Goal: Information Seeking & Learning: Learn about a topic

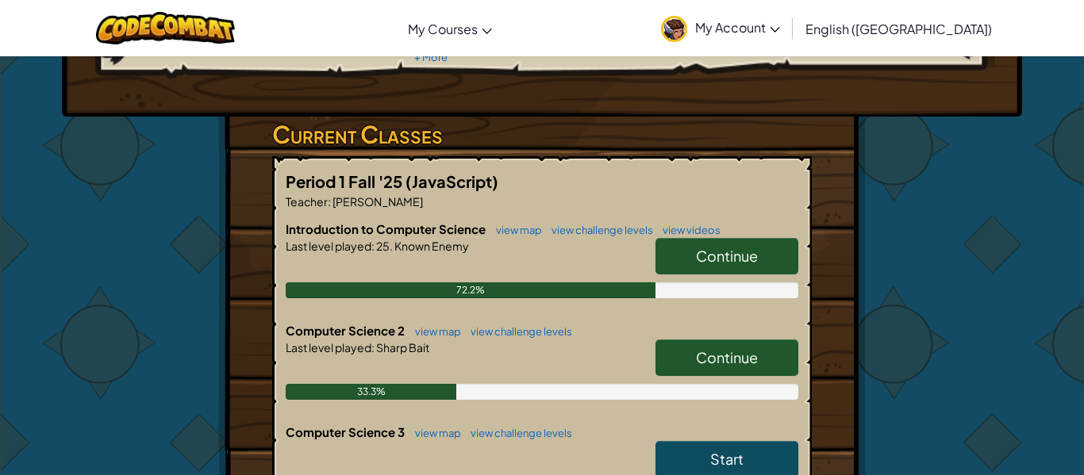
scroll to position [212, 0]
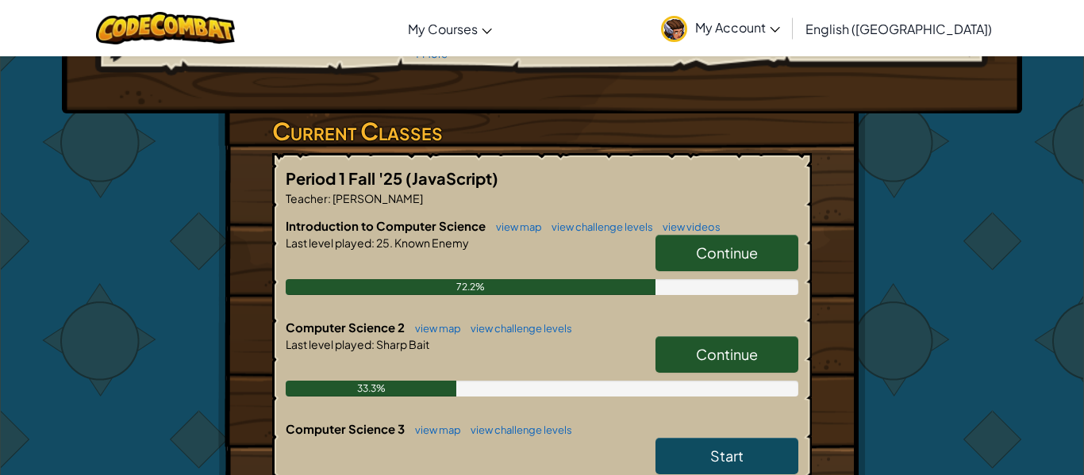
click at [679, 345] on link "Continue" at bounding box center [727, 355] width 143 height 37
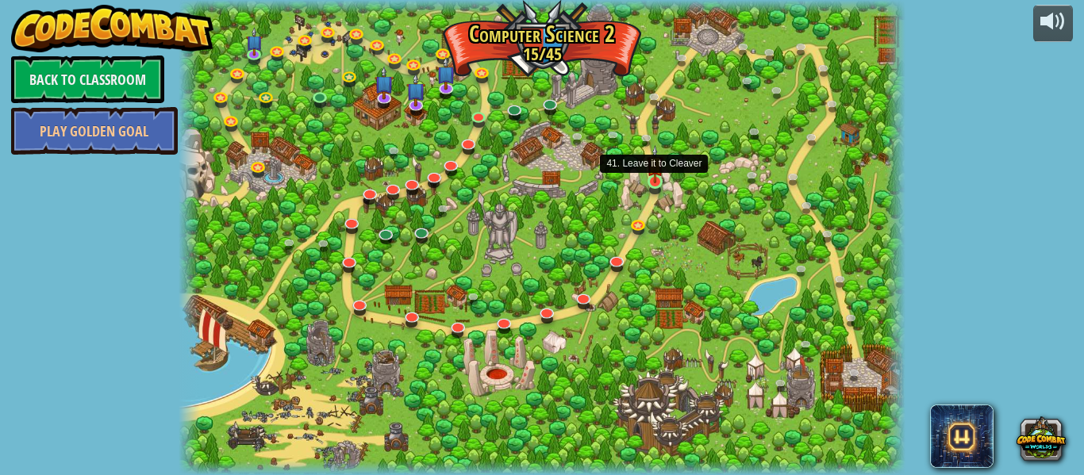
click at [655, 179] on img at bounding box center [655, 164] width 17 height 38
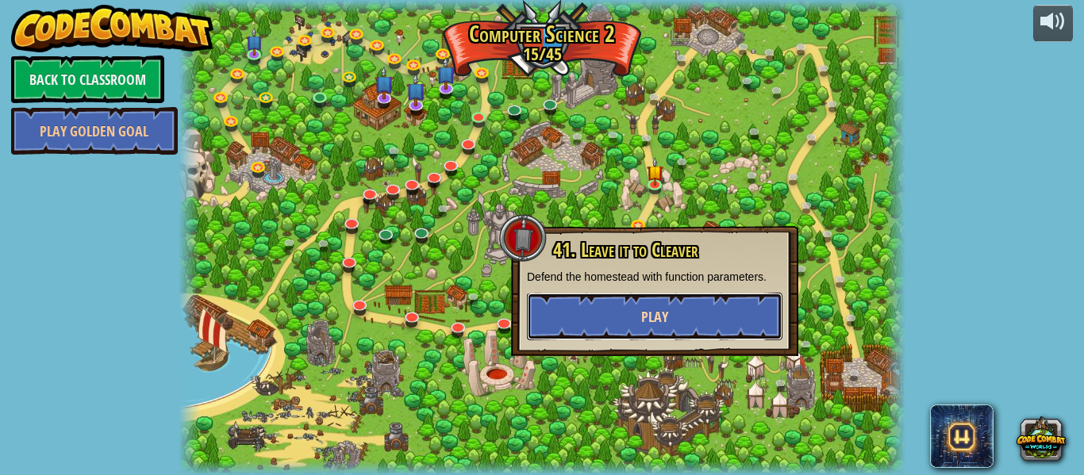
click at [655, 321] on span "Play" at bounding box center [654, 317] width 27 height 20
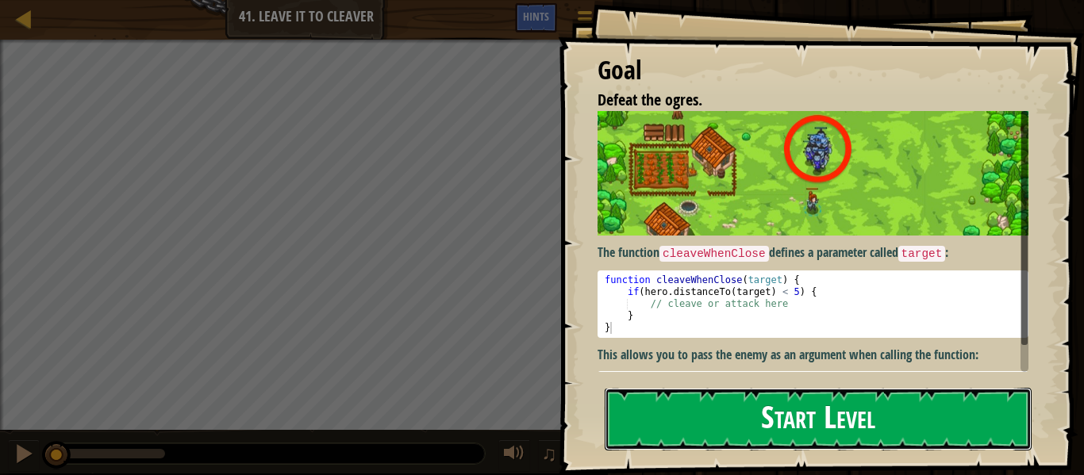
click at [759, 414] on button "Start Level" at bounding box center [818, 419] width 427 height 63
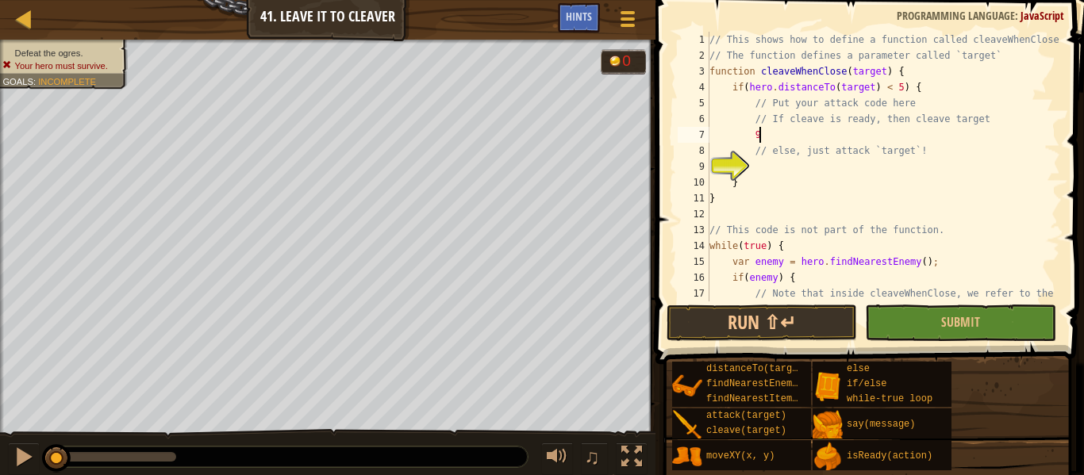
scroll to position [7, 7]
type textarea "9"
type textarea "g"
type textarea "j"
type textarea "h"
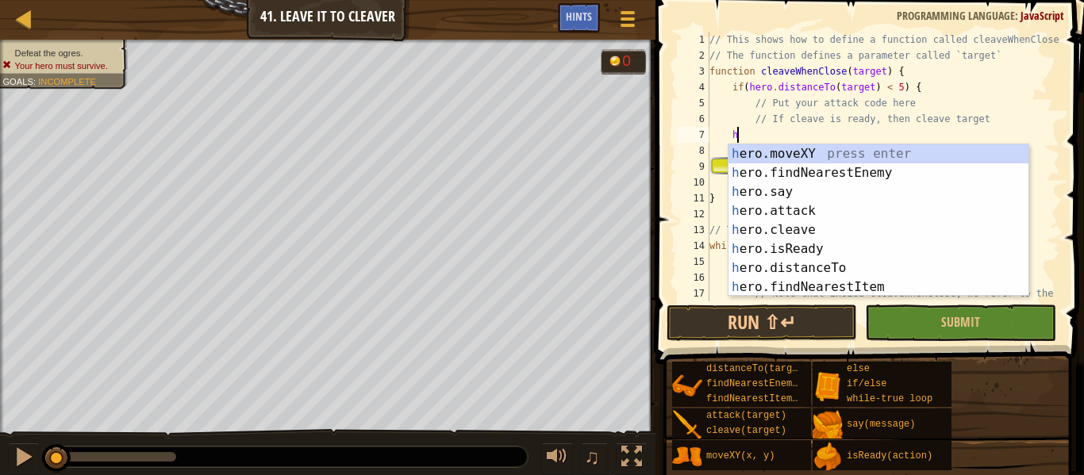
scroll to position [7, 2]
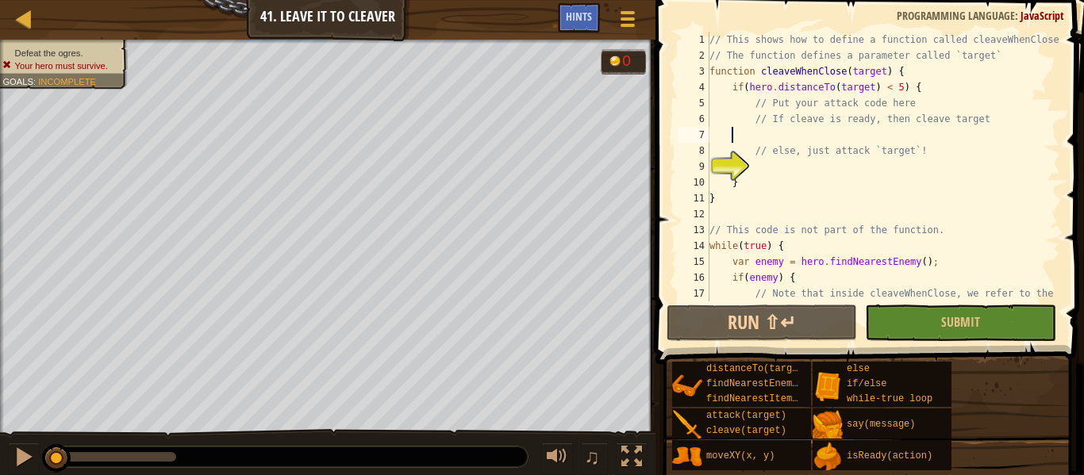
click at [219, 10] on div "Map Computer Science 2 41. Leave it to [PERSON_NAME] Game Menu Done Hints" at bounding box center [328, 20] width 656 height 40
click at [771, 138] on div "// This shows how to define a function called cleaveWhenClose // The function d…" at bounding box center [883, 190] width 354 height 317
click at [778, 136] on div "// This shows how to define a function called cleaveWhenClose // The function d…" at bounding box center [883, 190] width 354 height 317
click at [794, 133] on div "// This shows how to define a function called cleaveWhenClose // The function d…" at bounding box center [883, 190] width 354 height 317
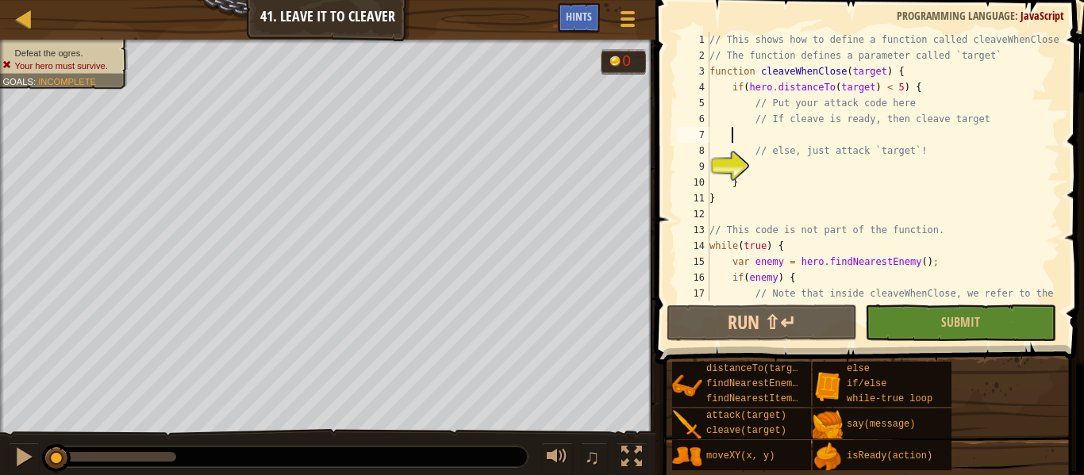
type textarea "i"
click at [585, 21] on span "Hints" at bounding box center [579, 16] width 26 height 15
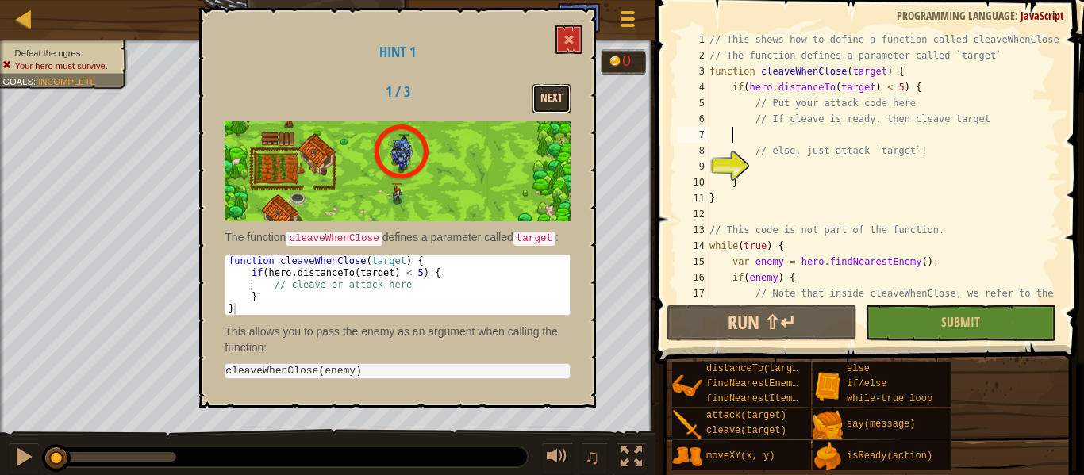
click at [552, 113] on button "Next" at bounding box center [552, 98] width 38 height 29
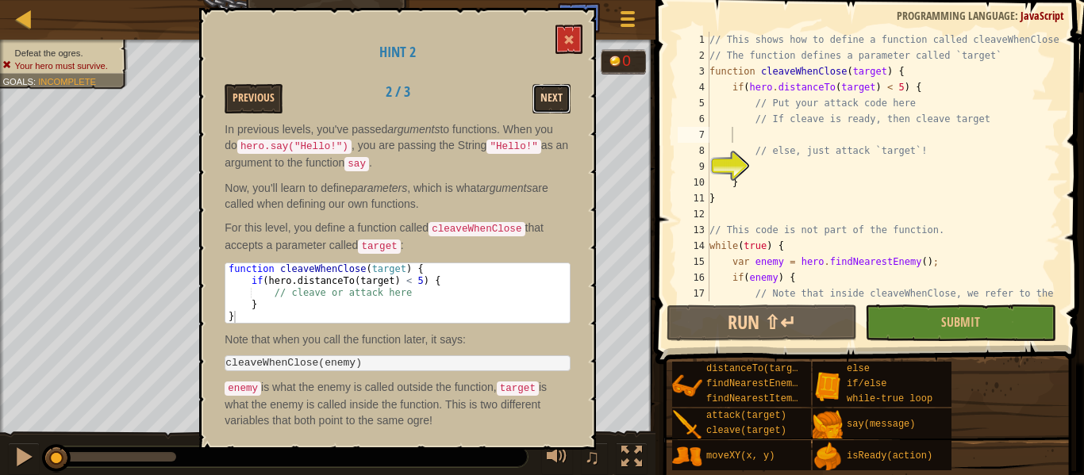
click at [546, 108] on button "Next" at bounding box center [552, 98] width 38 height 29
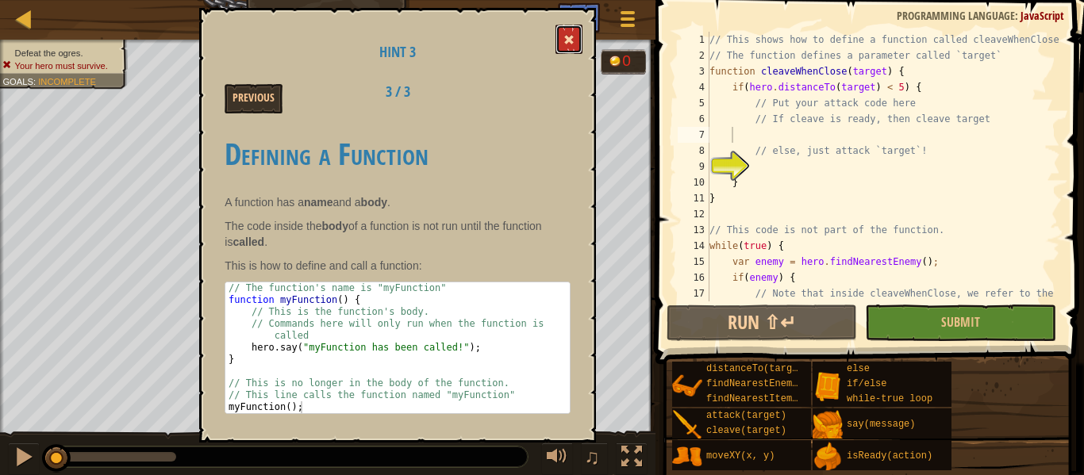
click at [568, 46] on button at bounding box center [569, 39] width 27 height 29
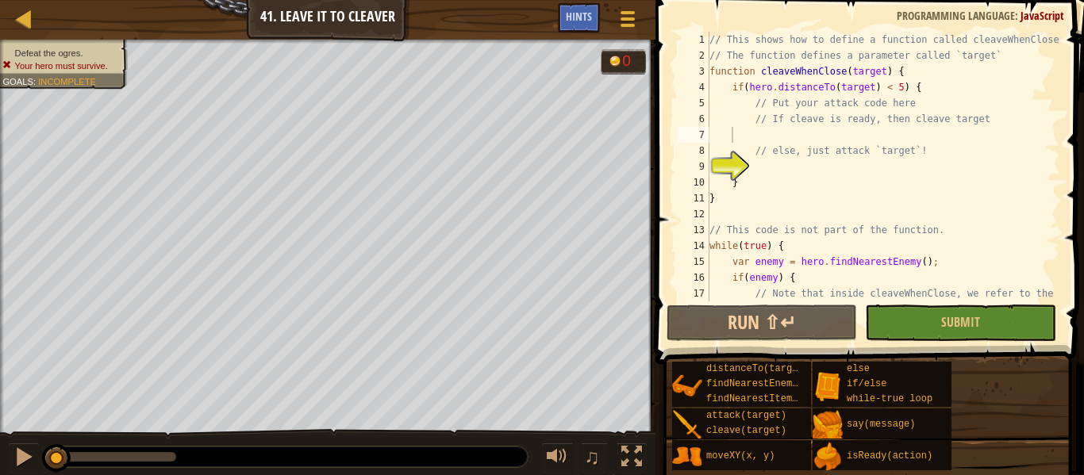
click at [737, 139] on div "// This shows how to define a function called cleaveWhenClose // The function d…" at bounding box center [883, 190] width 354 height 317
click at [756, 130] on div "// This shows how to define a function called cleaveWhenClose // The function d…" at bounding box center [883, 190] width 354 height 317
click at [782, 139] on div "// This shows how to define a function called cleaveWhenClose // The function d…" at bounding box center [883, 190] width 354 height 317
click at [787, 130] on div "// This shows how to define a function called cleaveWhenClose // The function d…" at bounding box center [883, 167] width 354 height 270
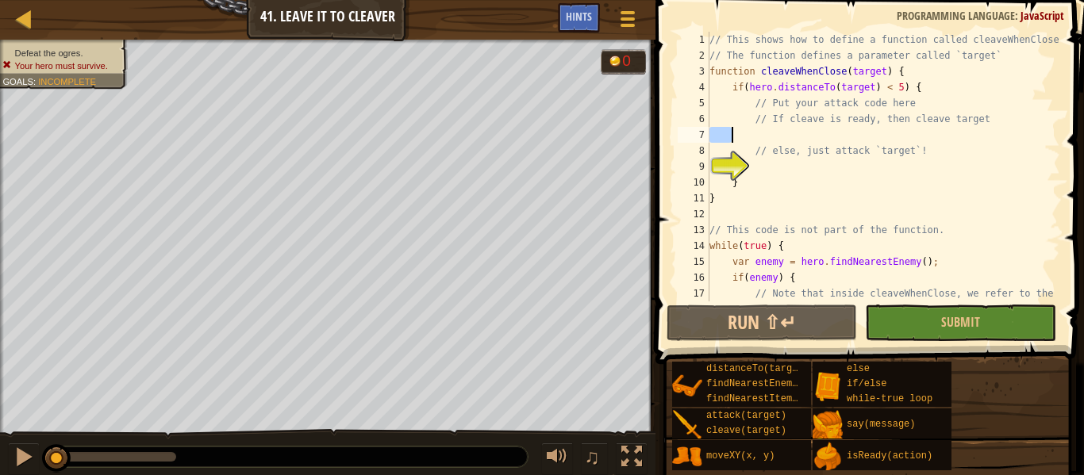
click at [787, 130] on div "// This shows how to define a function called cleaveWhenClose // The function d…" at bounding box center [883, 190] width 354 height 317
click at [787, 137] on div "// This shows how to define a function called cleaveWhenClose // The function d…" at bounding box center [883, 167] width 354 height 270
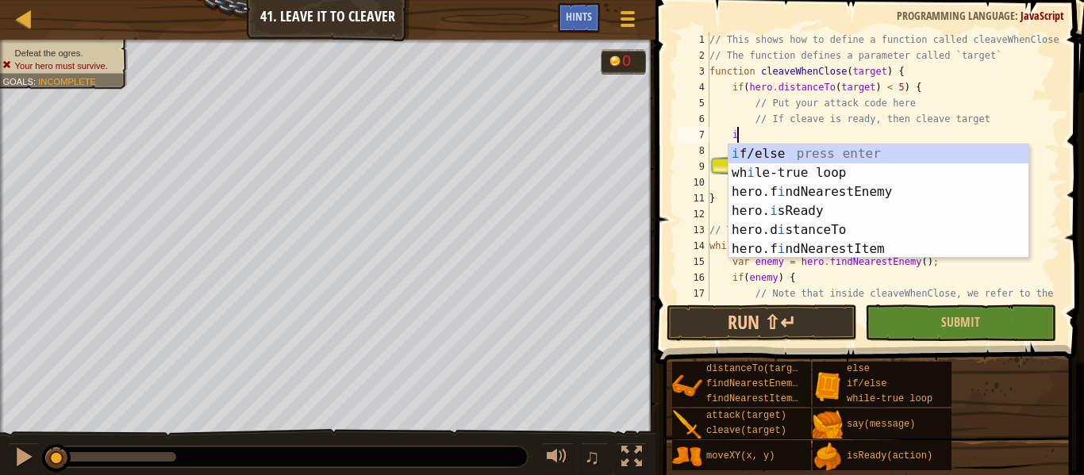
scroll to position [7, 4]
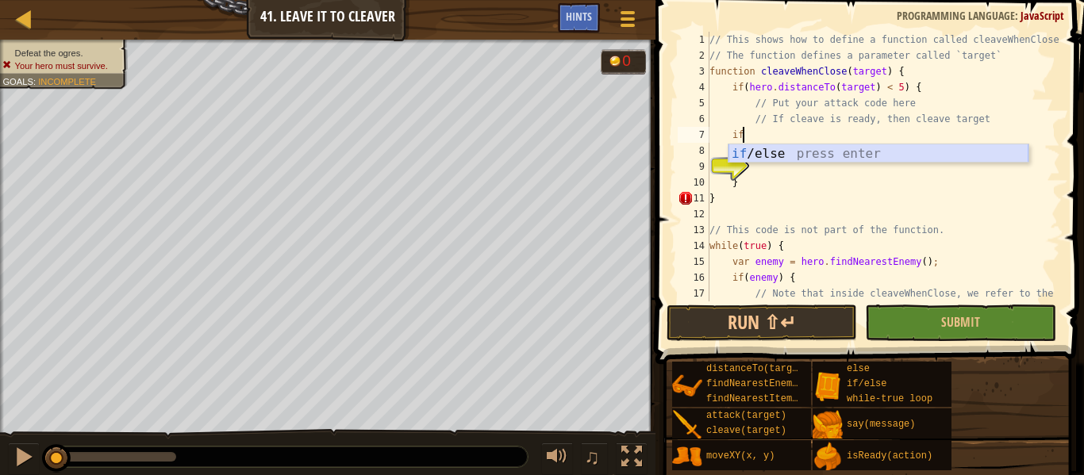
click at [791, 148] on div "if /else press enter" at bounding box center [879, 172] width 300 height 57
type textarea "if (enemy) {"
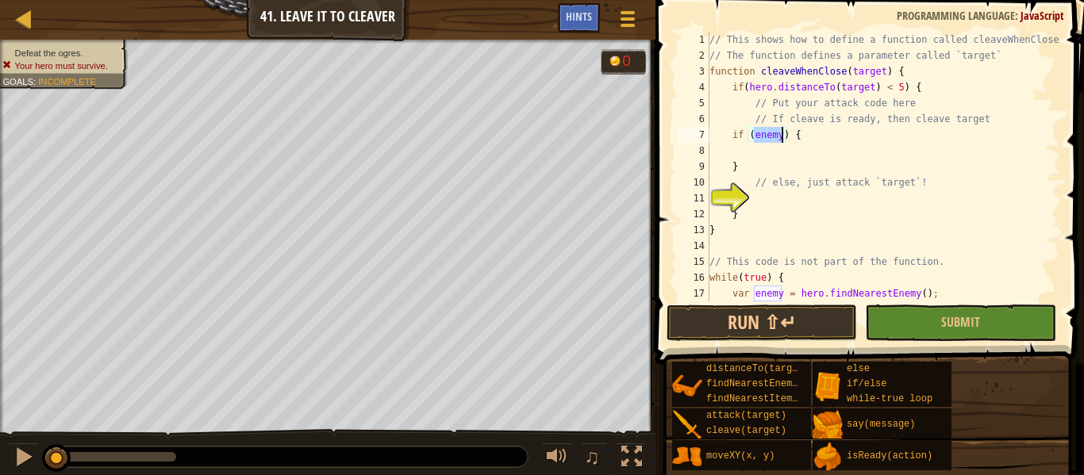
click at [790, 205] on div "// This shows how to define a function called cleaveWhenClose // The function d…" at bounding box center [883, 183] width 354 height 302
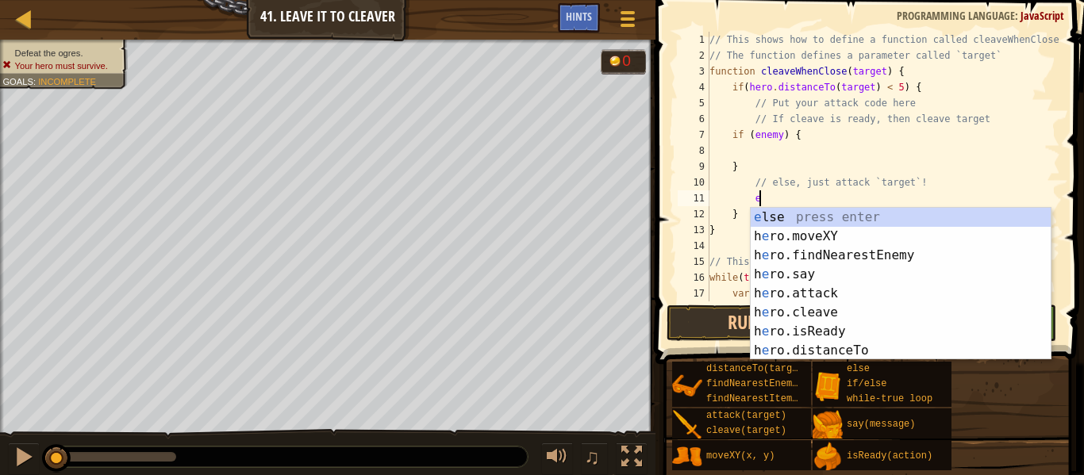
type textarea "el"
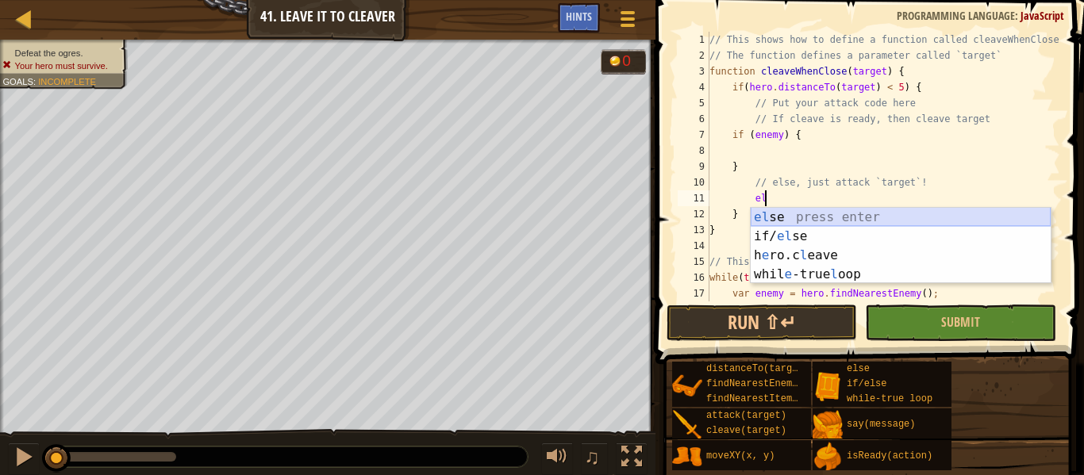
click at [835, 213] on div "el se press enter if/ el se press enter h e ro.c l eave press enter whil e -tru…" at bounding box center [901, 265] width 300 height 114
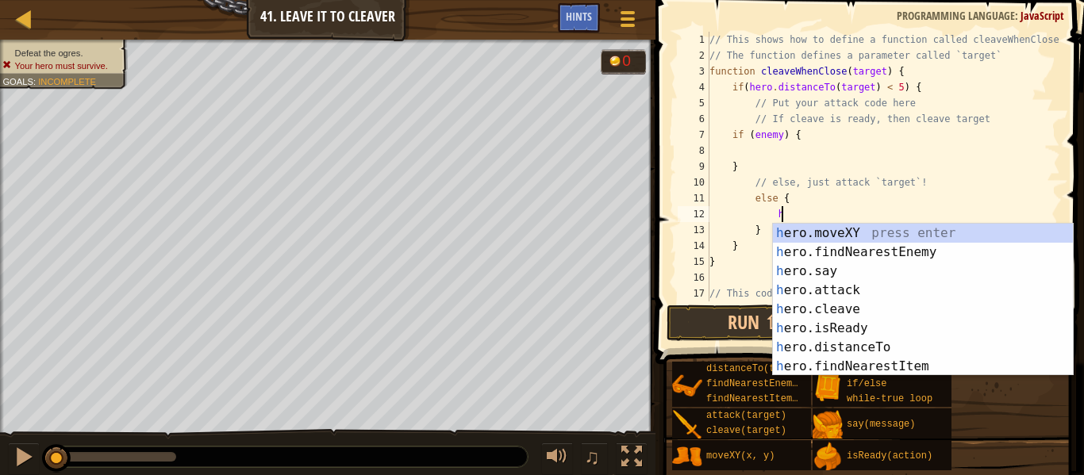
scroll to position [7, 10]
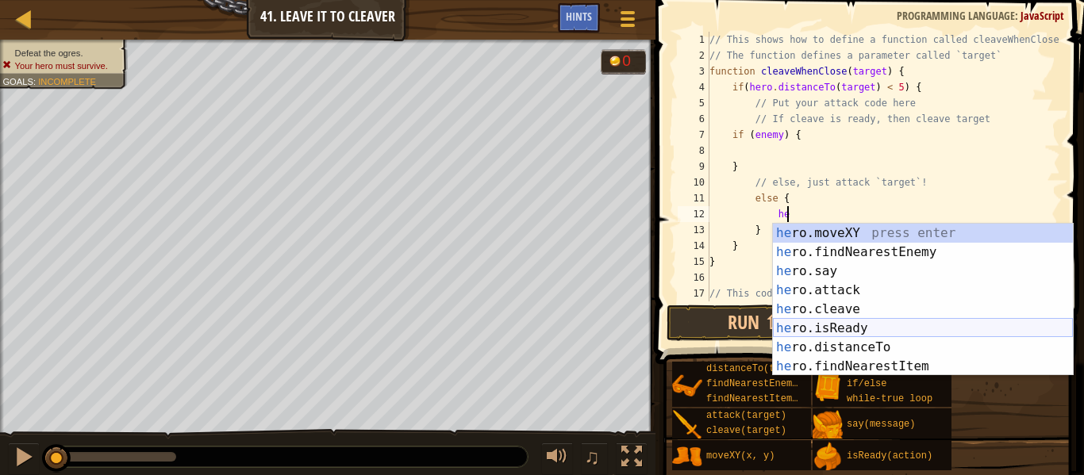
click at [916, 328] on div "he ro.moveXY press enter he ro.findNearestEnemy press enter he ro.say press ent…" at bounding box center [923, 319] width 300 height 190
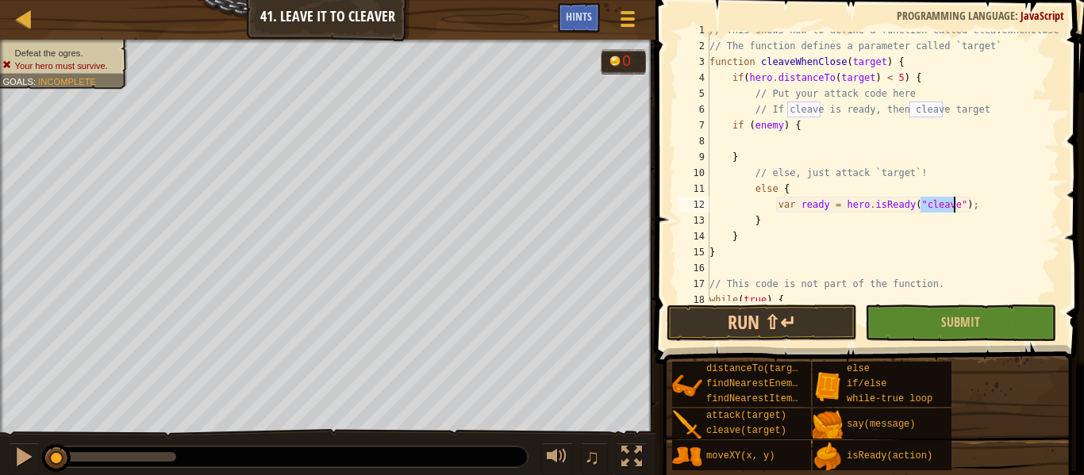
scroll to position [35, 0]
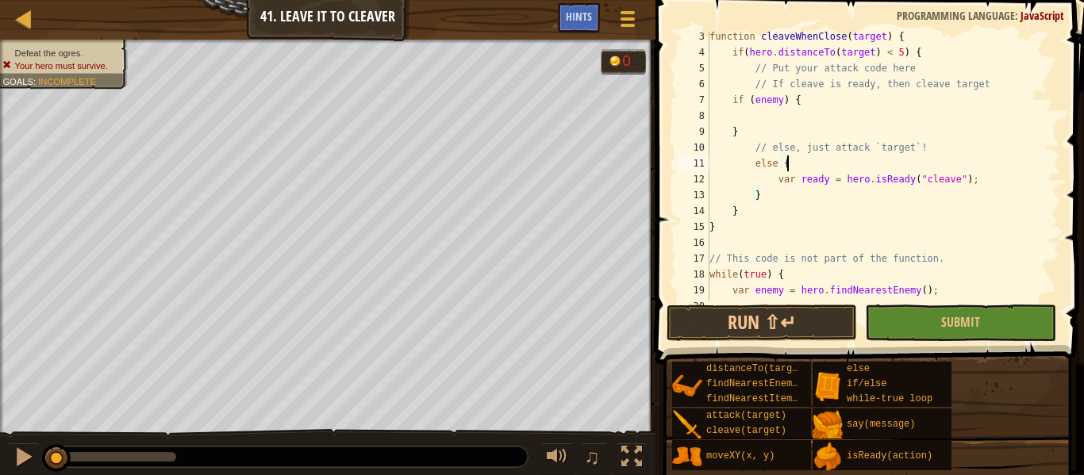
click at [985, 171] on div "function cleaveWhenClose ( target ) { if ( hero . distanceTo ( target ) < 5 ) {…" at bounding box center [883, 180] width 354 height 302
click at [825, 182] on div "function cleaveWhenClose ( target ) { if ( hero . distanceTo ( target ) < 5 ) {…" at bounding box center [883, 180] width 354 height 302
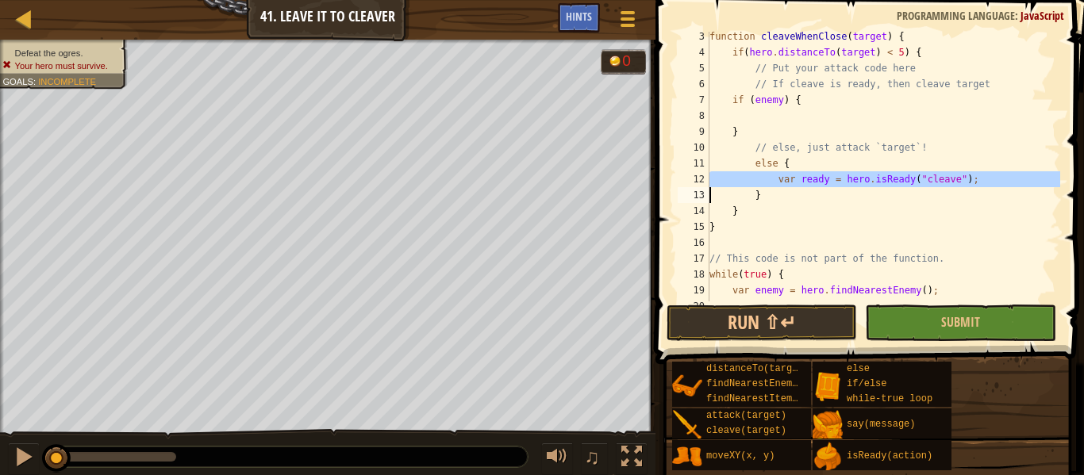
type textarea "}"
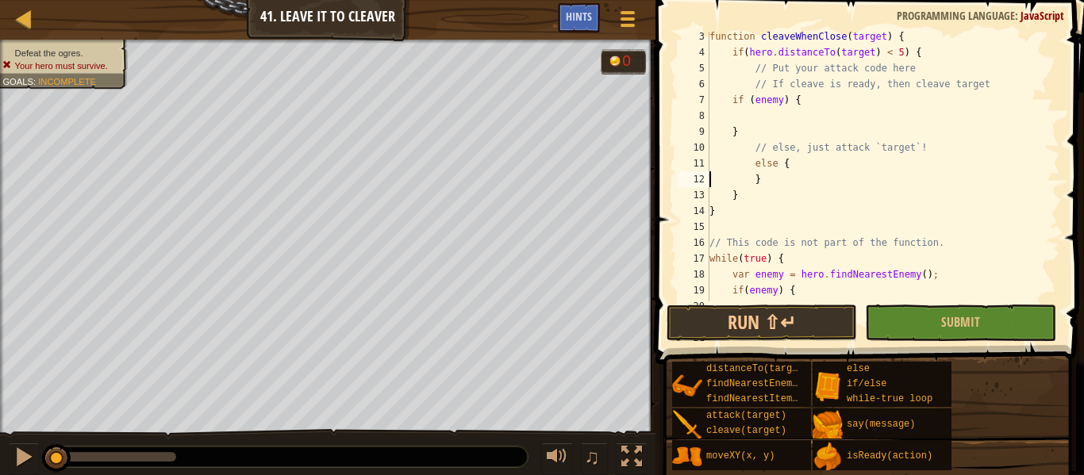
scroll to position [7, 6]
click at [797, 117] on div "function cleaveWhenClose ( target ) { if ( hero . distanceTo ( target ) < 5 ) {…" at bounding box center [883, 187] width 354 height 317
paste textarea
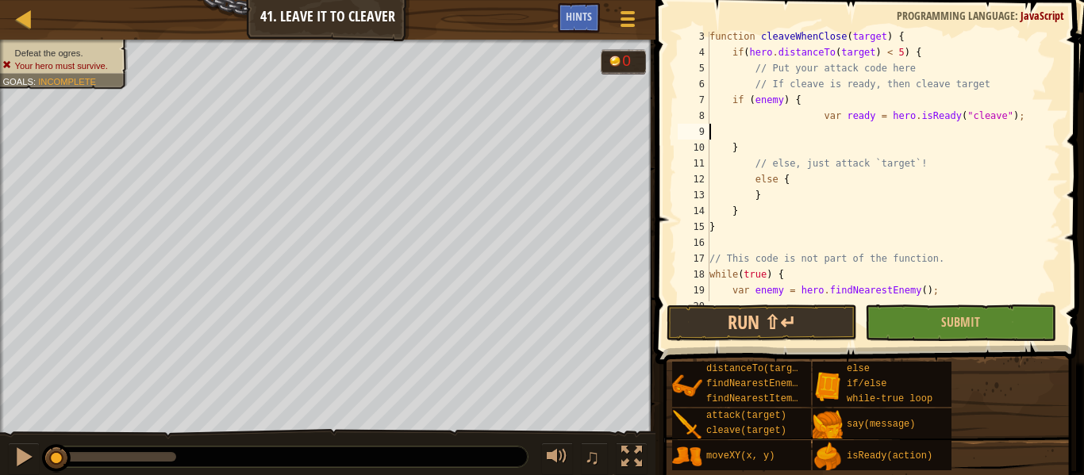
scroll to position [7, 0]
click at [802, 184] on div "function cleaveWhenClose ( target ) { if ( hero . distanceTo ( target ) < 5 ) {…" at bounding box center [883, 180] width 354 height 302
type textarea "else {"
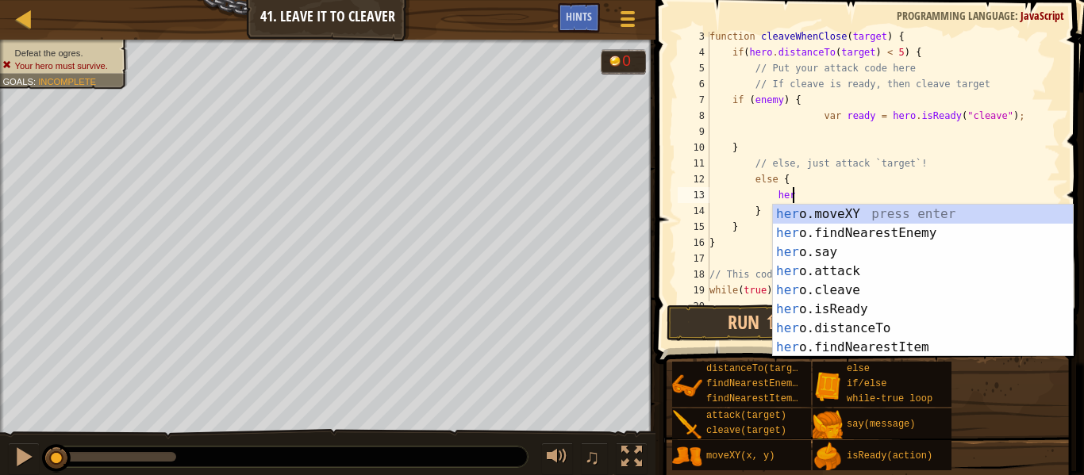
scroll to position [7, 11]
click at [839, 272] on div "her o.moveXY press enter her o.findNearestEnemy press enter her o.say press ent…" at bounding box center [923, 300] width 300 height 190
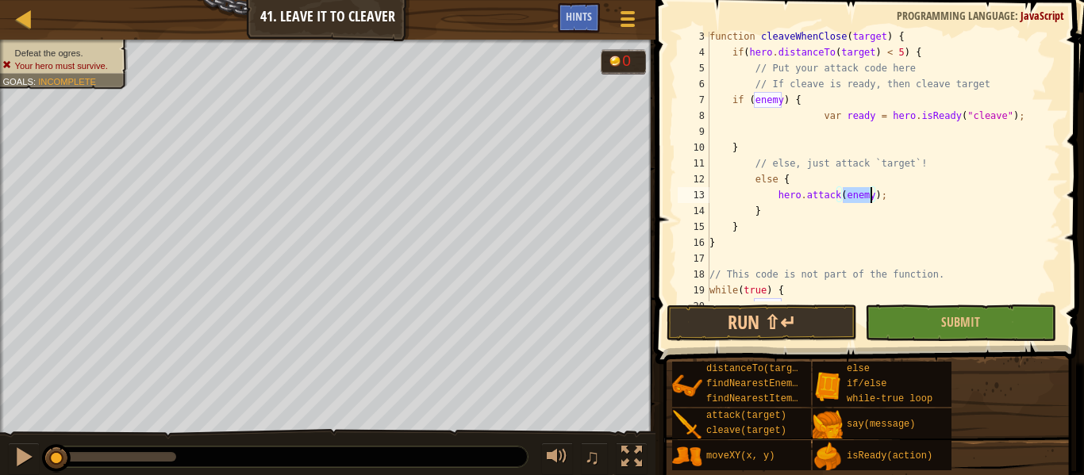
click at [833, 122] on div "function cleaveWhenClose ( target ) { if ( hero . distanceTo ( target ) < 5 ) {…" at bounding box center [883, 180] width 354 height 302
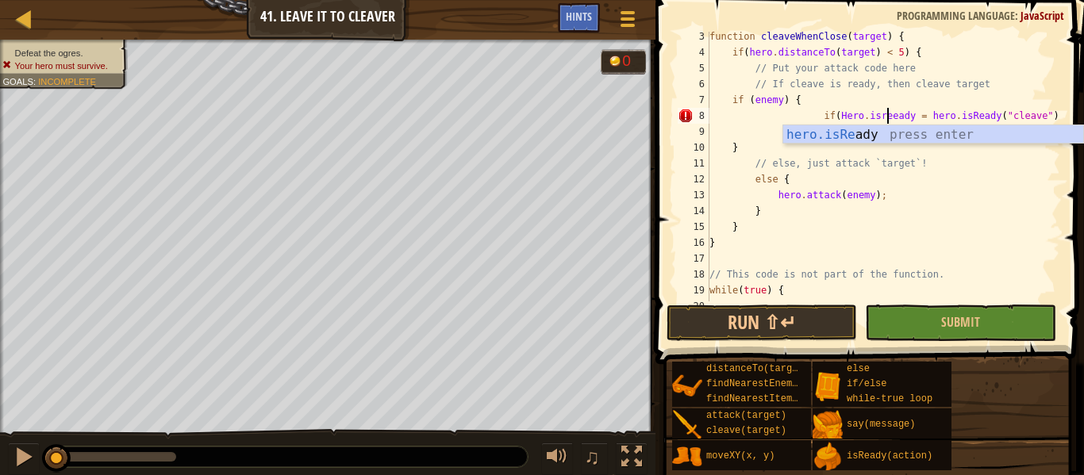
scroll to position [7, 26]
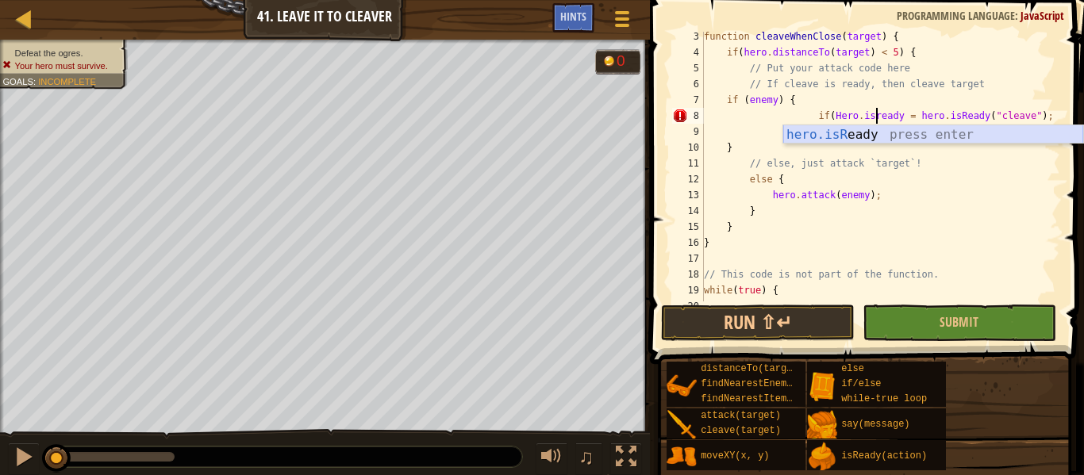
click at [821, 139] on div "hero.isR [PERSON_NAME] press enter" at bounding box center [933, 153] width 300 height 57
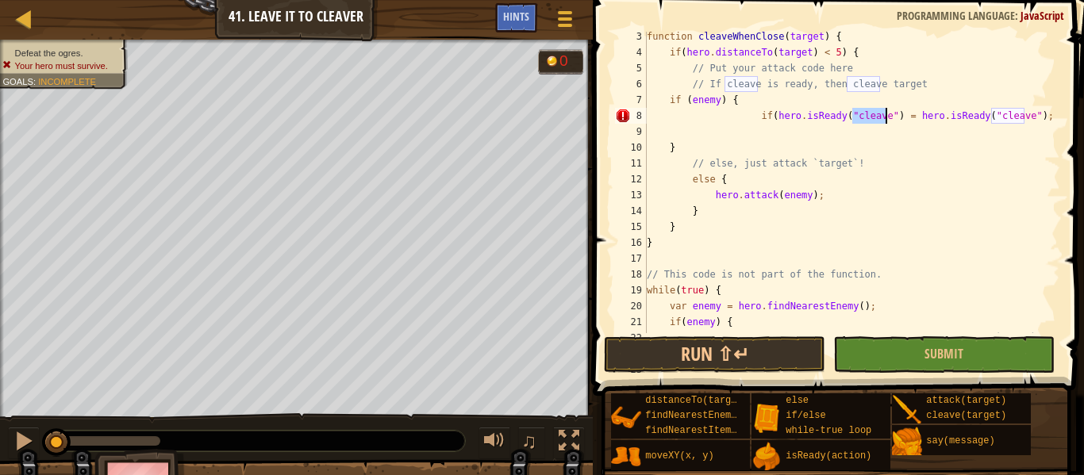
click at [1010, 93] on div "function cleaveWhenClose ( target ) { if ( hero . distanceTo ( target ) < 5 ) {…" at bounding box center [852, 203] width 417 height 349
click at [979, 117] on div "function cleaveWhenClose ( target ) { if ( hero . distanceTo ( target ) < 5 ) {…" at bounding box center [852, 203] width 417 height 349
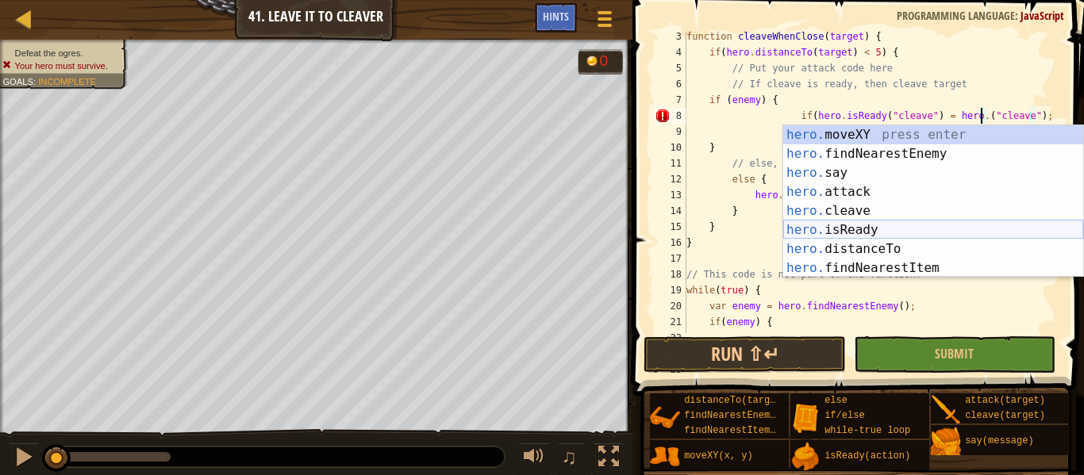
click at [921, 226] on div "hero. moveXY press enter hero. findNearestEnemy press enter hero. say press ent…" at bounding box center [933, 220] width 300 height 190
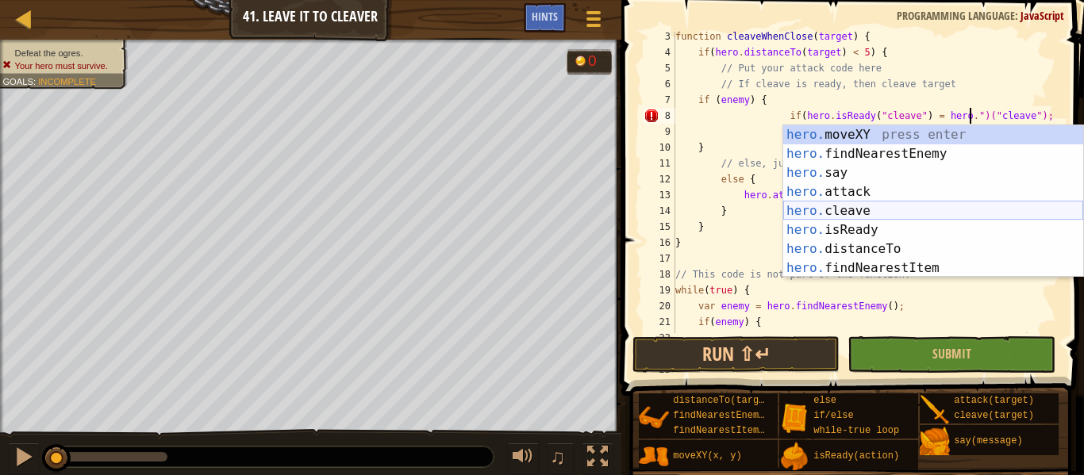
click at [883, 210] on div "hero. moveXY press enter hero. findNearestEnemy press enter hero. say press ent…" at bounding box center [933, 220] width 300 height 190
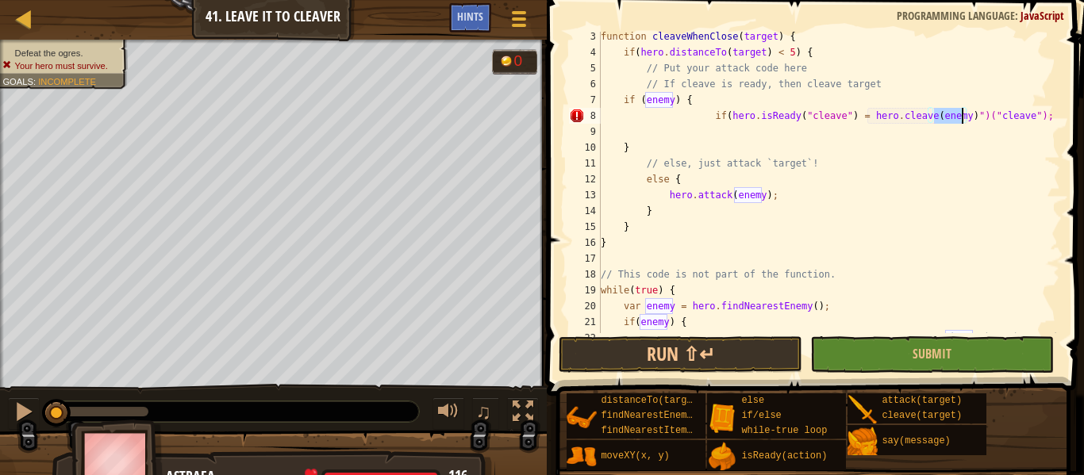
click at [1039, 120] on div "function cleaveWhenClose ( target ) { if ( hero . distanceTo ( target ) < 5 ) {…" at bounding box center [829, 195] width 463 height 333
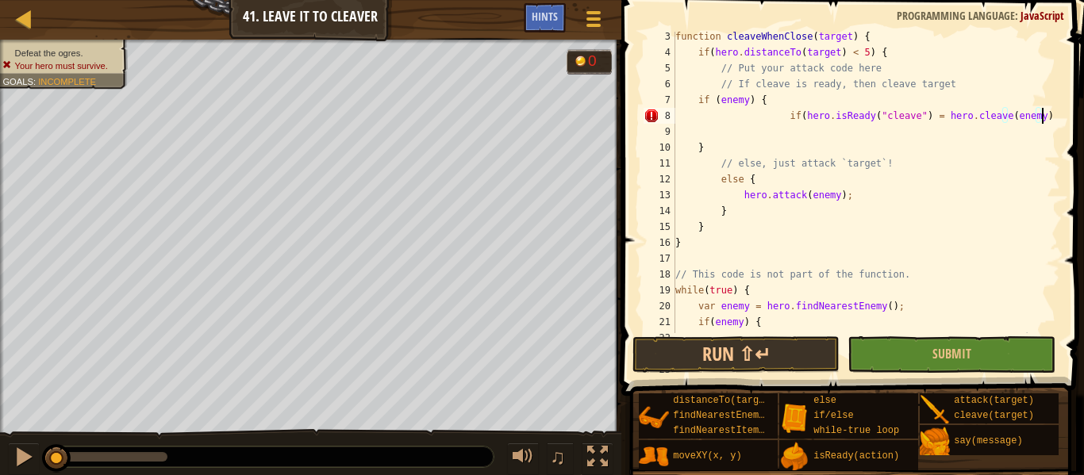
scroll to position [7, 52]
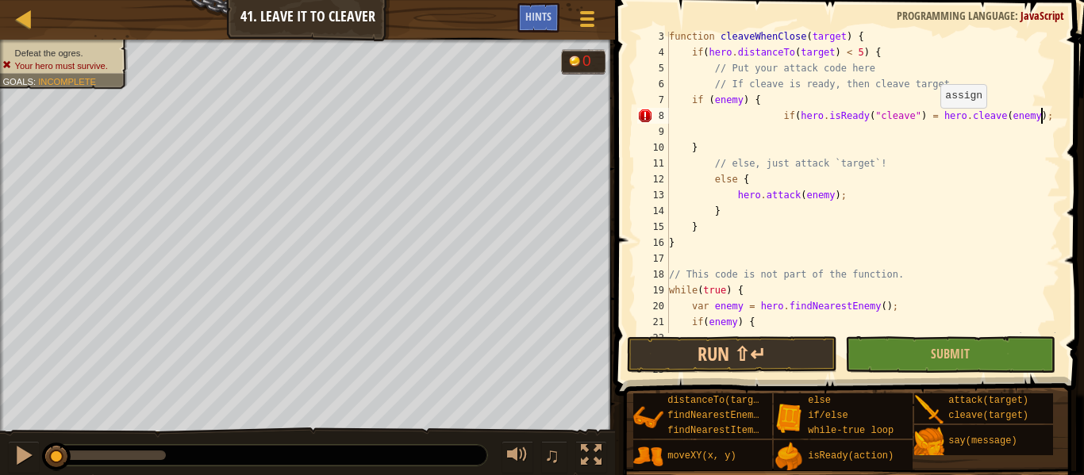
click at [933, 121] on div "function cleaveWhenClose ( target ) { if ( hero . distanceTo ( target ) < 5 ) {…" at bounding box center [863, 203] width 394 height 349
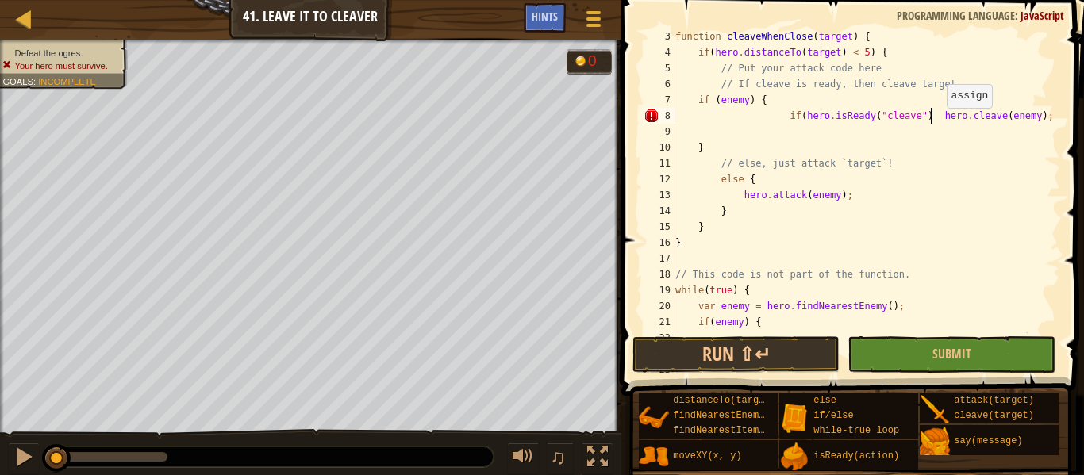
scroll to position [7, 37]
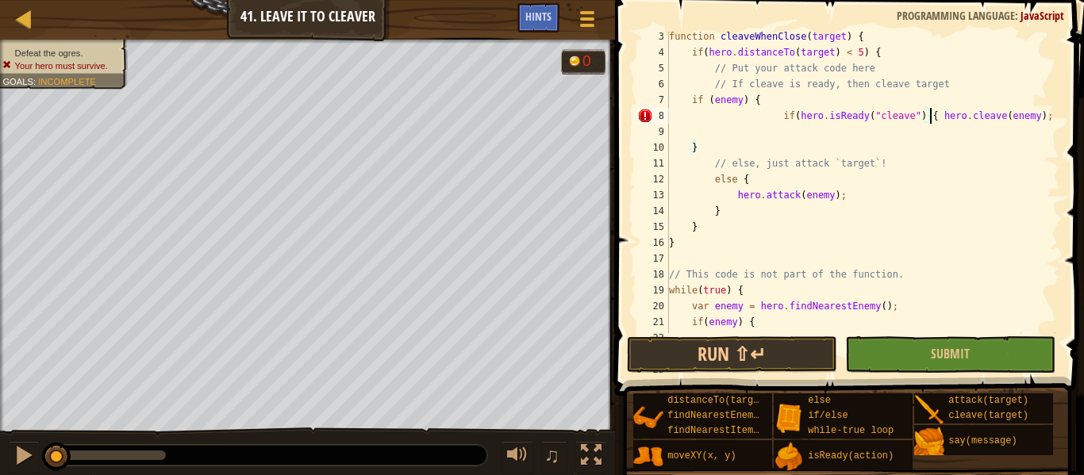
click at [962, 140] on div "function cleaveWhenClose ( target ) { if ( hero . distanceTo ( target ) < 5 ) {…" at bounding box center [863, 203] width 394 height 349
type textarea "}"
click at [925, 138] on div "function cleaveWhenClose ( target ) { if ( hero . distanceTo ( target ) < 5 ) {…" at bounding box center [863, 203] width 394 height 349
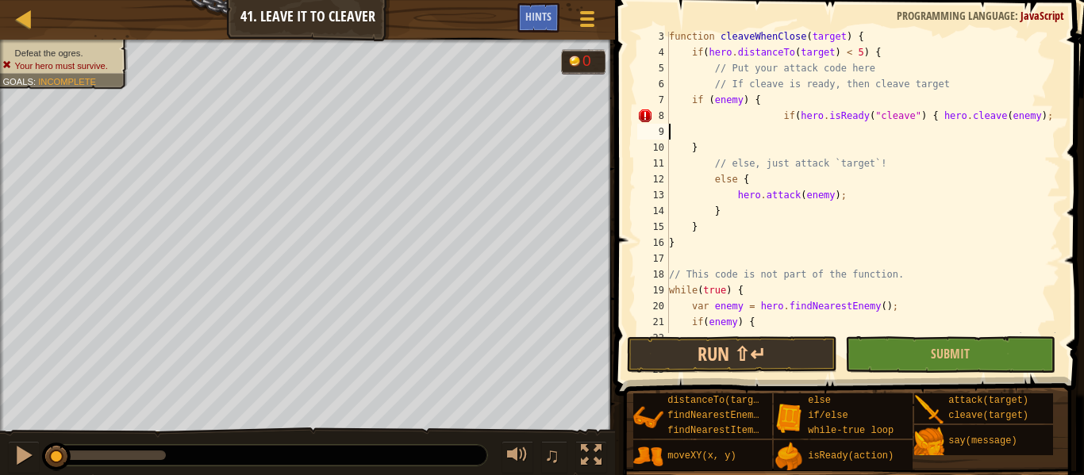
click at [1041, 118] on div "function cleaveWhenClose ( target ) { if ( hero . distanceTo ( target ) < 5 ) {…" at bounding box center [863, 203] width 394 height 349
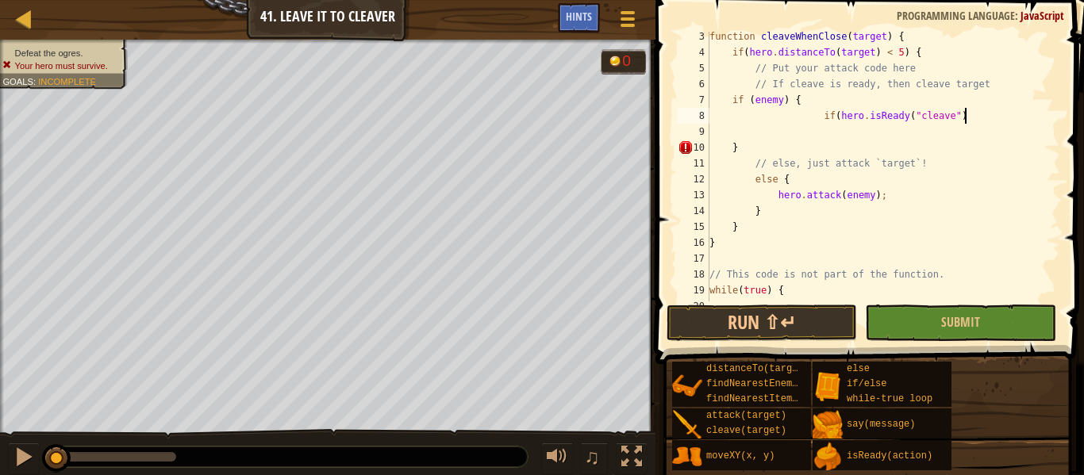
type textarea "if(hero.isReady("cleave")"
click at [830, 134] on div "function cleaveWhenClose ( target ) { if ( hero . distanceTo ( target ) < 5 ) {…" at bounding box center [883, 180] width 354 height 302
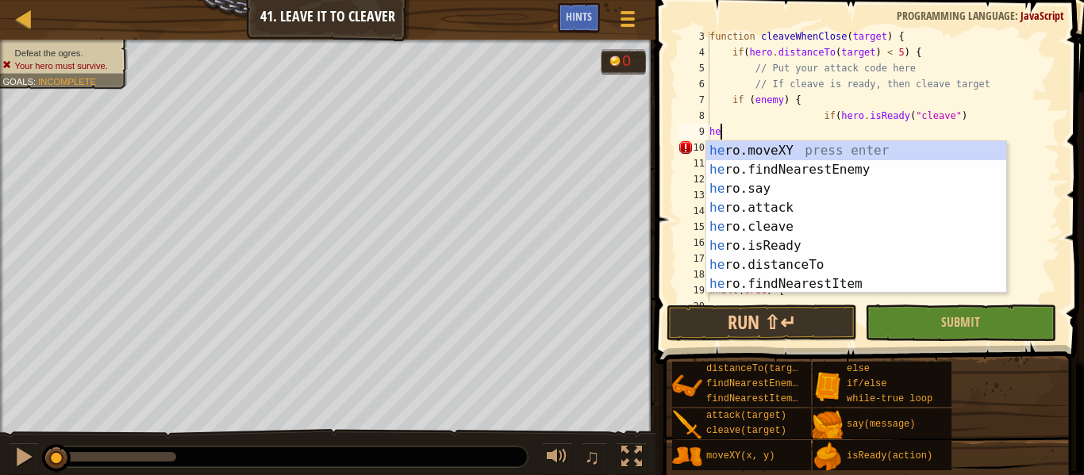
scroll to position [7, 2]
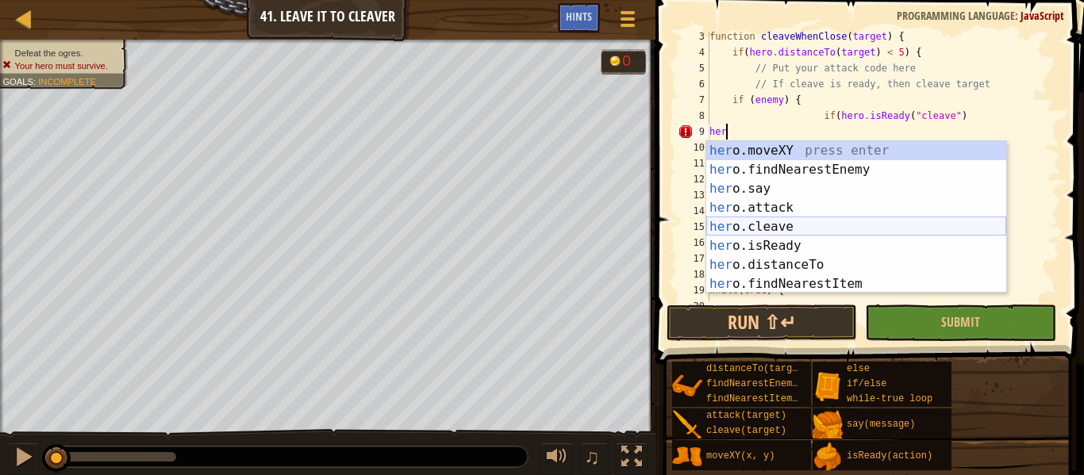
click at [814, 219] on div "her o.moveXY press enter her o.findNearestEnemy press enter her o.say press ent…" at bounding box center [856, 236] width 300 height 190
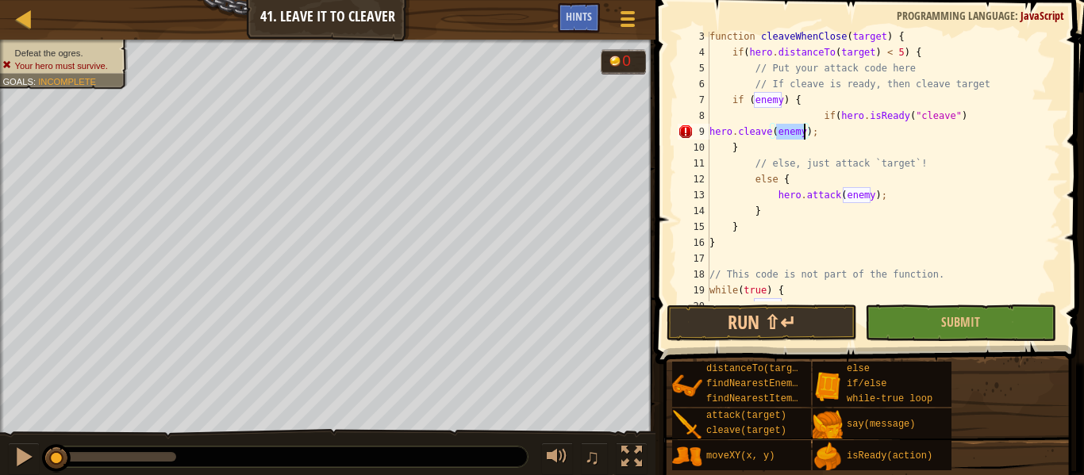
click at [860, 144] on div "function cleaveWhenClose ( target ) { if ( hero . distanceTo ( target ) < 5 ) {…" at bounding box center [883, 180] width 354 height 302
click at [825, 132] on div "function cleaveWhenClose ( target ) { if ( hero . distanceTo ( target ) < 5 ) {…" at bounding box center [883, 180] width 354 height 302
type textarea "hero.cleave(enemy);"
click at [21, 9] on div at bounding box center [24, 19] width 20 height 20
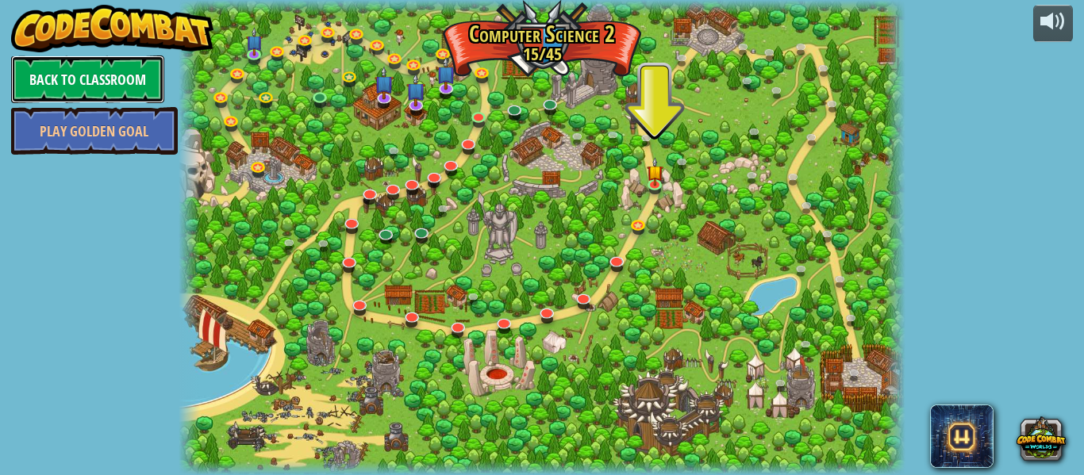
click at [113, 69] on link "Back to Classroom" at bounding box center [87, 80] width 153 height 48
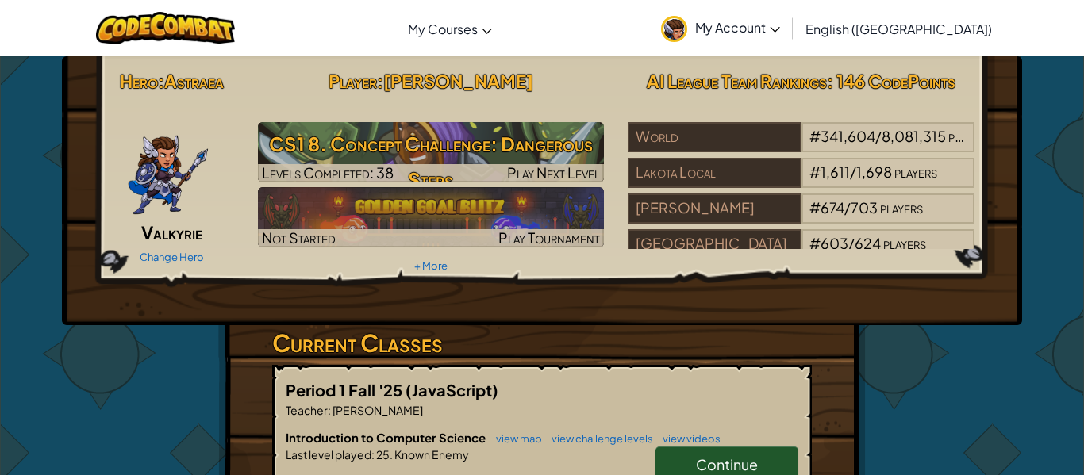
click at [750, 449] on link "Continue" at bounding box center [727, 465] width 143 height 37
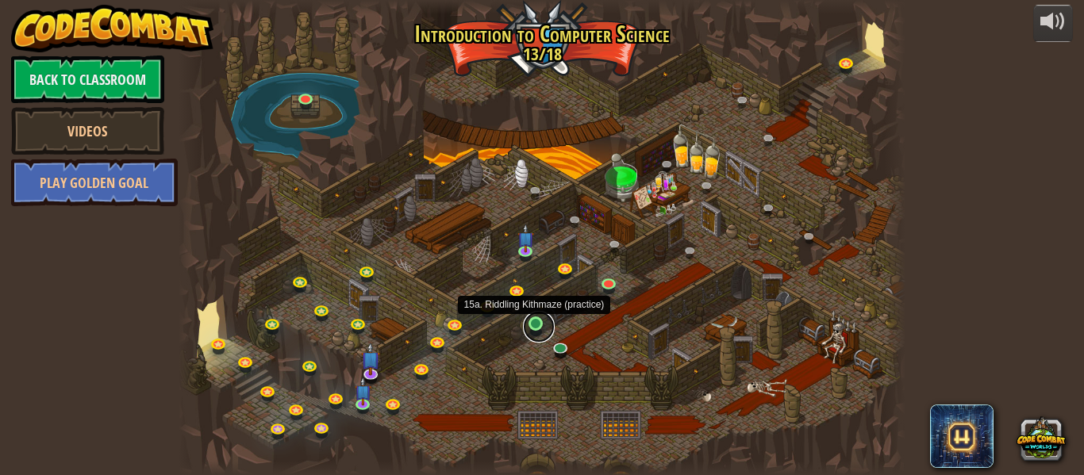
click at [537, 325] on link at bounding box center [539, 327] width 32 height 32
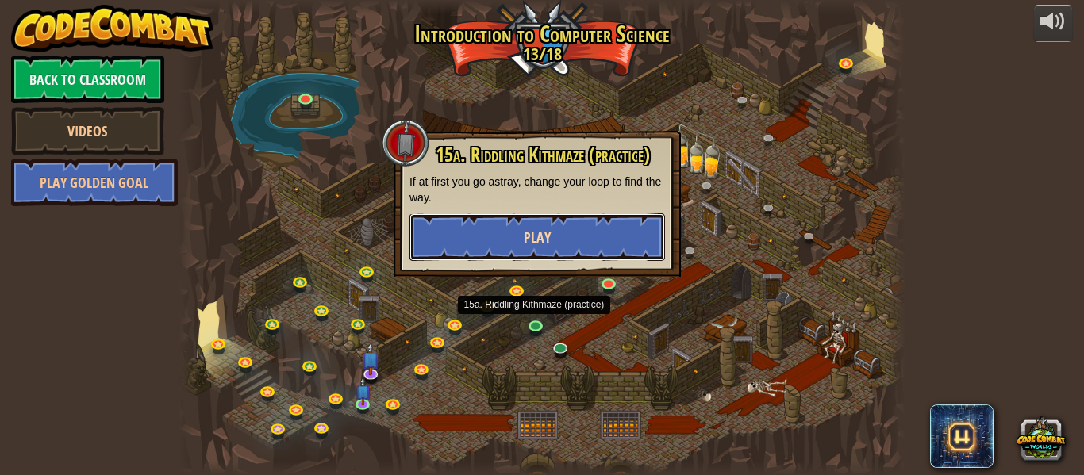
click at [643, 221] on button "Play" at bounding box center [538, 237] width 256 height 48
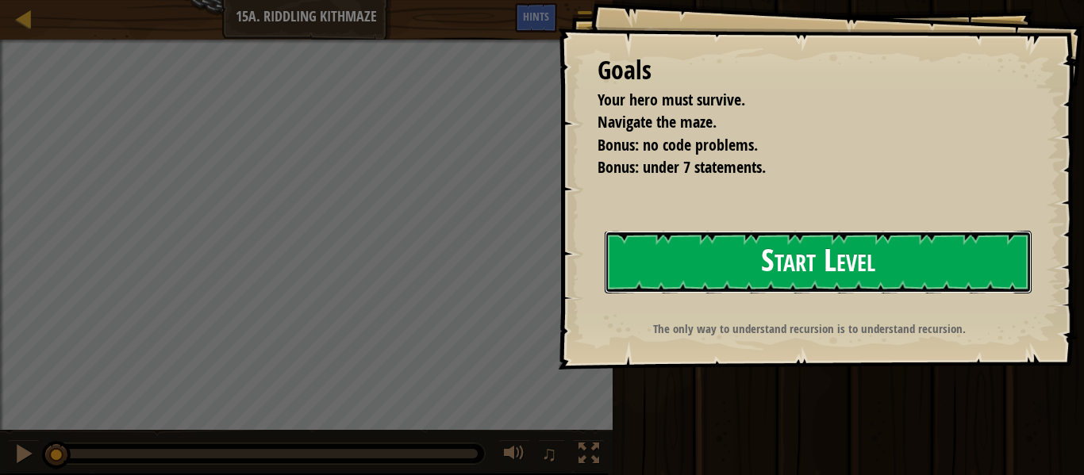
click at [802, 240] on button "Start Level" at bounding box center [818, 262] width 427 height 63
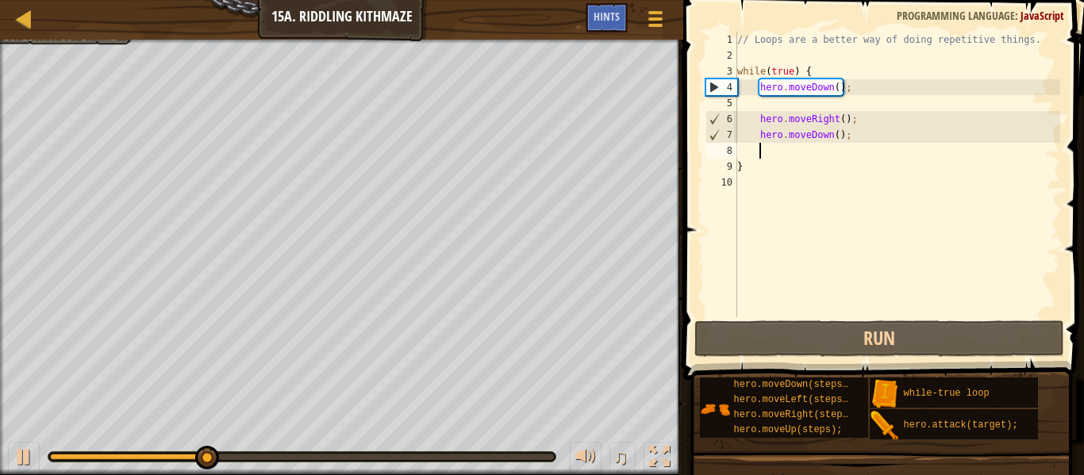
click at [764, 152] on div "// Loops are a better way of doing repetitive things. while ( true ) { hero . m…" at bounding box center [897, 190] width 326 height 317
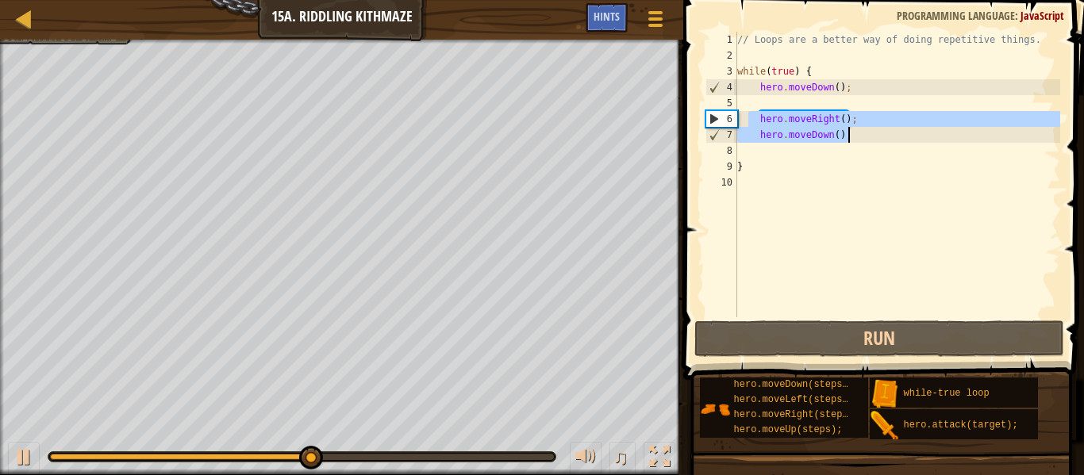
drag, startPoint x: 748, startPoint y: 113, endPoint x: 862, endPoint y: 134, distance: 116.1
click at [862, 134] on div "// Loops are a better way of doing repetitive things. while ( true ) { hero . m…" at bounding box center [897, 190] width 326 height 317
type textarea "hero.moveRight(); hero.moveDown();"
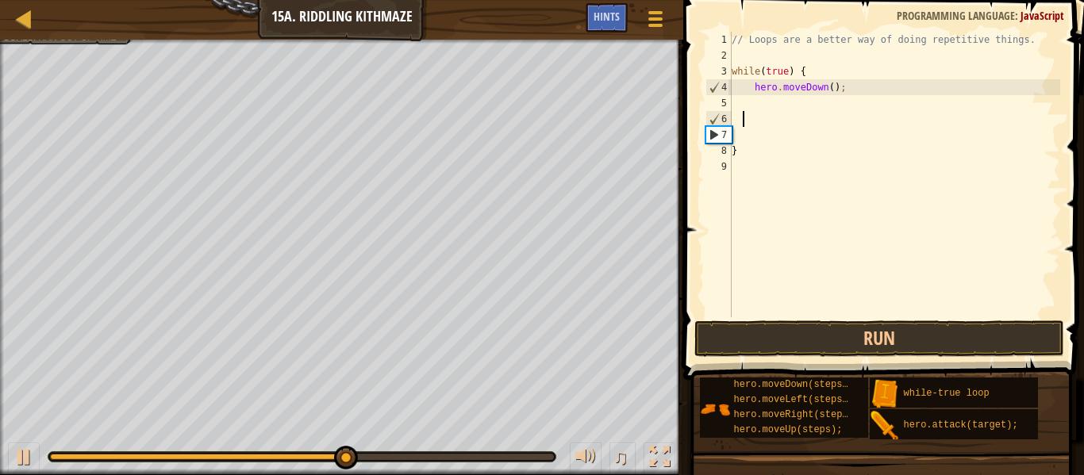
click at [840, 87] on div "// Loops are a better way of doing repetitive things. while ( true ) { hero . m…" at bounding box center [895, 190] width 332 height 317
type textarea "h"
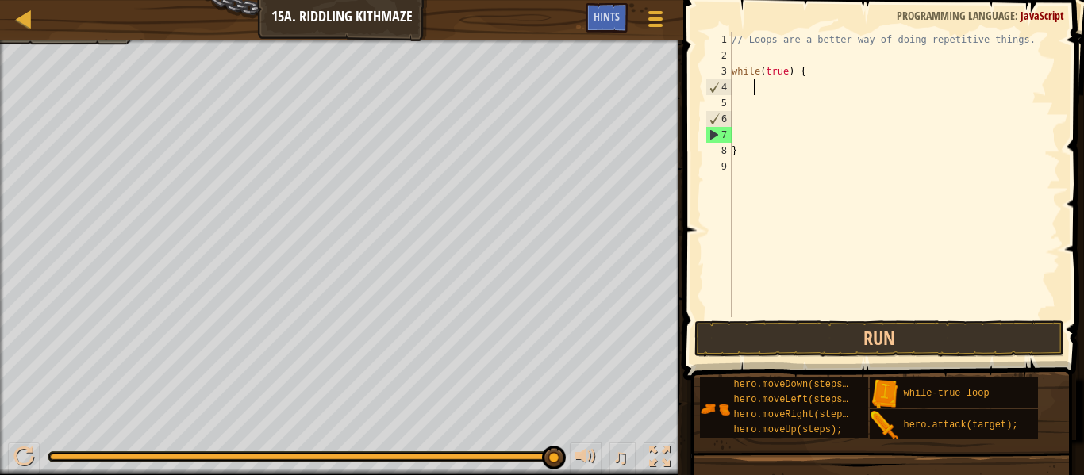
scroll to position [7, 2]
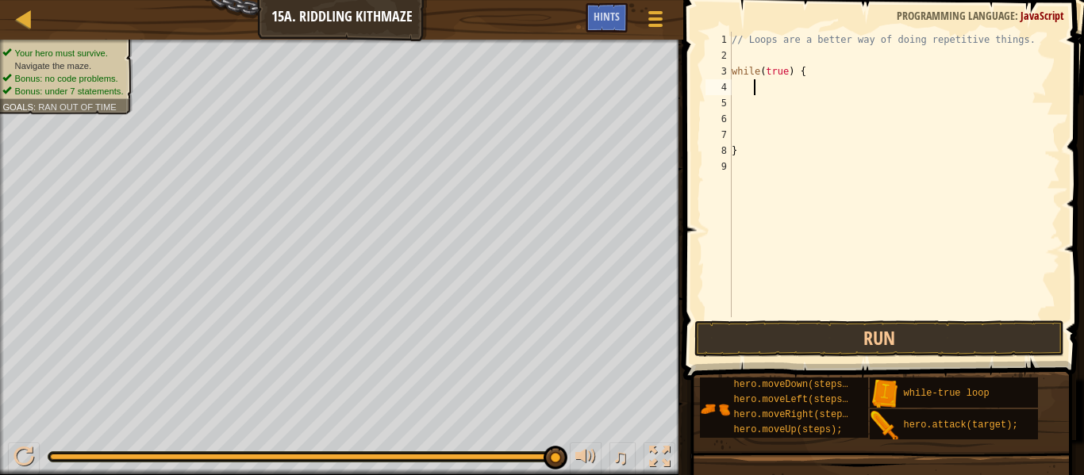
click at [804, 75] on div "// Loops are a better way of doing repetitive things. while ( true ) { }" at bounding box center [895, 190] width 332 height 317
type textarea "w"
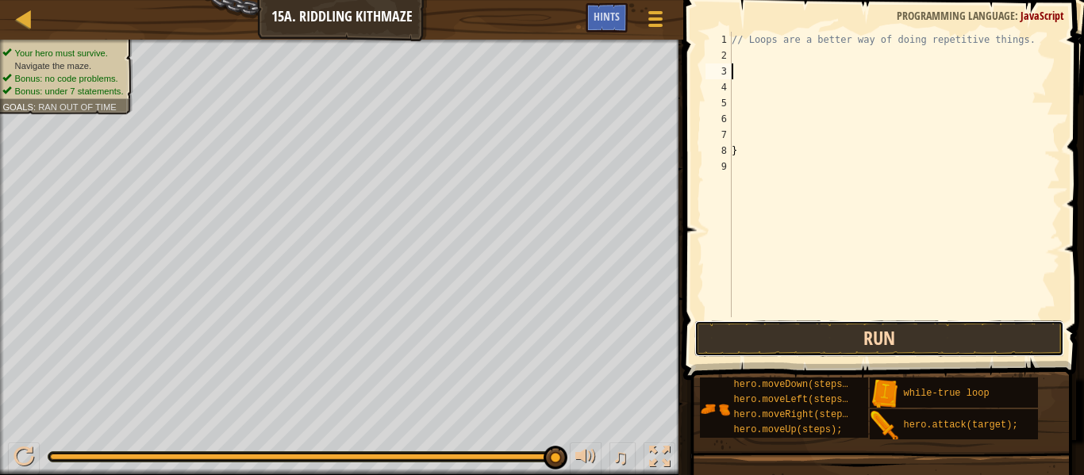
click at [878, 325] on button "Run" at bounding box center [879, 339] width 370 height 37
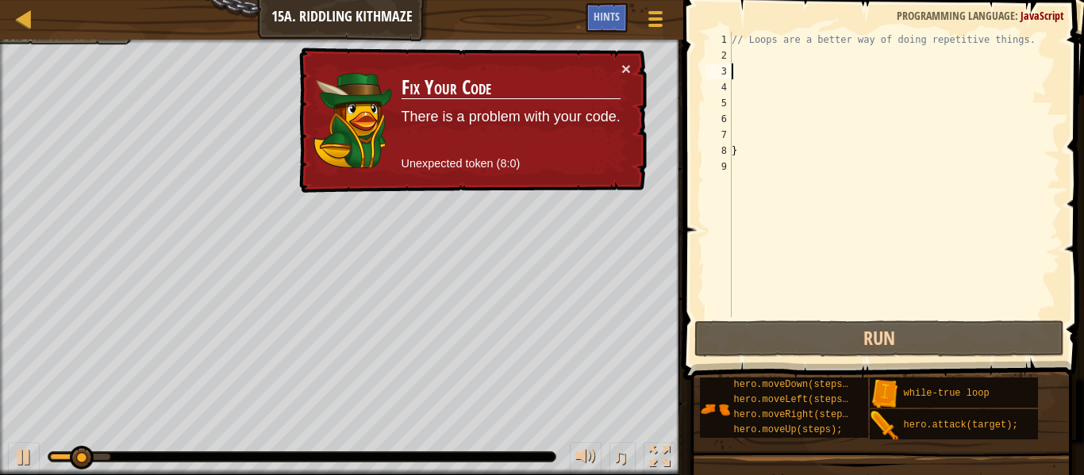
click at [740, 52] on div "// Loops are a better way of doing repetitive things. }" at bounding box center [895, 190] width 332 height 317
type textarea "h"
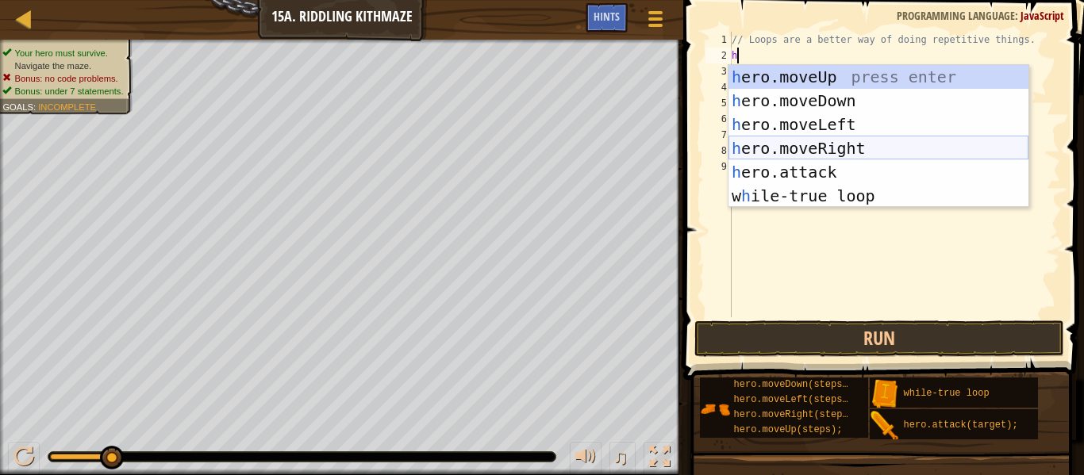
click at [792, 141] on div "h ero.moveUp press enter h ero.moveDown press enter h ero.moveLeft press enter …" at bounding box center [879, 160] width 300 height 190
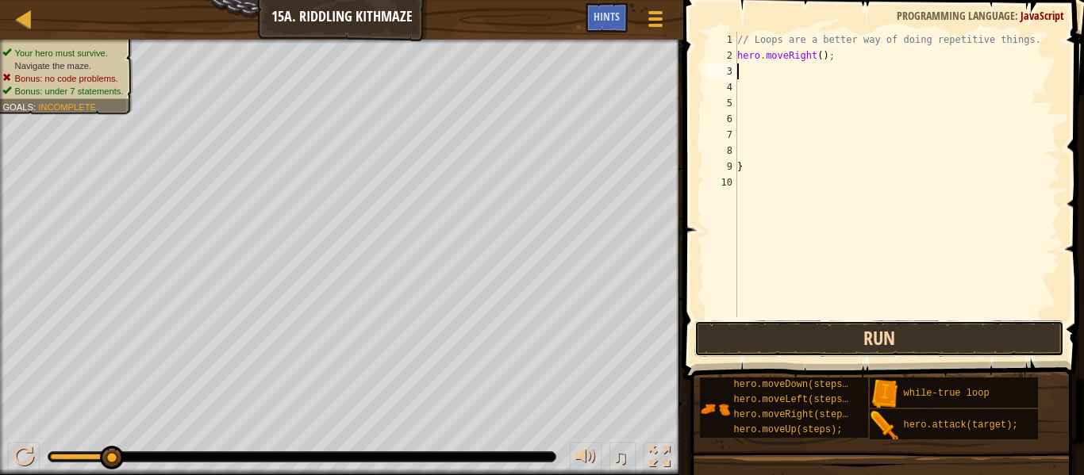
click at [793, 341] on button "Run" at bounding box center [879, 339] width 370 height 37
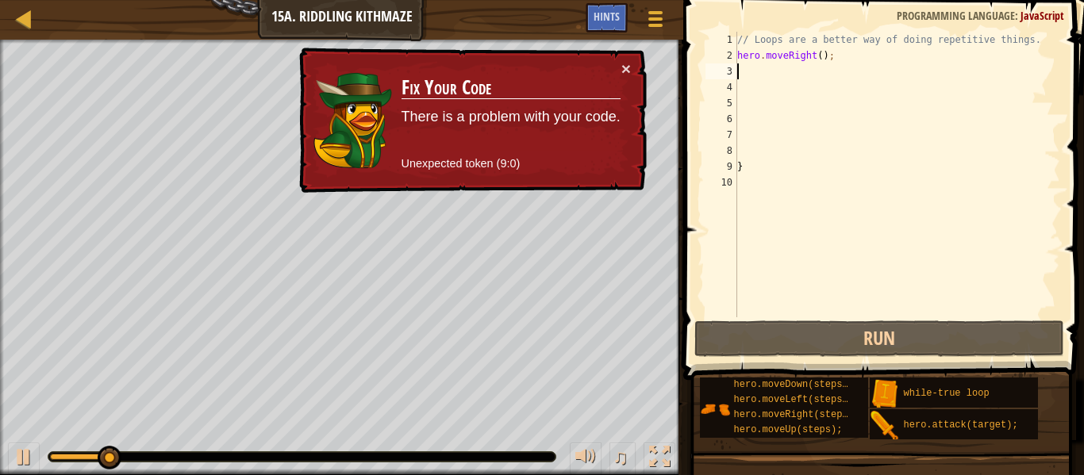
click at [814, 120] on div "// Loops are a better way of doing repetitive things. hero . moveRight ( ) ; }" at bounding box center [897, 190] width 326 height 317
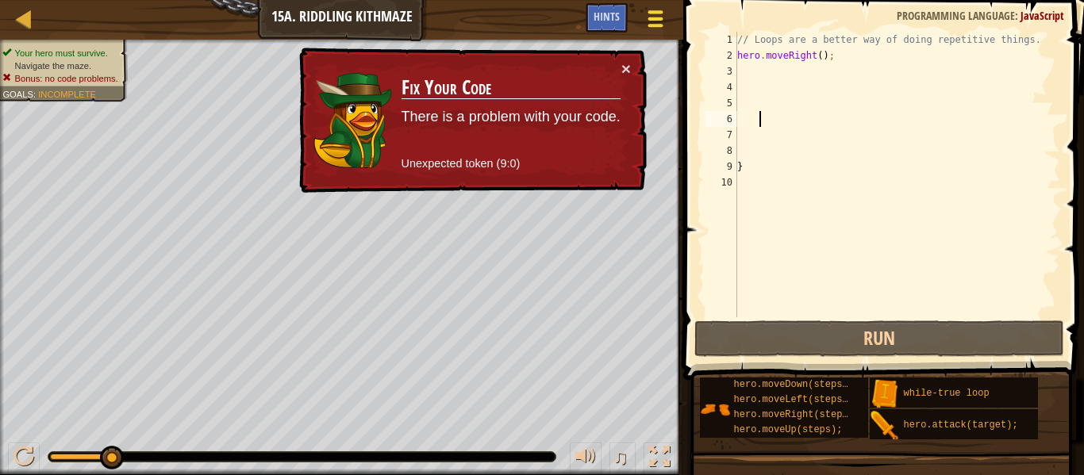
click at [660, 7] on div at bounding box center [655, 18] width 21 height 23
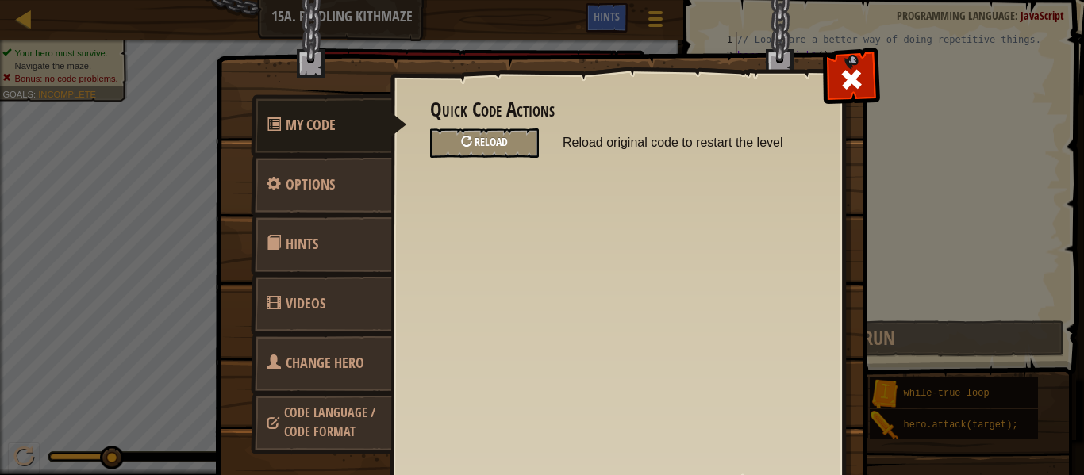
click at [480, 138] on span "Reload" at bounding box center [491, 141] width 33 height 15
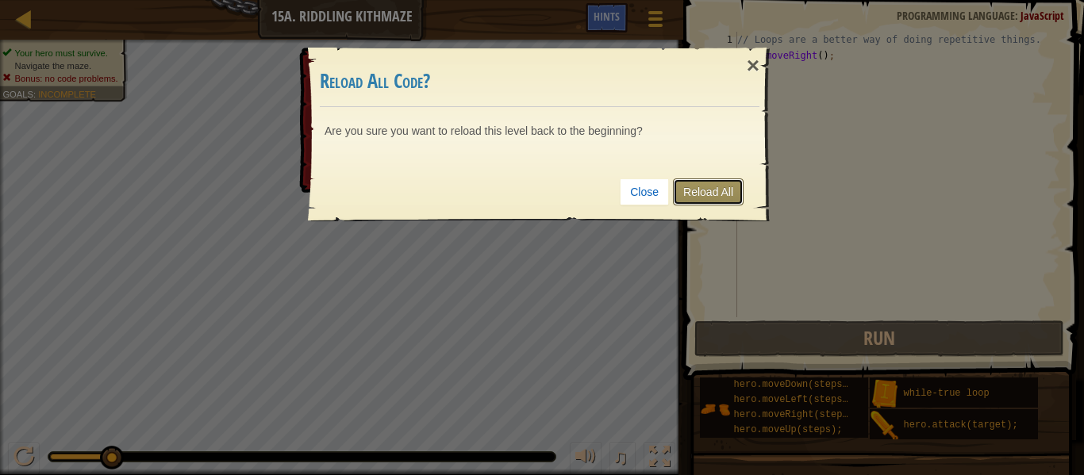
click at [713, 199] on link "Reload All" at bounding box center [708, 192] width 71 height 27
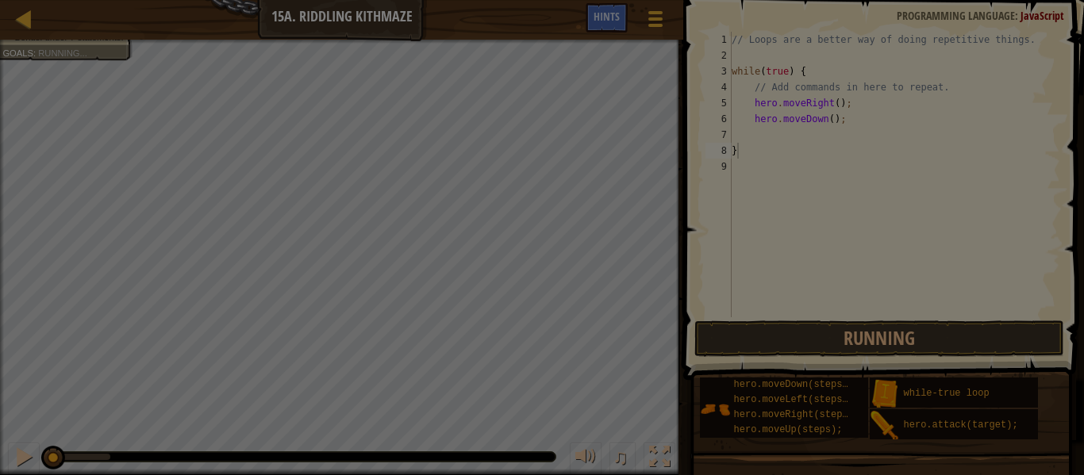
click at [713, 199] on div at bounding box center [542, 237] width 1084 height 475
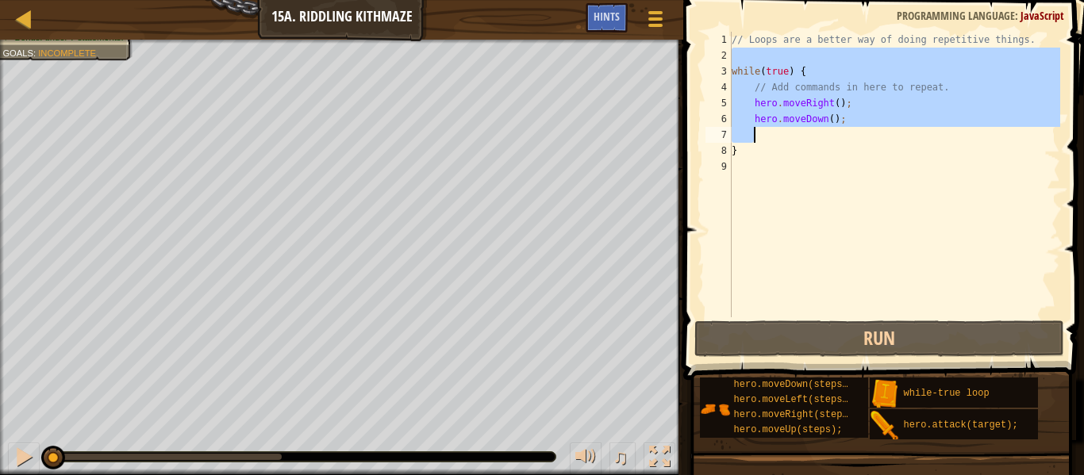
drag, startPoint x: 732, startPoint y: 54, endPoint x: 888, endPoint y: 128, distance: 172.9
click at [888, 128] on div "// Loops are a better way of doing repetitive things. while ( true ) { // Add c…" at bounding box center [895, 190] width 332 height 317
type textarea "hero.moveDown();"
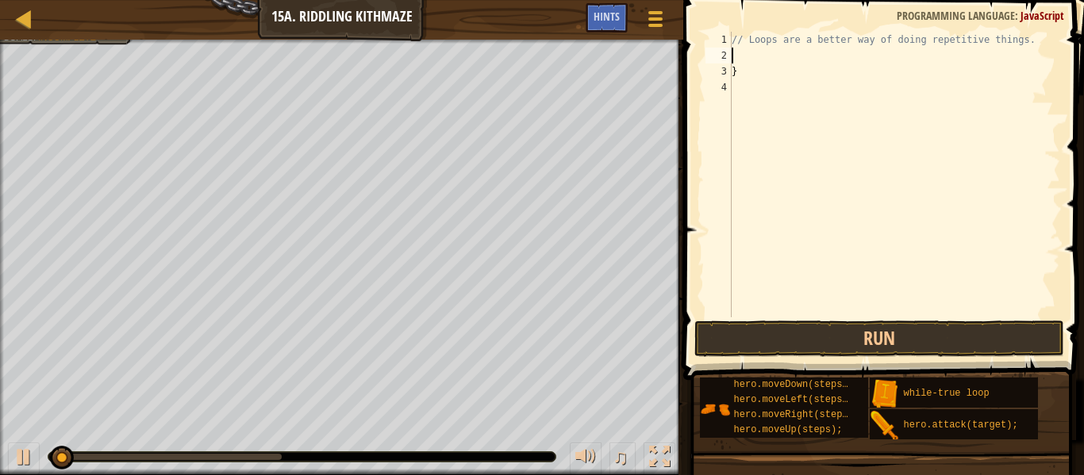
click at [821, 84] on div "// Loops are a better way of doing repetitive things. }" at bounding box center [895, 190] width 332 height 317
click at [736, 78] on div "// Loops are a better way of doing repetitive things. }" at bounding box center [895, 190] width 332 height 317
type textarea "}"
click at [742, 74] on div "// Loops are a better way of doing repetitive things. }" at bounding box center [895, 190] width 332 height 317
click at [736, 51] on div "// Loops are a better way of doing repetitive things." at bounding box center [895, 190] width 332 height 317
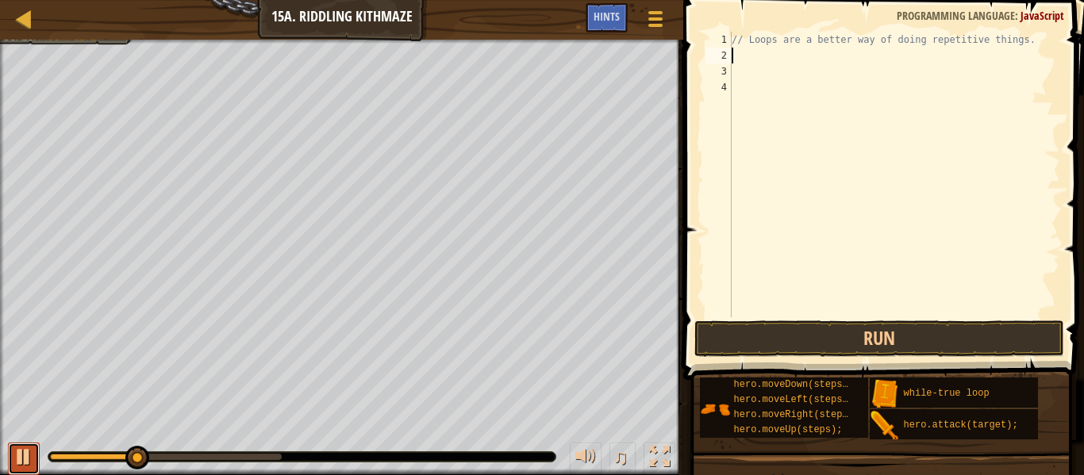
click at [21, 453] on div at bounding box center [23, 457] width 21 height 21
type textarea "mo"
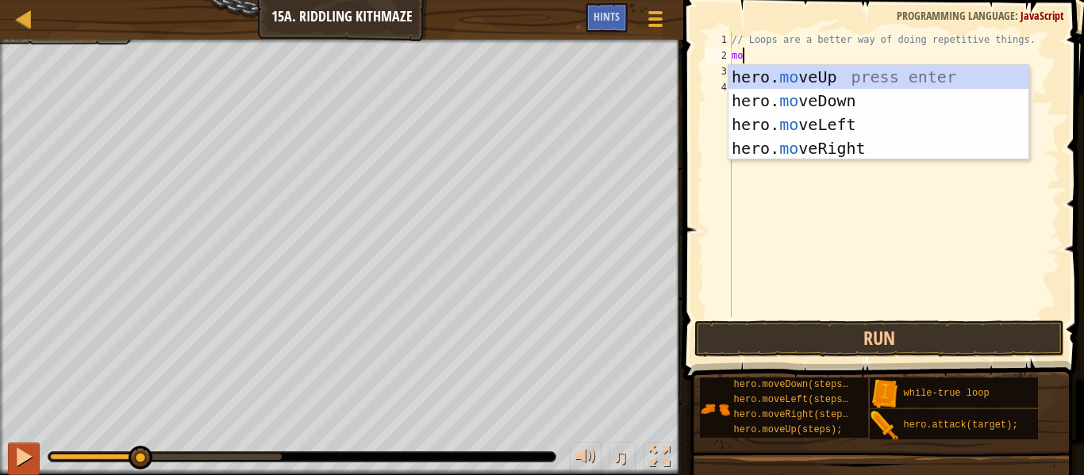
scroll to position [7, 1]
click at [771, 150] on div "hero. mo veUp press enter hero. mo veDown press enter hero. mo veLeft press ent…" at bounding box center [879, 136] width 300 height 143
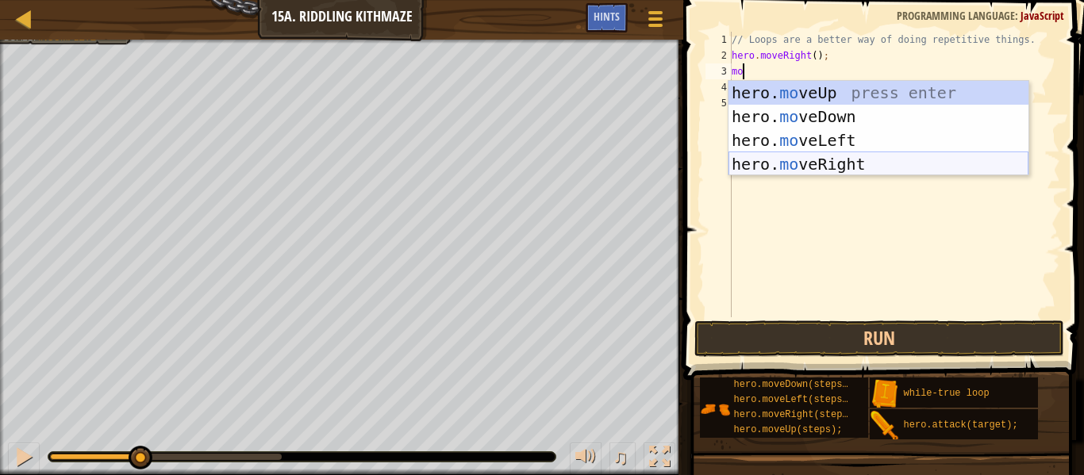
type textarea "moe"
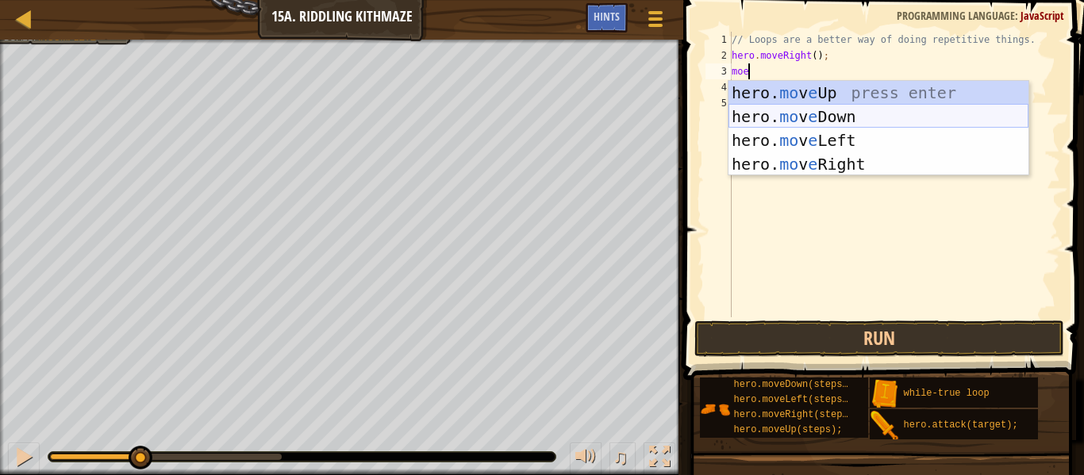
click at [824, 109] on div "hero. mo v e Up press enter hero. mo v e Down press enter hero. mo v e Left pre…" at bounding box center [879, 152] width 300 height 143
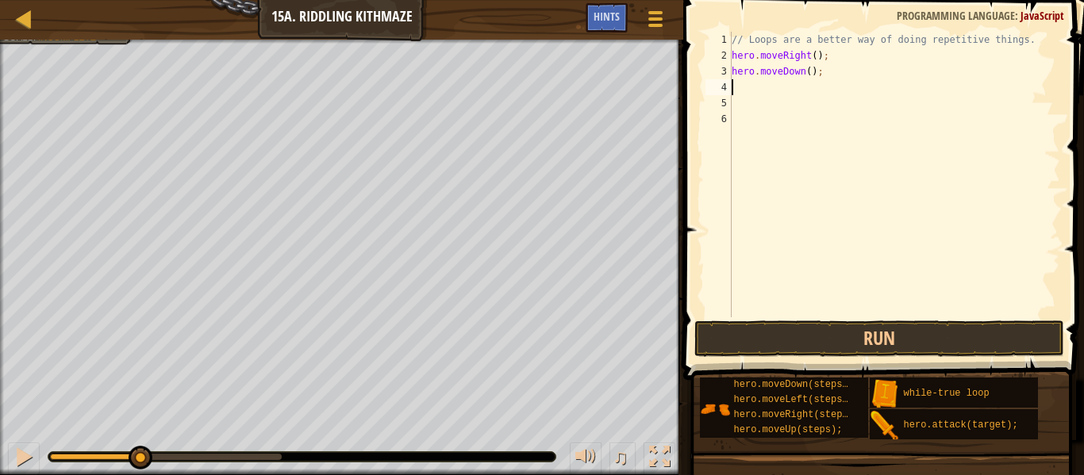
scroll to position [7, 0]
click at [811, 347] on button "Run" at bounding box center [879, 339] width 370 height 37
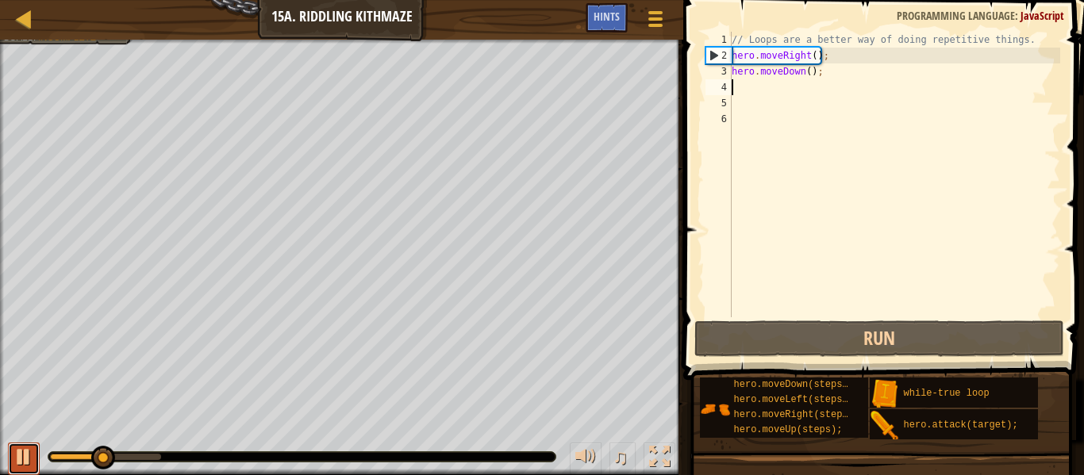
click at [22, 454] on div at bounding box center [23, 457] width 21 height 21
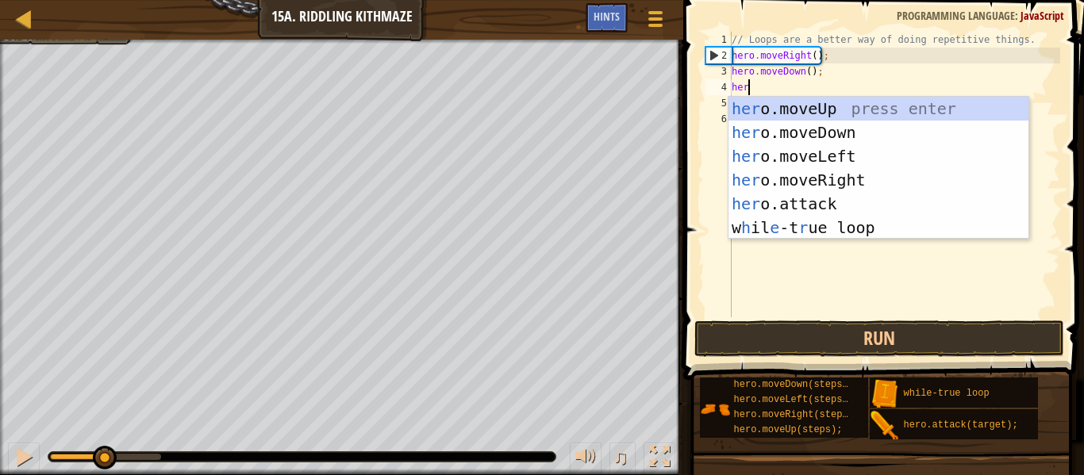
type textarea "hero"
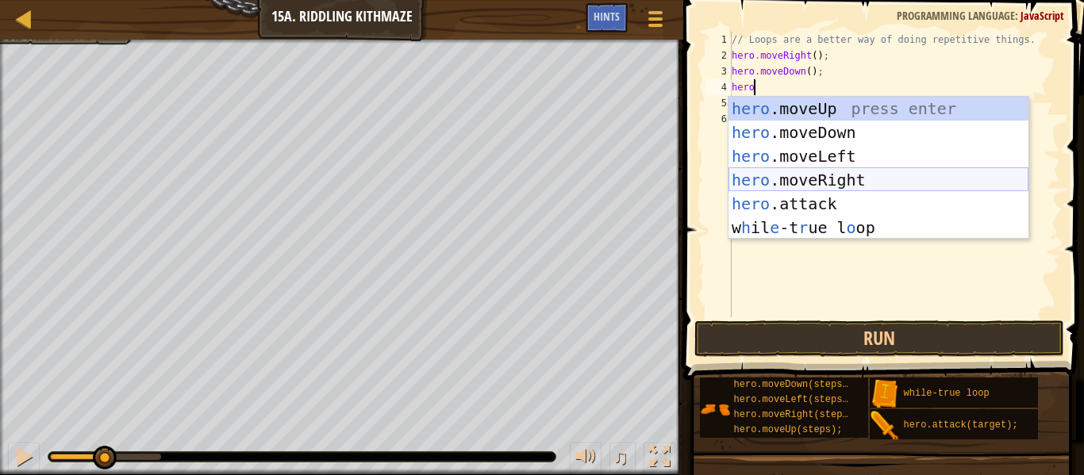
click at [841, 170] on div "hero .moveUp press enter hero .moveDown press enter hero .moveLeft press enter …" at bounding box center [879, 192] width 300 height 190
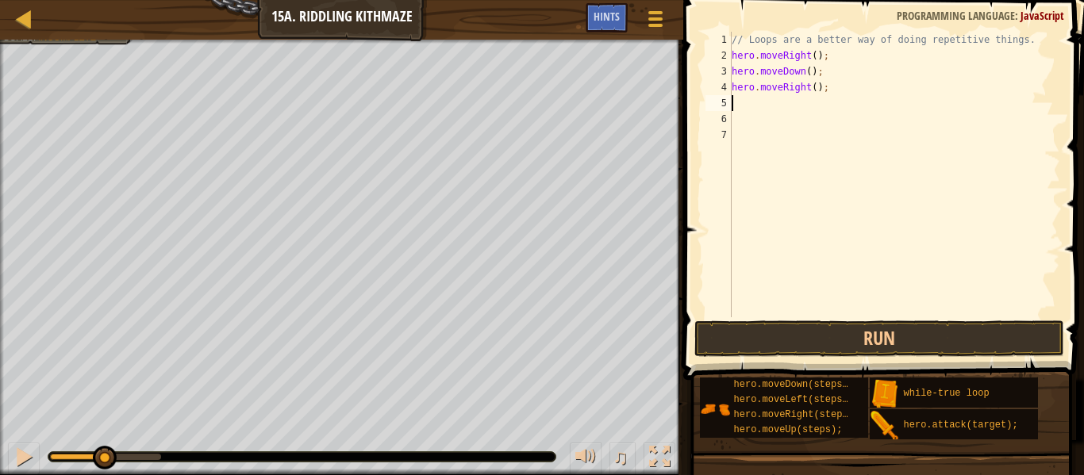
scroll to position [7, 0]
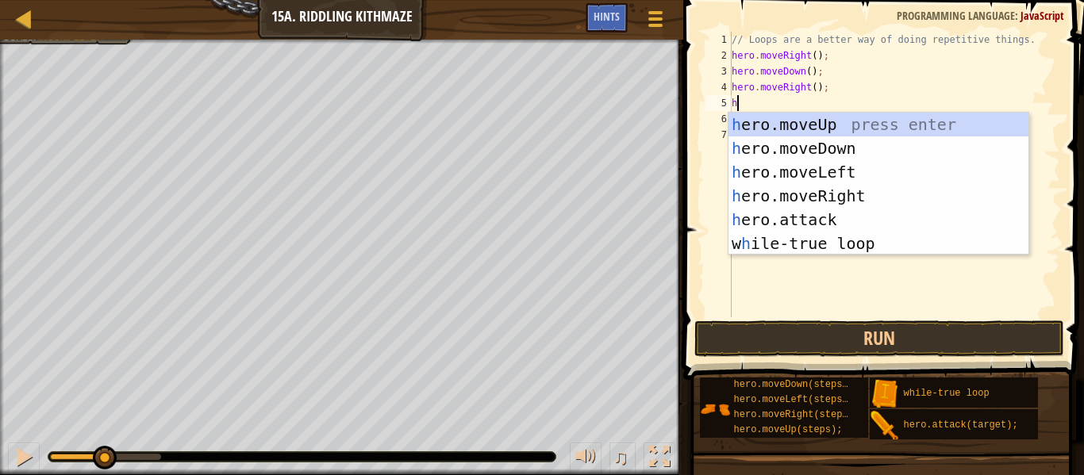
type textarea "hero"
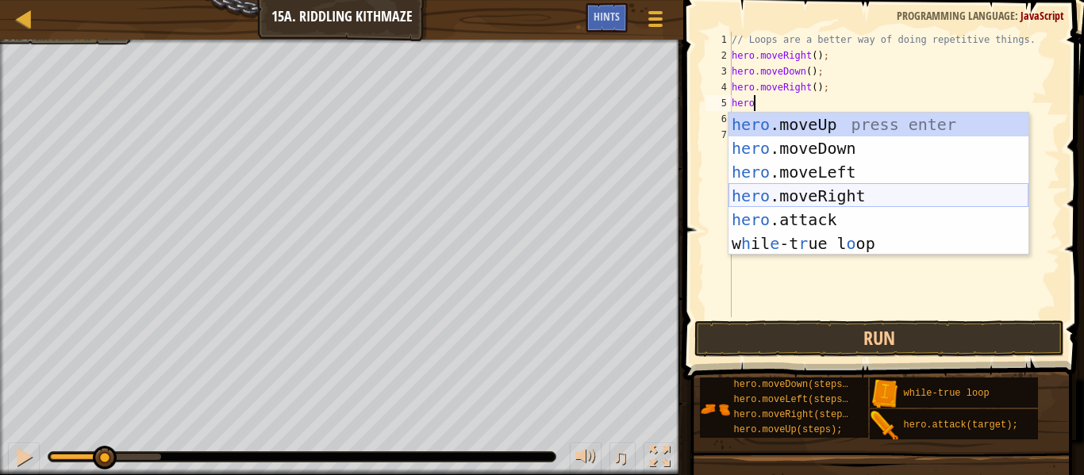
click at [851, 190] on div "hero .moveUp press enter hero .moveDown press enter hero .moveLeft press enter …" at bounding box center [879, 208] width 300 height 190
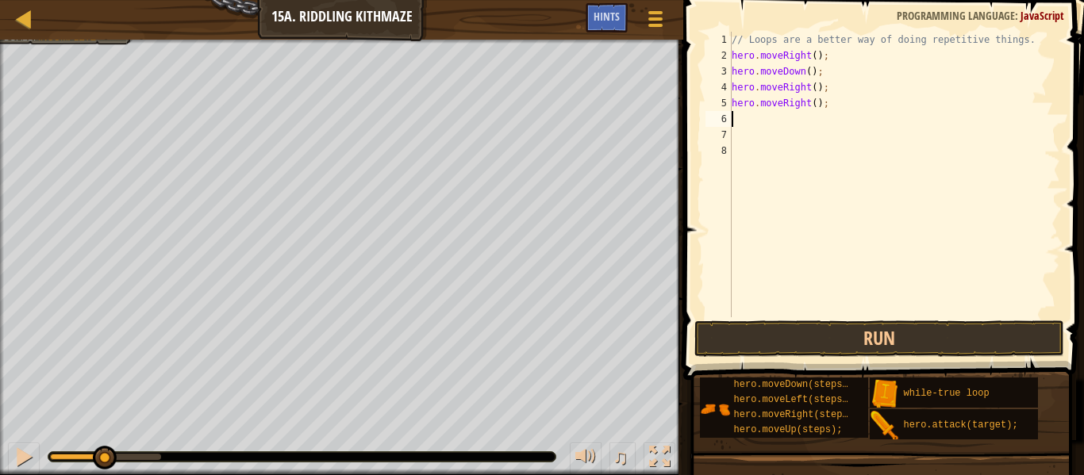
scroll to position [7, 0]
type textarea "e"
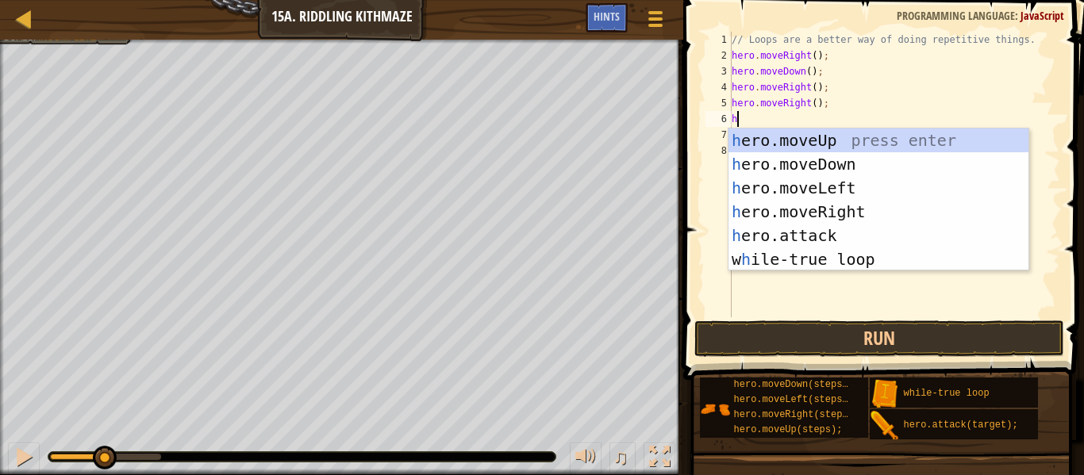
type textarea "hero"
click at [834, 142] on div "hero .moveUp press enter hero .moveDown press enter hero .moveLeft press enter …" at bounding box center [879, 224] width 300 height 190
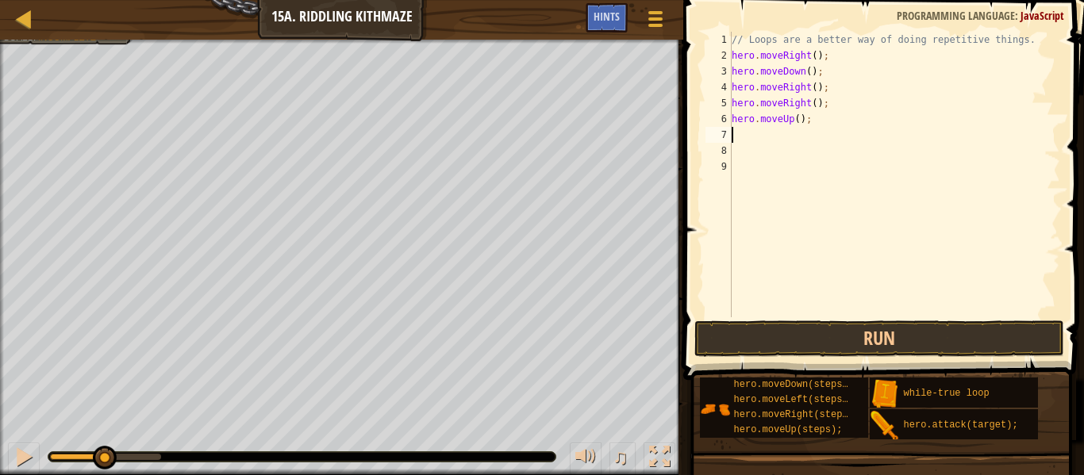
scroll to position [7, 0]
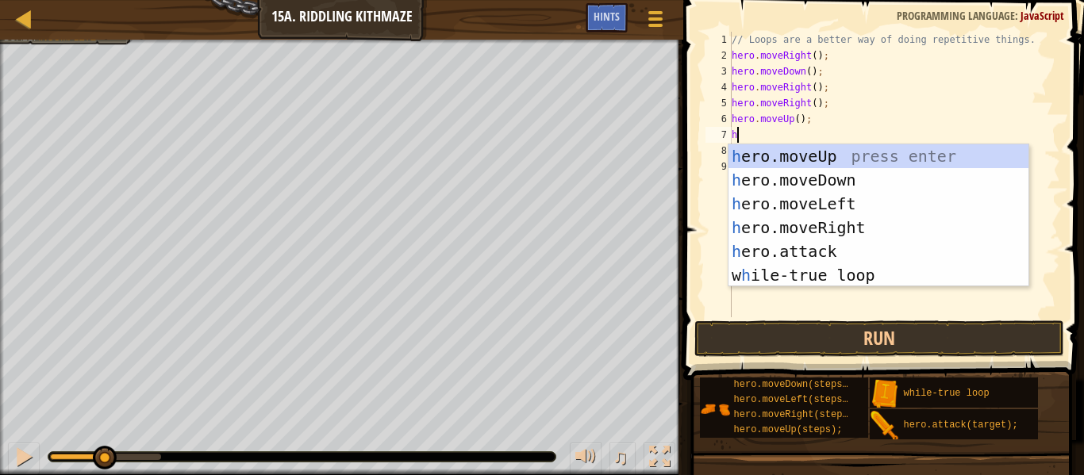
type textarea "hero"
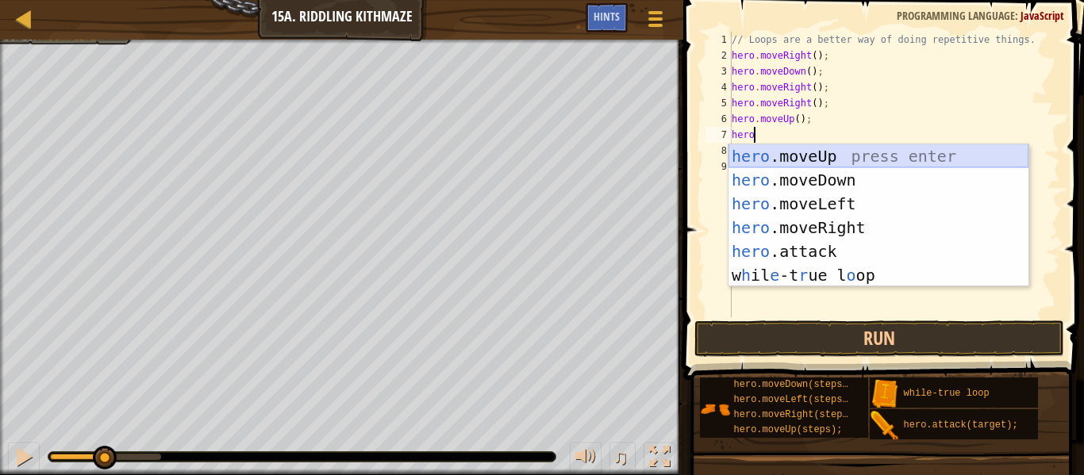
click at [844, 156] on div "hero .moveUp press enter hero .moveDown press enter hero .moveLeft press enter …" at bounding box center [879, 239] width 300 height 190
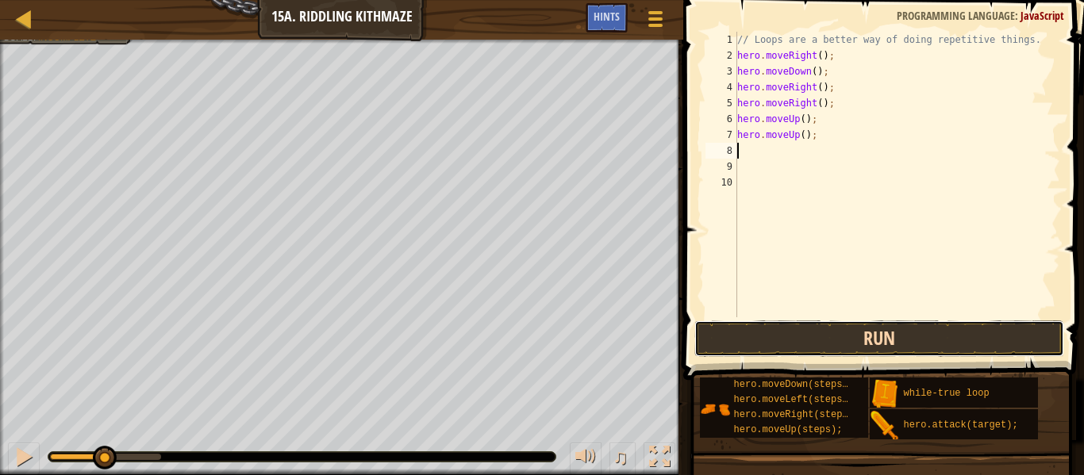
click at [745, 330] on button "Run" at bounding box center [879, 339] width 370 height 37
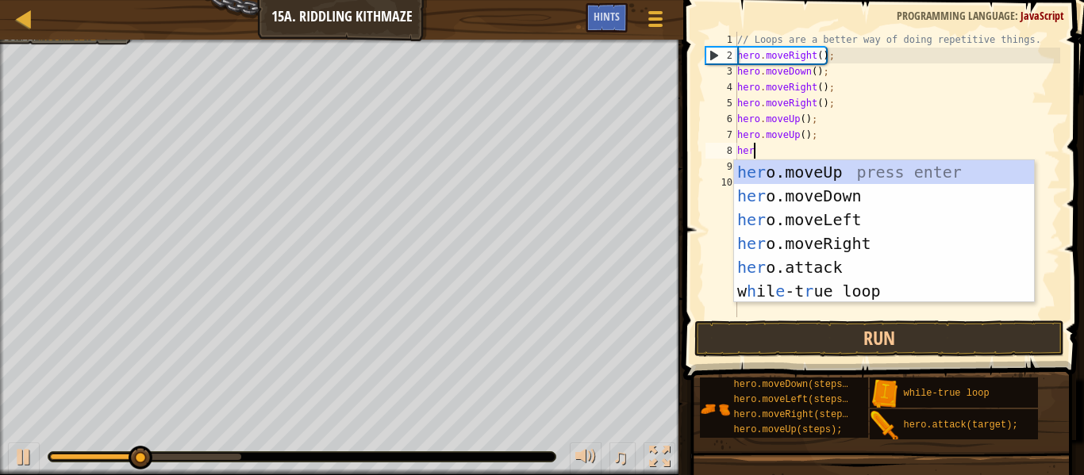
type textarea "hero"
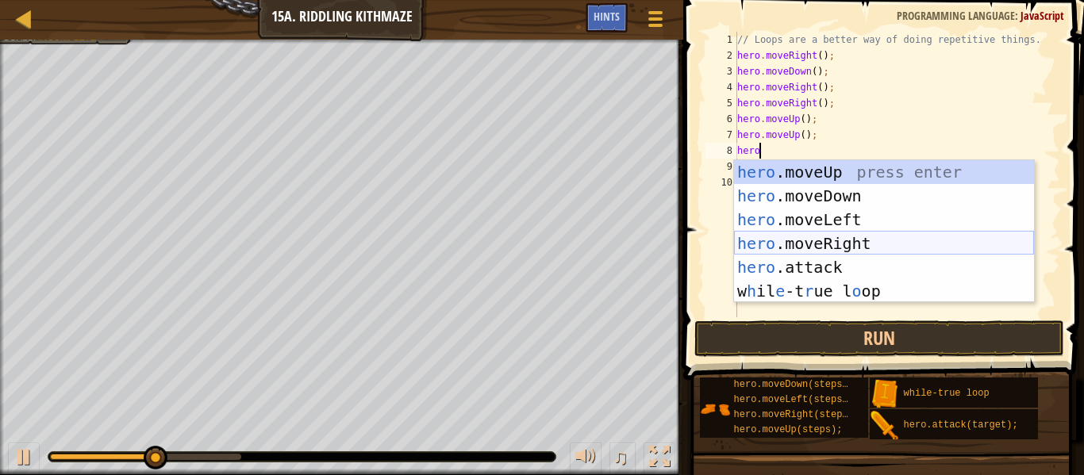
click at [814, 236] on div "hero .moveUp press enter hero .moveDown press enter hero .moveLeft press enter …" at bounding box center [884, 255] width 300 height 190
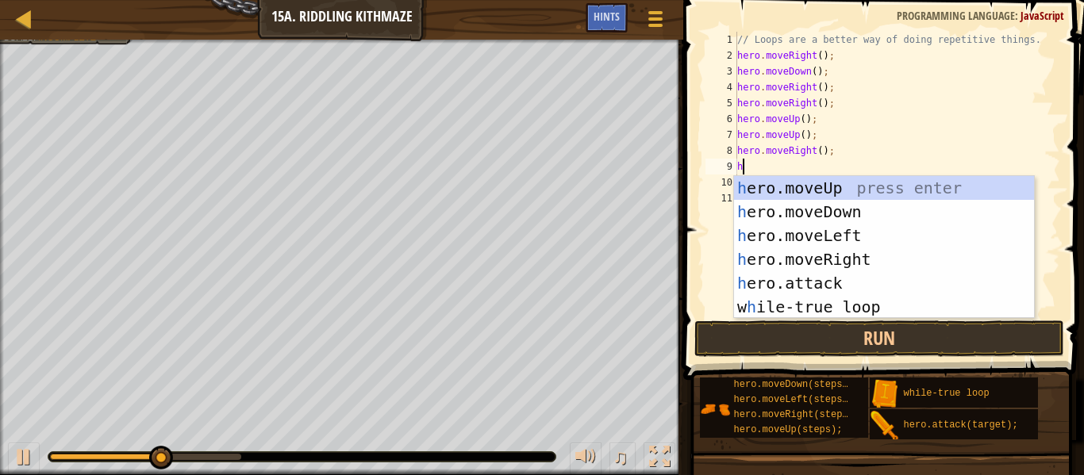
type textarea "hero"
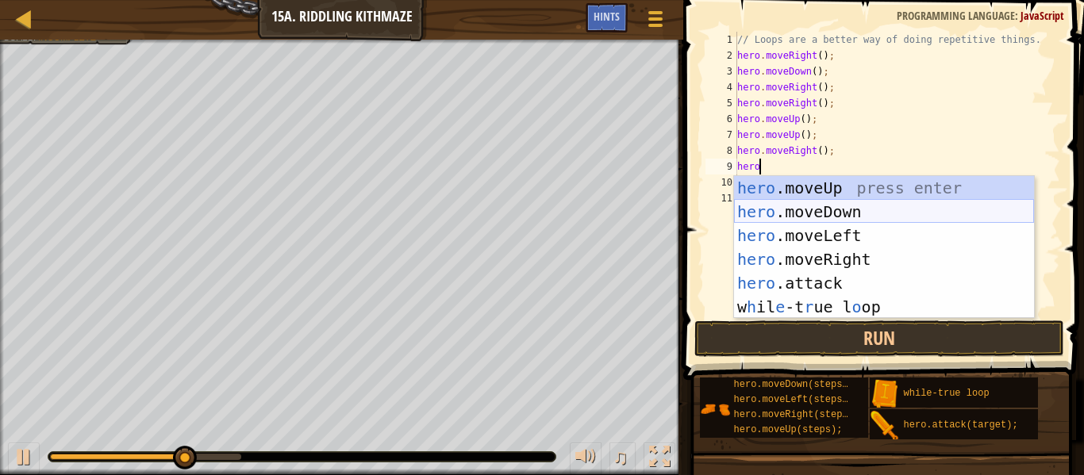
click at [839, 207] on div "hero .moveUp press enter hero .moveDown press enter hero .moveLeft press enter …" at bounding box center [884, 271] width 300 height 190
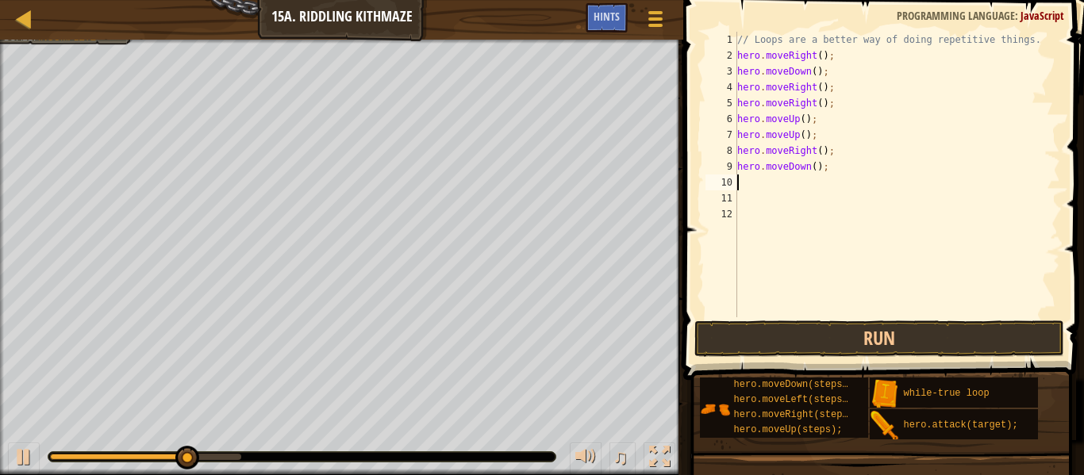
scroll to position [7, 0]
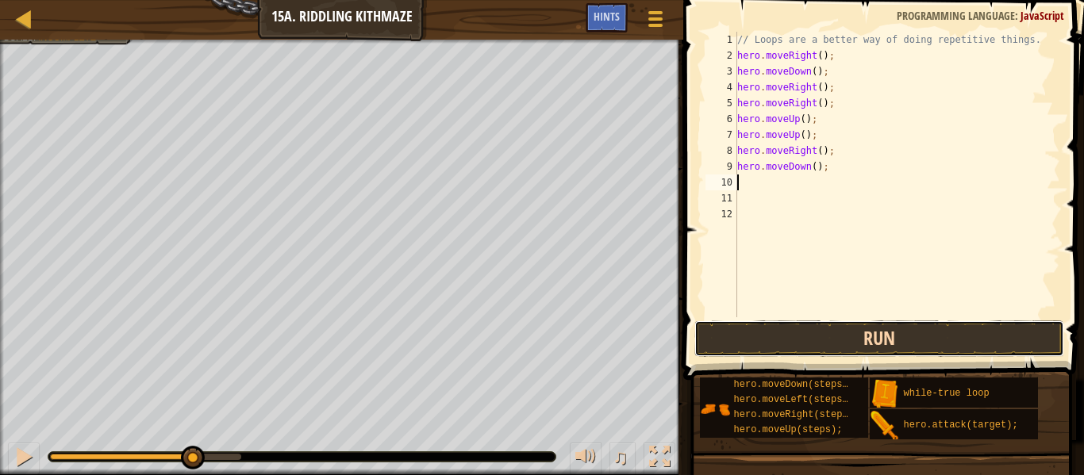
click at [785, 339] on button "Run" at bounding box center [879, 339] width 370 height 37
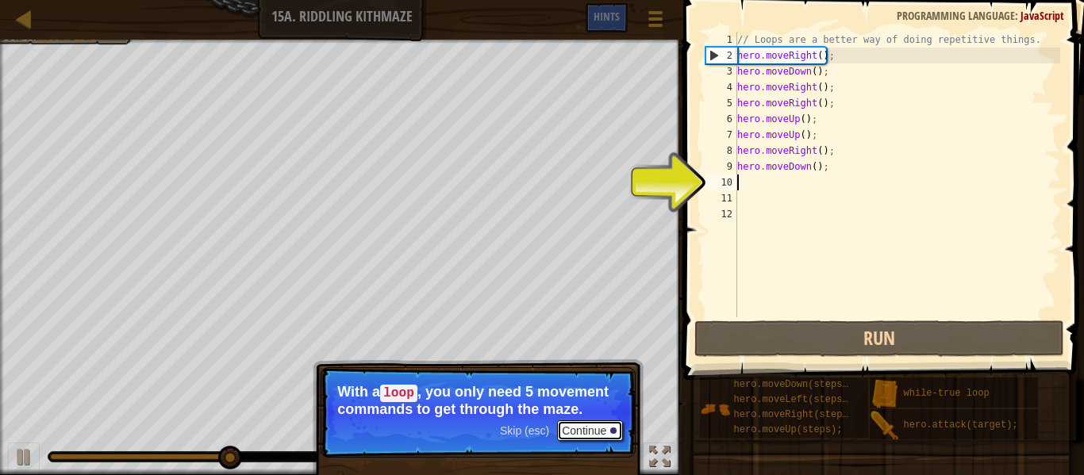
click at [573, 424] on button "Continue" at bounding box center [590, 431] width 66 height 21
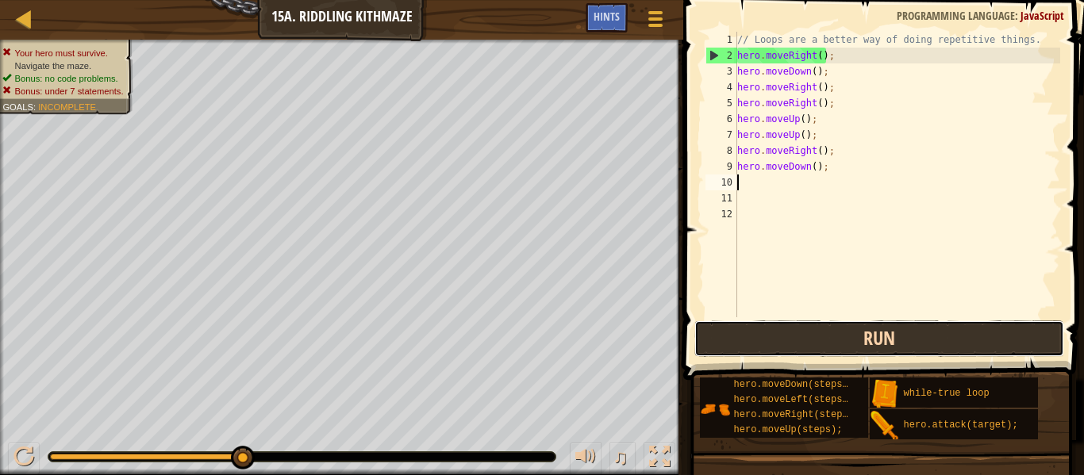
click at [719, 335] on button "Run" at bounding box center [879, 339] width 370 height 37
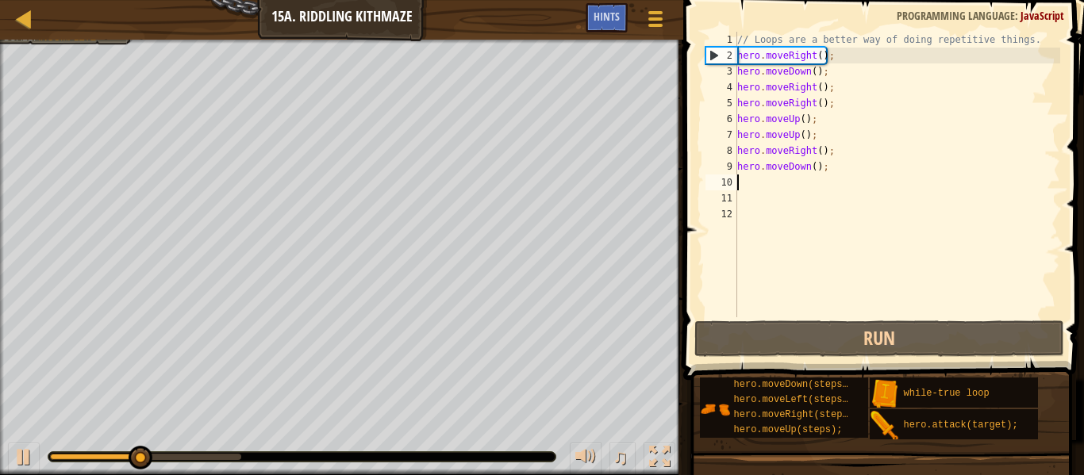
click at [822, 168] on div "// Loops are a better way of doing repetitive things. hero . moveRight ( ) ; he…" at bounding box center [897, 190] width 326 height 317
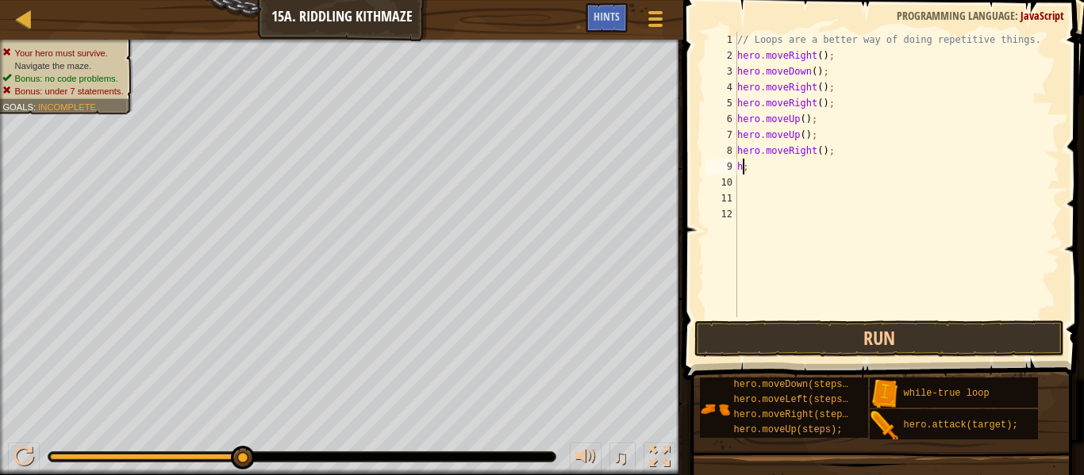
type textarea ";"
click at [766, 169] on div "// Loops are a better way of doing repetitive things. hero . moveRight ( ) ; he…" at bounding box center [897, 190] width 326 height 317
type textarea "wh"
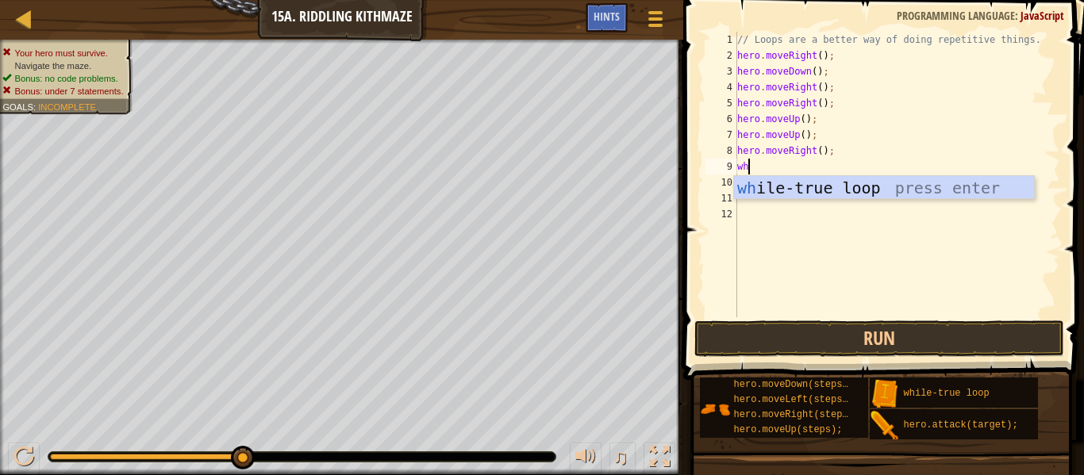
scroll to position [7, 1]
click at [775, 194] on div "wh ile-true loop press enter" at bounding box center [884, 211] width 300 height 71
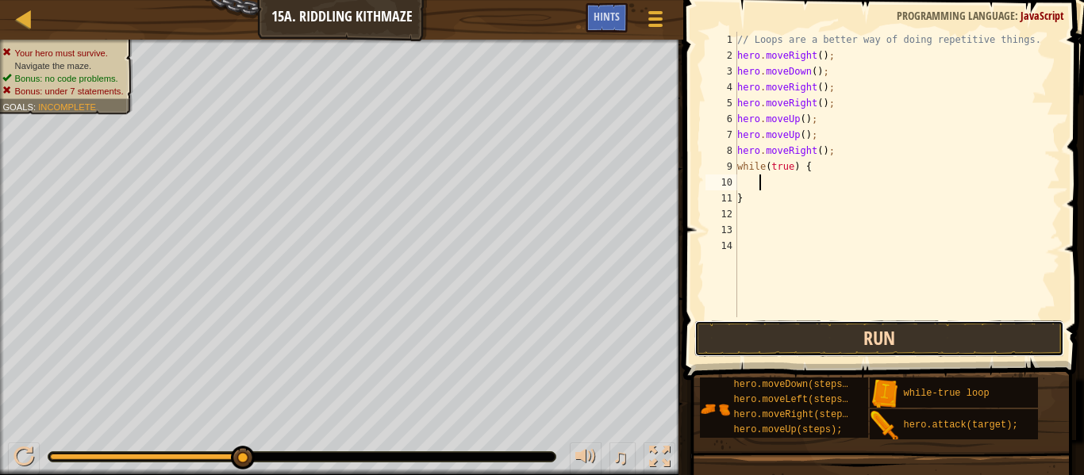
click at [776, 326] on button "Run" at bounding box center [879, 339] width 370 height 37
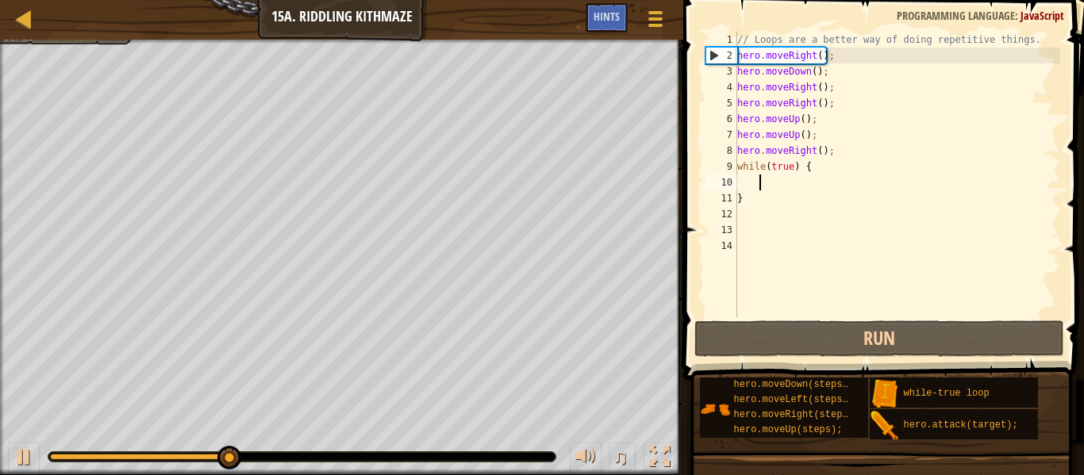
click at [810, 167] on div "// Loops are a better way of doing repetitive things. hero . moveRight ( ) ; he…" at bounding box center [897, 190] width 326 height 317
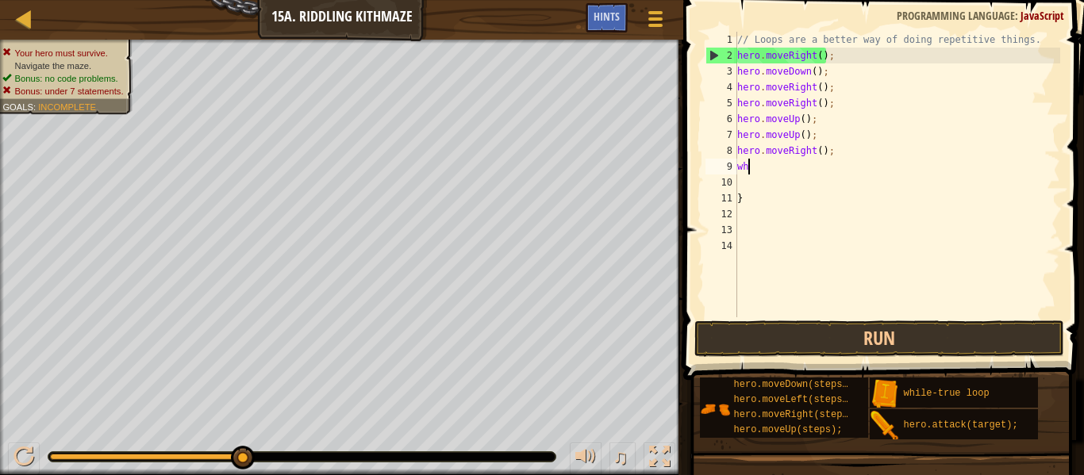
type textarea "w"
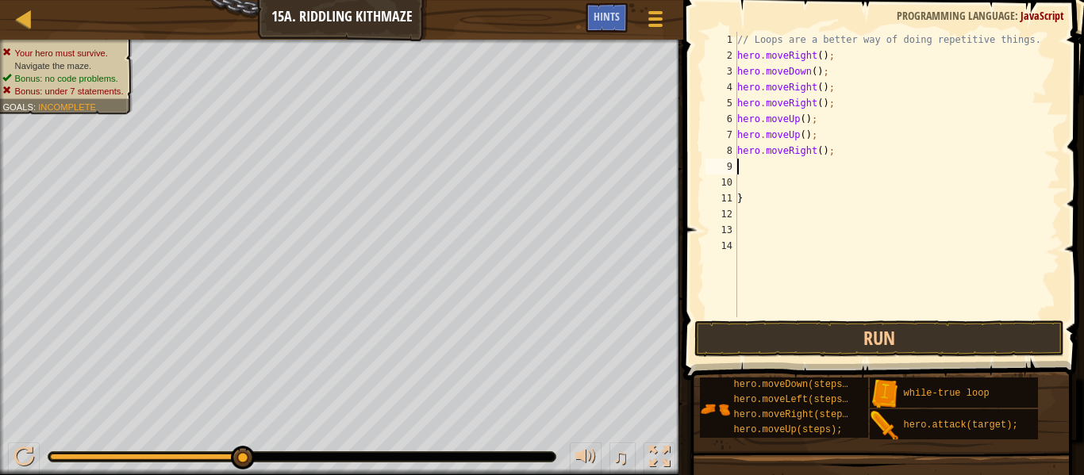
click at [760, 46] on div "// Loops are a better way of doing repetitive things. hero . moveRight ( ) ; he…" at bounding box center [897, 190] width 326 height 317
click at [736, 41] on div "1" at bounding box center [722, 40] width 32 height 16
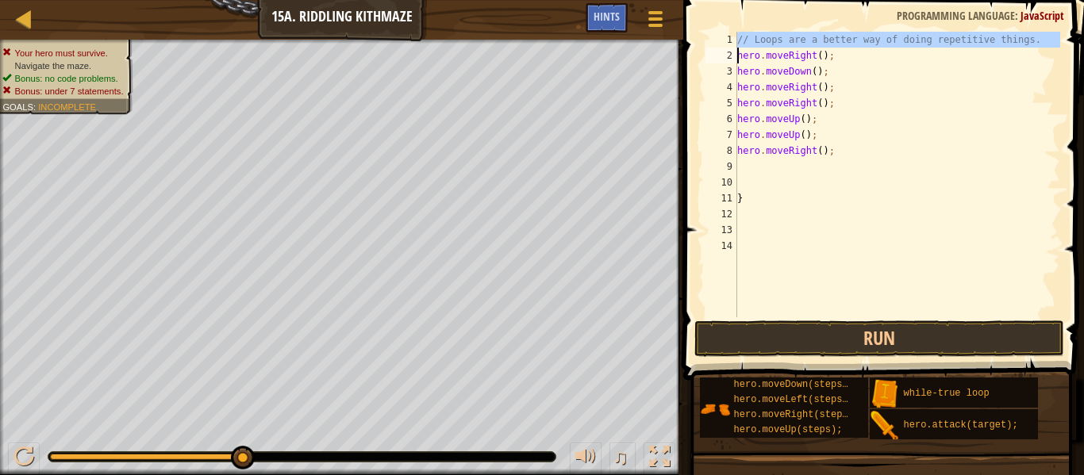
drag, startPoint x: 736, startPoint y: 41, endPoint x: 1054, endPoint y: 34, distance: 318.3
click at [1054, 34] on div "// Loops are a better way of doing repetitive things. 1 2 3 4 5 6 7 8 9 10 11 1…" at bounding box center [881, 175] width 358 height 286
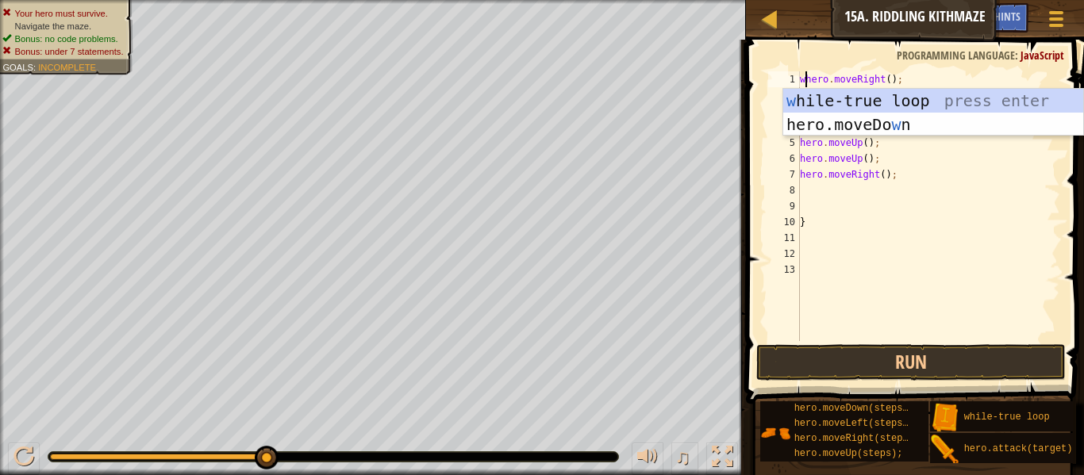
scroll to position [7, 2]
type textarea "whhero.moveRight();"
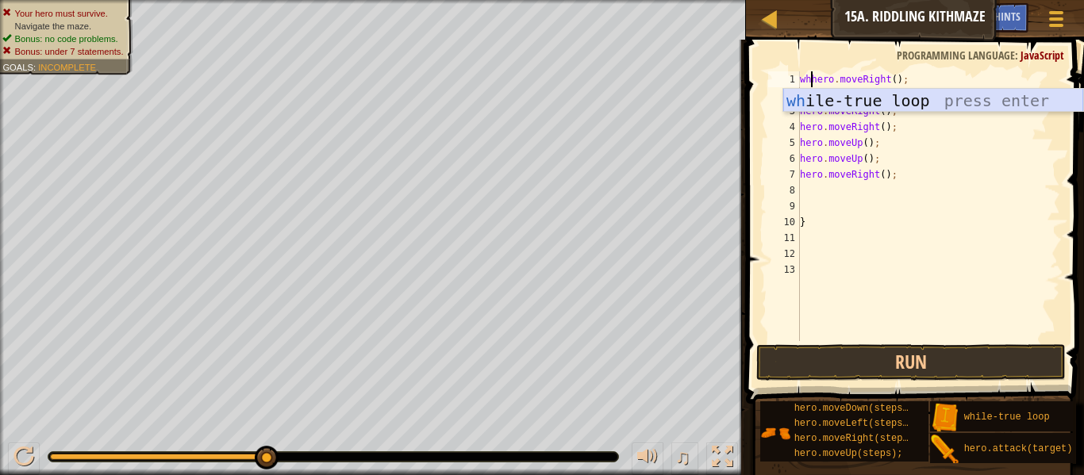
click at [976, 108] on div "wh ile-true loop press enter" at bounding box center [933, 124] width 300 height 71
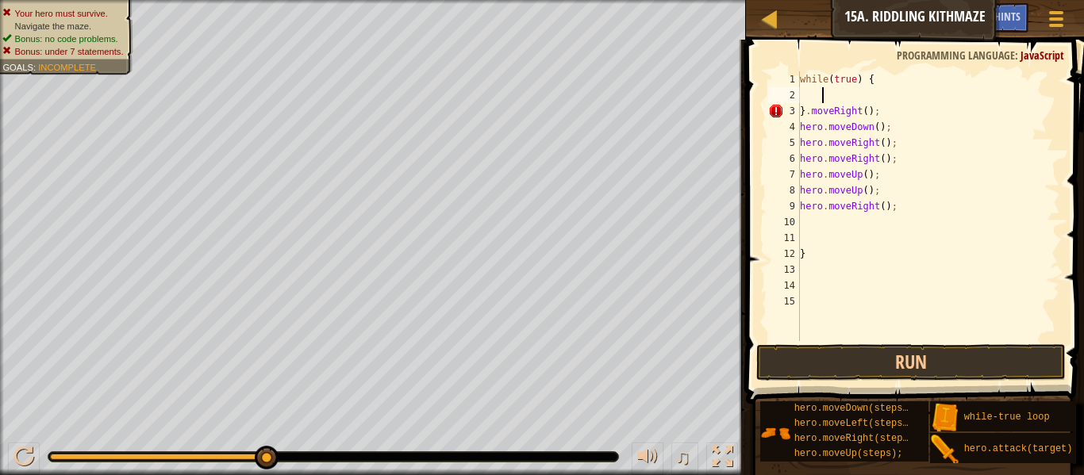
scroll to position [7, 0]
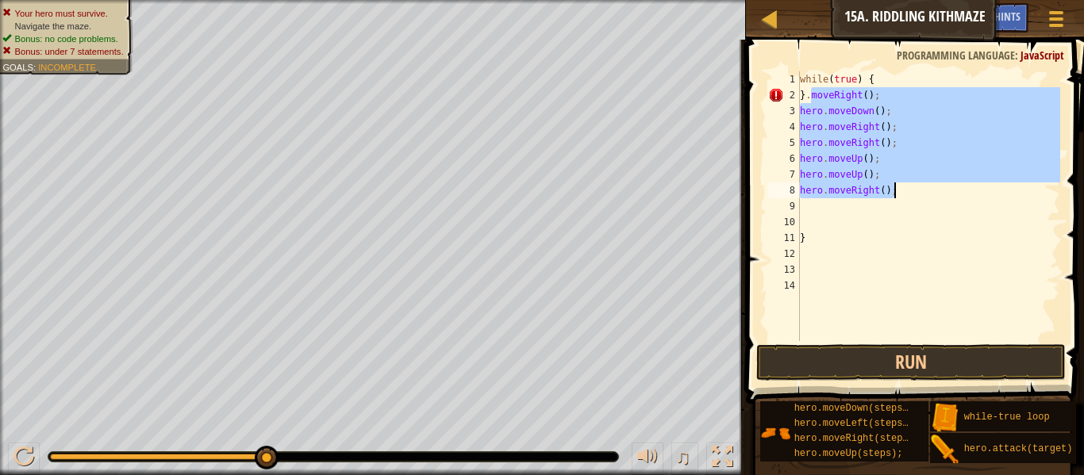
drag, startPoint x: 812, startPoint y: 97, endPoint x: 912, endPoint y: 190, distance: 136.5
click at [912, 190] on div "while ( true ) { } . moveRight ( ) ; hero . moveDown ( ) ; hero . moveRight ( )…" at bounding box center [928, 222] width 263 height 302
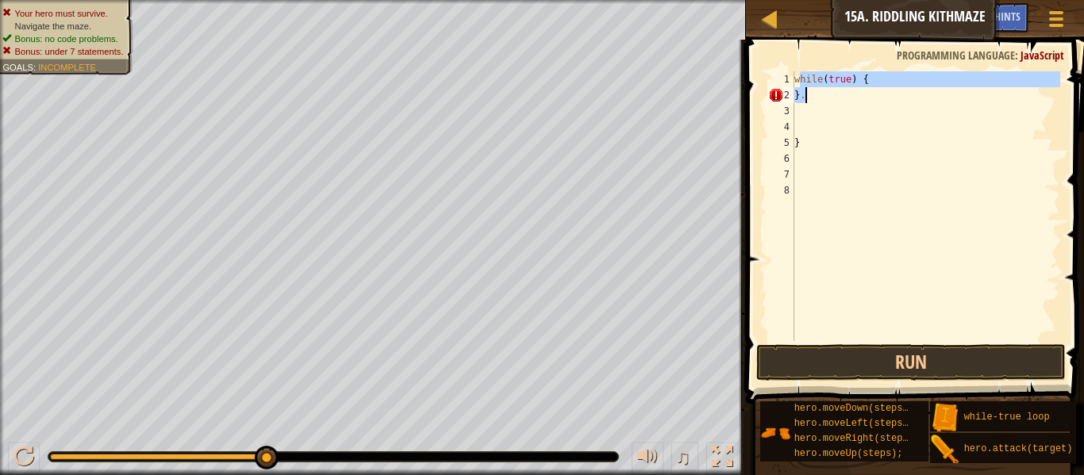
drag, startPoint x: 798, startPoint y: 80, endPoint x: 855, endPoint y: 108, distance: 63.5
click at [855, 108] on div "while ( true ) { } . }" at bounding box center [925, 222] width 269 height 302
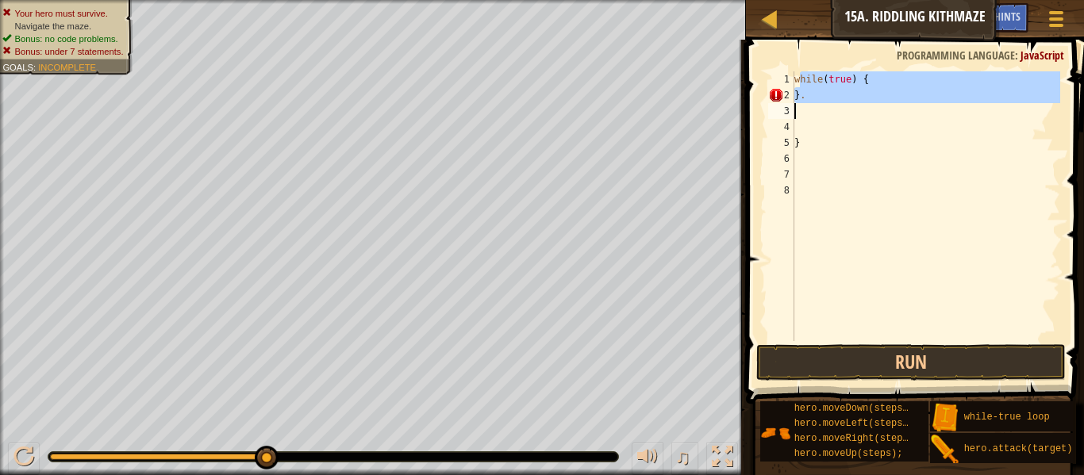
type textarea "w"
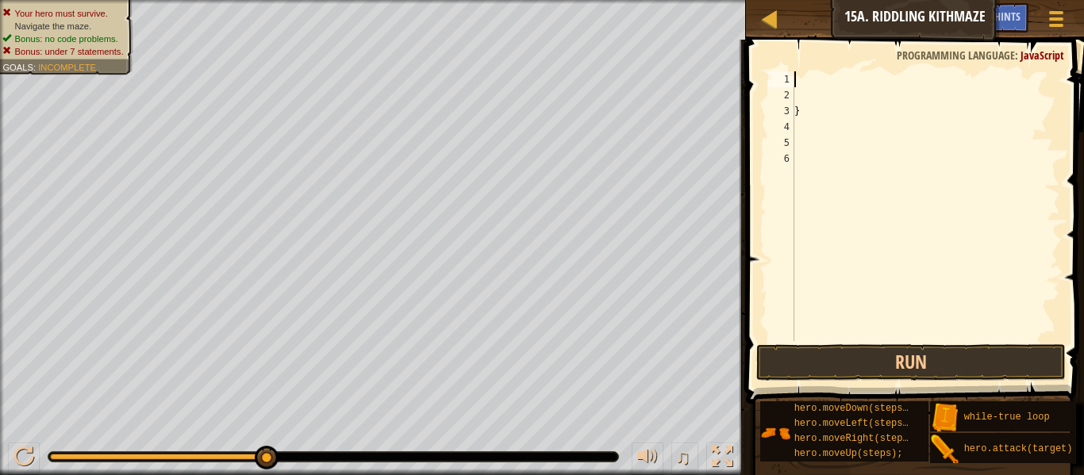
type textarea "wh"
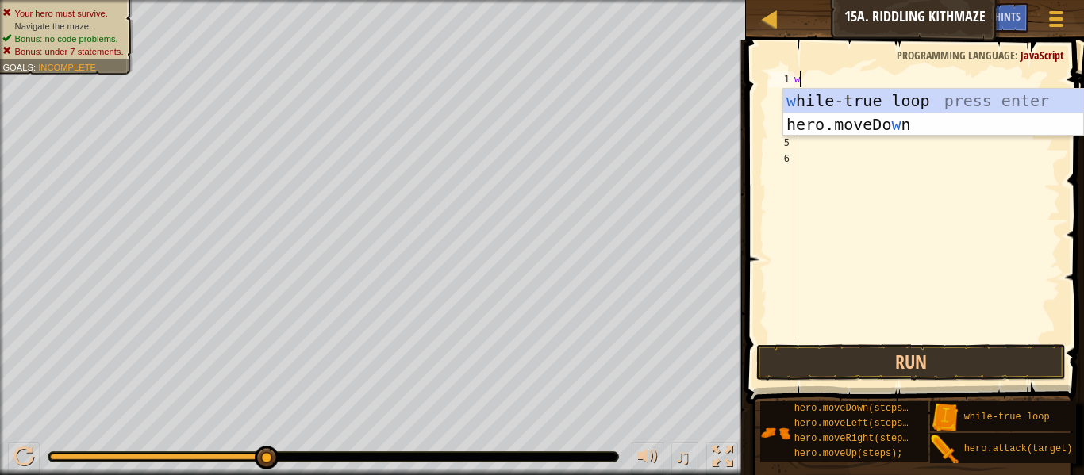
scroll to position [7, 1]
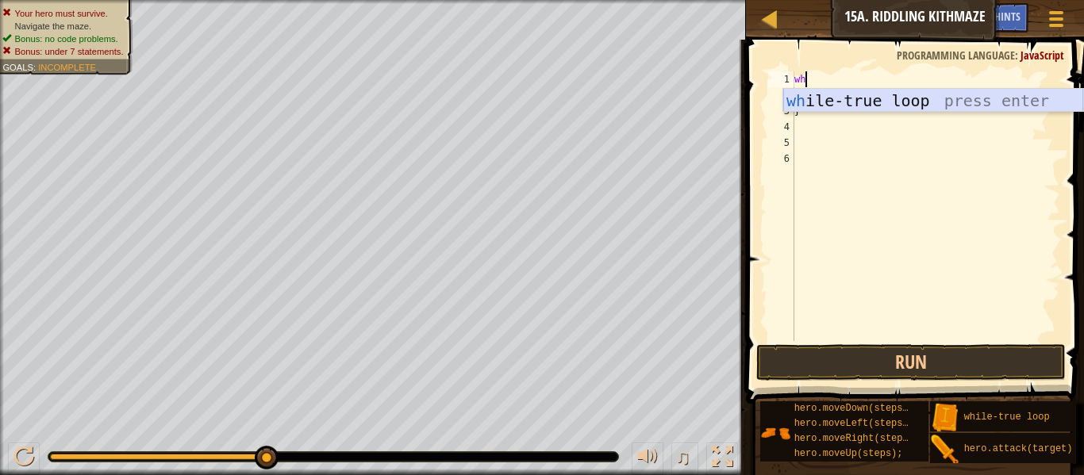
click at [818, 90] on div "wh ile-true loop press enter" at bounding box center [933, 124] width 300 height 71
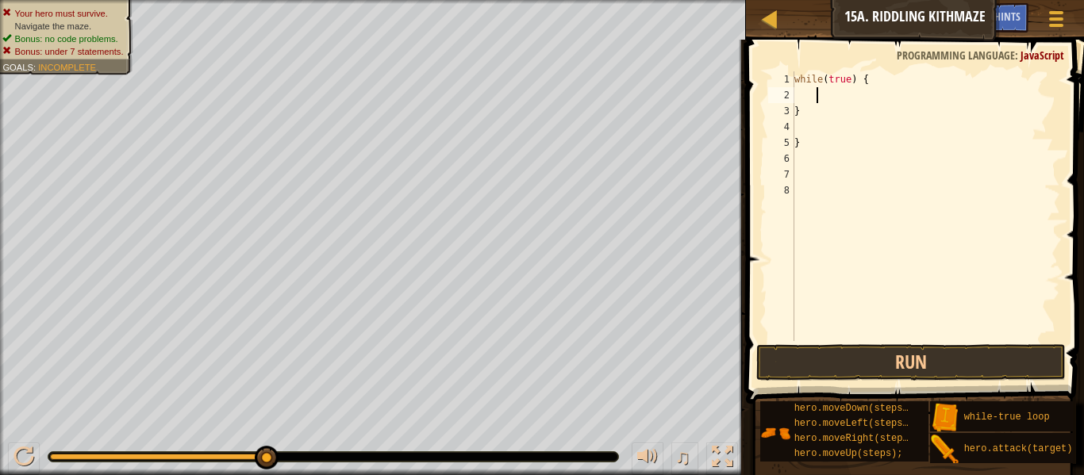
type textarea "w"
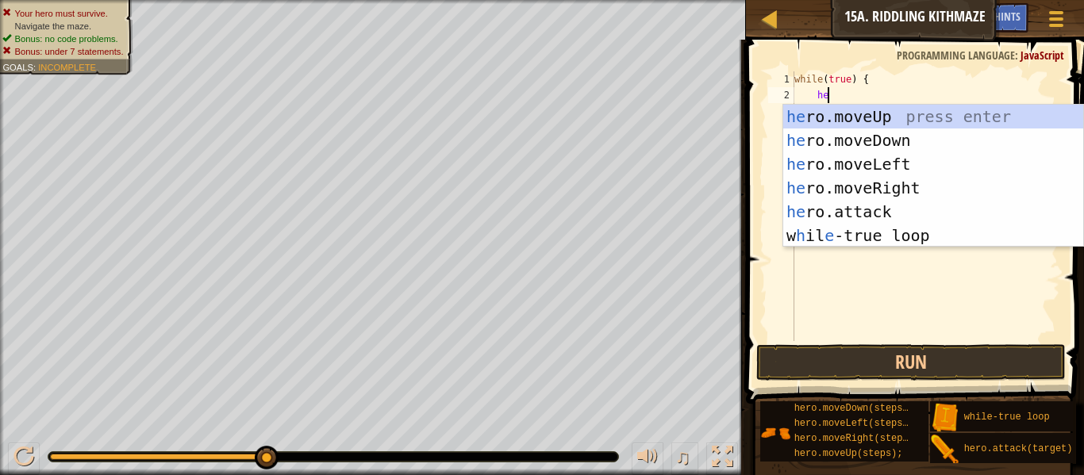
type textarea "hero"
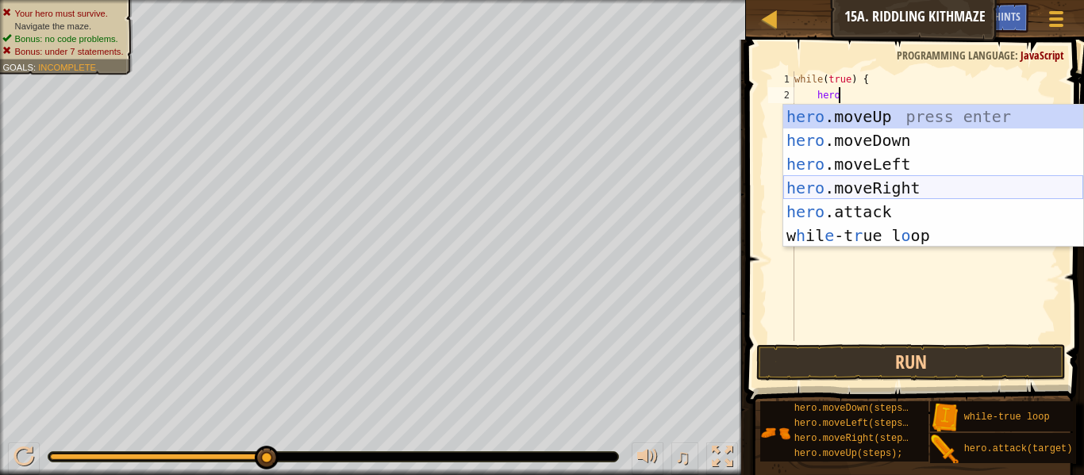
click at [856, 184] on div "hero .moveUp press enter hero .moveDown press enter hero .moveLeft press enter …" at bounding box center [933, 200] width 300 height 190
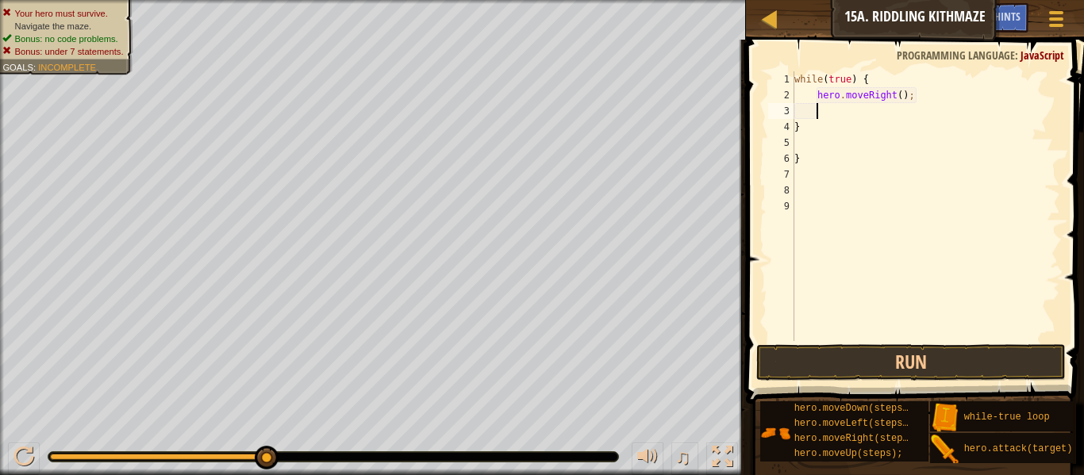
scroll to position [7, 2]
click at [889, 348] on button "Run" at bounding box center [911, 362] width 310 height 37
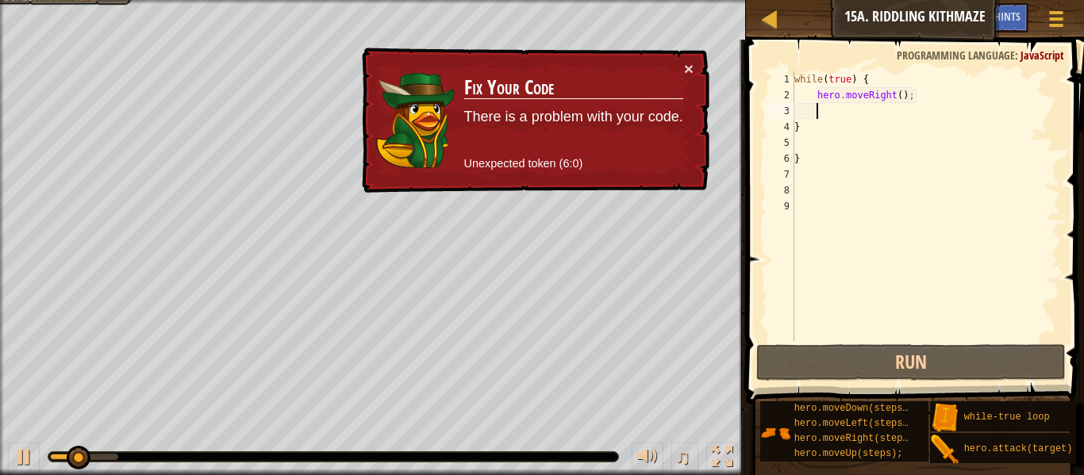
click at [848, 146] on div "while ( true ) { hero . moveRight ( ) ; } }" at bounding box center [925, 222] width 269 height 302
click at [1071, 27] on button "Game Menu" at bounding box center [1057, 21] width 42 height 39
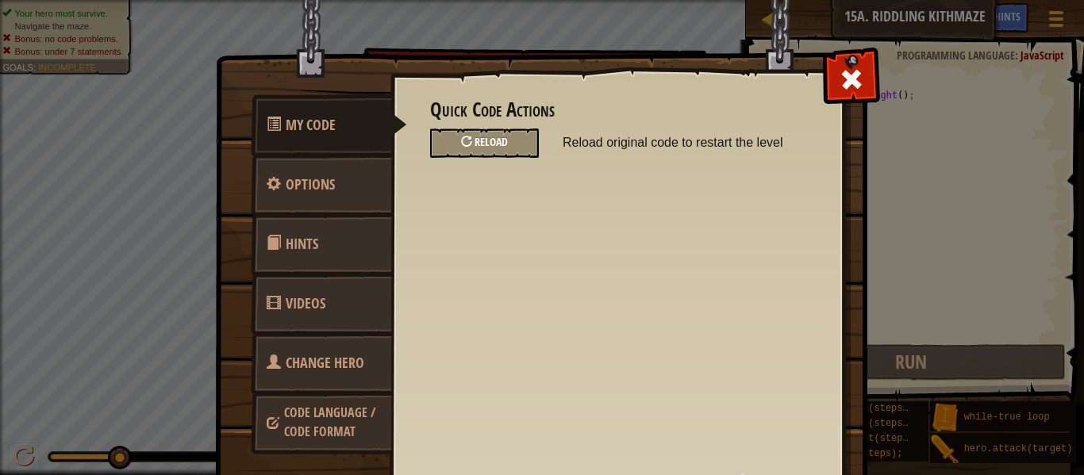
click at [488, 147] on span "Reload" at bounding box center [491, 141] width 33 height 15
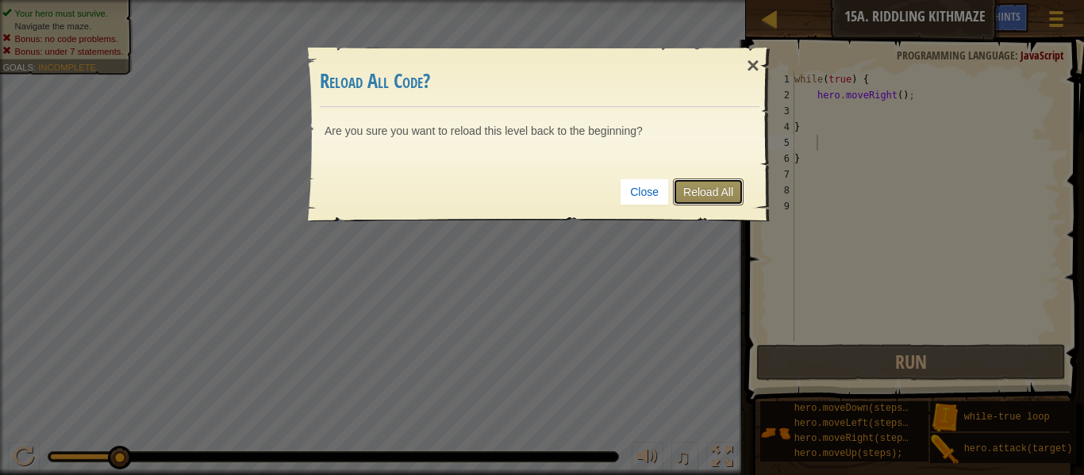
click at [700, 194] on link "Reload All" at bounding box center [708, 192] width 71 height 27
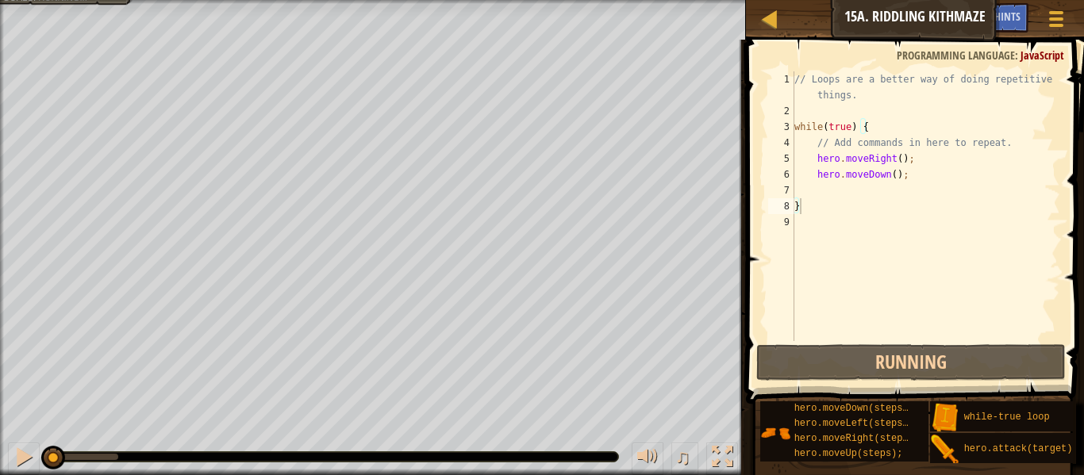
scroll to position [7, 0]
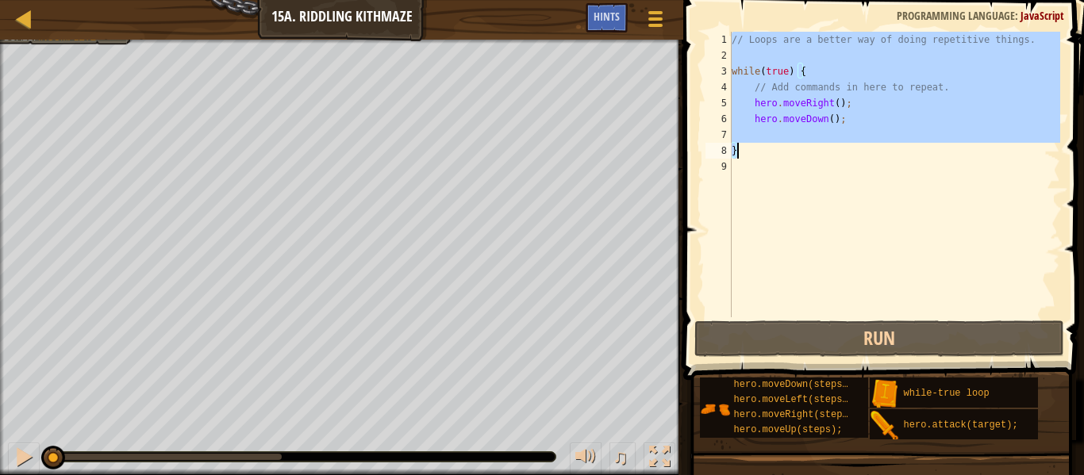
drag, startPoint x: 733, startPoint y: 41, endPoint x: 867, endPoint y: 149, distance: 172.2
click at [867, 149] on div "// Loops are a better way of doing repetitive things. while ( true ) { // Add c…" at bounding box center [895, 190] width 332 height 317
type textarea "}"
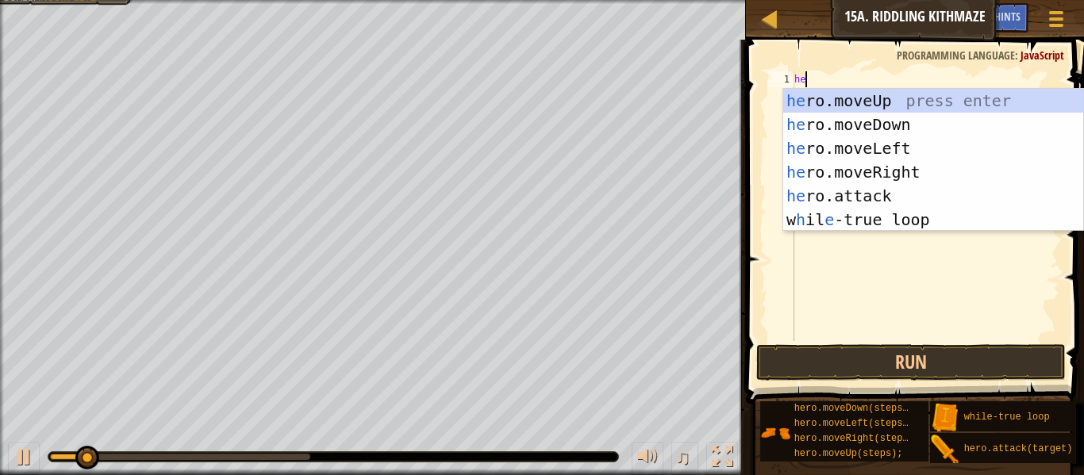
type textarea "hero"
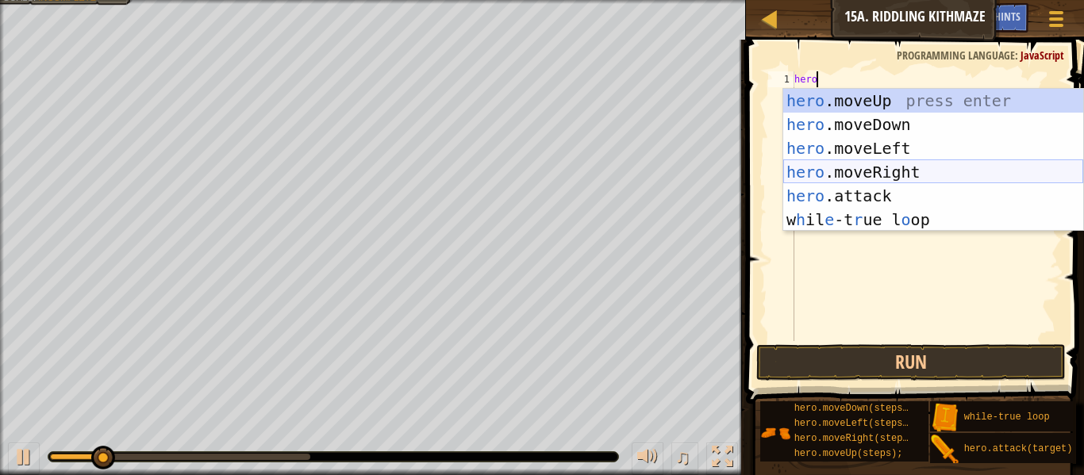
click at [853, 171] on div "hero .moveUp press enter hero .moveDown press enter hero .moveLeft press enter …" at bounding box center [933, 184] width 300 height 190
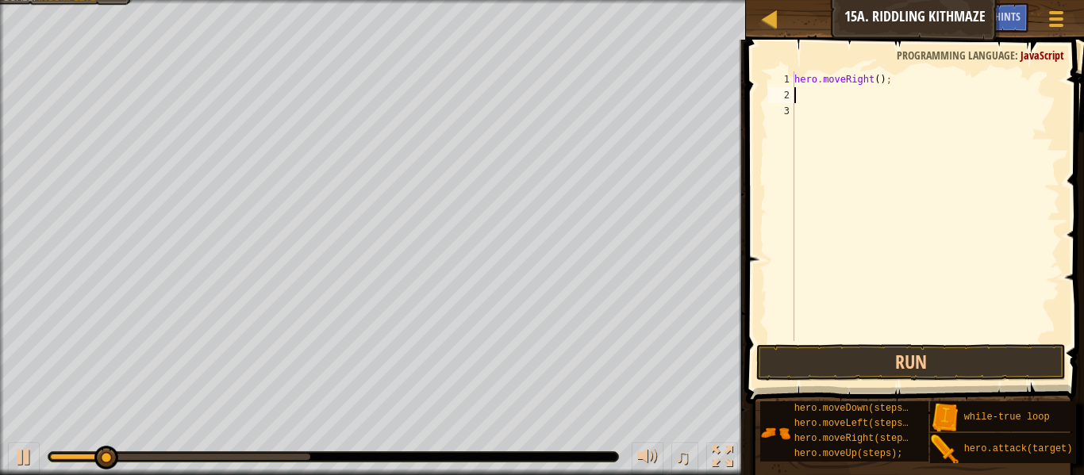
scroll to position [7, 0]
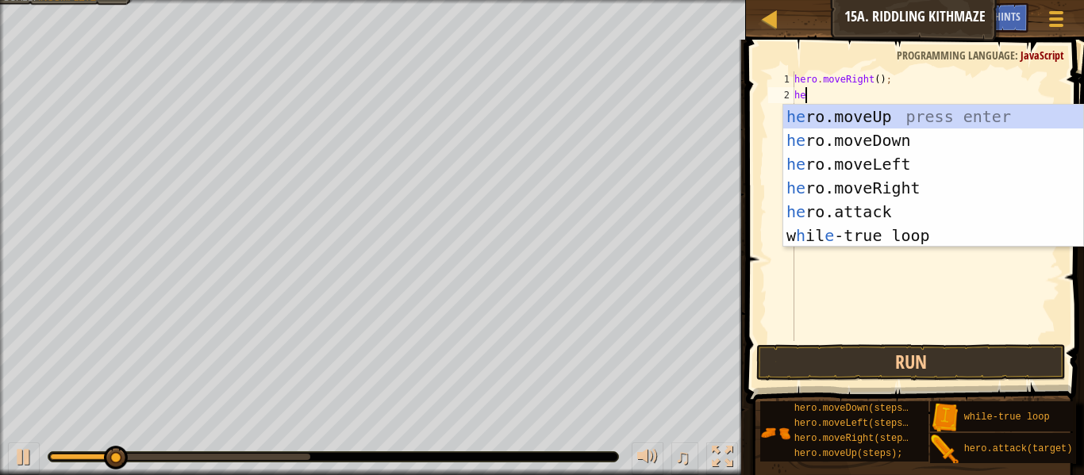
type textarea "hero"
click at [887, 145] on div "hero .moveUp press enter hero .moveDown press enter hero .moveLeft press enter …" at bounding box center [933, 200] width 300 height 190
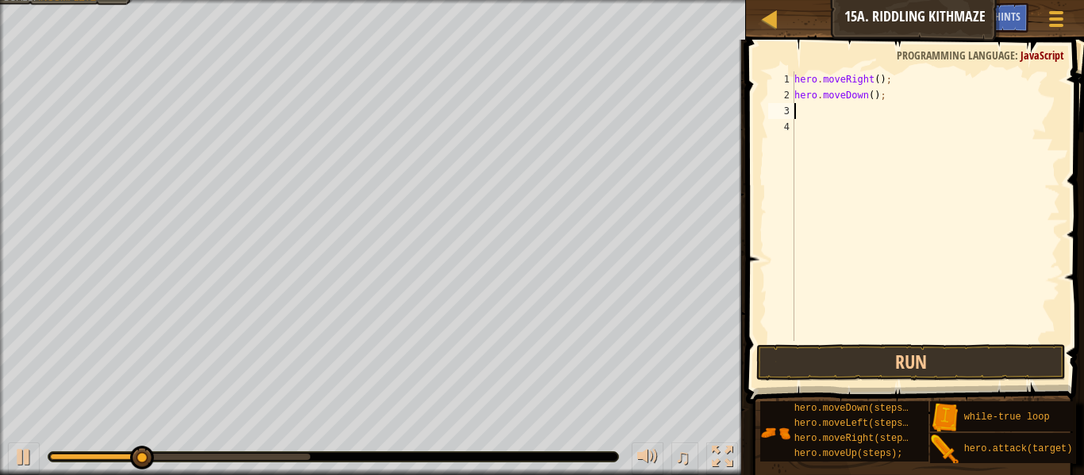
scroll to position [7, 0]
click at [861, 353] on button "Run" at bounding box center [911, 362] width 310 height 37
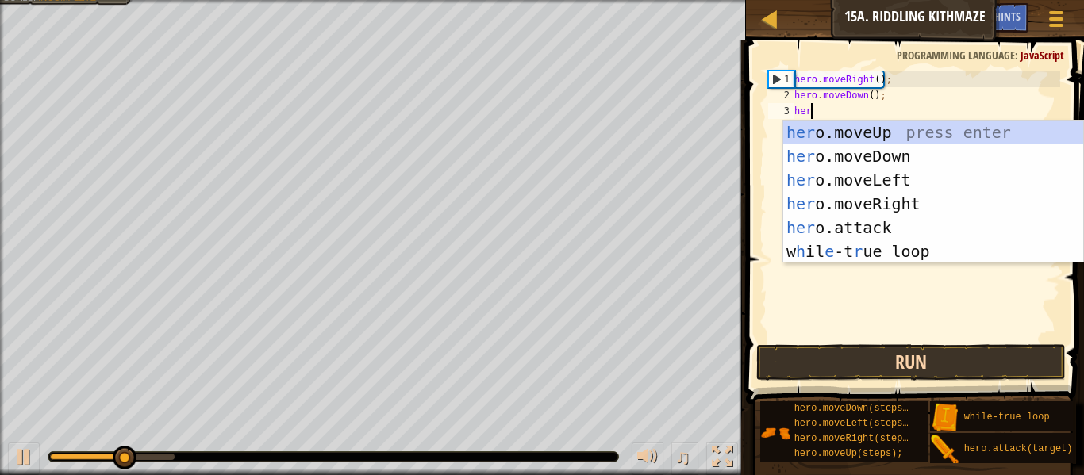
type textarea "hero"
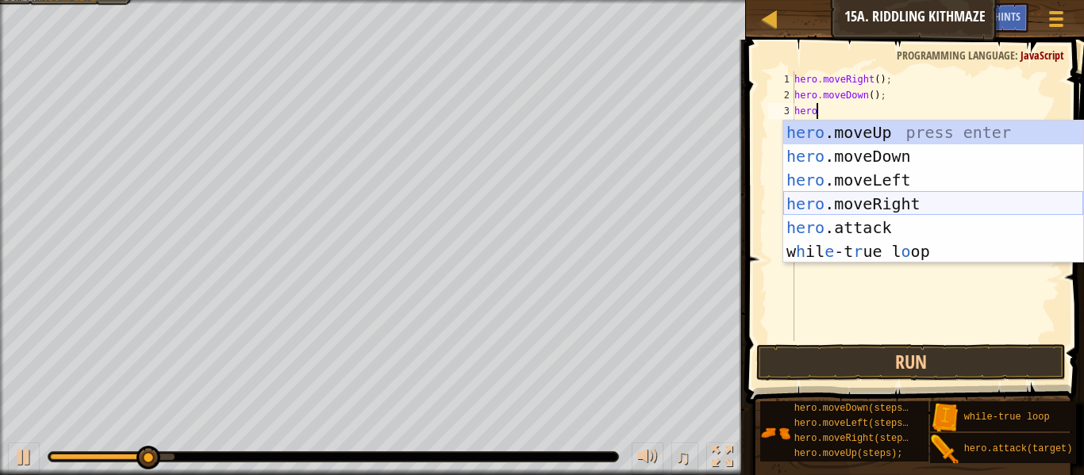
click at [905, 202] on div "hero .moveUp press enter hero .moveDown press enter hero .moveLeft press enter …" at bounding box center [933, 216] width 300 height 190
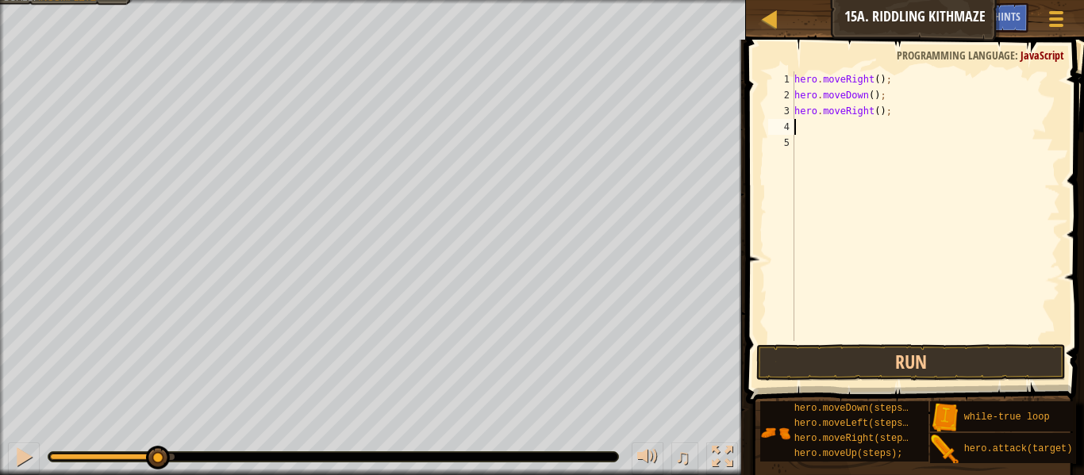
click at [879, 113] on div "hero . moveRight ( ) ; hero . moveDown ( ) ; hero . moveRight ( ) ;" at bounding box center [925, 222] width 269 height 302
click at [876, 117] on div "hero . moveRight ( ) ; hero . moveDown ( ) ; hero . moveRight ( ) ;" at bounding box center [925, 206] width 269 height 270
type textarea "hero.moveRight(2);"
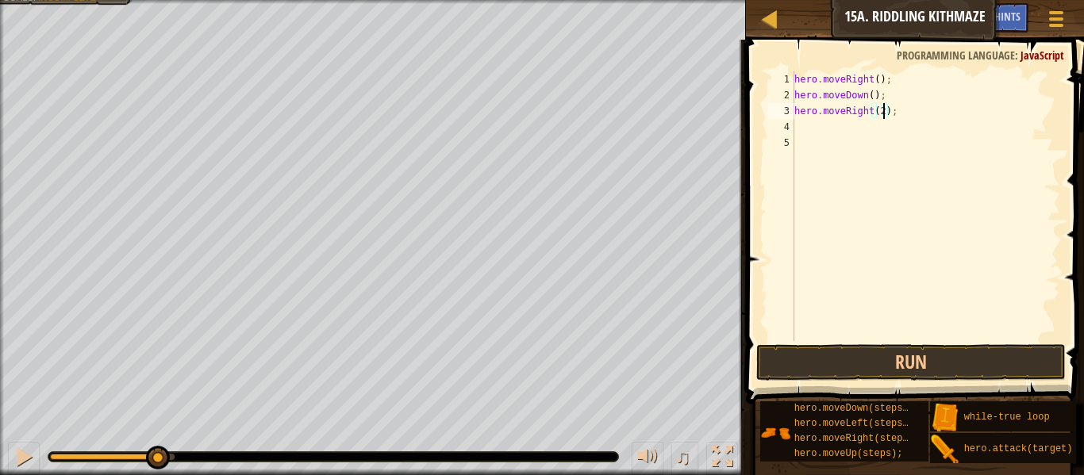
click at [844, 133] on div "hero . moveRight ( ) ; hero . moveDown ( ) ; hero . moveRight ( 2 ) ;" at bounding box center [925, 222] width 269 height 302
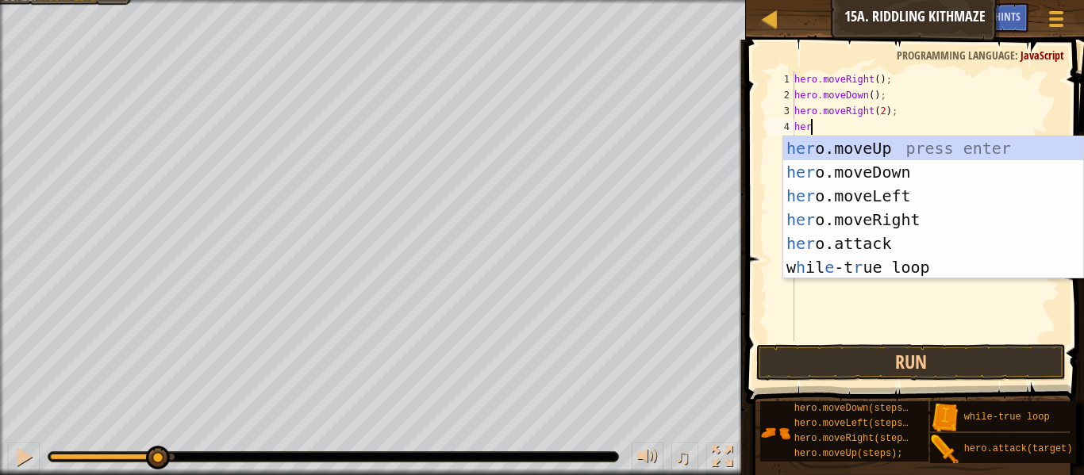
type textarea "hero"
click at [874, 144] on div "hero .moveUp press enter hero .moveDown press enter hero .moveLeft press enter …" at bounding box center [933, 232] width 300 height 190
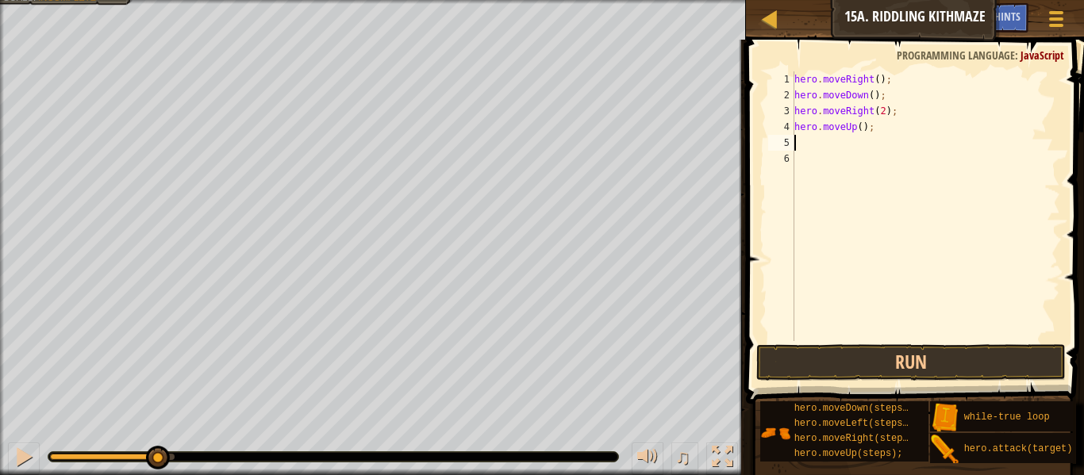
scroll to position [7, 0]
click at [883, 340] on div "hero . moveRight ( ) ; hero . moveDown ( ) ; hero . moveRight ( 2 ) ; hero . mo…" at bounding box center [925, 222] width 269 height 302
click at [883, 344] on button "Run" at bounding box center [911, 362] width 310 height 37
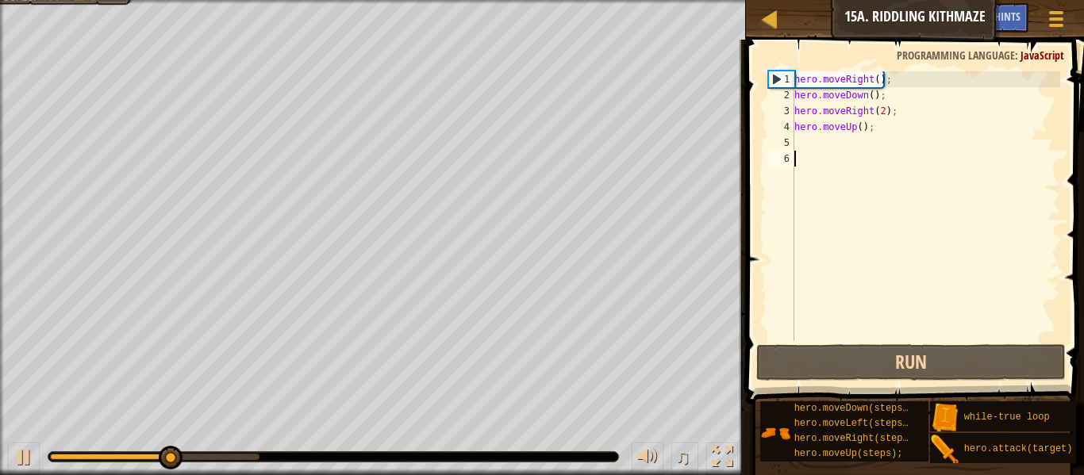
click at [822, 137] on div "hero . moveRight ( ) ; hero . moveDown ( ) ; hero . moveRight ( 2 ) ; hero . mo…" at bounding box center [925, 222] width 269 height 302
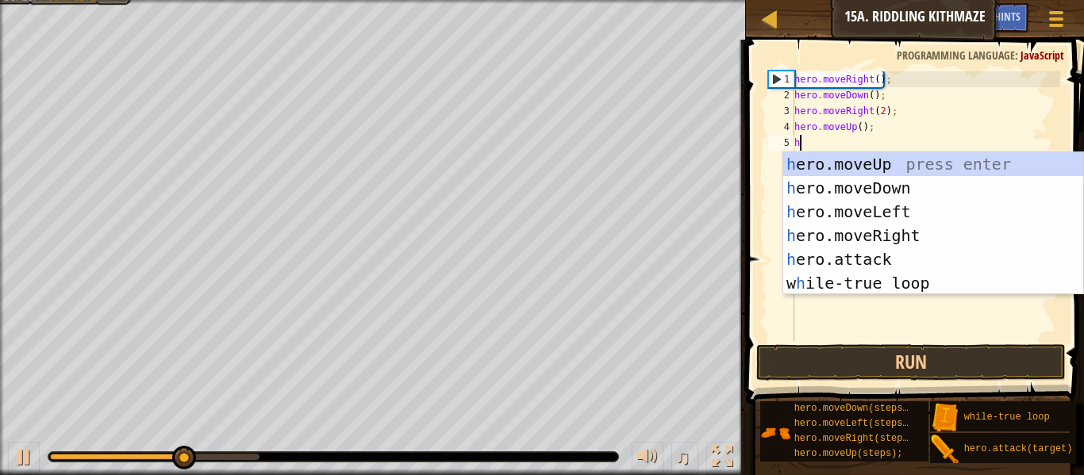
type textarea "hero"
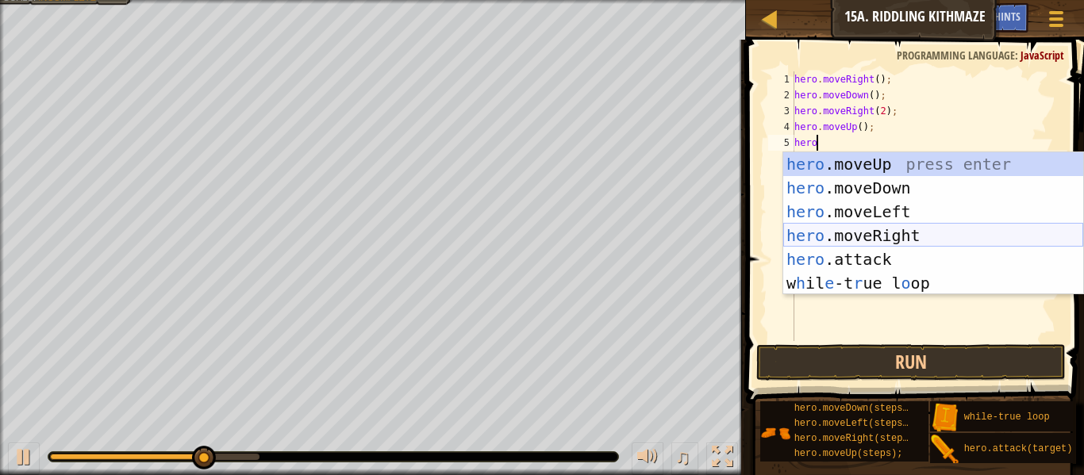
click at [866, 237] on div "hero .moveUp press enter hero .moveDown press enter hero .moveLeft press enter …" at bounding box center [933, 247] width 300 height 190
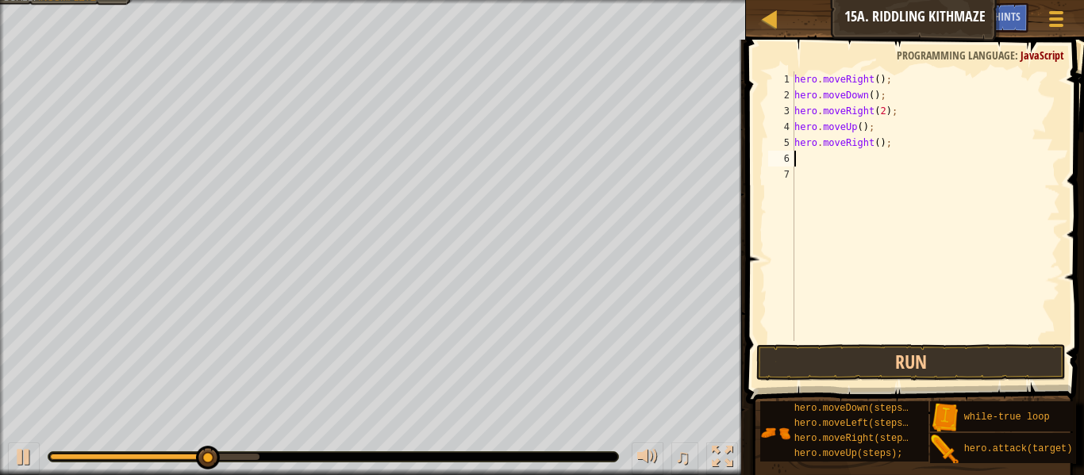
scroll to position [7, 0]
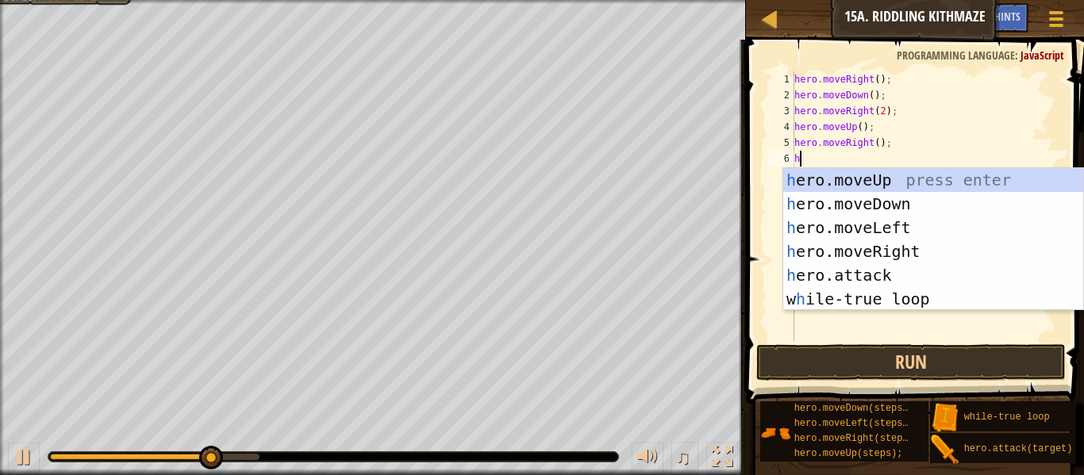
type textarea "hero"
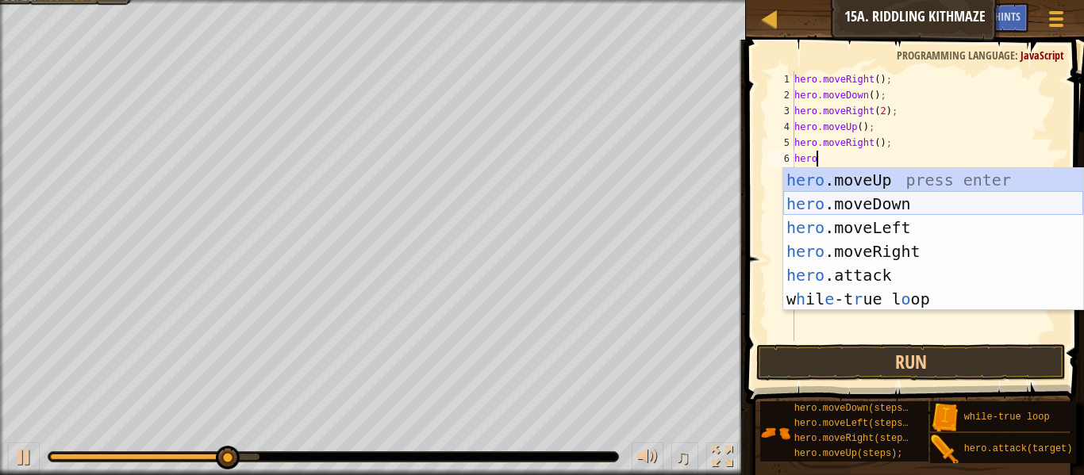
click at [873, 209] on div "hero .moveUp press enter hero .moveDown press enter hero .moveLeft press enter …" at bounding box center [933, 263] width 300 height 190
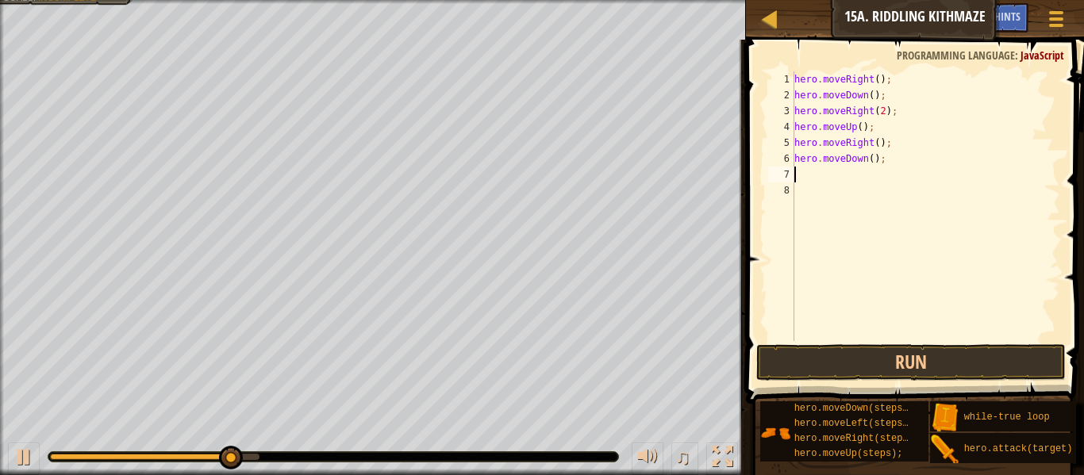
scroll to position [7, 0]
click at [841, 367] on button "Run" at bounding box center [911, 362] width 310 height 37
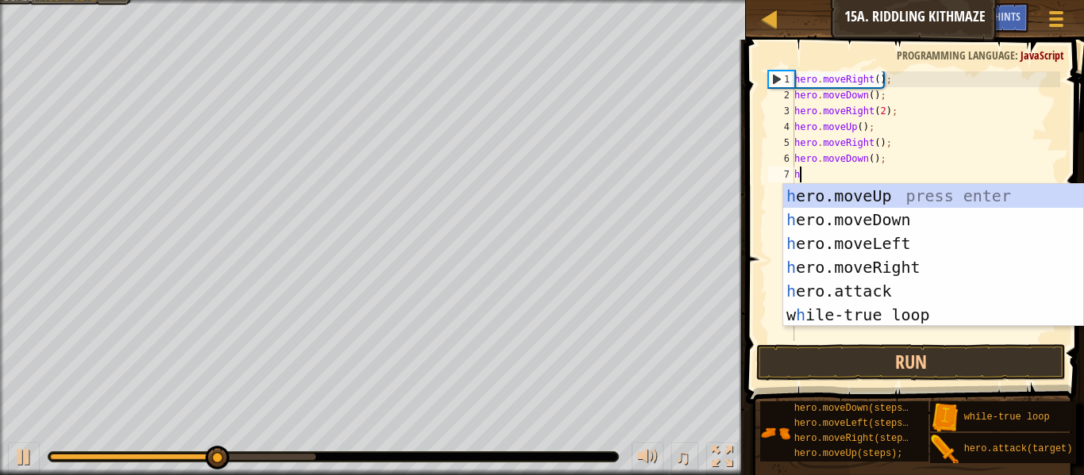
type textarea "hero"
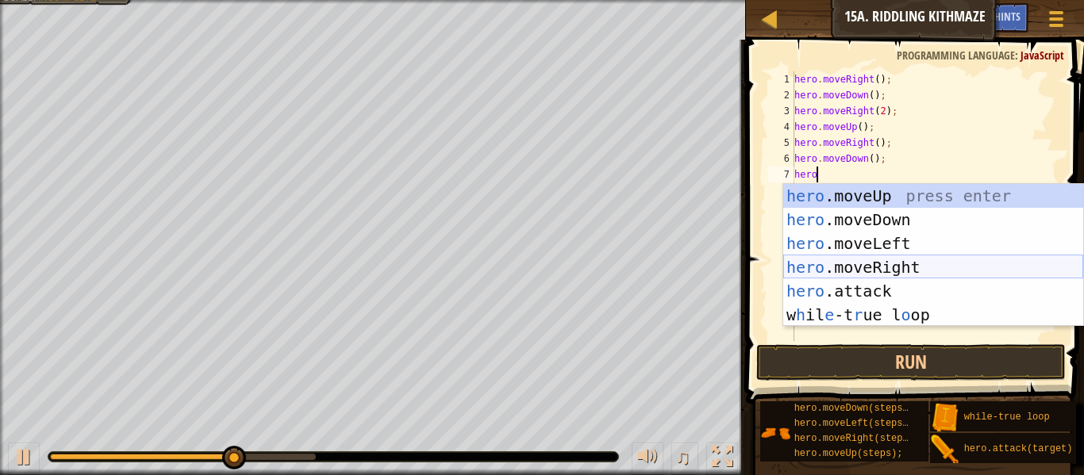
click at [878, 263] on div "hero .moveUp press enter hero .moveDown press enter hero .moveLeft press enter …" at bounding box center [933, 279] width 300 height 190
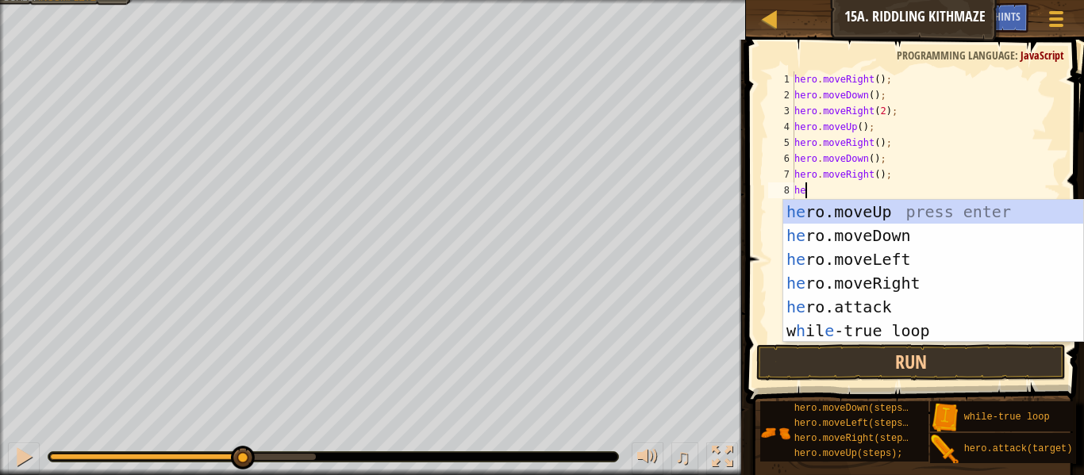
scroll to position [7, 1]
type textarea "h"
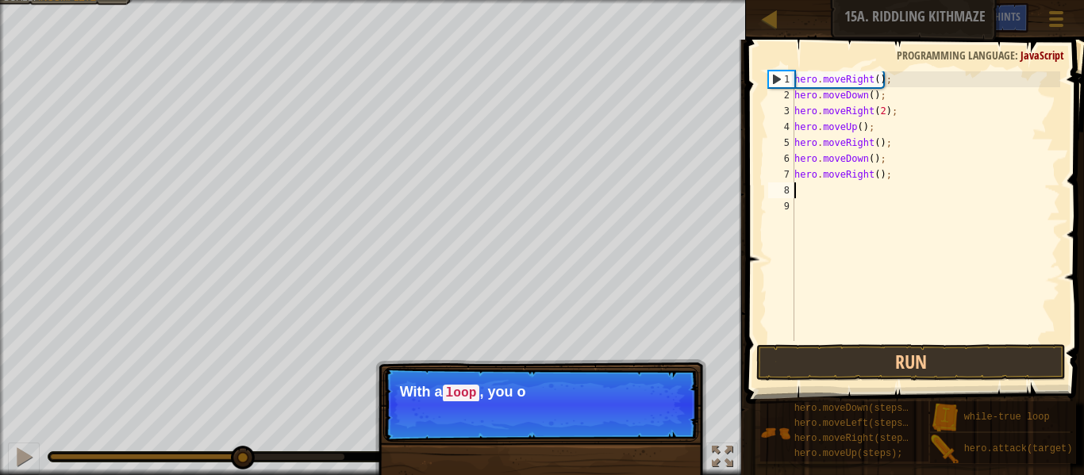
click at [880, 175] on div "hero . moveRight ( ) ; hero . moveDown ( ) ; hero . moveRight ( 2 ) ; hero . mo…" at bounding box center [925, 222] width 269 height 302
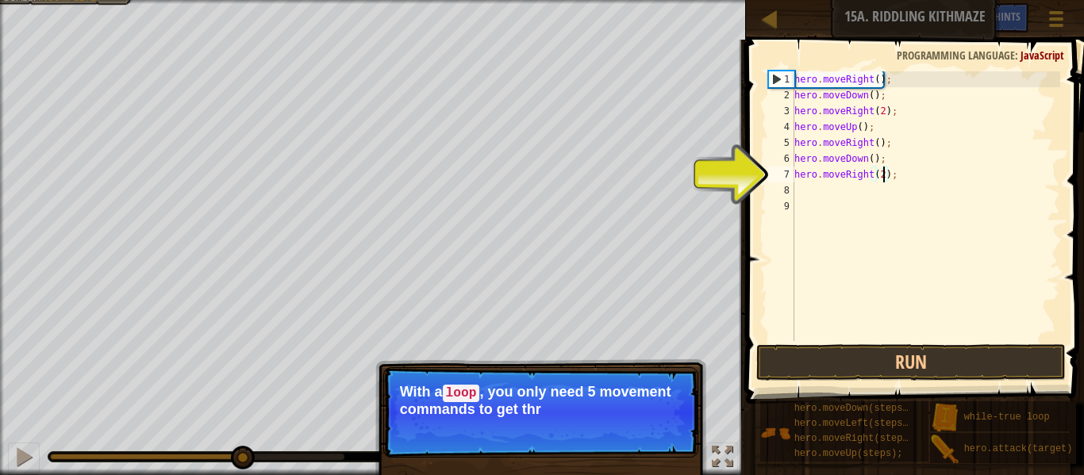
scroll to position [7, 13]
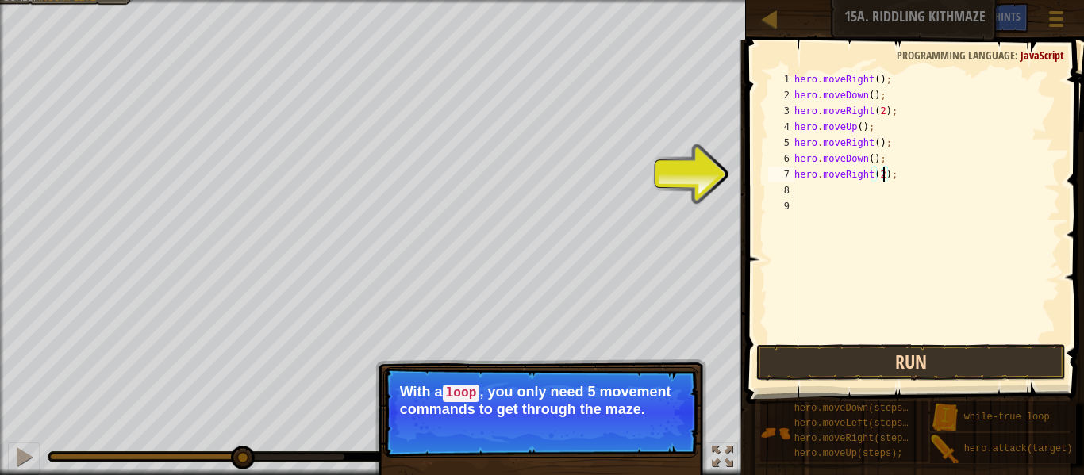
type textarea "hero.moveRight(2);"
click at [891, 353] on button "Run" at bounding box center [911, 362] width 310 height 37
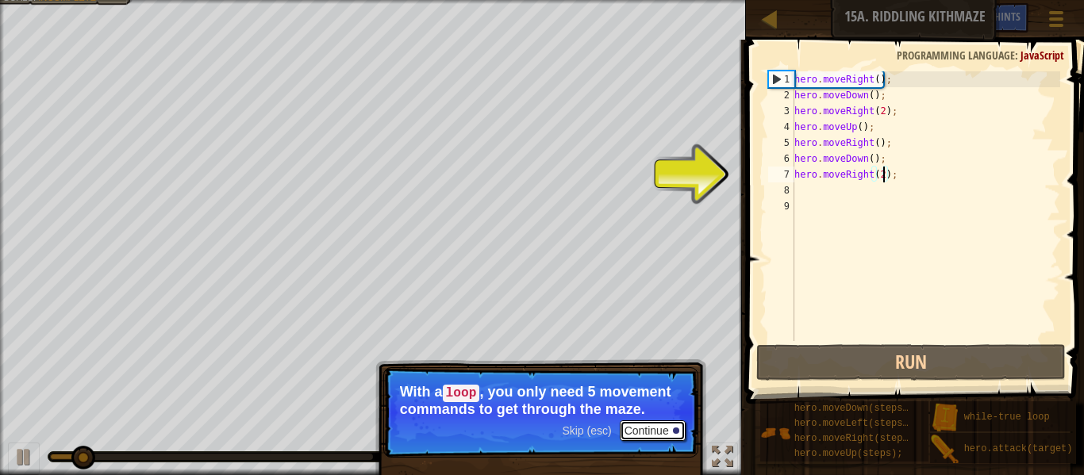
click at [660, 421] on button "Continue" at bounding box center [653, 431] width 66 height 21
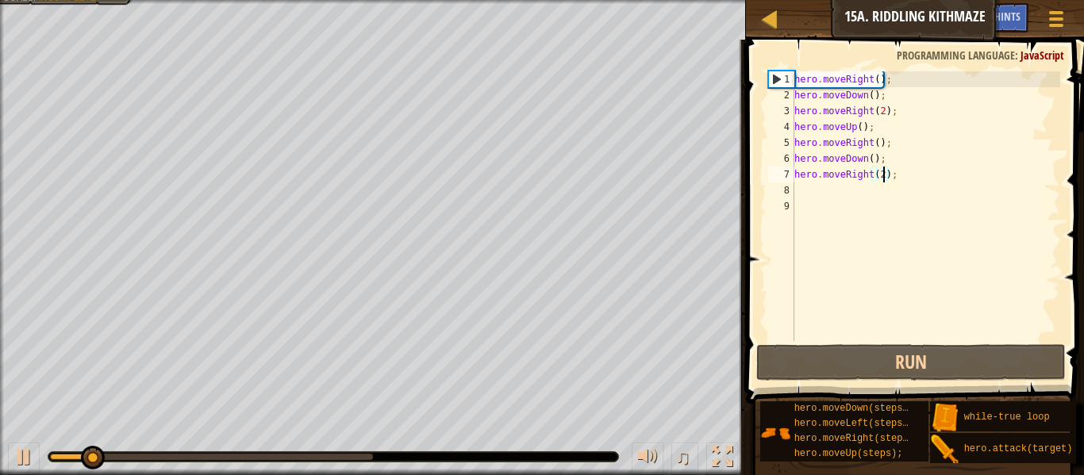
click at [800, 190] on div "hero . moveRight ( ) ; hero . moveDown ( ) ; hero . moveRight ( 2 ) ; hero . mo…" at bounding box center [925, 222] width 269 height 302
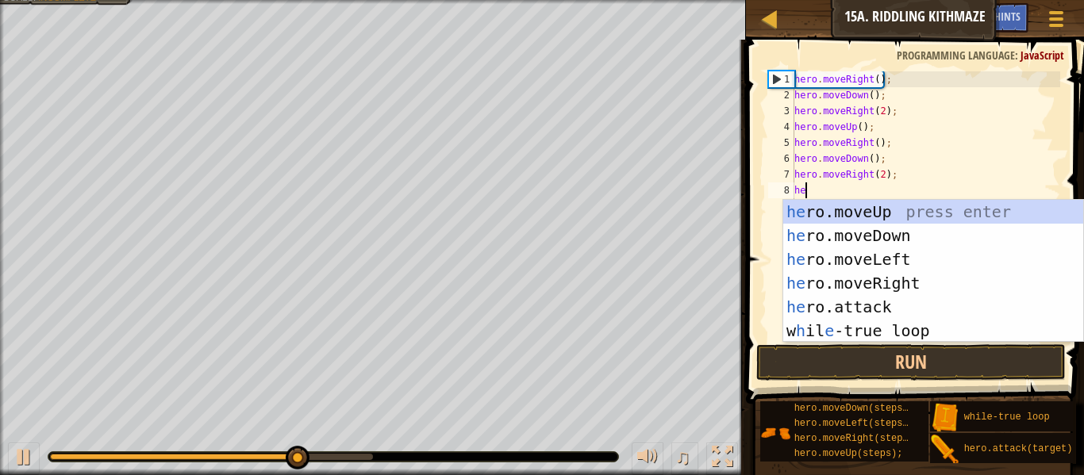
type textarea "hero"
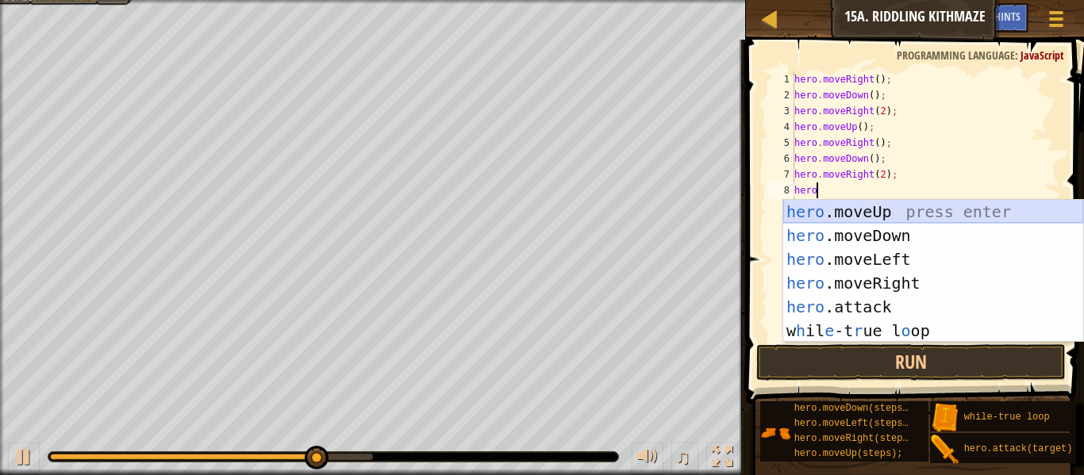
click at [837, 217] on div "hero .moveUp press enter hero .moveDown press enter hero .moveLeft press enter …" at bounding box center [933, 295] width 300 height 190
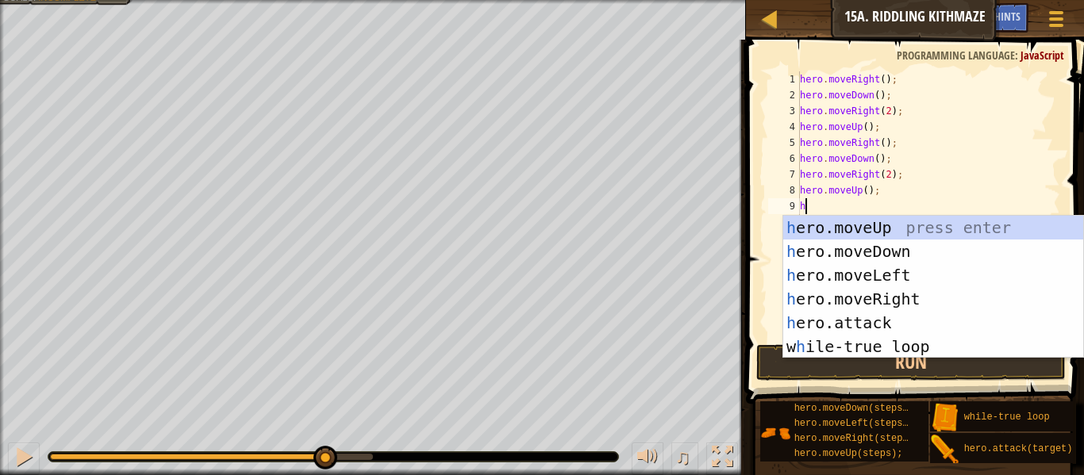
type textarea "hero"
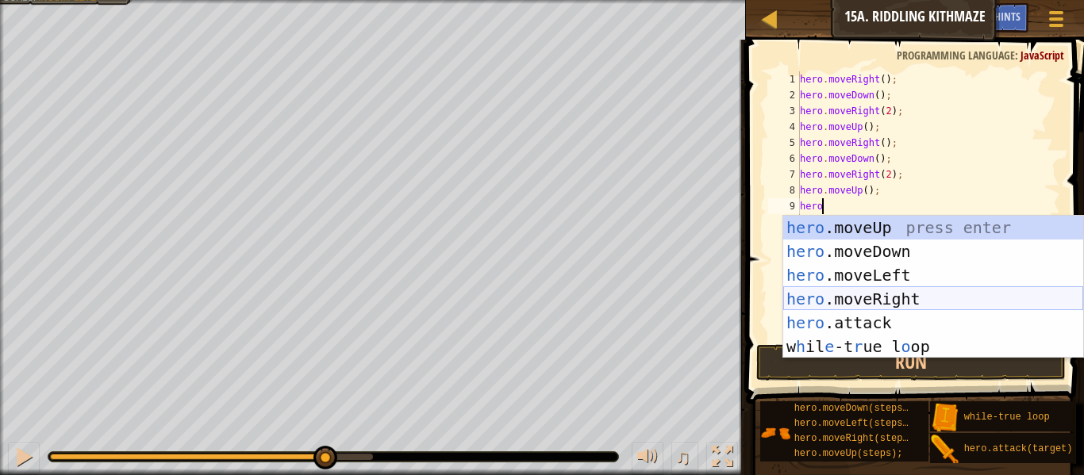
click at [865, 290] on div "hero .moveUp press enter hero .moveDown press enter hero .moveLeft press enter …" at bounding box center [933, 311] width 300 height 190
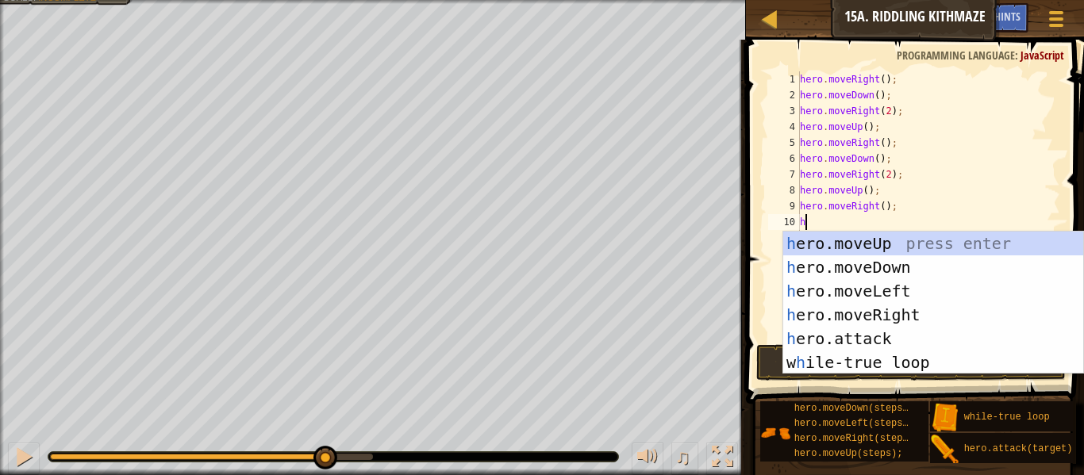
type textarea "hero"
click at [886, 271] on div "hero .moveUp press enter hero .moveDown press enter hero .moveLeft press enter …" at bounding box center [933, 327] width 300 height 190
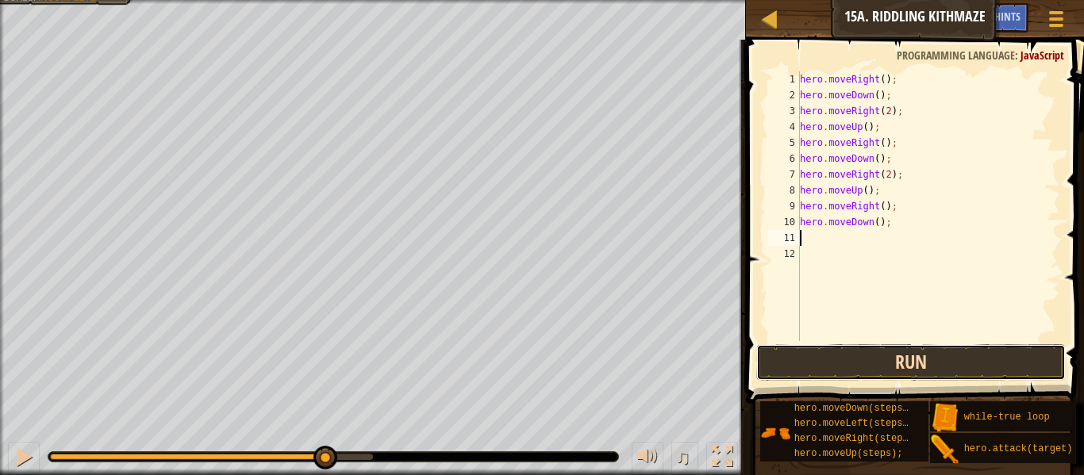
click at [867, 358] on button "Run" at bounding box center [911, 362] width 310 height 37
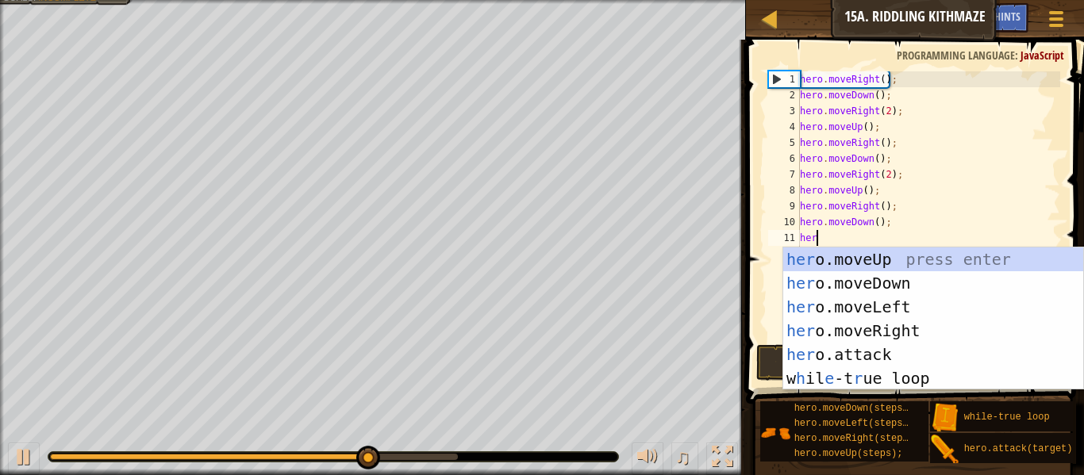
type textarea "hero"
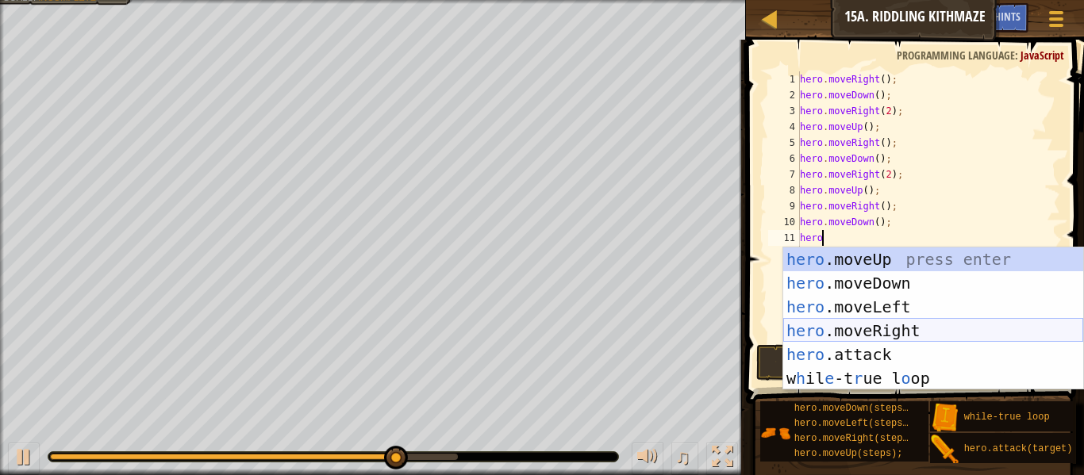
click at [891, 329] on div "hero .moveUp press enter hero .moveDown press enter hero .moveLeft press enter …" at bounding box center [933, 343] width 300 height 190
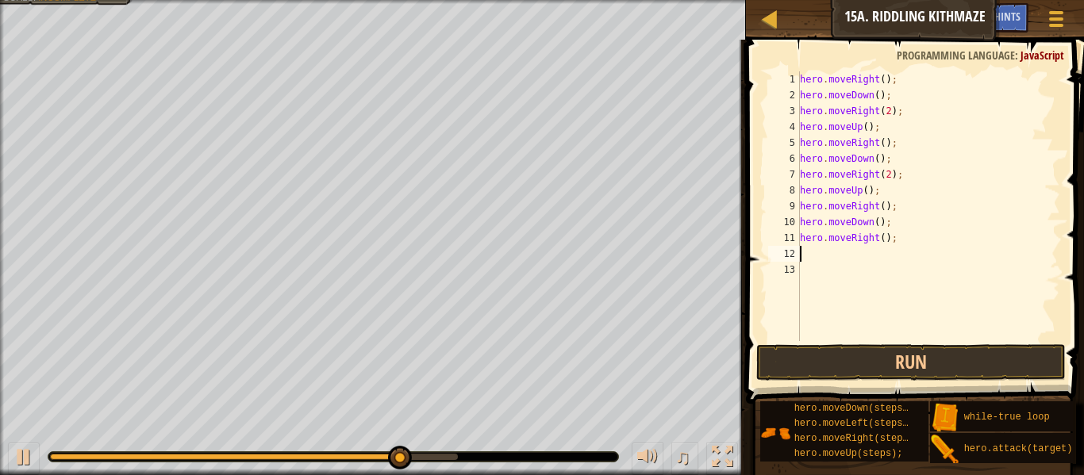
type textarea "e"
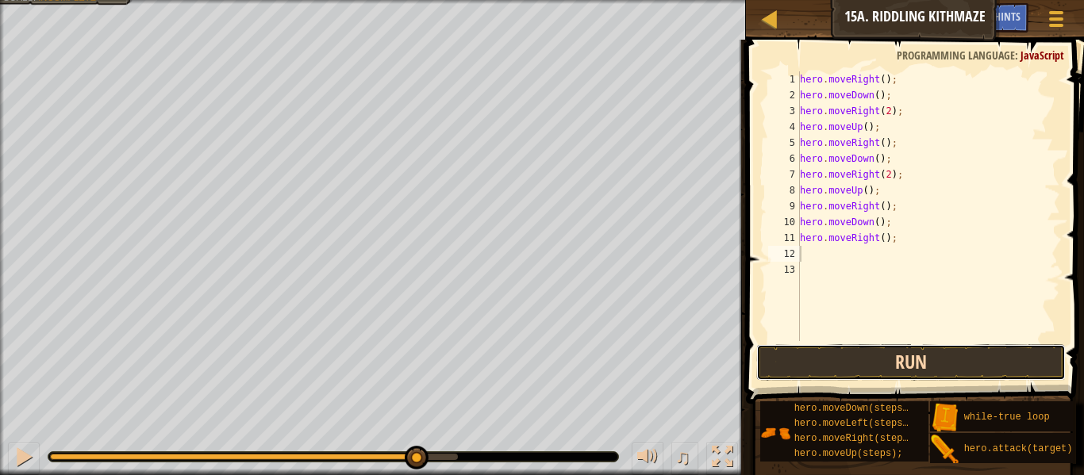
click at [871, 357] on button "Run" at bounding box center [911, 362] width 310 height 37
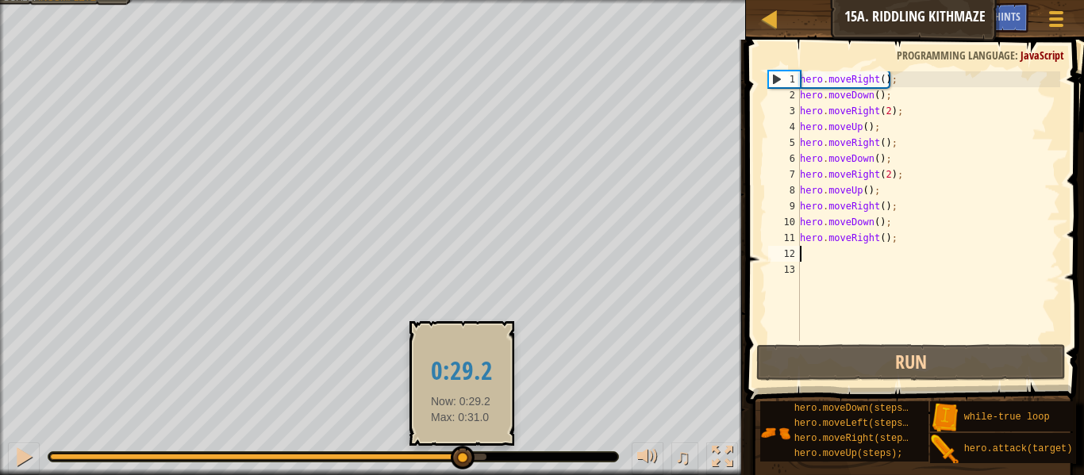
drag, startPoint x: 148, startPoint y: 456, endPoint x: 474, endPoint y: 452, distance: 325.4
click at [474, 452] on div at bounding box center [463, 458] width 24 height 24
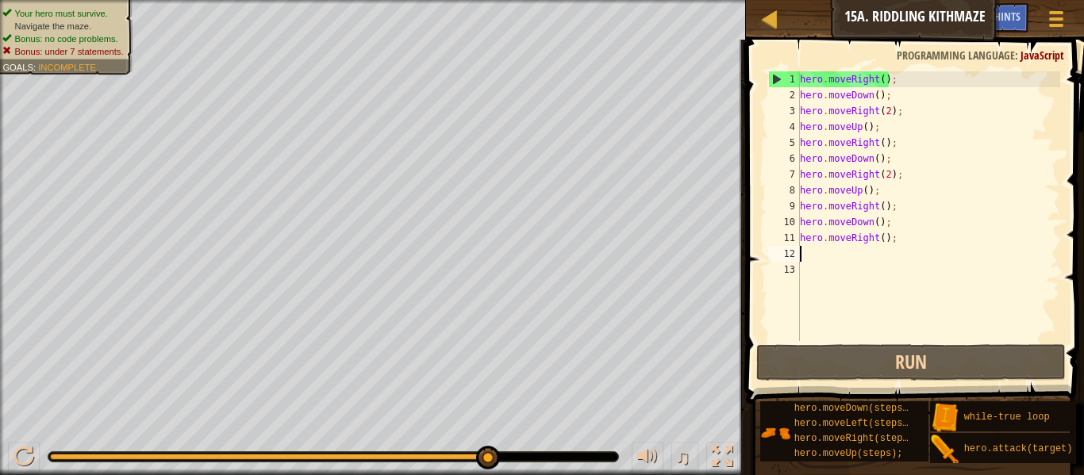
click at [881, 241] on div "hero . moveRight ( ) ; hero . moveDown ( ) ; hero . moveRight ( 2 ) ; hero . mo…" at bounding box center [928, 222] width 263 height 302
type textarea "hero.moveRight(2);"
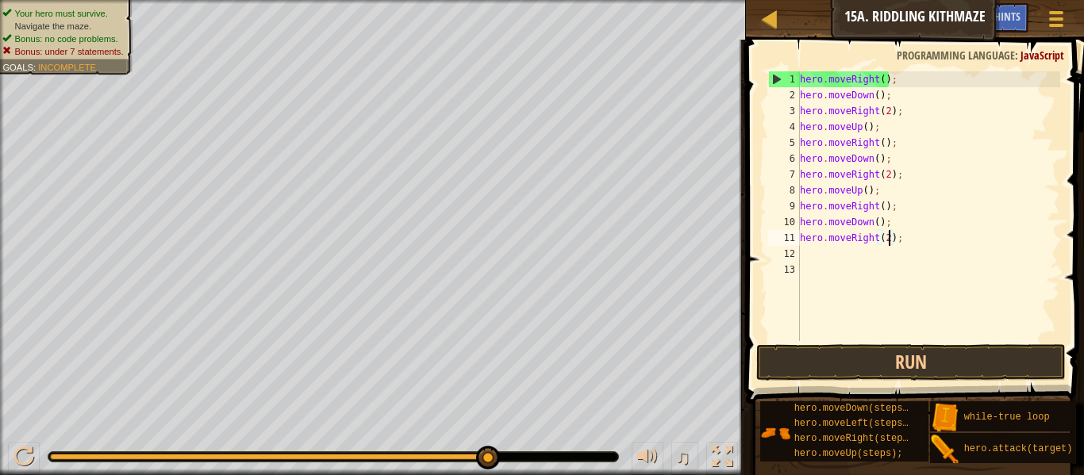
click at [839, 254] on div "hero . moveRight ( ) ; hero . moveDown ( ) ; hero . moveRight ( 2 ) ; hero . mo…" at bounding box center [928, 222] width 263 height 302
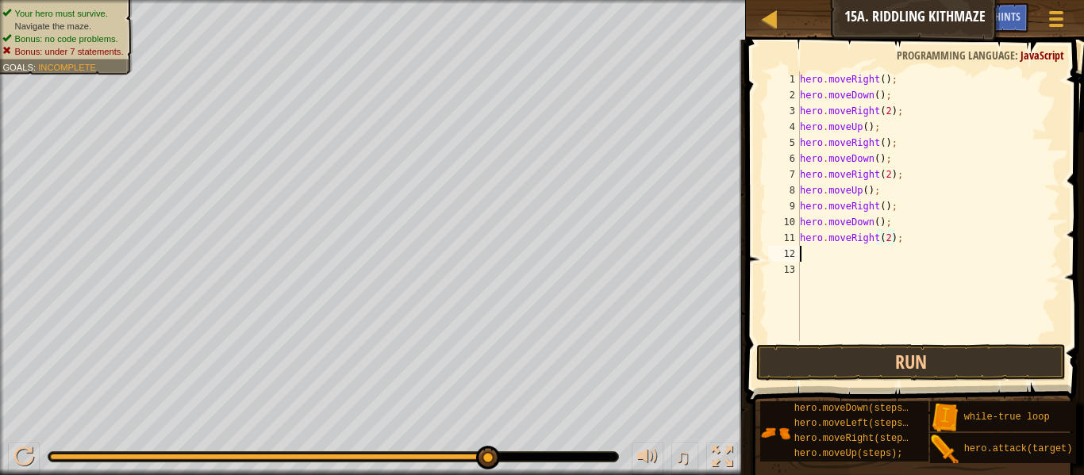
scroll to position [7, 0]
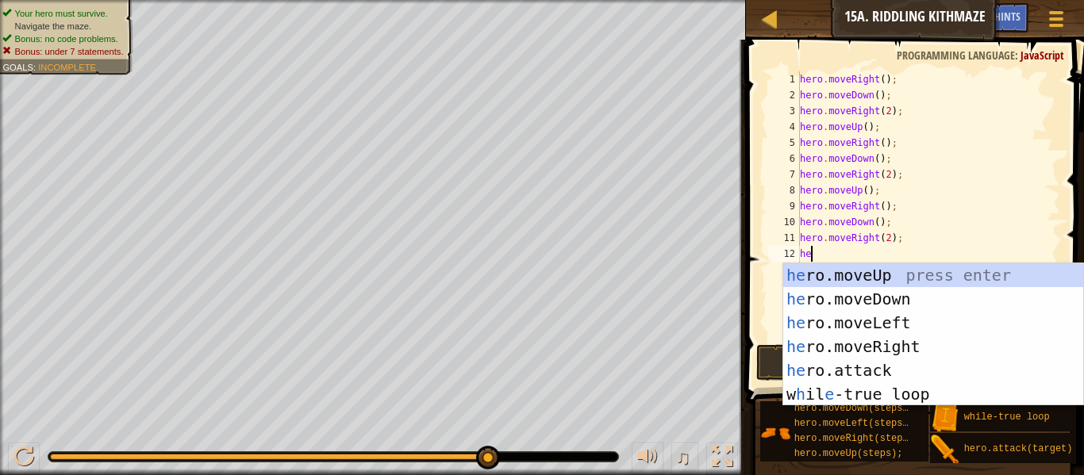
type textarea "hero"
click at [880, 277] on div "hero .moveUp press enter hero .moveDown press enter hero .moveLeft press enter …" at bounding box center [933, 358] width 300 height 190
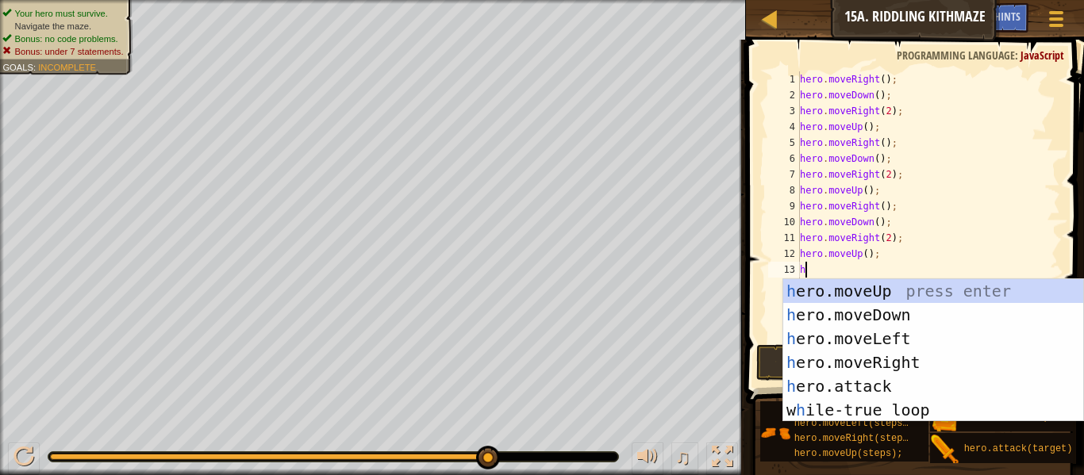
type textarea "hero"
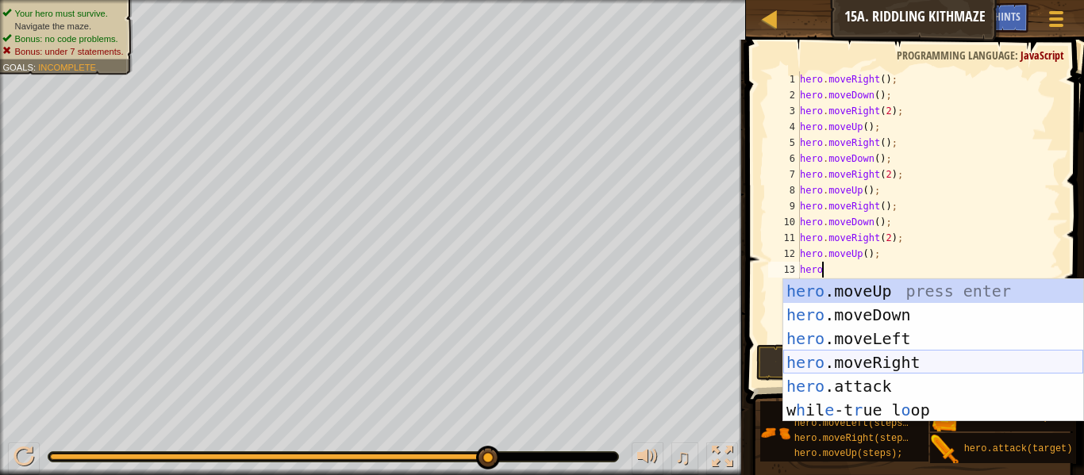
click at [892, 370] on div "hero .moveUp press enter hero .moveDown press enter hero .moveLeft press enter …" at bounding box center [933, 374] width 300 height 190
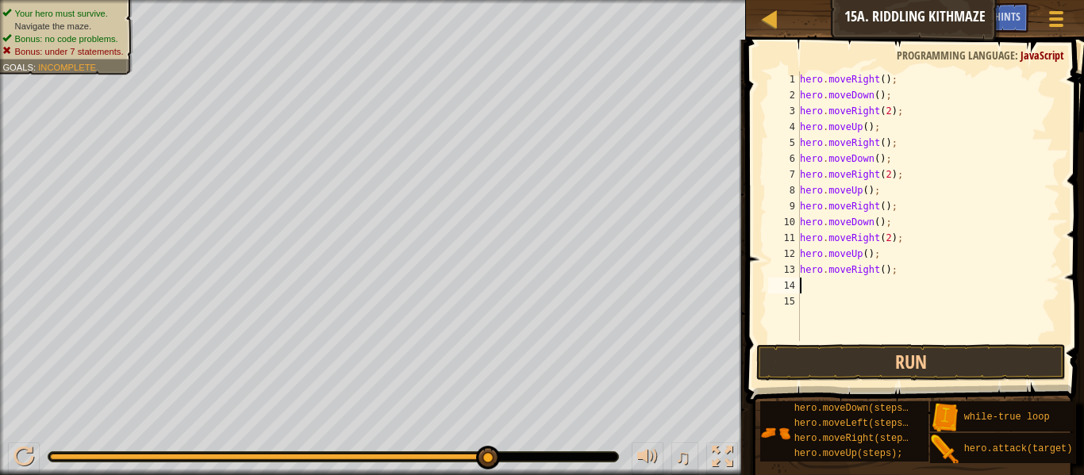
scroll to position [7, 0]
click at [894, 367] on button "Run" at bounding box center [911, 362] width 310 height 37
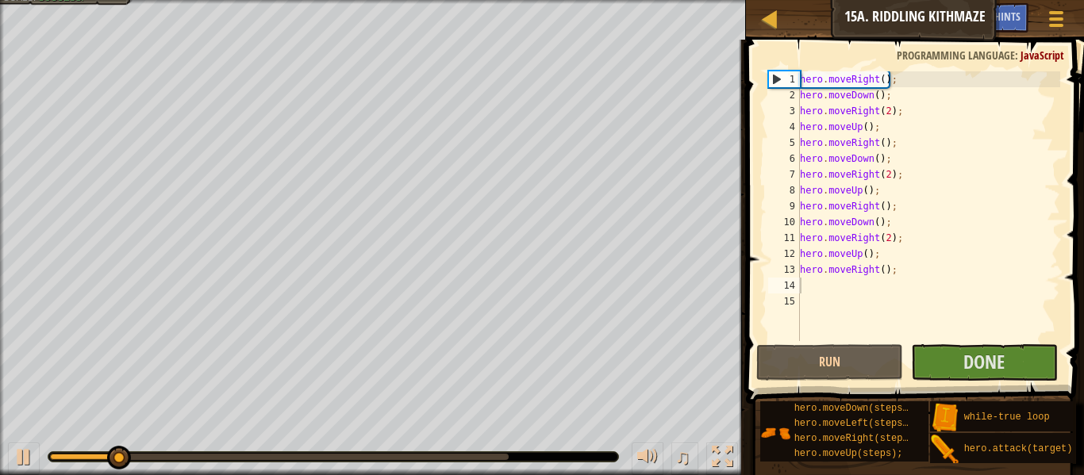
drag, startPoint x: 431, startPoint y: 445, endPoint x: 491, endPoint y: 461, distance: 62.4
click at [491, 461] on div "♫" at bounding box center [373, 453] width 746 height 48
drag, startPoint x: 491, startPoint y: 461, endPoint x: 506, endPoint y: 459, distance: 15.3
click at [506, 459] on div at bounding box center [333, 457] width 570 height 10
click at [506, 459] on div at bounding box center [279, 457] width 459 height 6
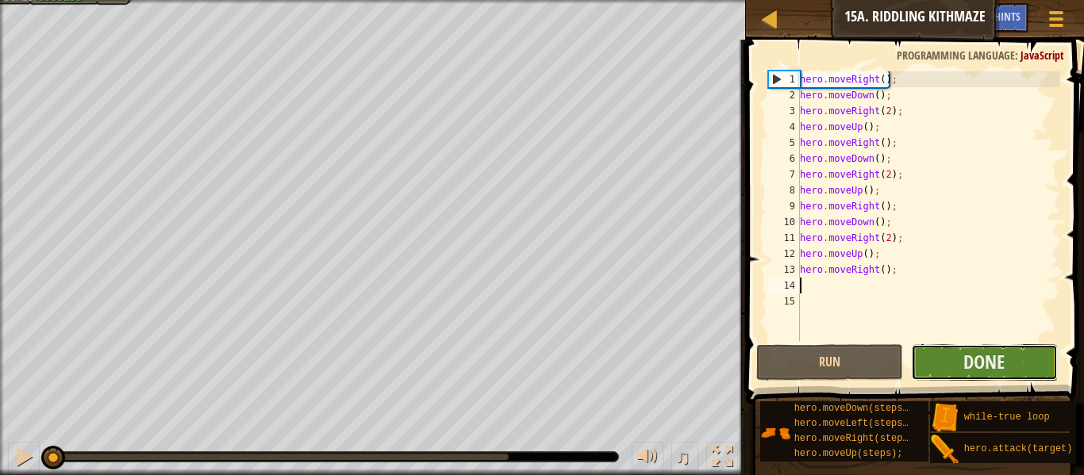
click at [944, 363] on button "Done" at bounding box center [984, 362] width 147 height 37
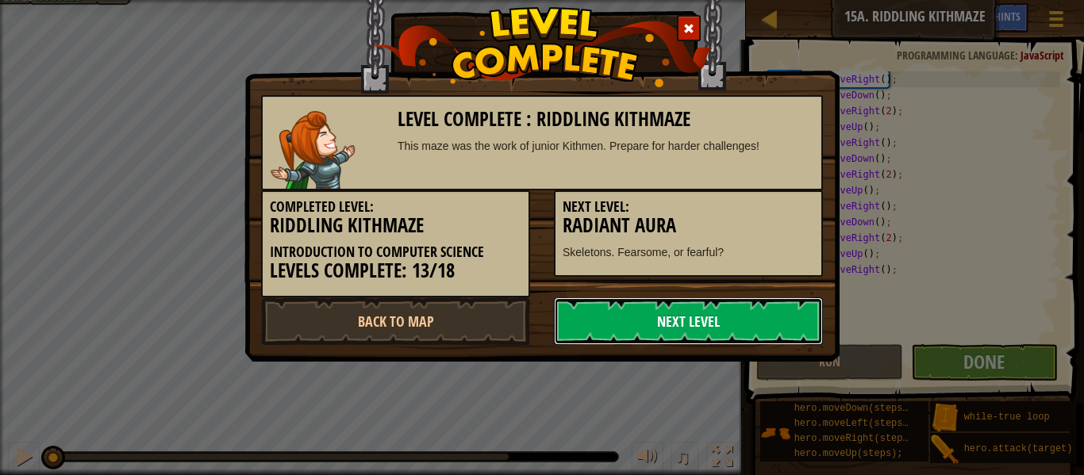
click at [618, 333] on link "Next Level" at bounding box center [688, 322] width 269 height 48
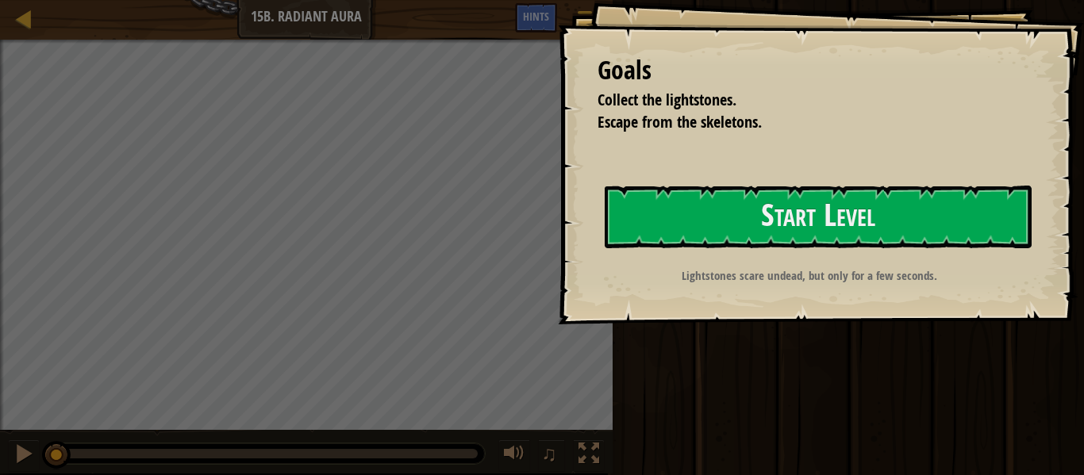
click at [660, 252] on div "Goals Collect the lightstones. Escape from the skeletons. Start Level Error loa…" at bounding box center [821, 162] width 526 height 325
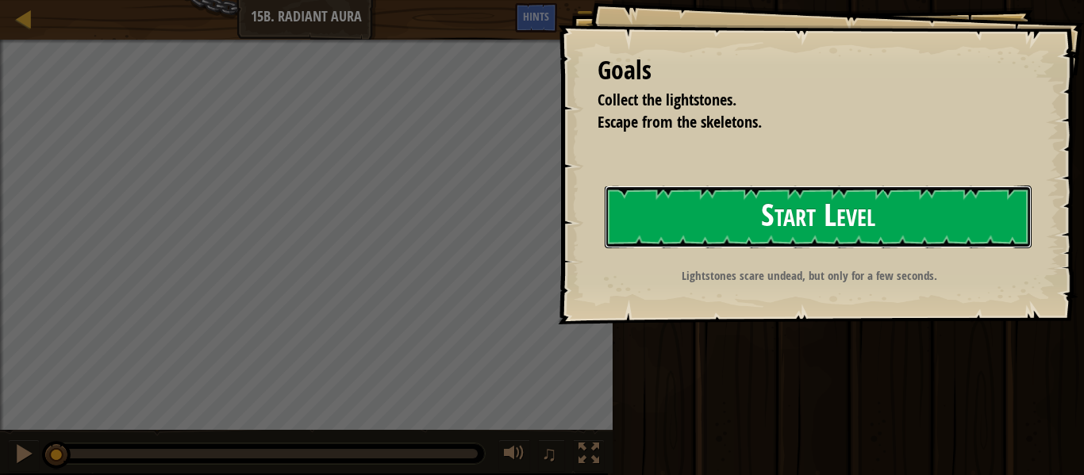
click at [655, 236] on button "Start Level" at bounding box center [818, 217] width 427 height 63
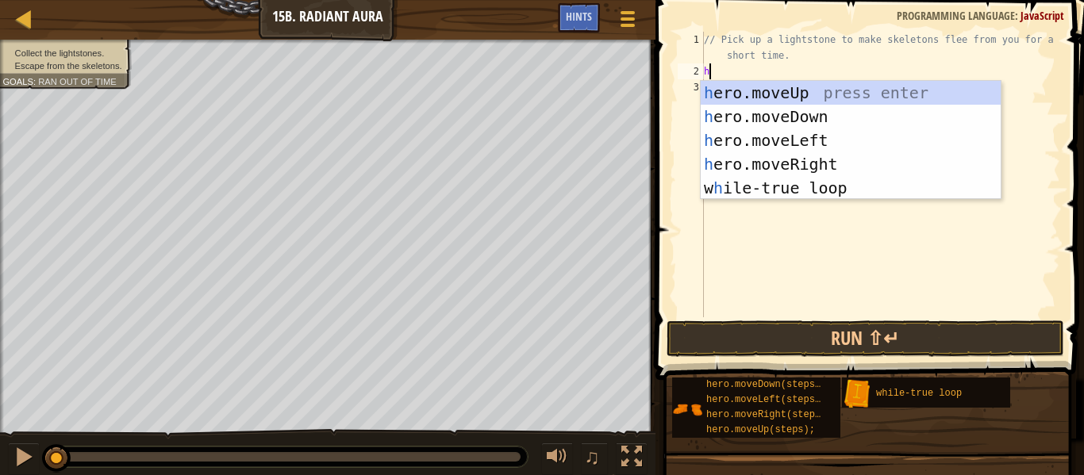
scroll to position [7, 0]
type textarea "hero"
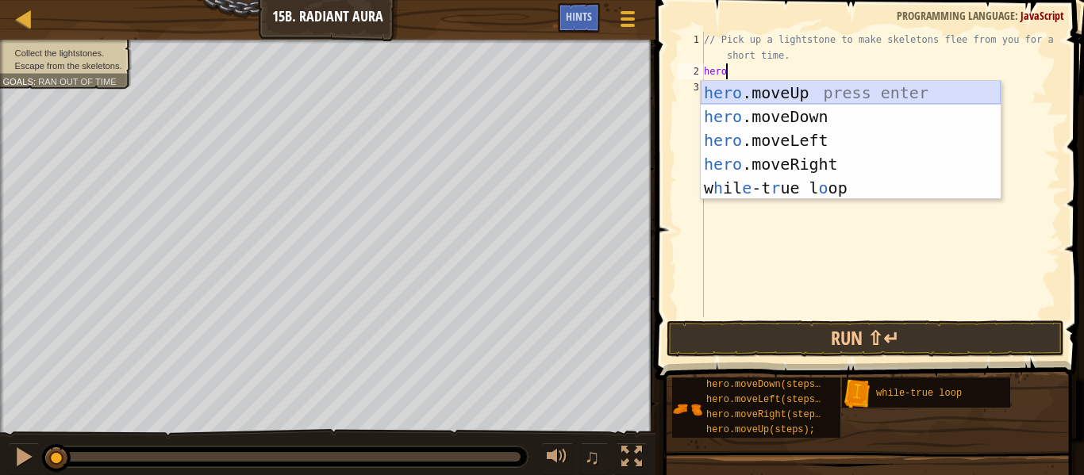
click at [816, 96] on div "hero .moveUp press enter hero .moveDown press enter hero .moveLeft press enter …" at bounding box center [851, 164] width 300 height 167
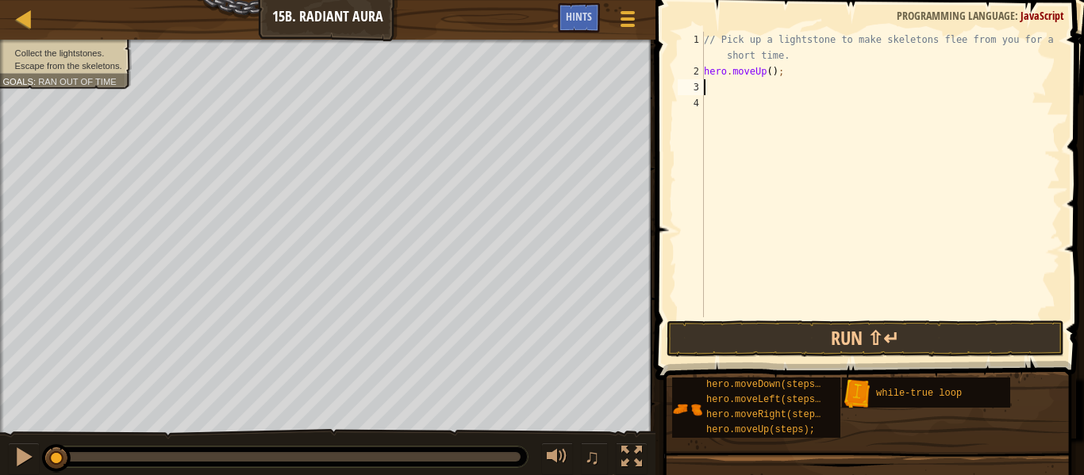
scroll to position [7, 0]
click at [788, 330] on button "Run ⇧↵" at bounding box center [866, 339] width 398 height 37
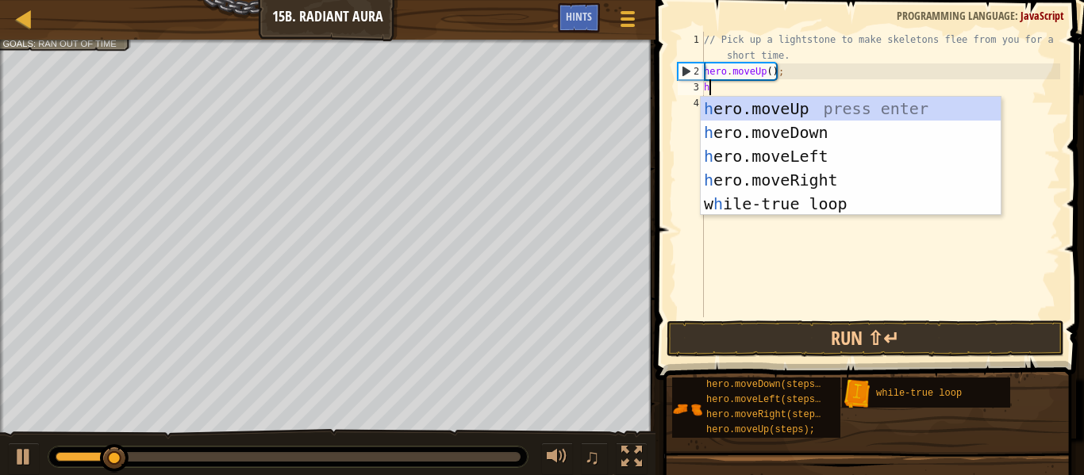
type textarea "hero"
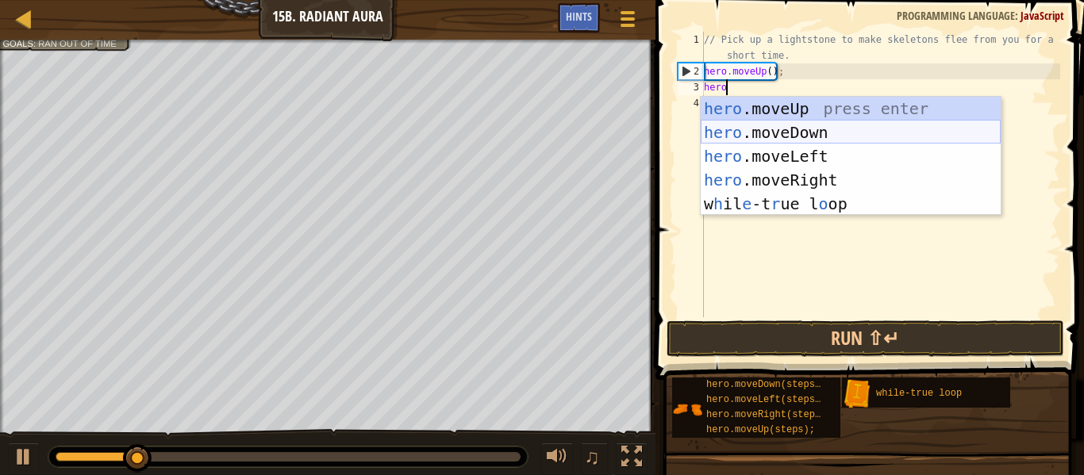
click at [783, 133] on div "hero .moveUp press enter hero .moveDown press enter hero .moveLeft press enter …" at bounding box center [851, 180] width 300 height 167
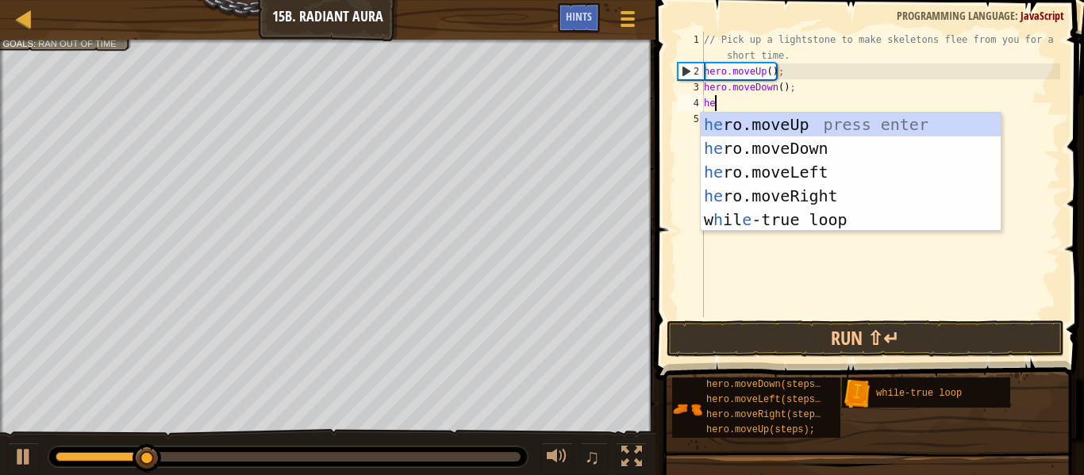
type textarea "hero"
click at [809, 198] on div "hero .moveUp press enter hero .moveDown press enter hero .moveLeft press enter …" at bounding box center [851, 196] width 300 height 167
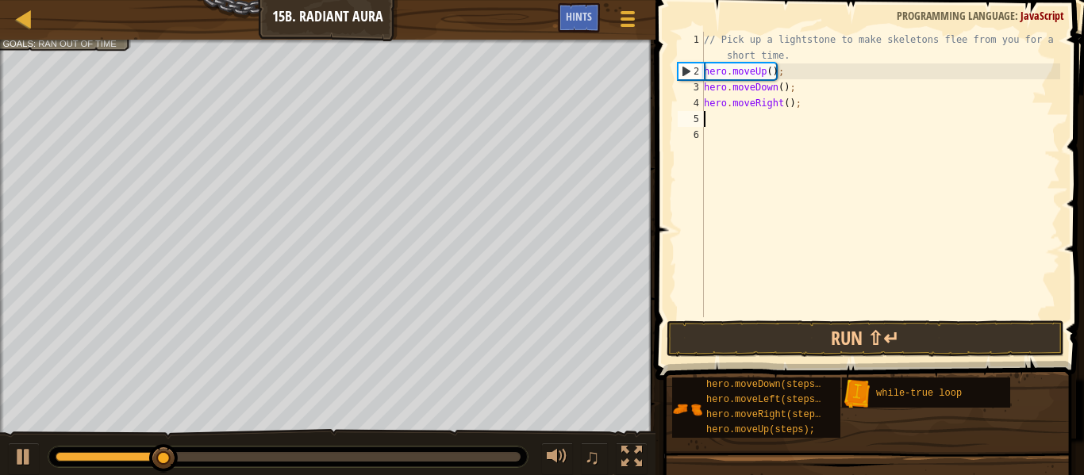
scroll to position [7, 0]
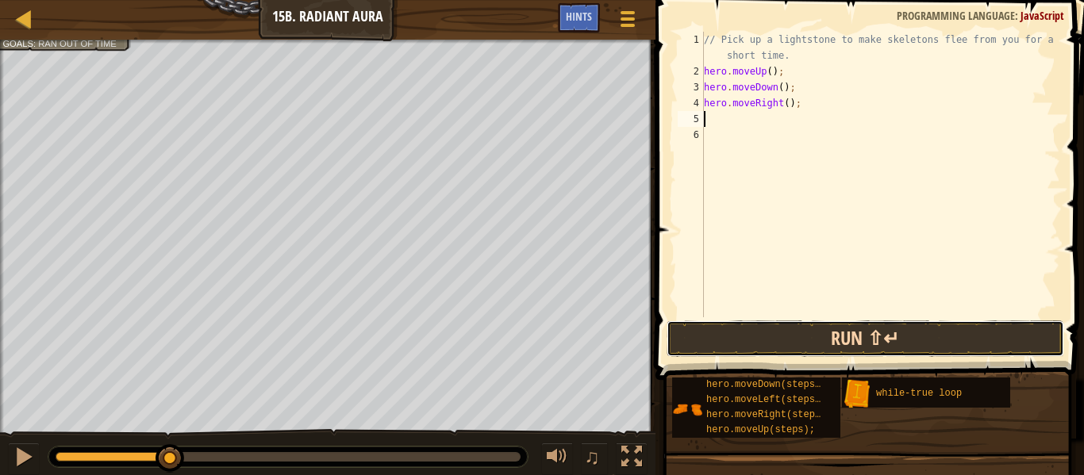
click at [819, 336] on button "Run ⇧↵" at bounding box center [866, 339] width 398 height 37
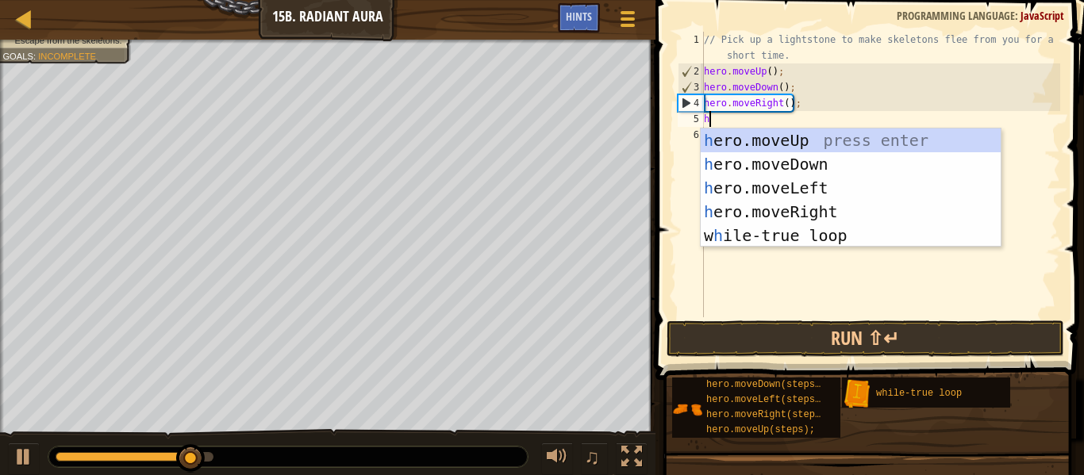
type textarea "hero"
click at [856, 171] on div "hero .moveUp press enter hero .moveDown press enter hero .moveLeft press enter …" at bounding box center [851, 212] width 300 height 167
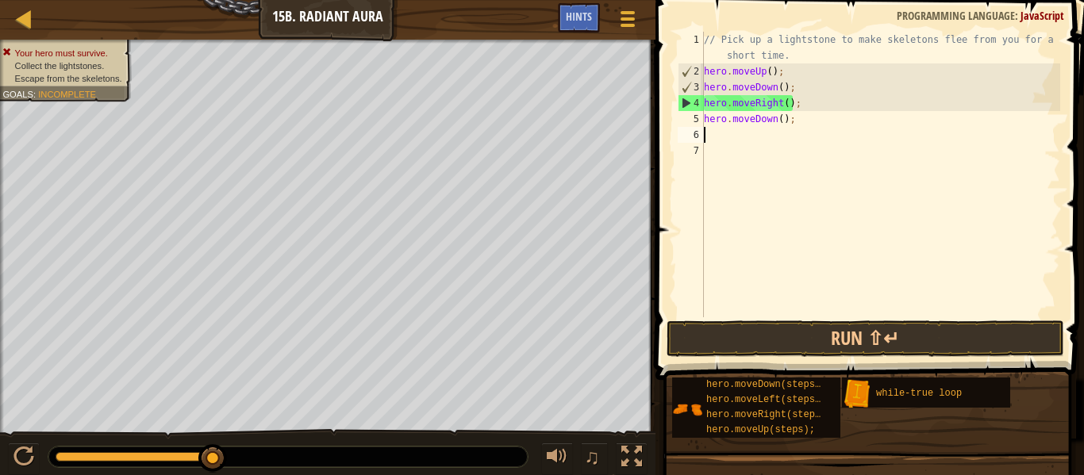
scroll to position [7, 0]
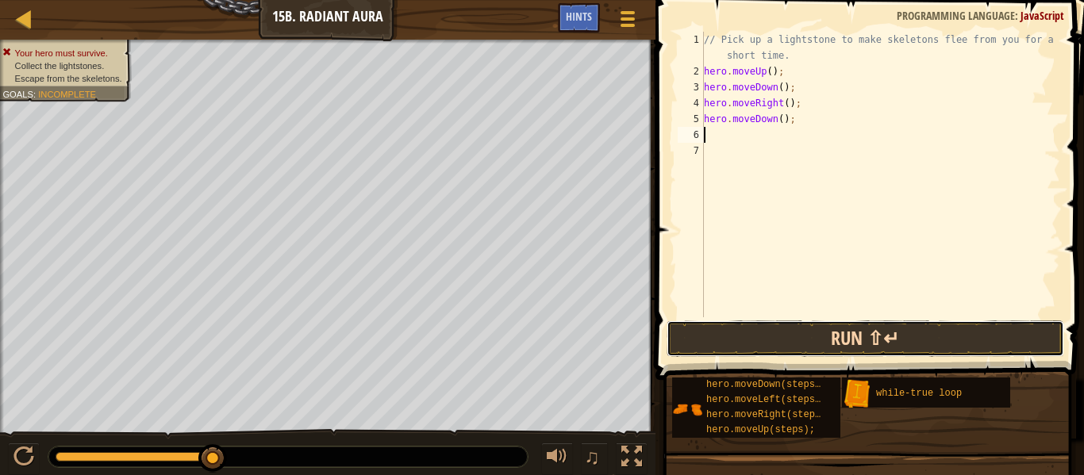
click at [824, 330] on button "Run ⇧↵" at bounding box center [866, 339] width 398 height 37
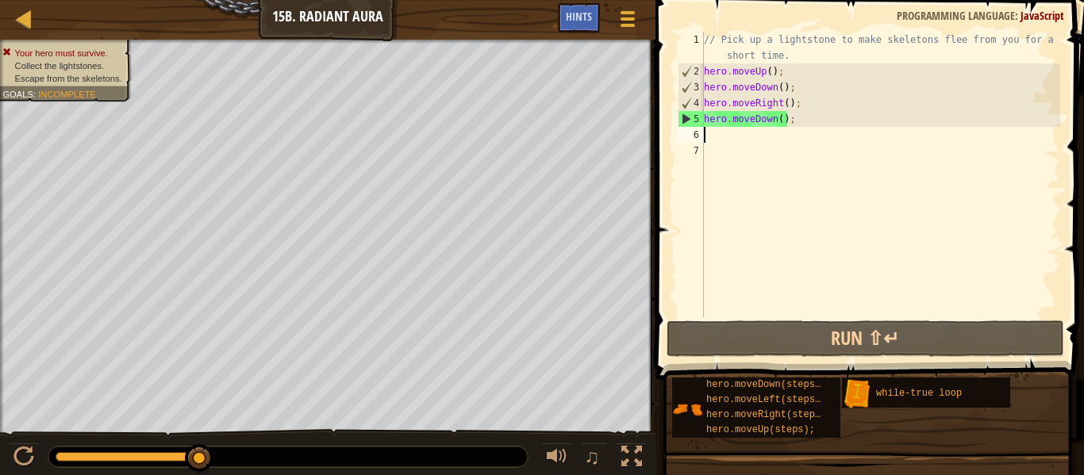
click at [798, 122] on div "// Pick up a lightstone to make skeletons flee from you for a short time. hero …" at bounding box center [881, 198] width 360 height 333
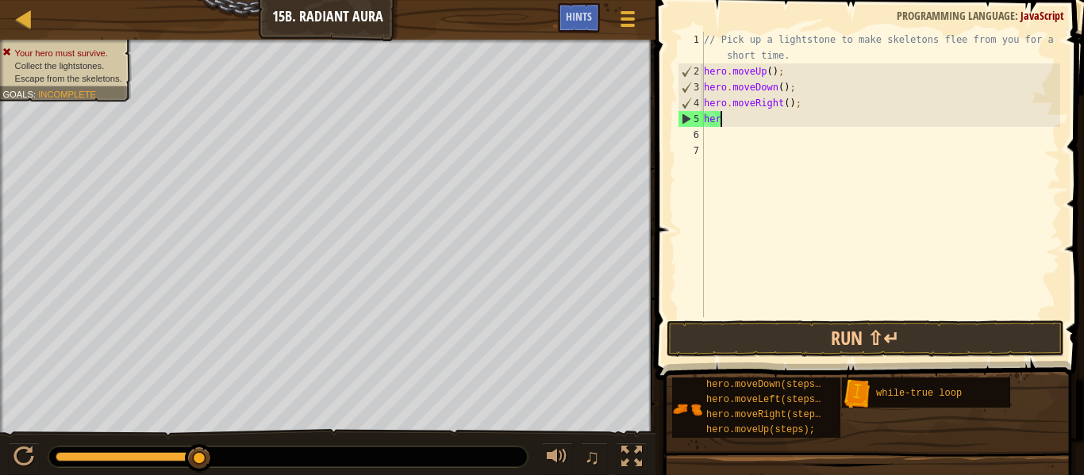
type textarea "h"
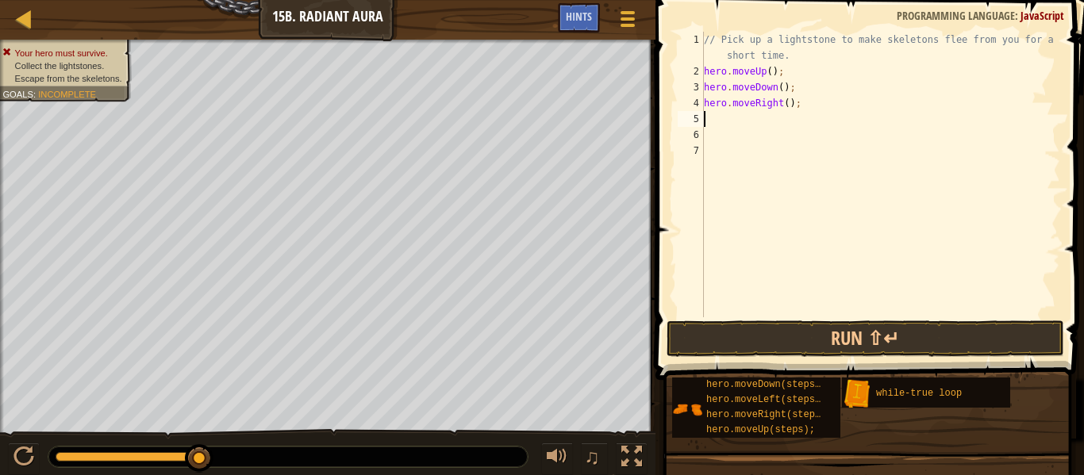
click at [791, 106] on div "// Pick up a lightstone to make skeletons flee from you for a short time. hero …" at bounding box center [881, 198] width 360 height 333
click at [787, 110] on div "// Pick up a lightstone to make skeletons flee from you for a short time. hero …" at bounding box center [881, 198] width 360 height 333
type textarea "hero.moveRight(2);"
click at [760, 127] on div "// Pick up a lightstone to make skeletons flee from you for a short time. hero …" at bounding box center [881, 198] width 360 height 333
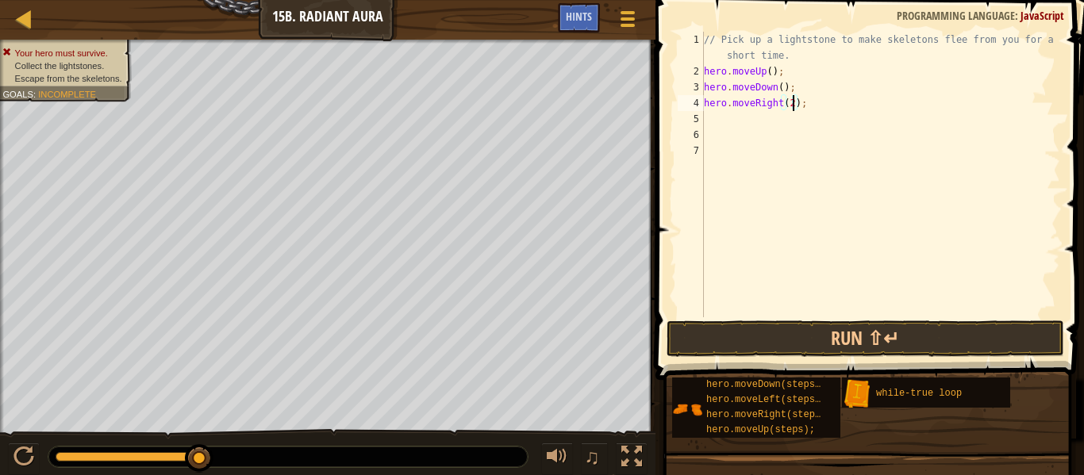
scroll to position [7, 0]
click at [756, 120] on div "// Pick up a lightstone to make skeletons flee from you for a short time. hero …" at bounding box center [881, 198] width 360 height 333
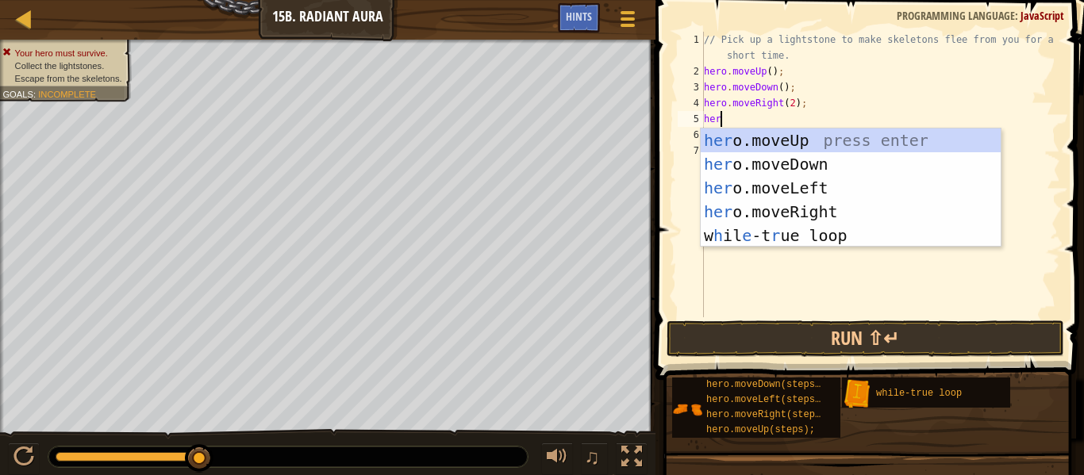
type textarea "hero"
click at [810, 146] on div "hero .moveUp press enter hero .moveDown press enter hero .moveLeft press enter …" at bounding box center [851, 212] width 300 height 167
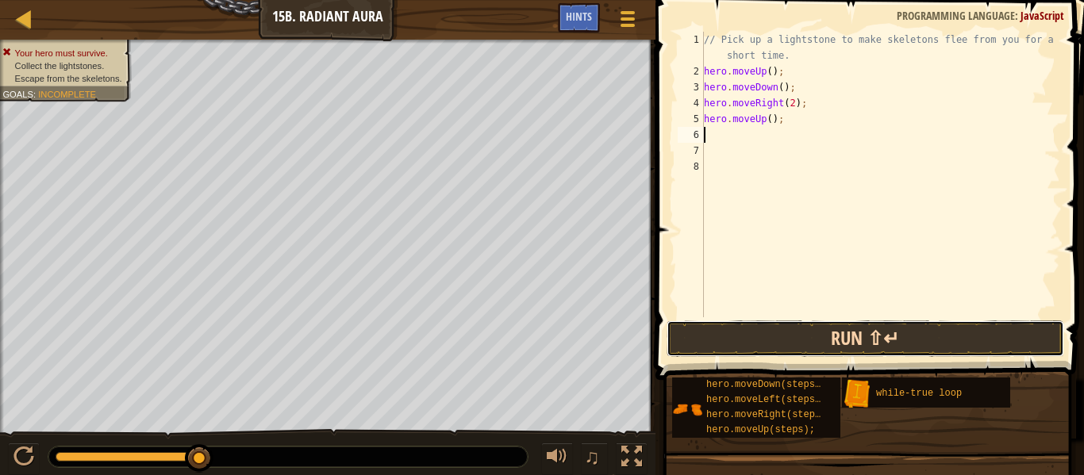
click at [810, 328] on button "Run ⇧↵" at bounding box center [866, 339] width 398 height 37
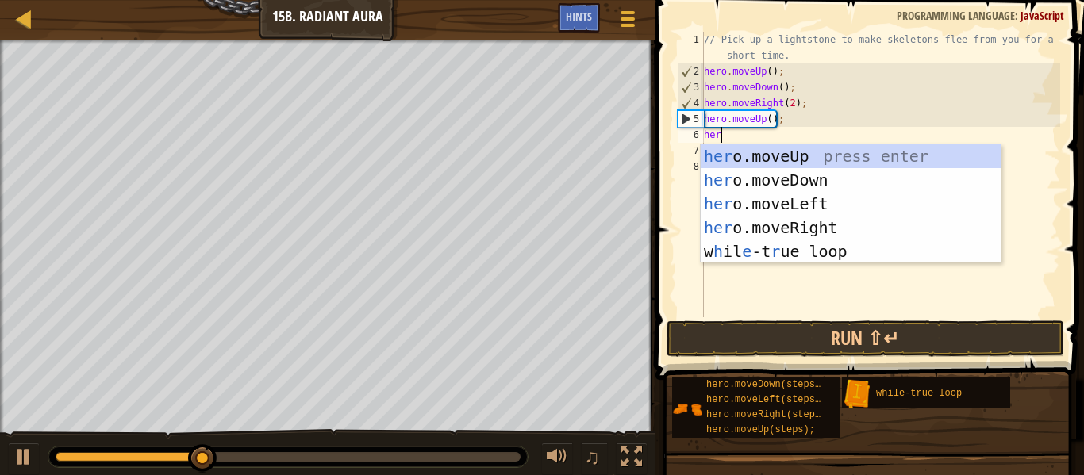
type textarea "hero"
click at [834, 180] on div "hero .moveUp press enter hero .moveDown press enter hero .moveLeft press enter …" at bounding box center [851, 227] width 300 height 167
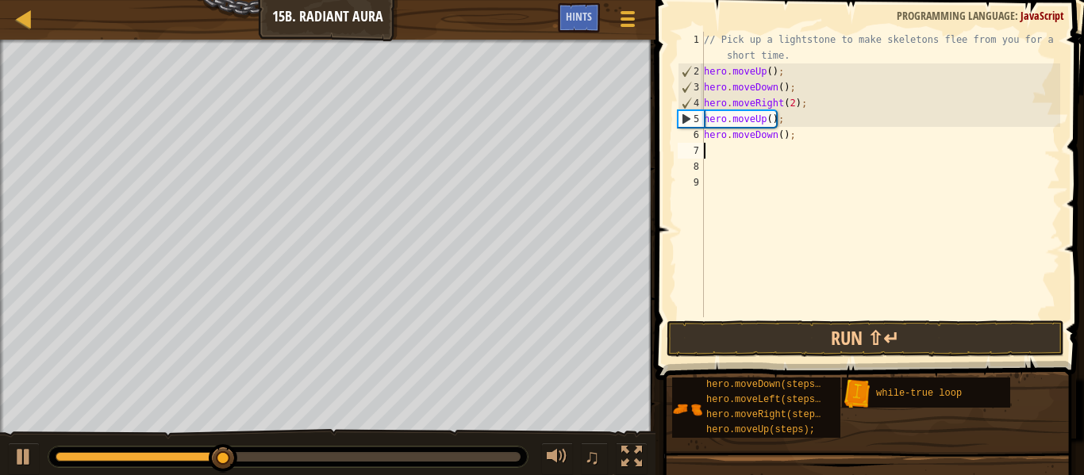
scroll to position [7, 0]
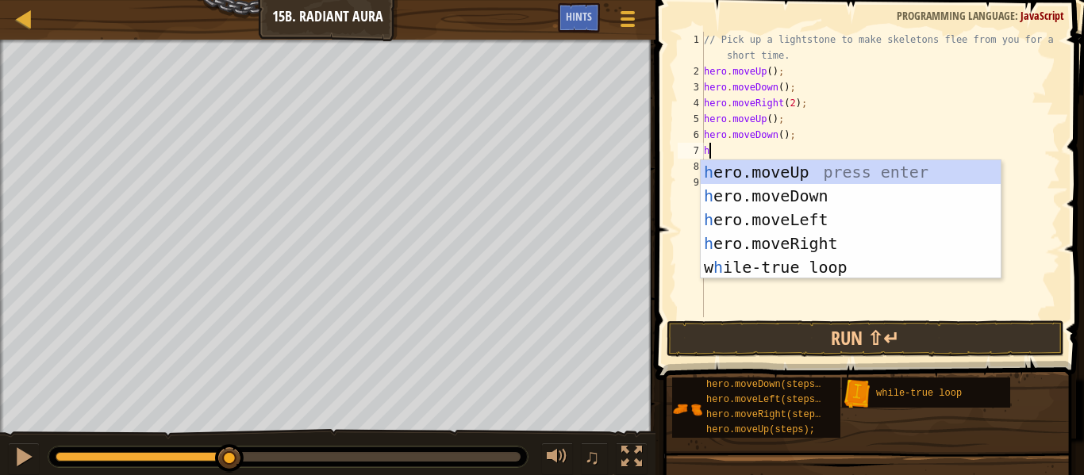
type textarea "hero"
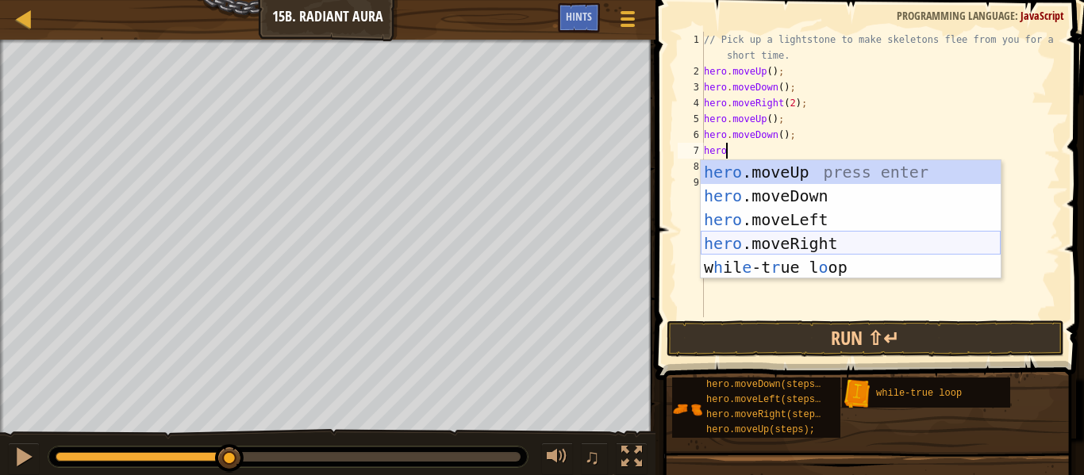
click at [842, 239] on div "hero .moveUp press enter hero .moveDown press enter hero .moveLeft press enter …" at bounding box center [851, 243] width 300 height 167
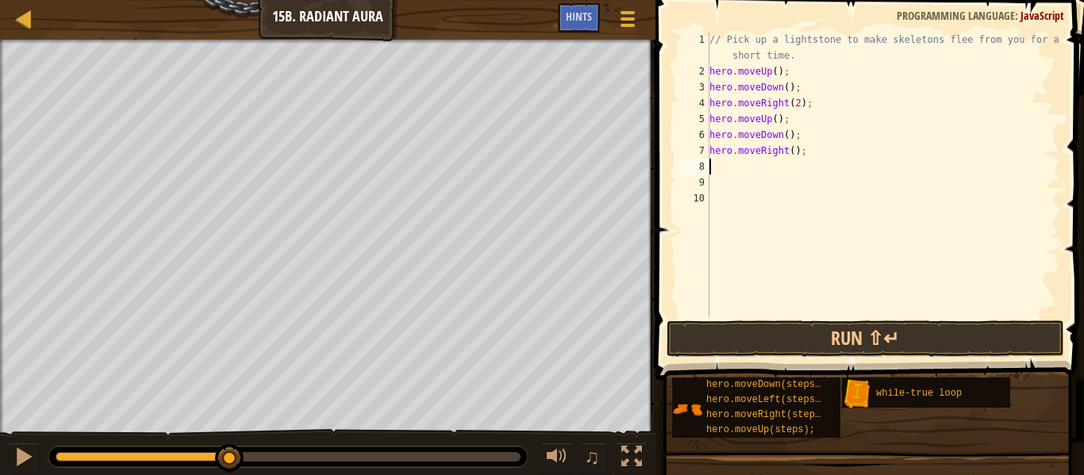
click at [792, 153] on div "// Pick up a lightstone to make skeletons flee from you for a short time. hero …" at bounding box center [883, 198] width 354 height 333
type textarea "hero.moveRight(2);"
click at [779, 171] on div "// Pick up a lightstone to make skeletons flee from you for a short time. hero …" at bounding box center [883, 198] width 354 height 333
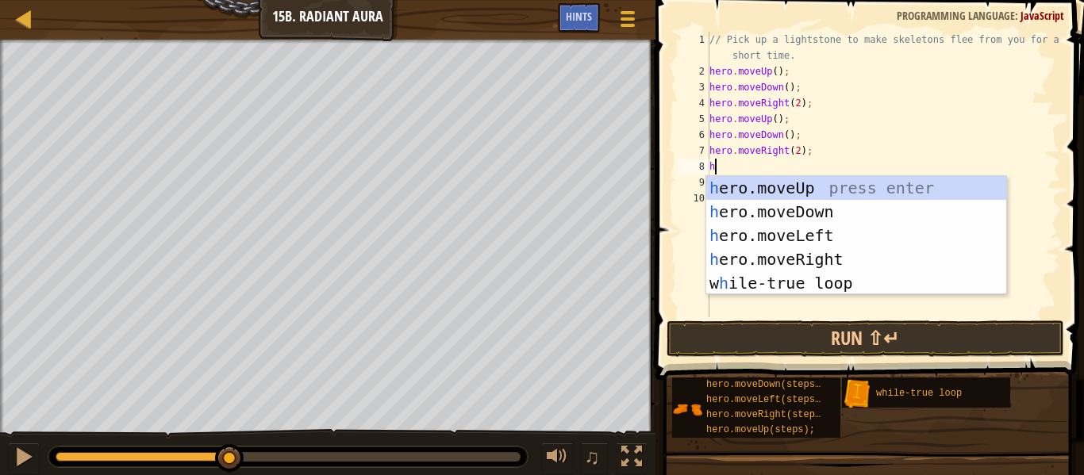
type textarea "hero"
click at [798, 190] on div "hero .moveUp press enter hero .moveDown press enter hero .moveLeft press enter …" at bounding box center [856, 259] width 300 height 167
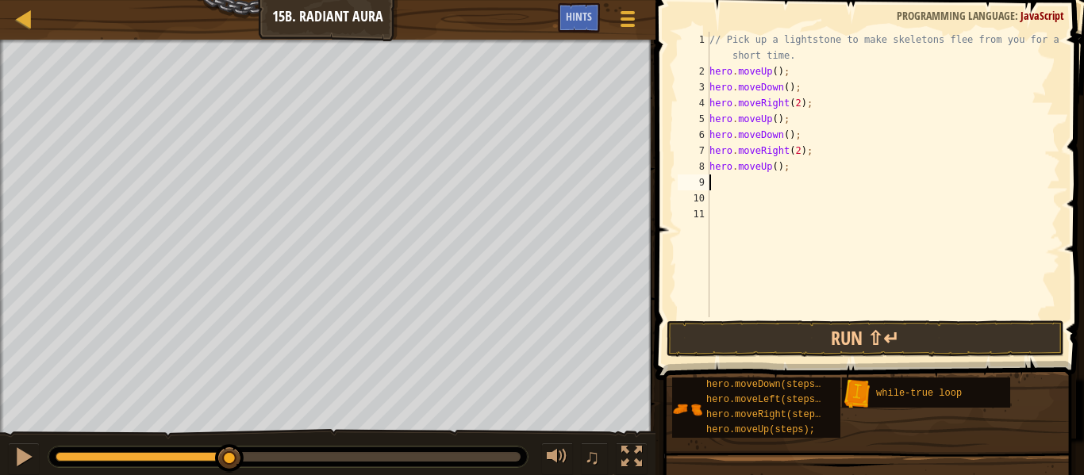
scroll to position [7, 0]
click at [798, 349] on button "Run ⇧↵" at bounding box center [866, 339] width 398 height 37
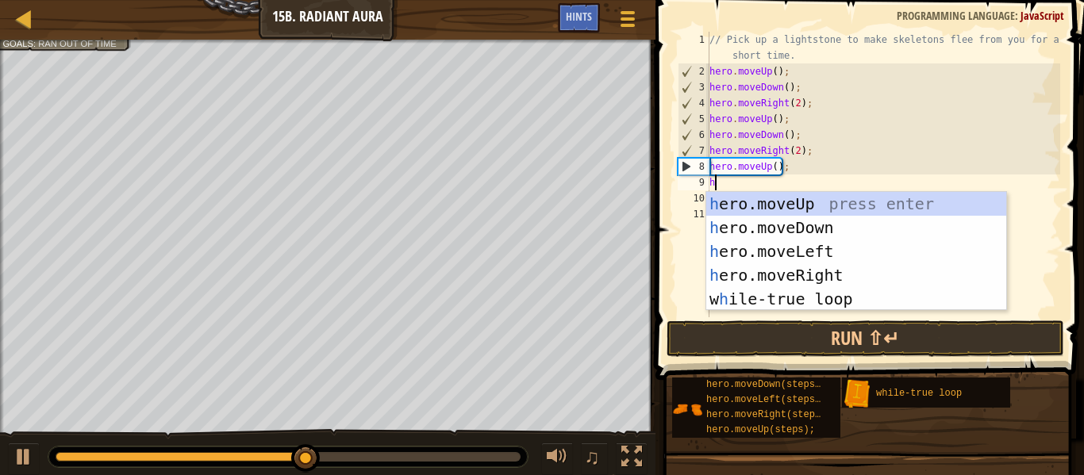
type textarea "hero"
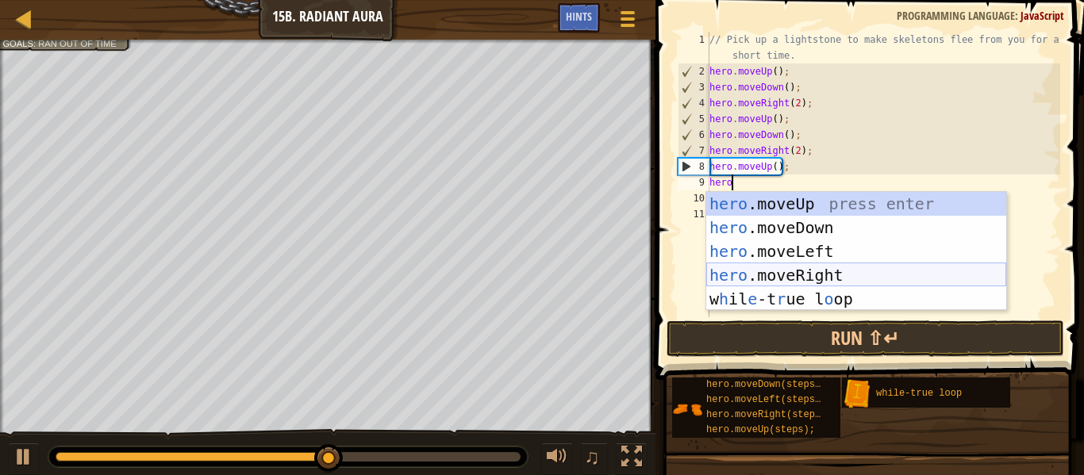
click at [801, 271] on div "hero .moveUp press enter hero .moveDown press enter hero .moveLeft press enter …" at bounding box center [856, 275] width 300 height 167
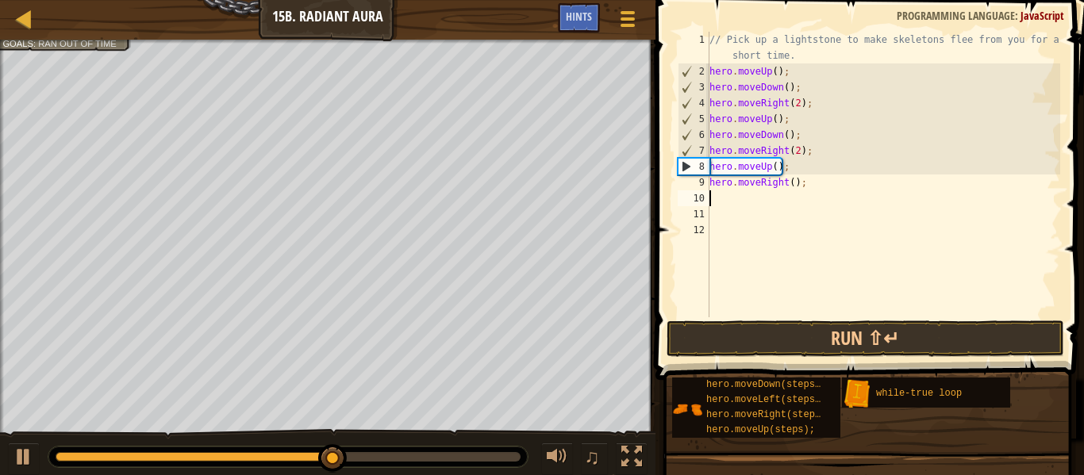
scroll to position [7, 0]
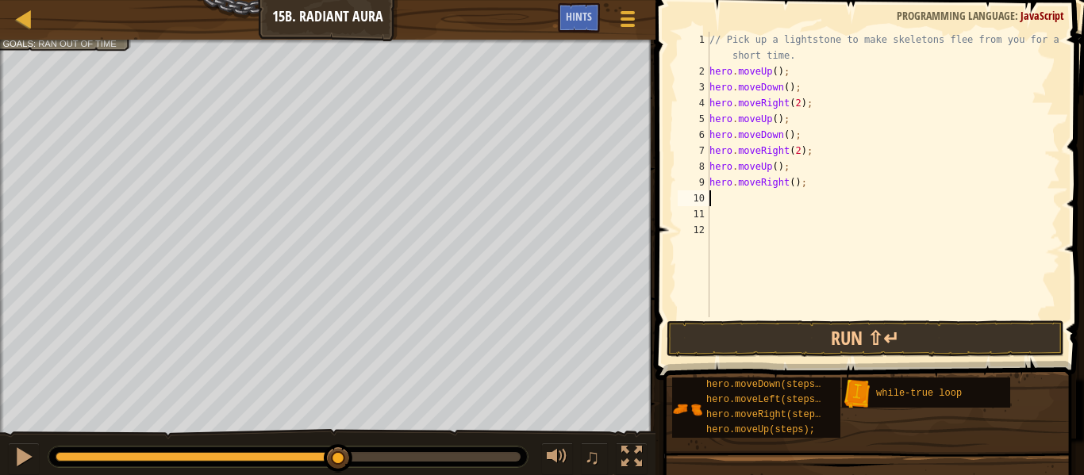
click at [794, 185] on div "// Pick up a lightstone to make skeletons flee from you for a short time. hero …" at bounding box center [883, 198] width 354 height 333
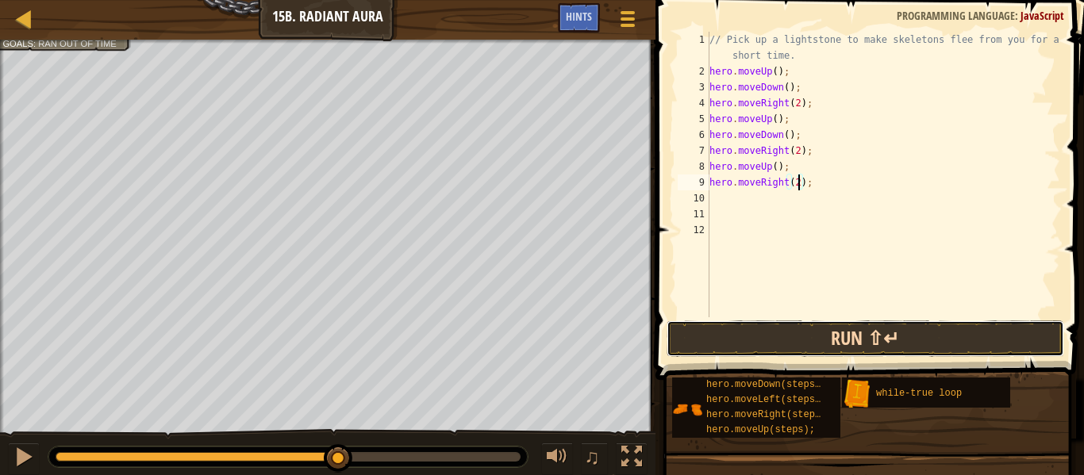
click at [775, 325] on button "Run ⇧↵" at bounding box center [866, 339] width 398 height 37
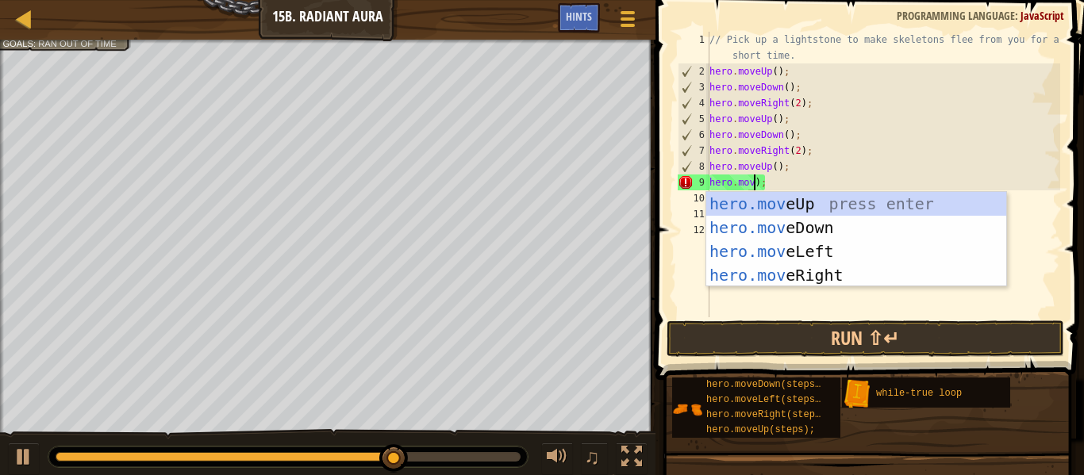
scroll to position [7, 7]
click at [848, 218] on div "hero.move Up press enter hero.move Down press enter hero.move Left press enter …" at bounding box center [856, 263] width 300 height 143
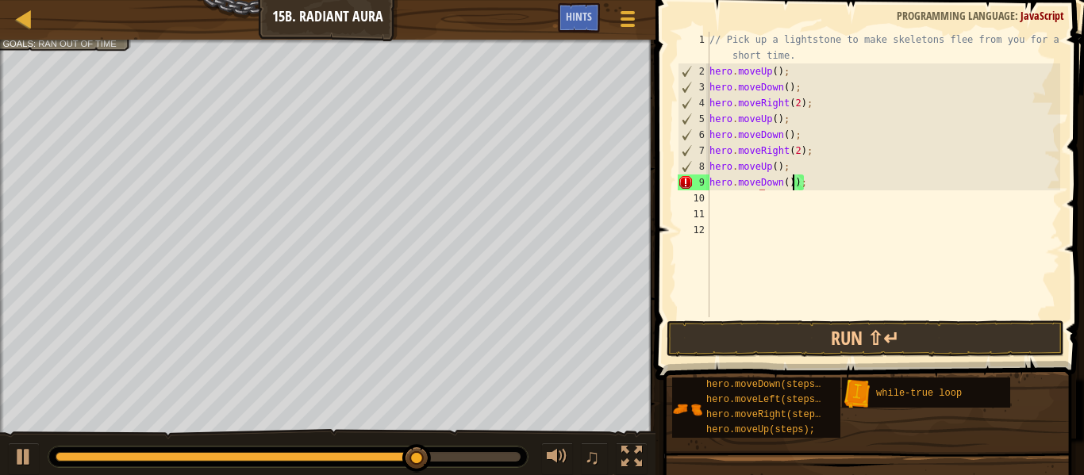
type textarea "hero.moveDown());"
click at [790, 202] on div "// Pick up a lightstone to make skeletons flee from you for a short time. hero …" at bounding box center [883, 198] width 354 height 333
click at [809, 185] on div "// Pick up a lightstone to make skeletons flee from you for a short time. hero …" at bounding box center [883, 198] width 354 height 333
type textarea "hero.moveDown"
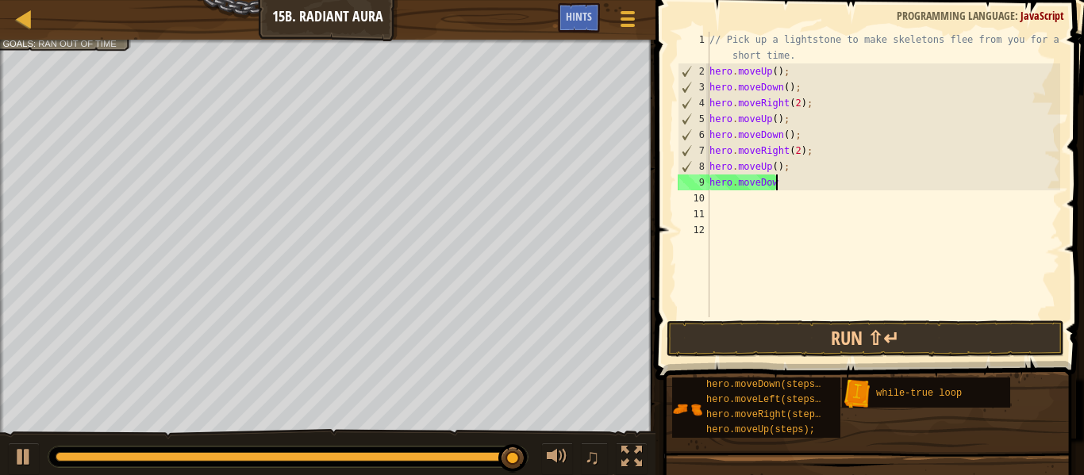
scroll to position [7, 10]
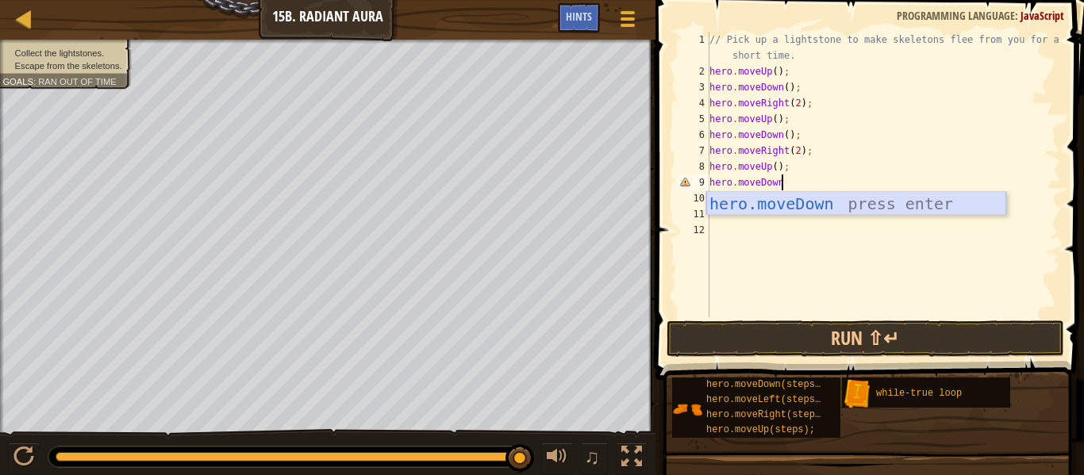
click at [745, 203] on div "hero.moveDown press enter" at bounding box center [856, 227] width 300 height 71
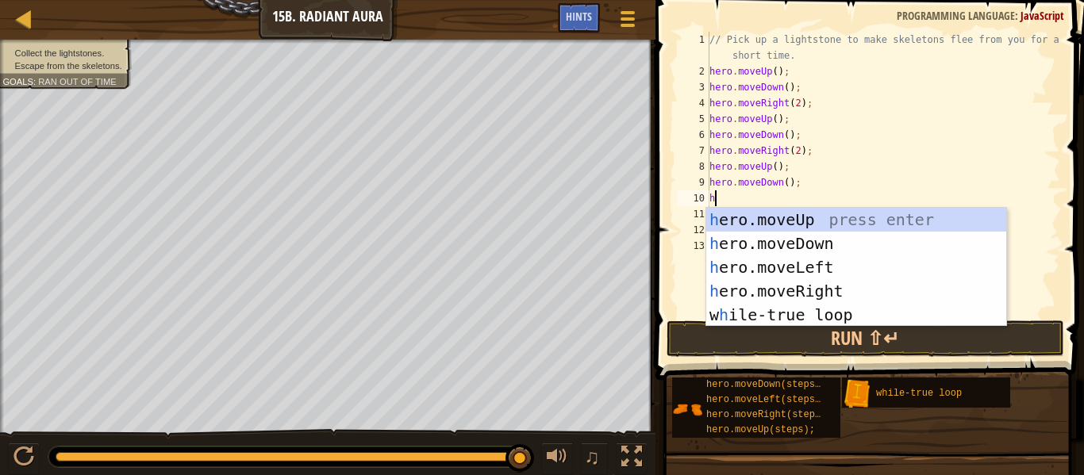
type textarea "hero"
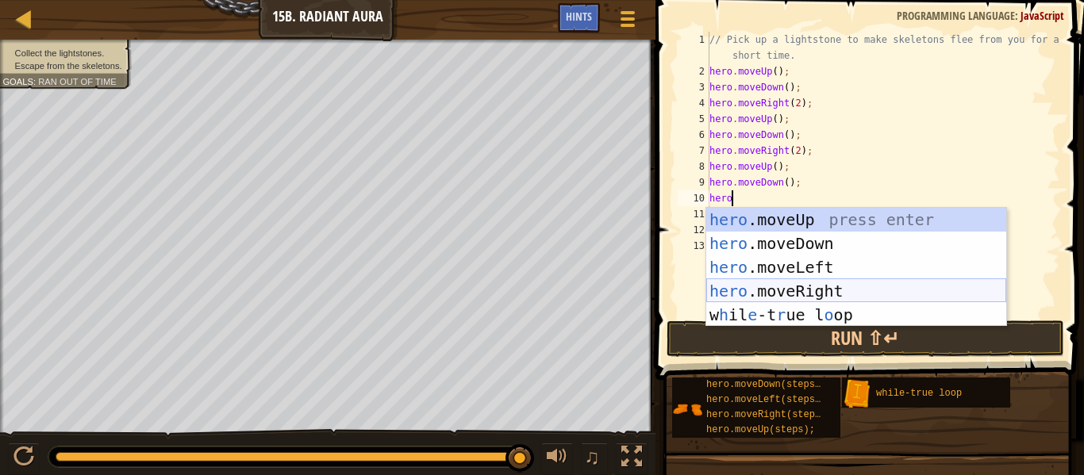
click at [809, 283] on div "hero .moveUp press enter hero .moveDown press enter hero .moveLeft press enter …" at bounding box center [856, 291] width 300 height 167
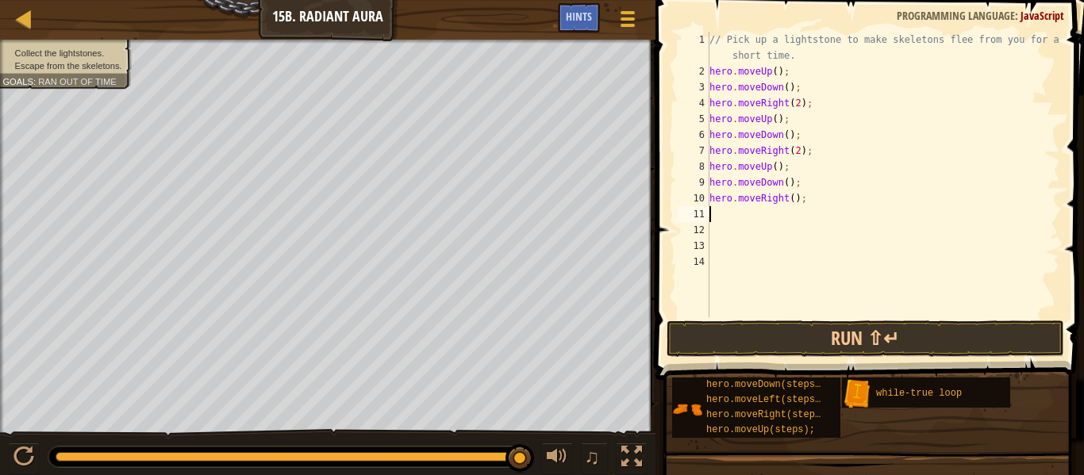
click at [794, 201] on div "// Pick up a lightstone to make skeletons flee from you for a short time. hero …" at bounding box center [883, 198] width 354 height 333
type textarea "hero.moveRight(2);"
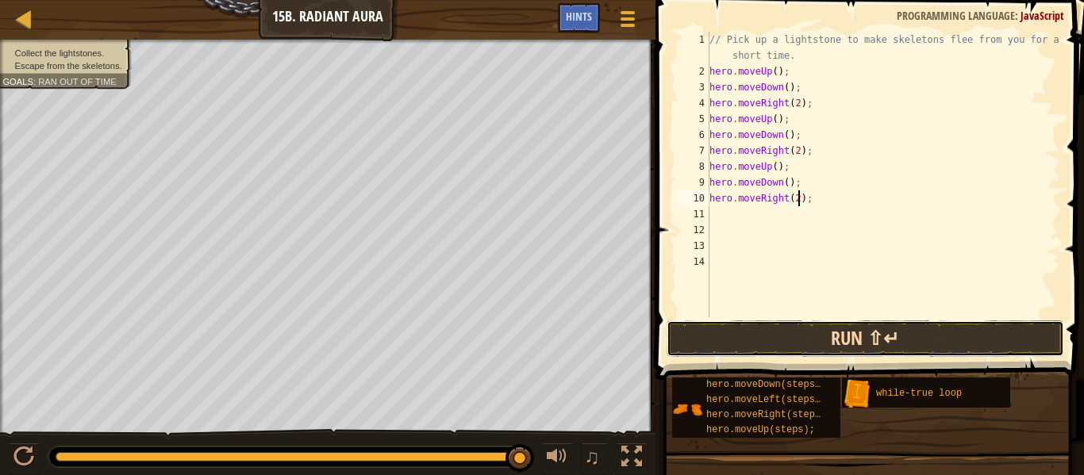
click at [790, 337] on button "Run ⇧↵" at bounding box center [866, 339] width 398 height 37
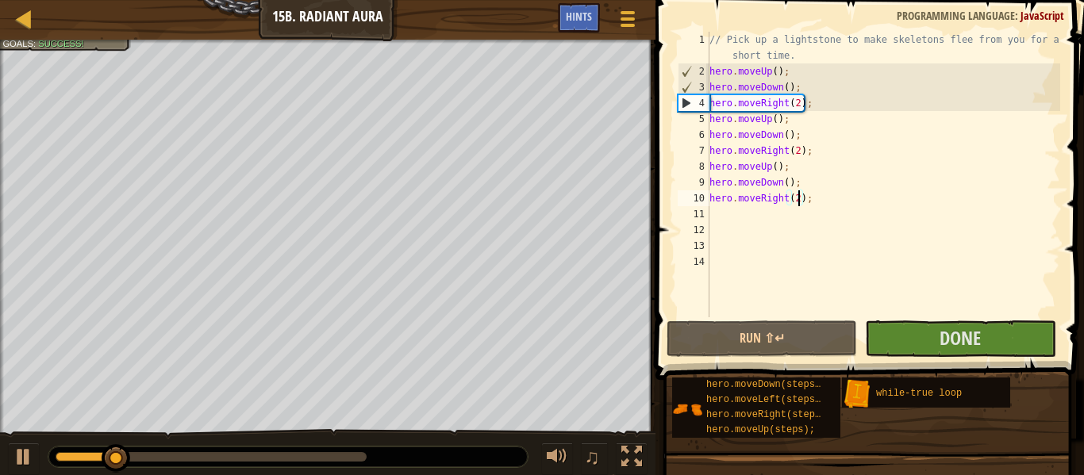
click at [918, 315] on div "// Pick up a lightstone to make skeletons flee from you for a short time. hero …" at bounding box center [883, 198] width 354 height 333
click at [917, 321] on button "Done" at bounding box center [960, 339] width 190 height 37
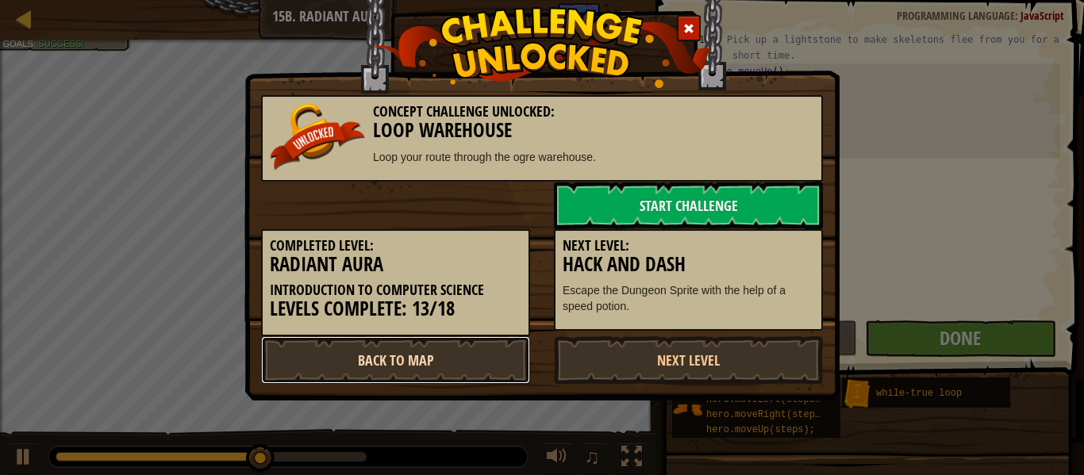
click at [460, 350] on link "Back to Map" at bounding box center [395, 361] width 269 height 48
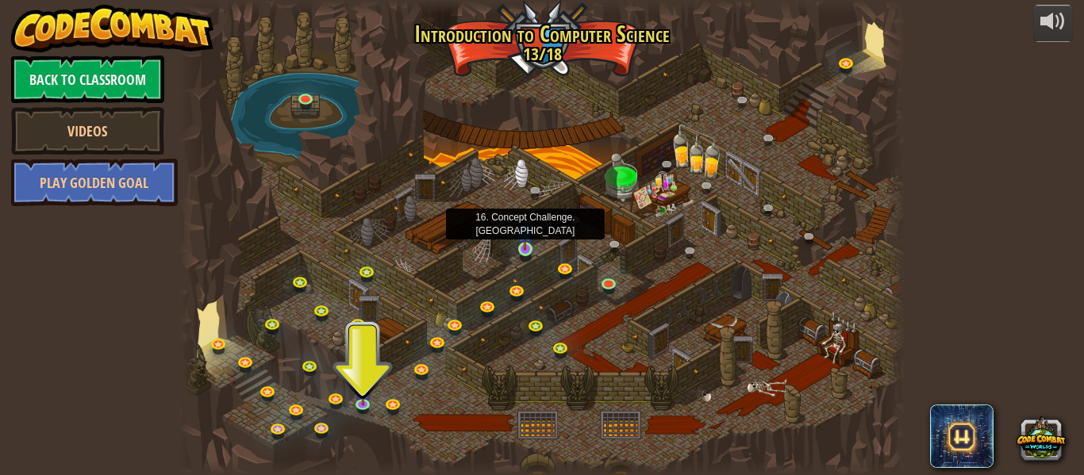
click at [526, 250] on img at bounding box center [525, 232] width 17 height 38
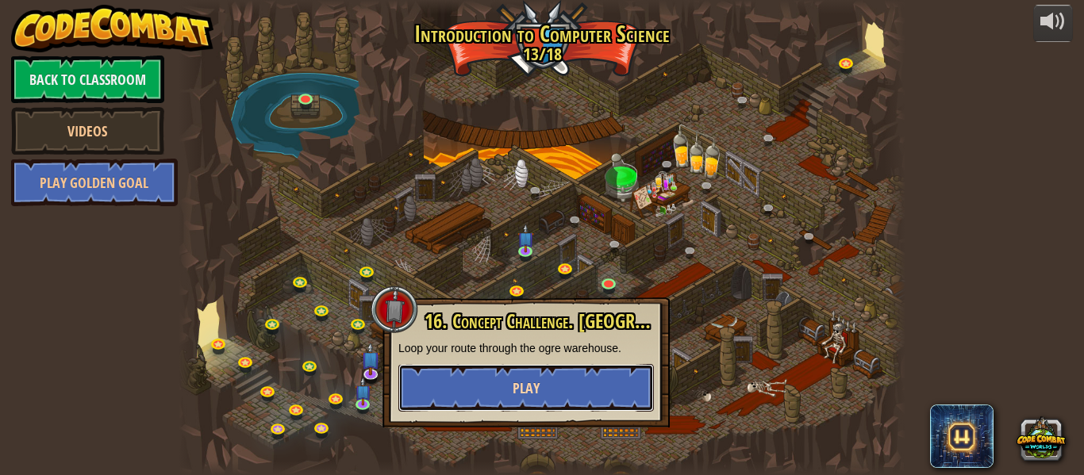
click at [582, 383] on button "Play" at bounding box center [526, 388] width 256 height 48
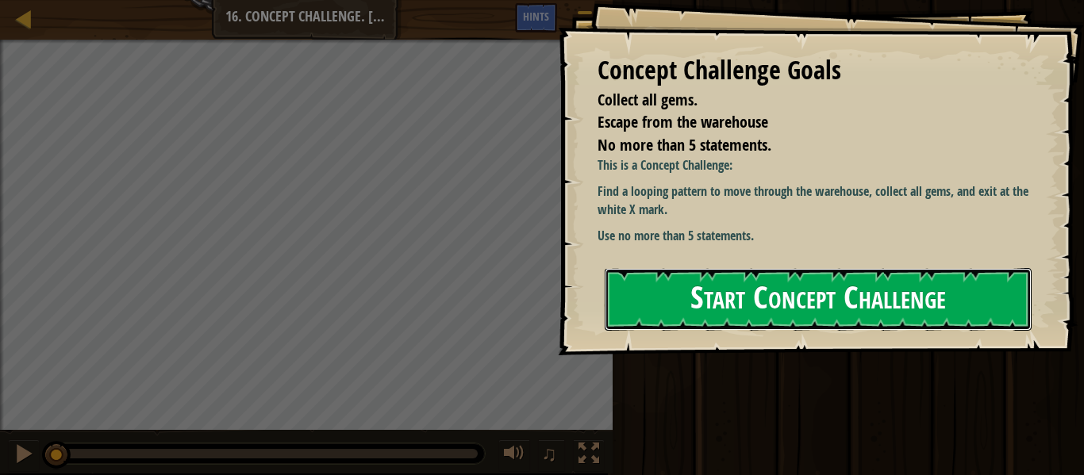
click at [814, 276] on button "Start Concept Challenge" at bounding box center [818, 299] width 427 height 63
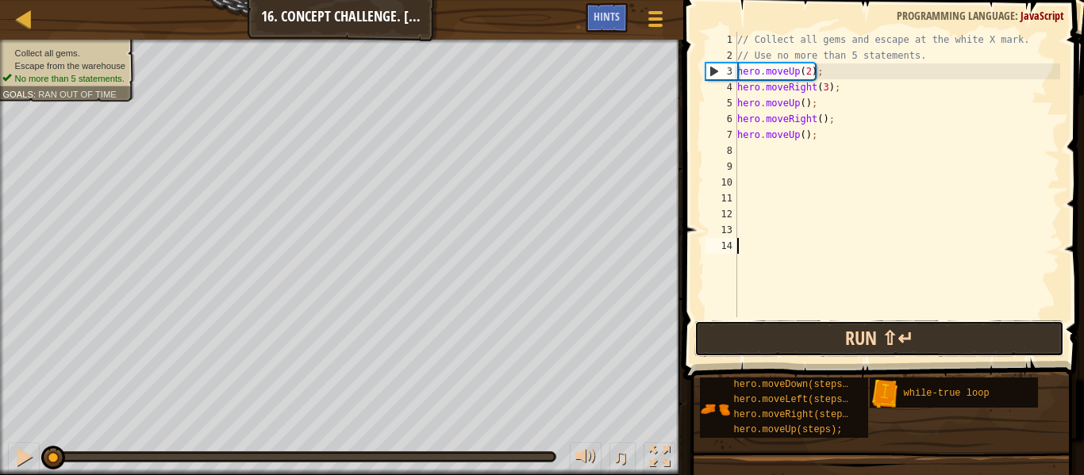
click at [1023, 332] on button "Run ⇧↵" at bounding box center [879, 339] width 370 height 37
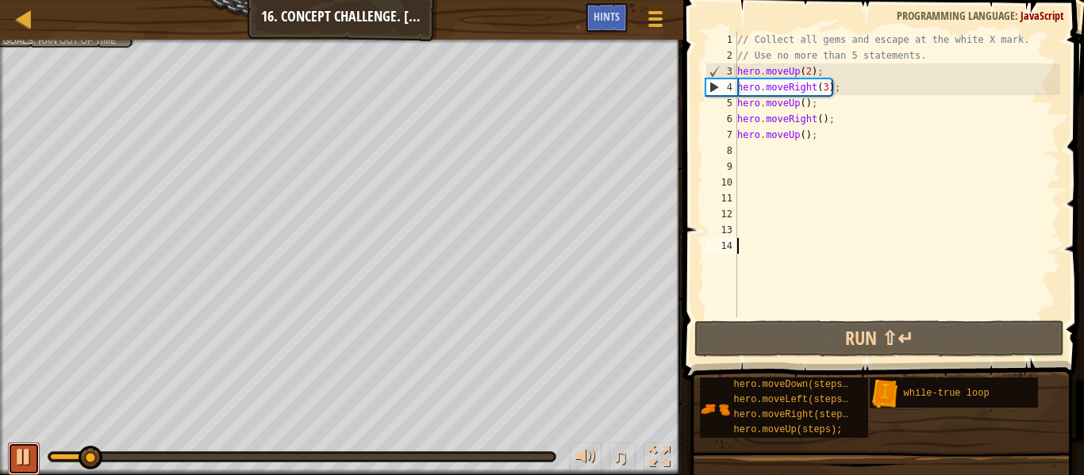
click at [18, 461] on div at bounding box center [23, 457] width 21 height 21
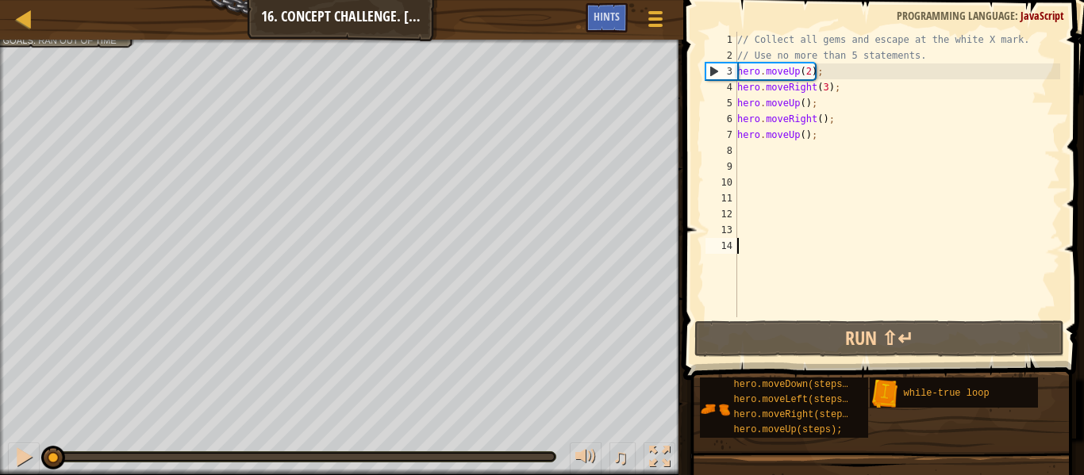
drag, startPoint x: 100, startPoint y: 458, endPoint x: 0, endPoint y: 426, distance: 104.9
click at [0, 426] on div "Collect all gems. Escape from the warehouse No more than 5 statements. Goals : …" at bounding box center [542, 258] width 1084 height 436
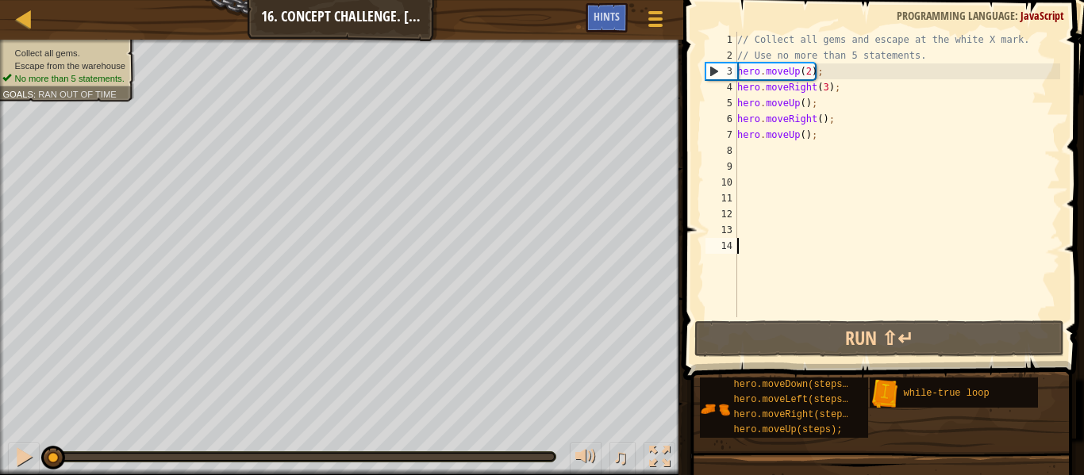
click at [85, 47] on ul "Collect all gems. Escape from the warehouse No more than 5 statements." at bounding box center [65, 66] width 126 height 38
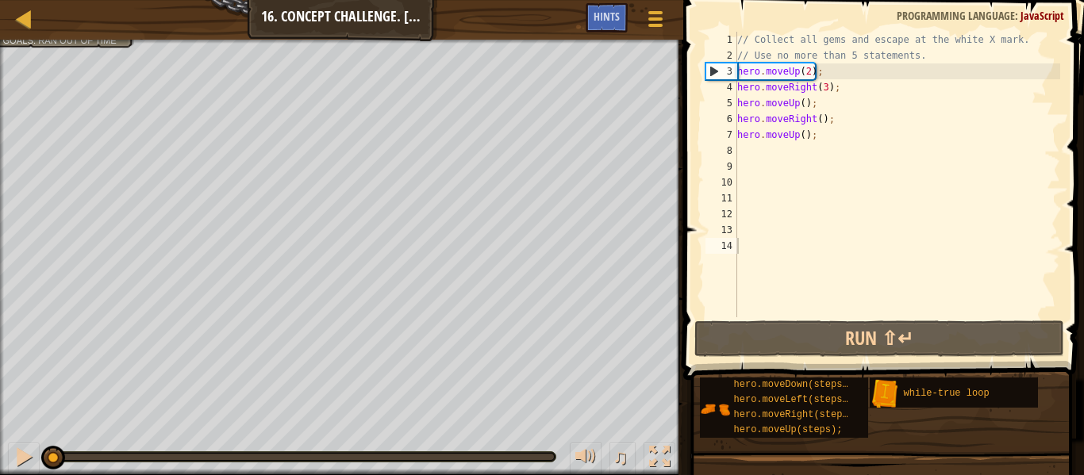
click at [787, 147] on div "// Collect all gems and escape at the white X mark. // Use no more than 5 state…" at bounding box center [897, 190] width 326 height 317
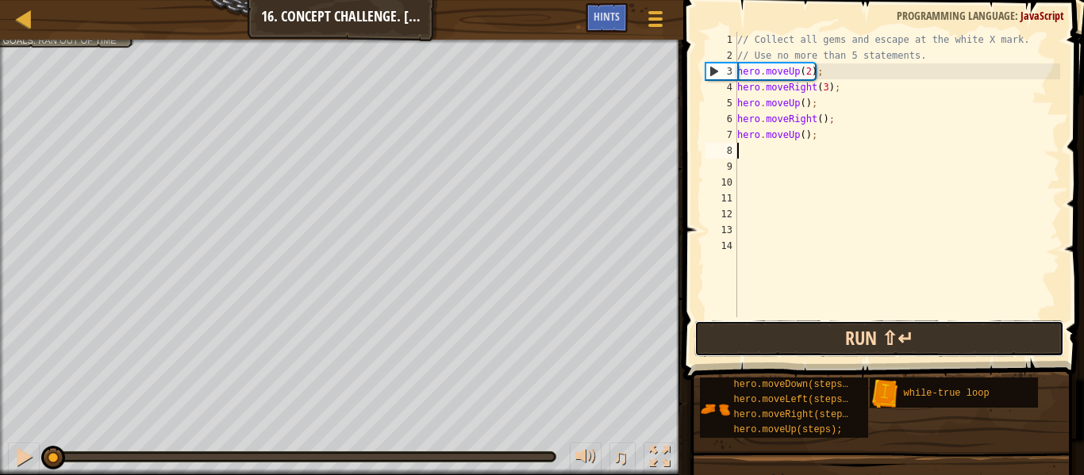
click at [818, 337] on button "Run ⇧↵" at bounding box center [879, 339] width 370 height 37
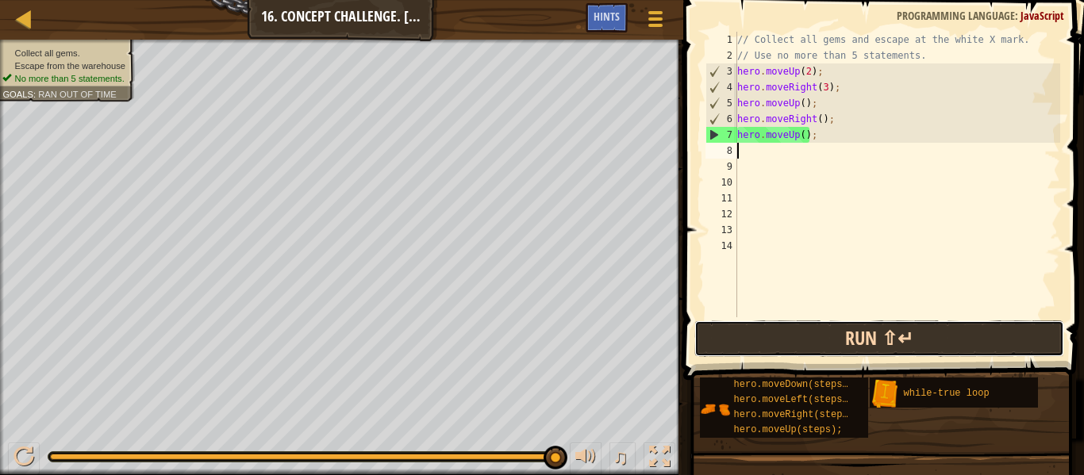
click at [987, 321] on button "Run ⇧↵" at bounding box center [879, 339] width 370 height 37
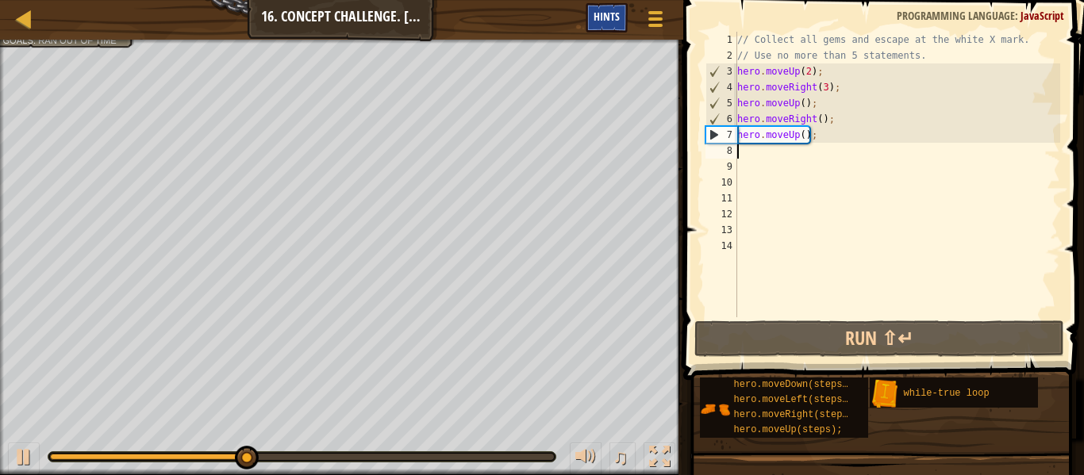
click at [605, 12] on span "Hints" at bounding box center [607, 16] width 26 height 15
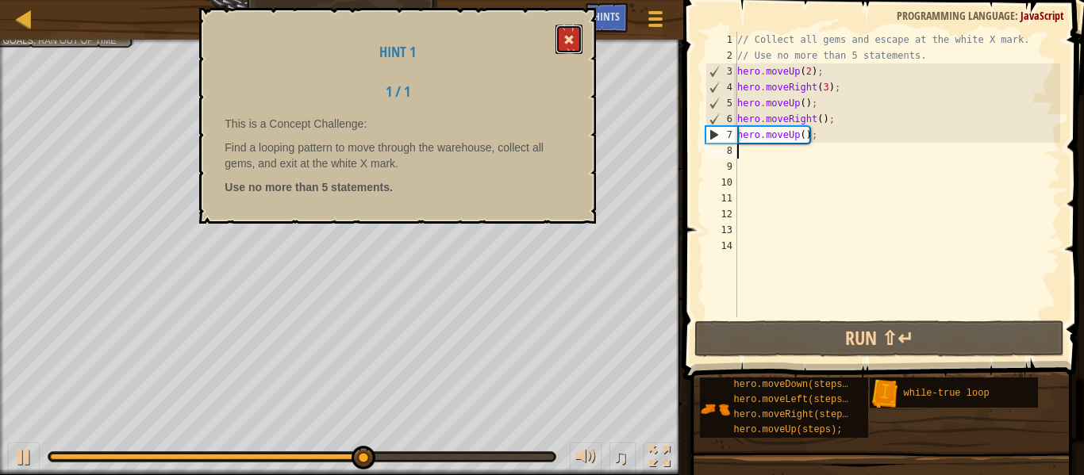
click at [564, 29] on button at bounding box center [569, 39] width 27 height 29
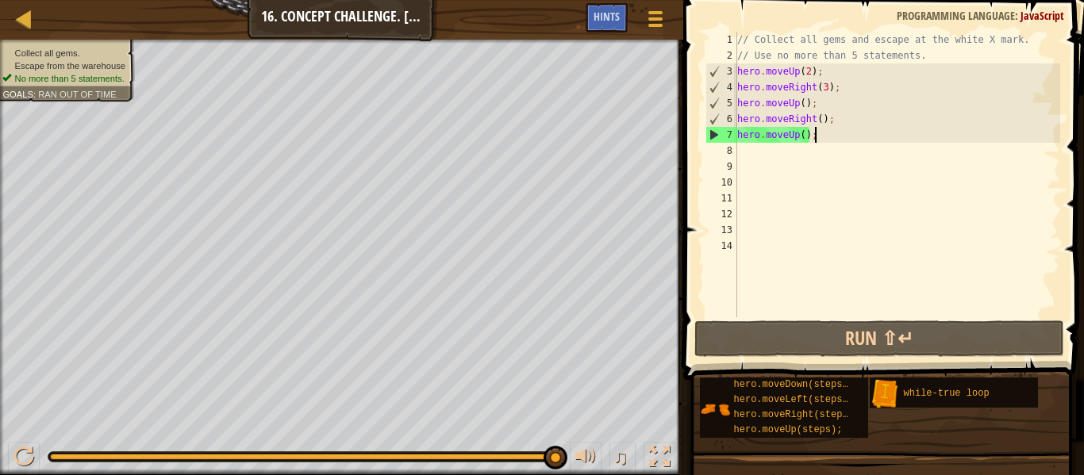
click at [813, 139] on div "// Collect all gems and escape at the white X mark. // Use no more than 5 state…" at bounding box center [897, 190] width 326 height 317
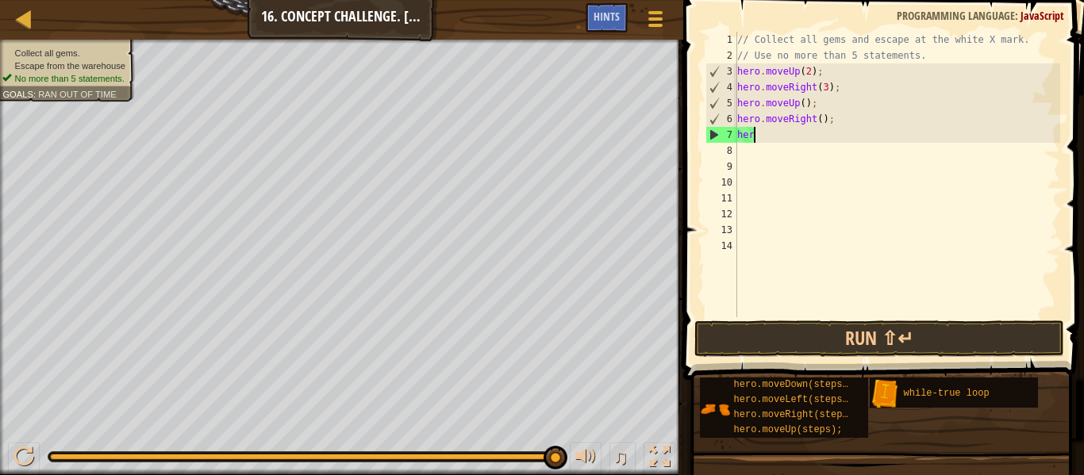
type textarea "h"
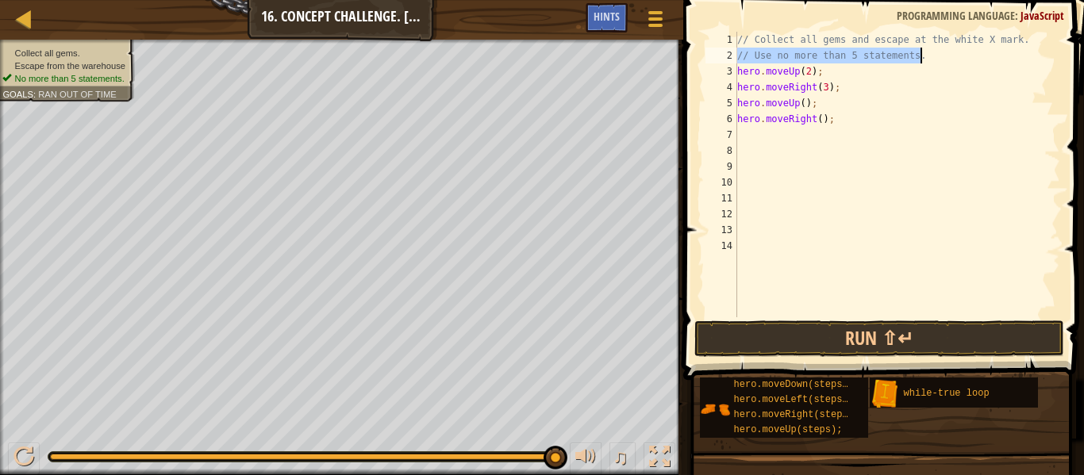
drag, startPoint x: 739, startPoint y: 59, endPoint x: 919, endPoint y: 56, distance: 180.2
click at [919, 56] on div "// Collect all gems and escape at the white X mark. // Use no more than 5 state…" at bounding box center [897, 190] width 326 height 317
type textarea "// Use no more than 5 statements."
type textarea "wh"
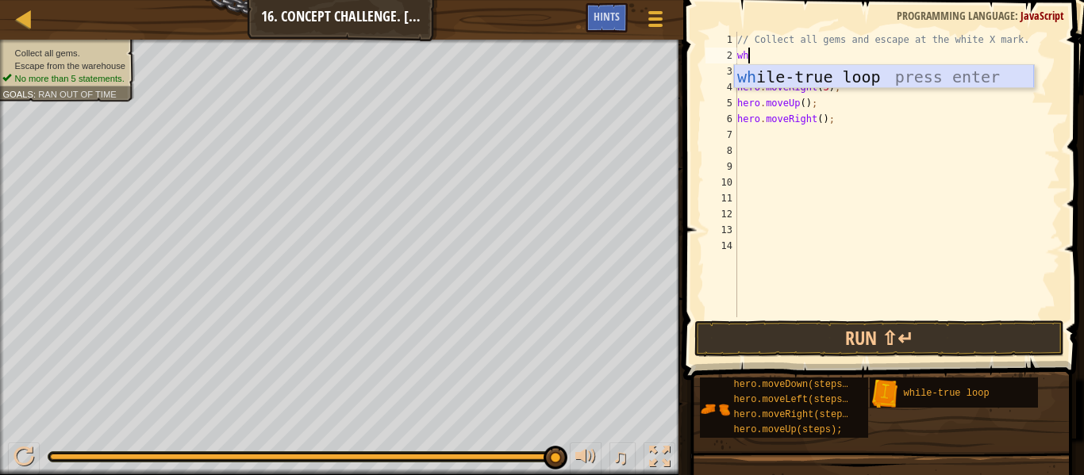
click at [975, 75] on div "wh ile-true loop press enter" at bounding box center [884, 100] width 300 height 71
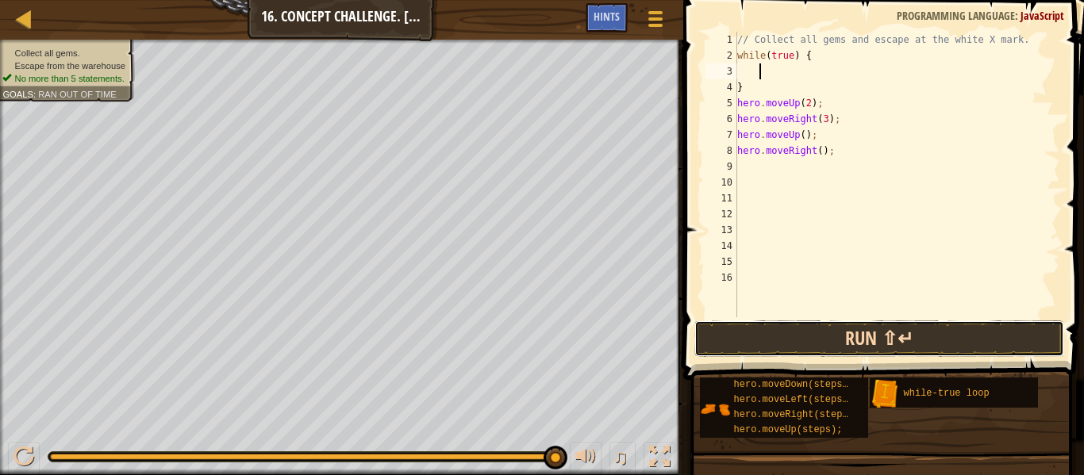
click at [891, 342] on button "Run ⇧↵" at bounding box center [879, 339] width 370 height 37
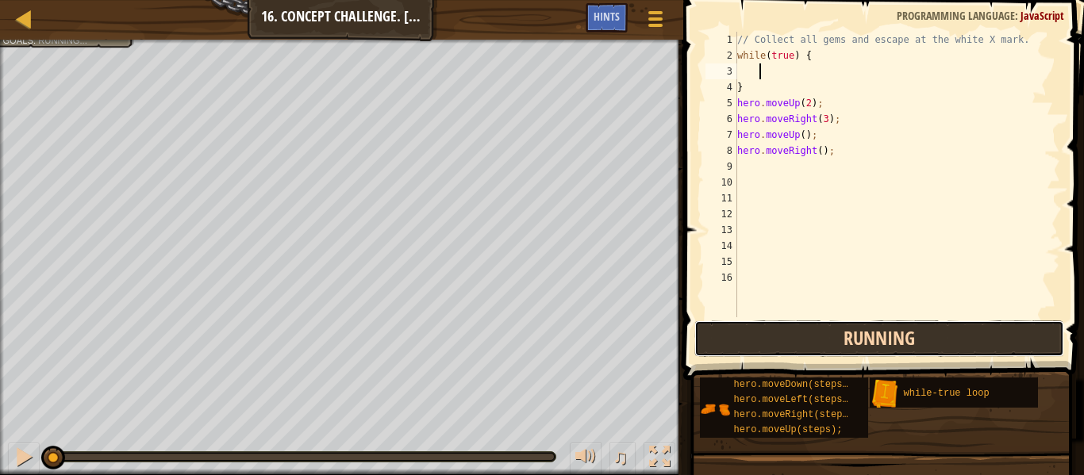
click at [891, 342] on button "Running" at bounding box center [879, 339] width 370 height 37
click at [891, 342] on button "Run ⇧↵" at bounding box center [879, 339] width 370 height 37
click at [891, 342] on button "Running" at bounding box center [879, 339] width 370 height 37
click at [891, 342] on button "Run ⇧↵" at bounding box center [879, 339] width 370 height 37
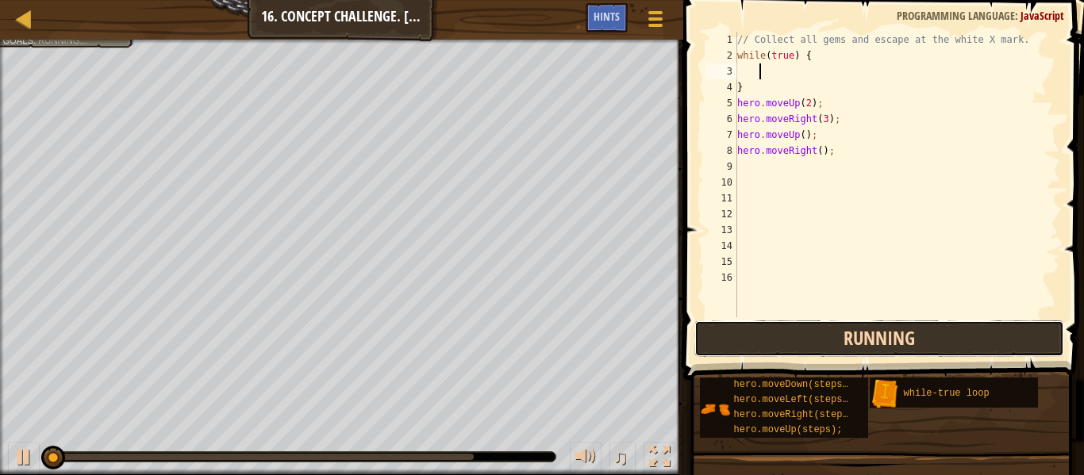
click at [891, 342] on button "Running" at bounding box center [879, 339] width 370 height 37
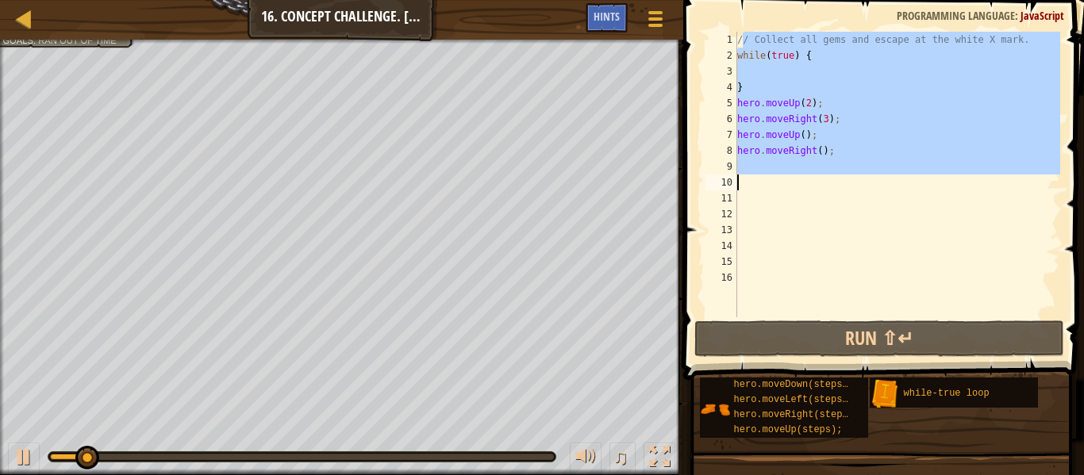
drag, startPoint x: 740, startPoint y: 37, endPoint x: 840, endPoint y: 184, distance: 178.3
click at [840, 184] on div "// Collect all gems and escape at the white X mark. while ( true ) { } hero . m…" at bounding box center [897, 190] width 326 height 317
type textarea "/"
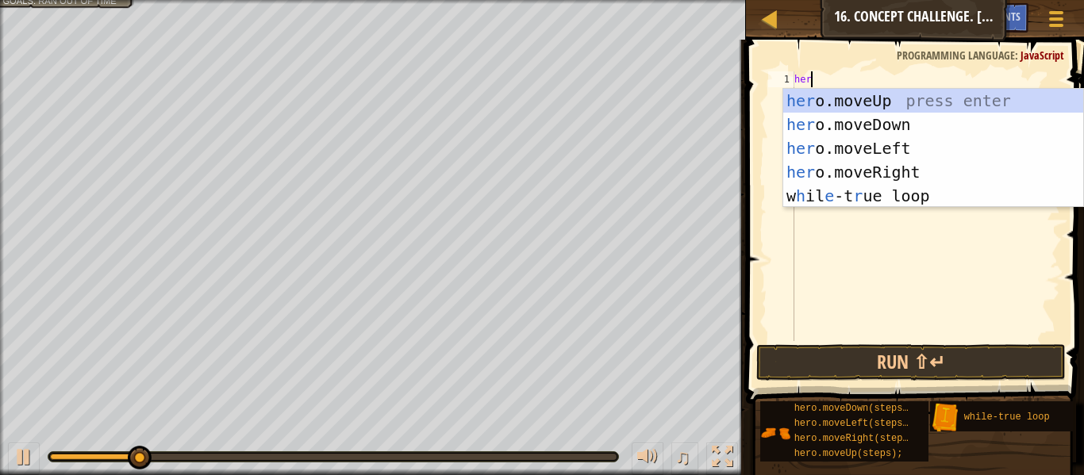
scroll to position [7, 2]
type textarea "hero"
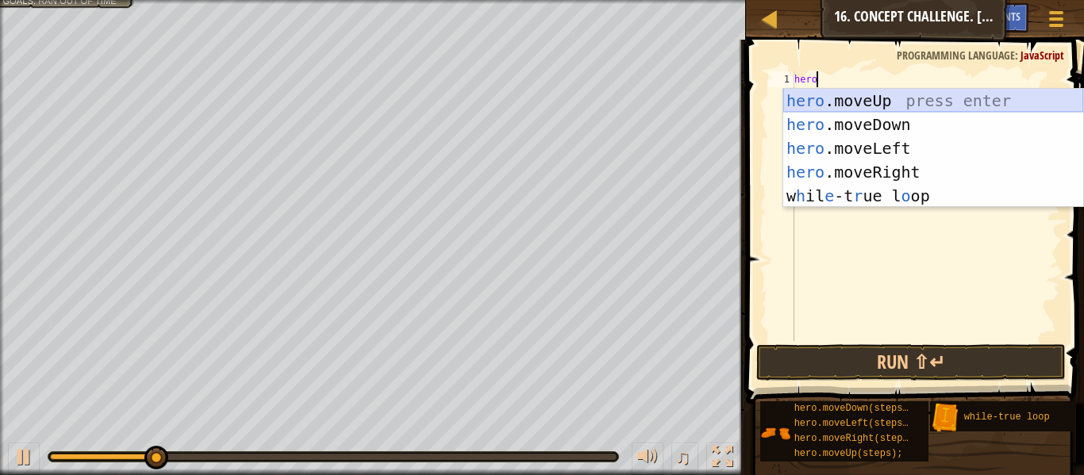
click at [867, 94] on div "hero .moveUp press enter hero .moveDown press enter hero .moveLeft press enter …" at bounding box center [933, 172] width 300 height 167
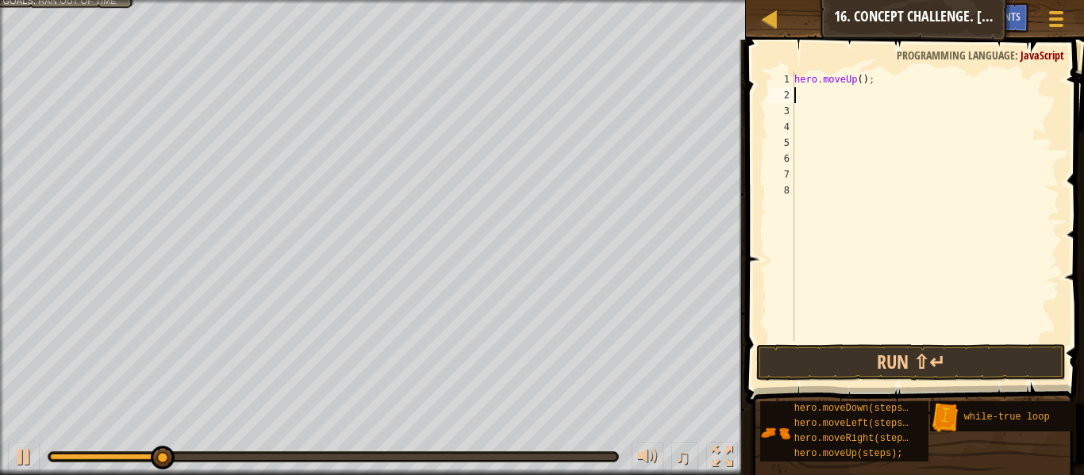
click at [860, 83] on div "hero . moveUp ( ) ;" at bounding box center [925, 222] width 269 height 302
type textarea "hero.moveUp(2);"
click at [804, 98] on div "hero . moveUp ( 2 ) ;" at bounding box center [925, 222] width 269 height 302
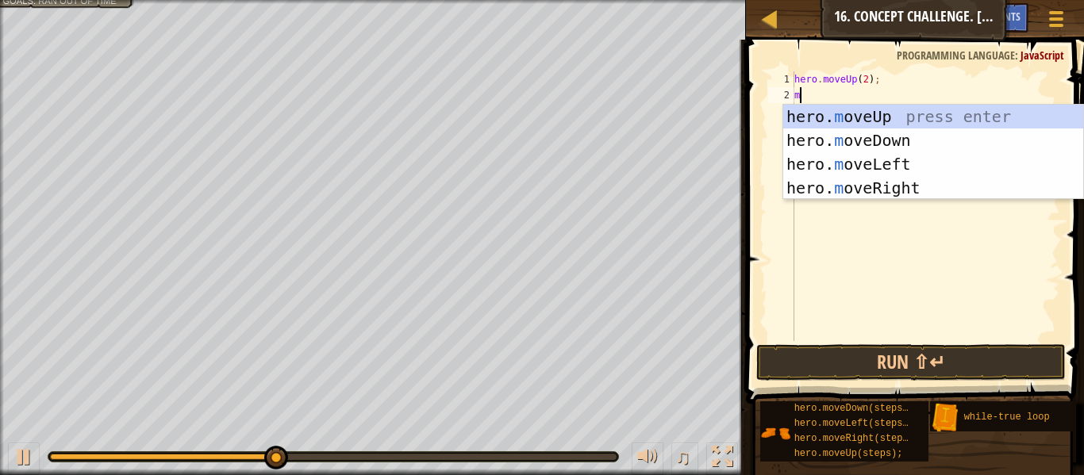
type textarea "mo"
click at [875, 181] on div "hero. mo veUp press enter hero. mo veDown press enter hero. mo veLeft press ent…" at bounding box center [933, 176] width 300 height 143
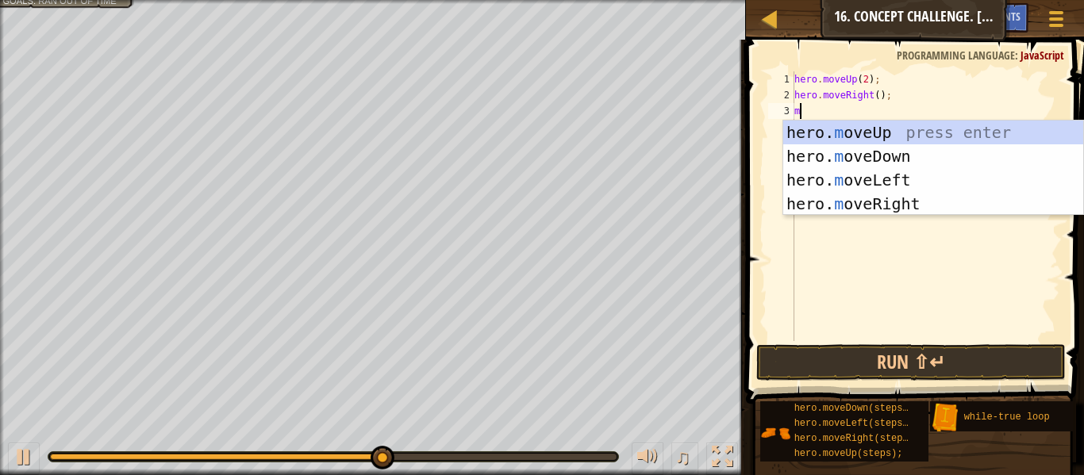
type textarea "mo"
click at [868, 148] on div "hero. mo veUp press enter hero. mo veDown press enter hero. mo veLeft press ent…" at bounding box center [933, 192] width 300 height 143
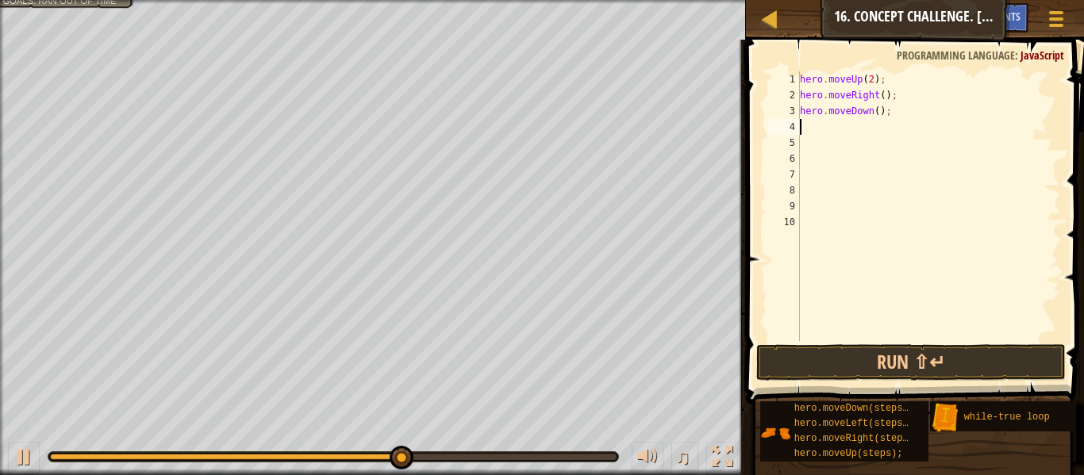
scroll to position [7, 0]
drag, startPoint x: 885, startPoint y: 80, endPoint x: 817, endPoint y: 81, distance: 67.5
click at [817, 81] on div "hero . moveUp ( 2 ) ; hero . moveRight ( ) ; hero . moveDown ( ) ;" at bounding box center [928, 222] width 263 height 302
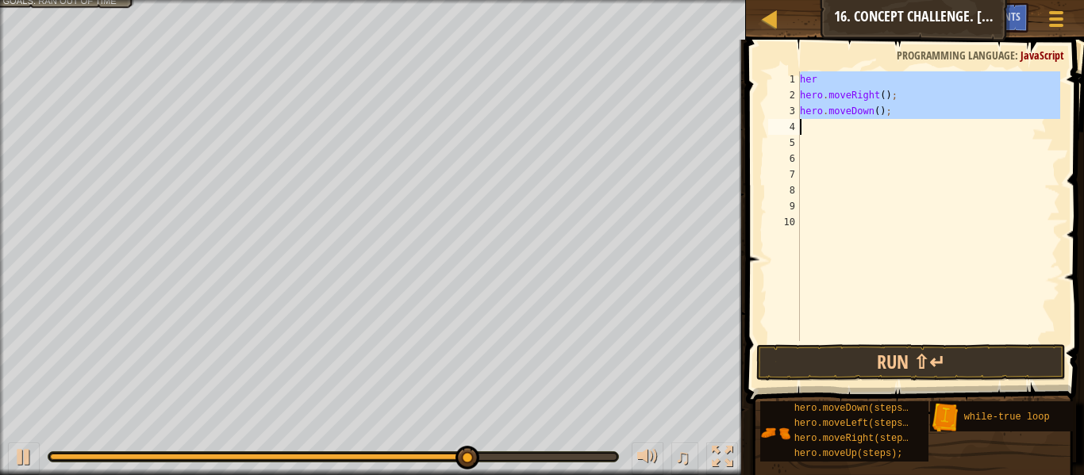
drag, startPoint x: 801, startPoint y: 76, endPoint x: 873, endPoint y: 124, distance: 86.5
click at [873, 124] on div "her hero . moveRight ( ) ; hero . moveDown ( ) ;" at bounding box center [928, 222] width 263 height 302
type textarea "hero.moveDown();"
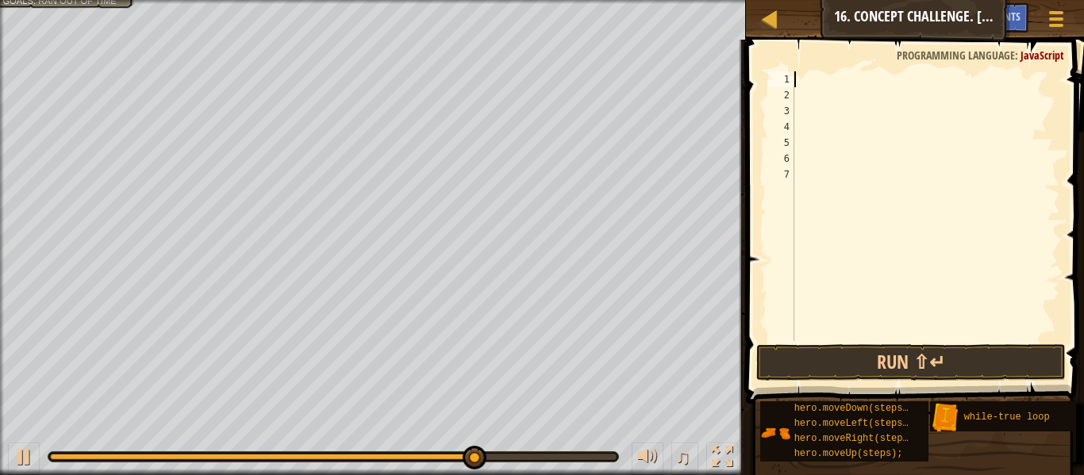
type textarea "w"
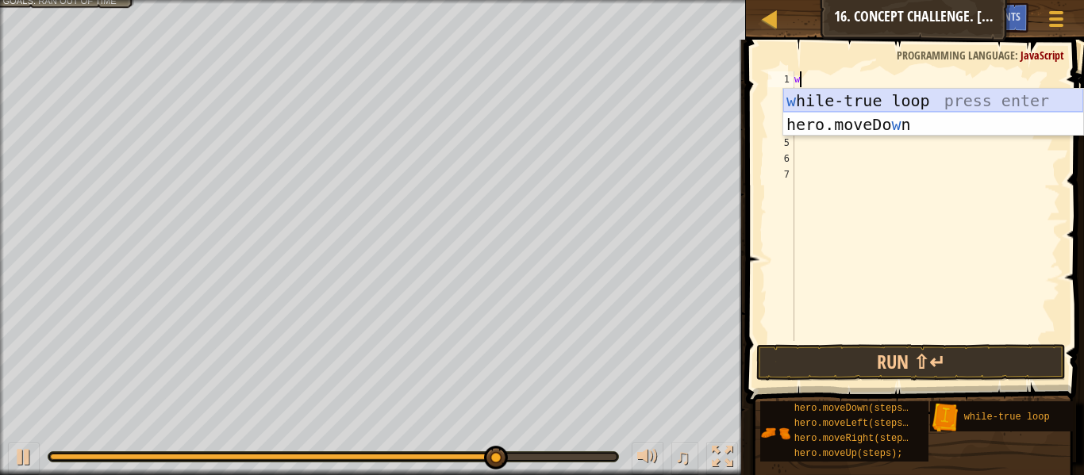
click at [887, 107] on div "w [PERSON_NAME]-true loop press enter hero.moveDo w n press enter" at bounding box center [933, 136] width 300 height 95
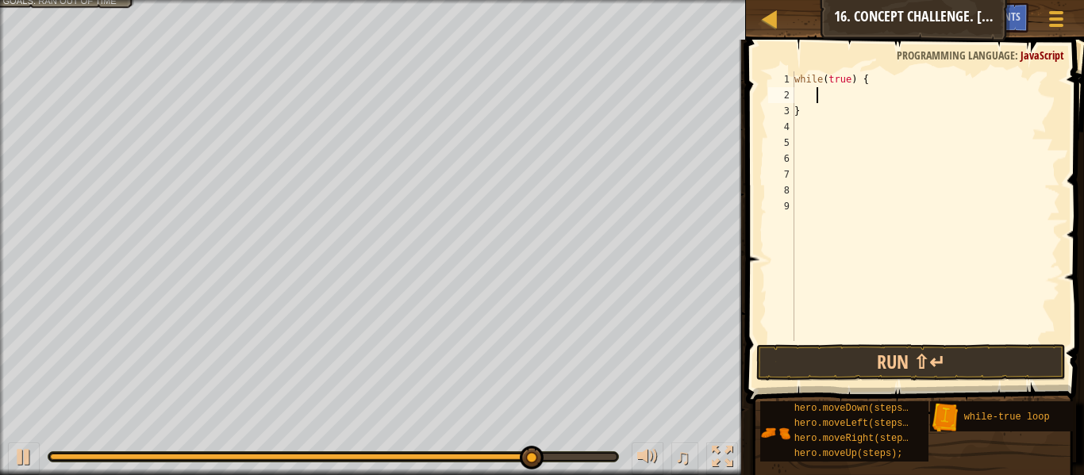
click at [872, 79] on div "while ( true ) { }" at bounding box center [925, 222] width 269 height 302
type textarea "while(true) {"
click at [845, 87] on div "while ( true ) { }" at bounding box center [925, 222] width 269 height 302
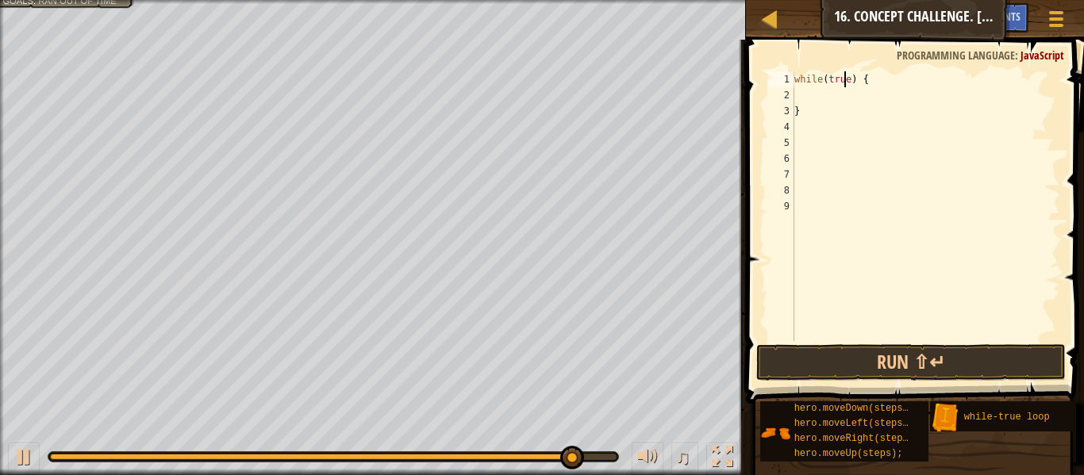
click at [843, 92] on div "while ( true ) { }" at bounding box center [925, 222] width 269 height 302
type textarea "j"
type textarea "h"
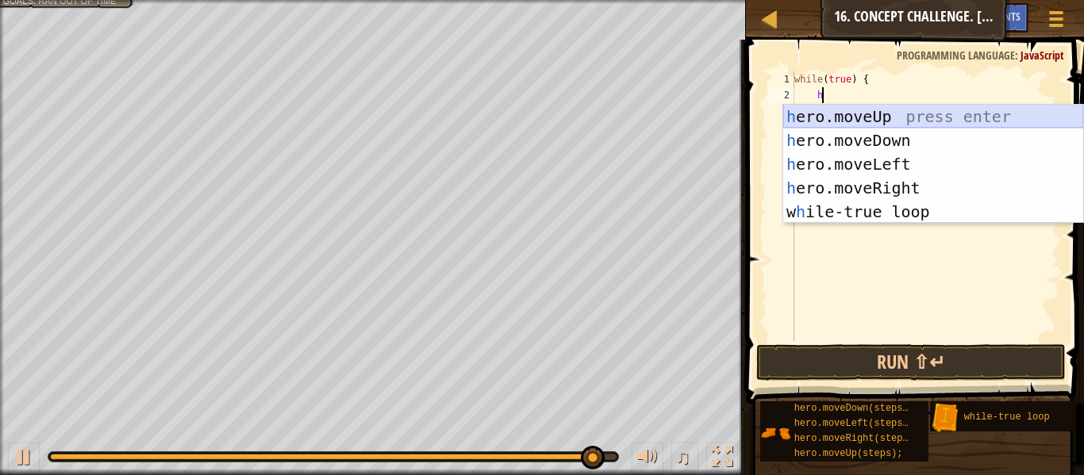
click at [840, 107] on div "h ero.moveUp press enter h ero.moveDown press enter h ero.moveLeft press enter …" at bounding box center [933, 188] width 300 height 167
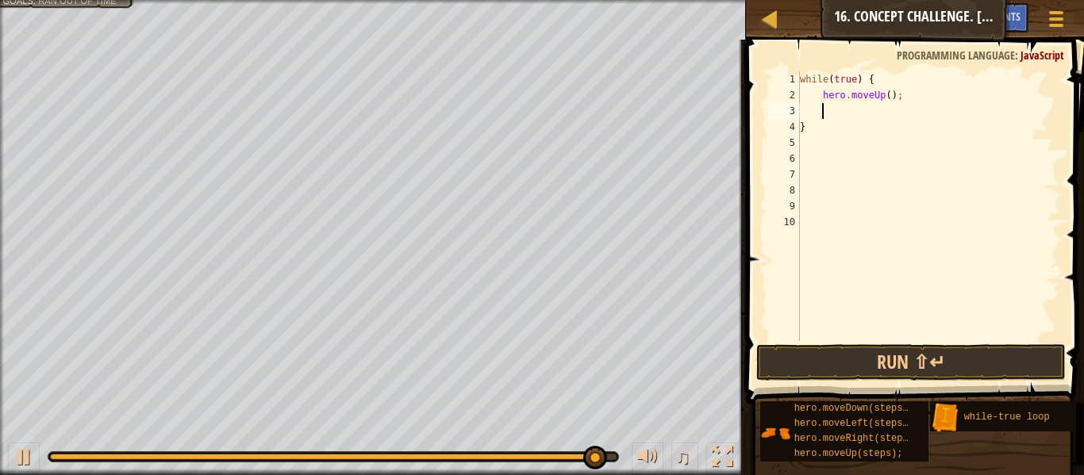
scroll to position [7, 2]
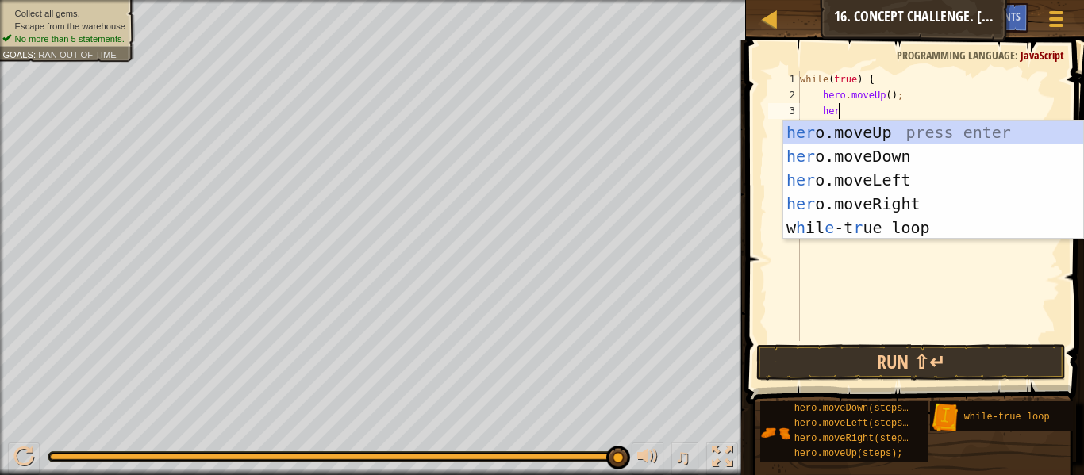
type textarea "hero"
click at [891, 198] on div "hero .moveUp press enter hero .moveDown press enter hero .moveLeft press enter …" at bounding box center [933, 204] width 300 height 167
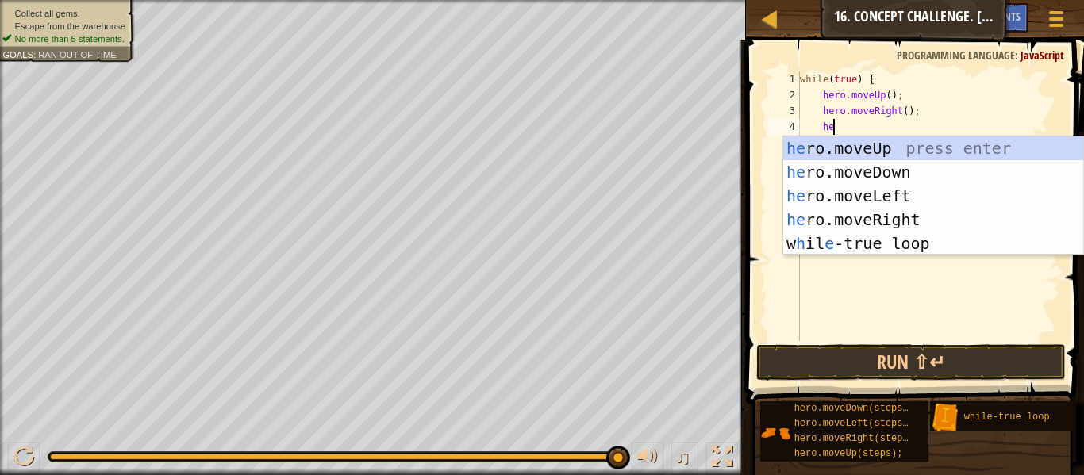
type textarea "hero"
click at [896, 181] on div "hero .moveUp press enter hero .moveDown press enter hero .moveLeft press enter …" at bounding box center [933, 220] width 300 height 167
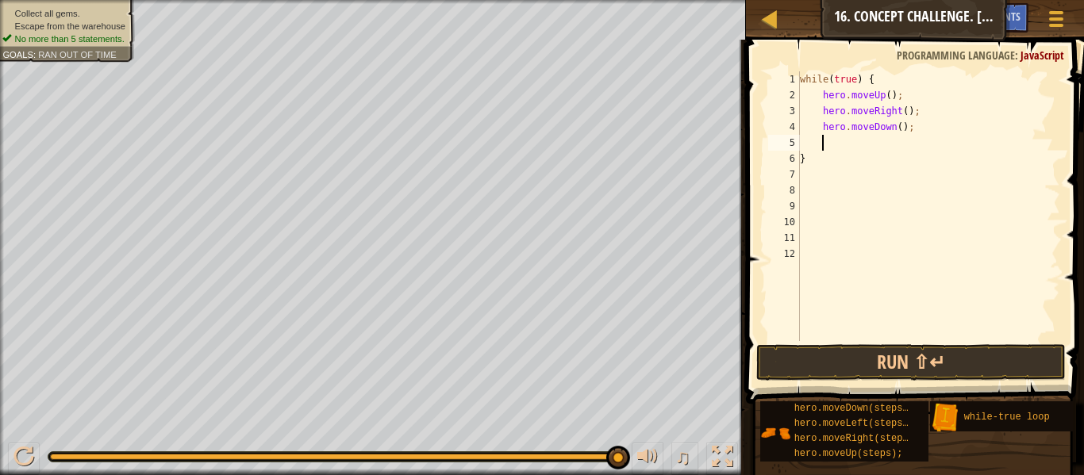
scroll to position [7, 2]
click at [877, 358] on button "Run ⇧↵" at bounding box center [911, 362] width 310 height 37
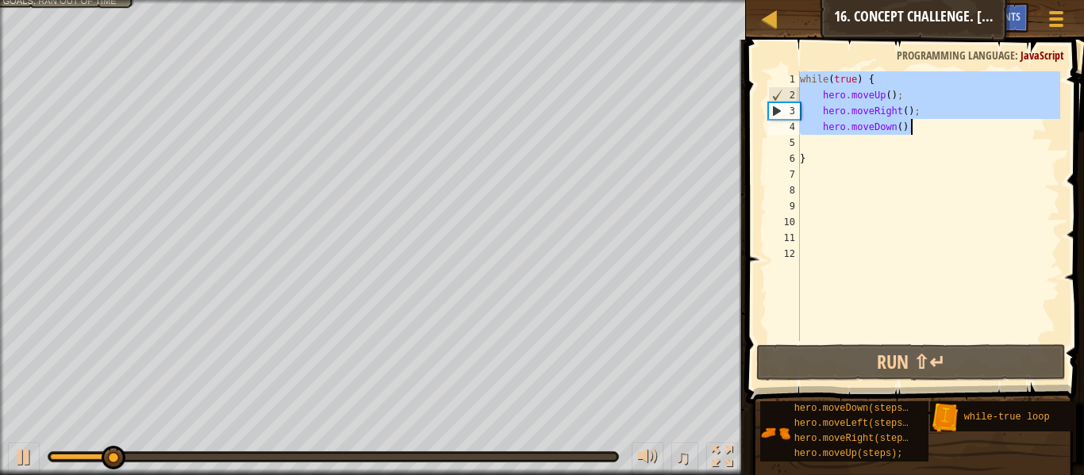
drag, startPoint x: 801, startPoint y: 83, endPoint x: 933, endPoint y: 128, distance: 139.3
click at [933, 128] on div "while ( true ) { hero . moveUp ( ) ; hero . moveRight ( ) ; hero . moveDown ( )…" at bounding box center [928, 222] width 263 height 302
type textarea "hero.moveRight(); hero.moveDown();"
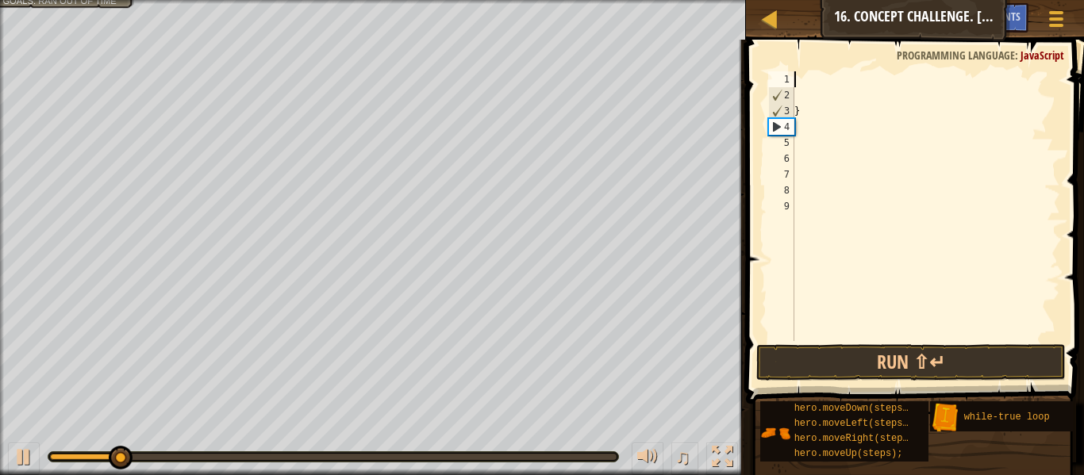
scroll to position [7, 0]
click at [813, 110] on div "}" at bounding box center [925, 222] width 269 height 302
type textarea "}"
click at [808, 79] on div at bounding box center [925, 222] width 269 height 302
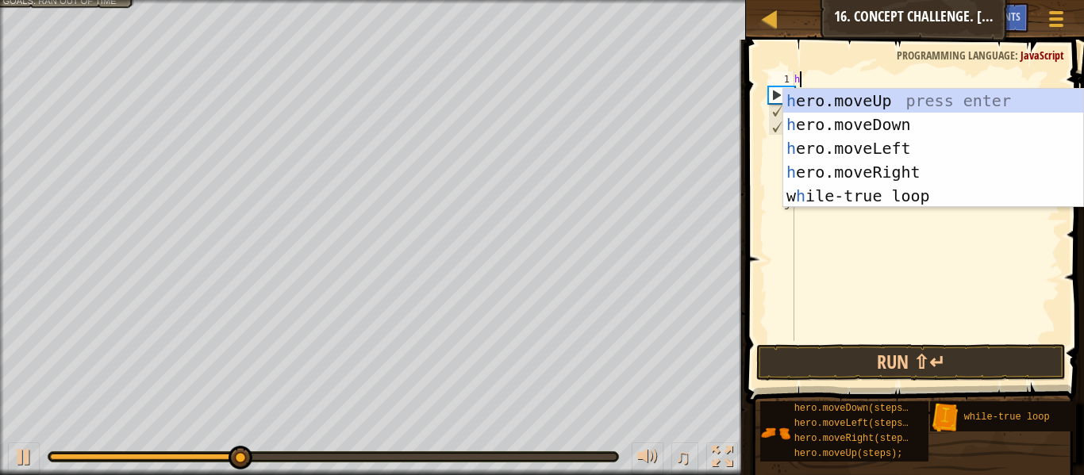
type textarea "hero"
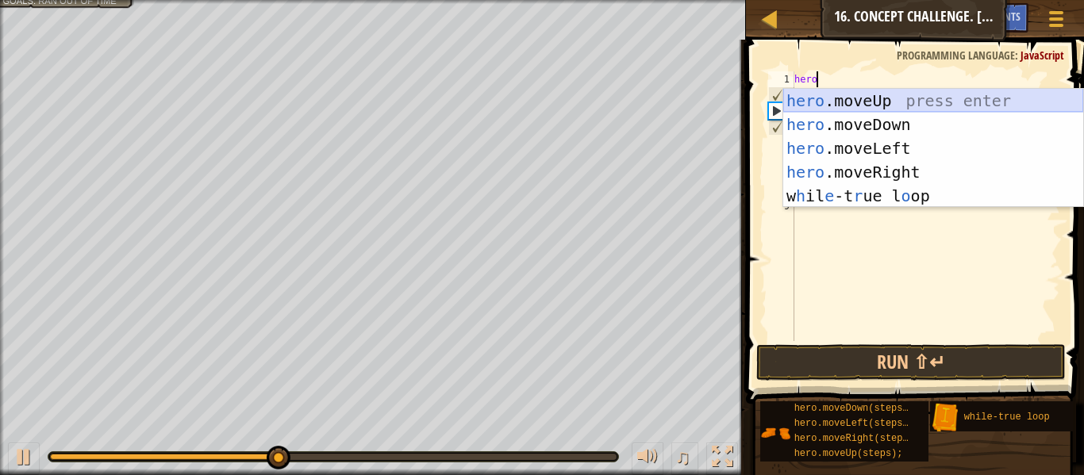
click at [817, 102] on div "hero .moveUp press enter hero .moveDown press enter hero .moveLeft press enter …" at bounding box center [933, 172] width 300 height 167
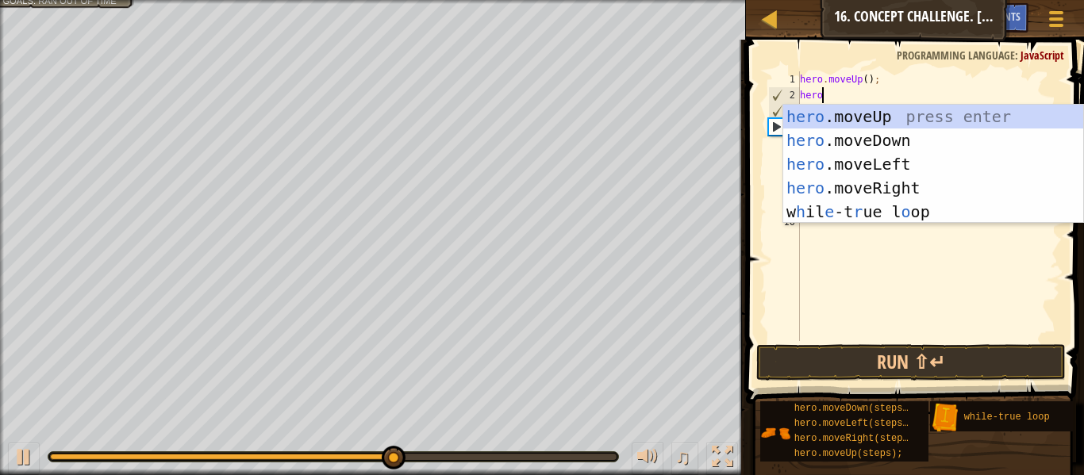
click at [869, 81] on div "hero . moveUp ( ) ; hero" at bounding box center [928, 222] width 263 height 302
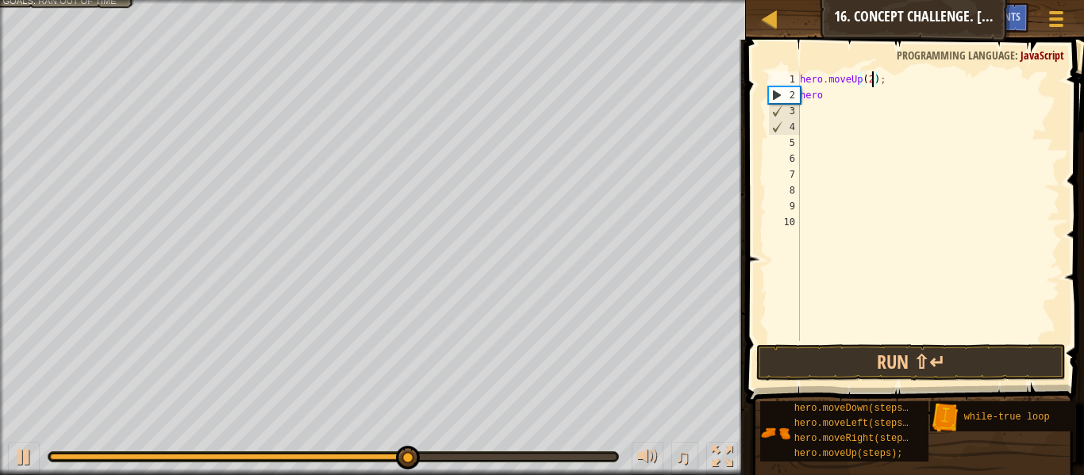
click at [852, 99] on div "hero . moveUp ( 2 ) ; hero" at bounding box center [928, 222] width 263 height 302
type textarea "hero."
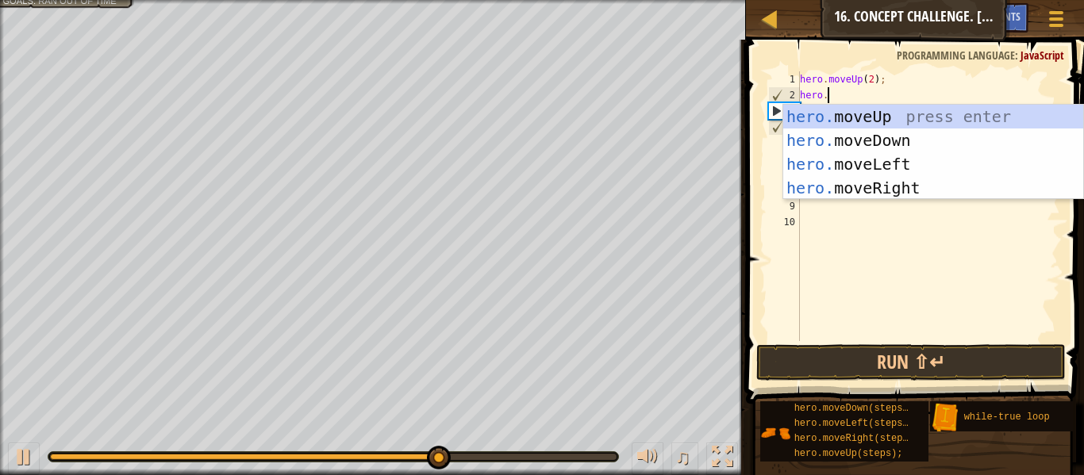
scroll to position [7, 3]
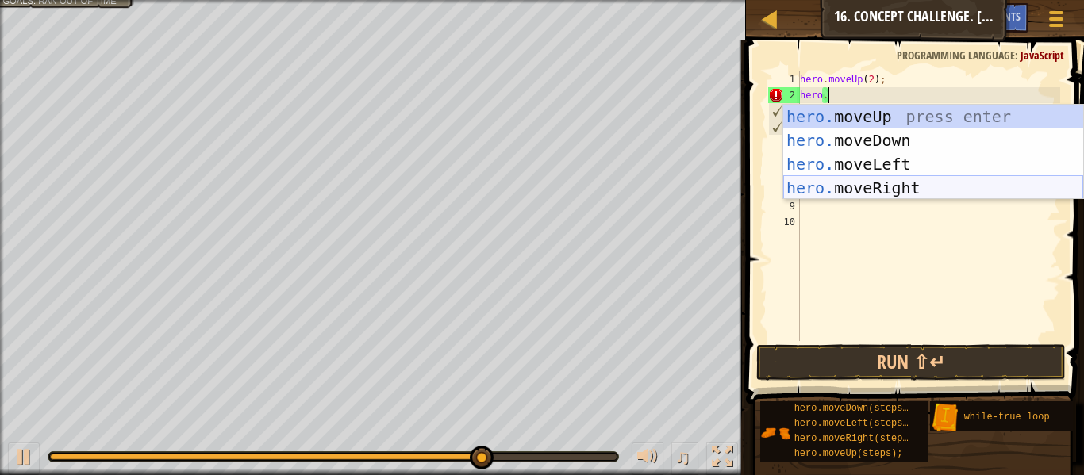
click at [886, 190] on div "hero. moveUp press enter hero. moveDown press enter hero. moveLeft press enter …" at bounding box center [933, 176] width 300 height 143
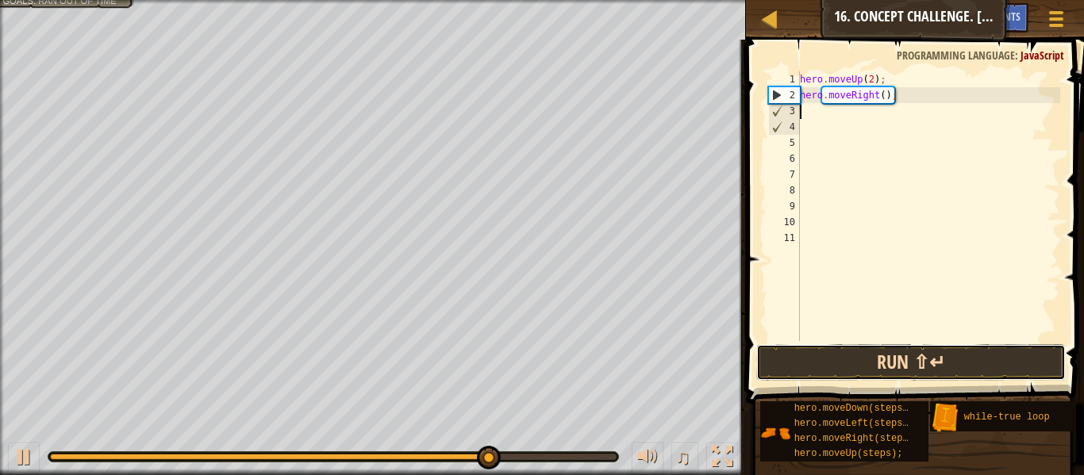
click at [894, 355] on button "Run ⇧↵" at bounding box center [911, 362] width 310 height 37
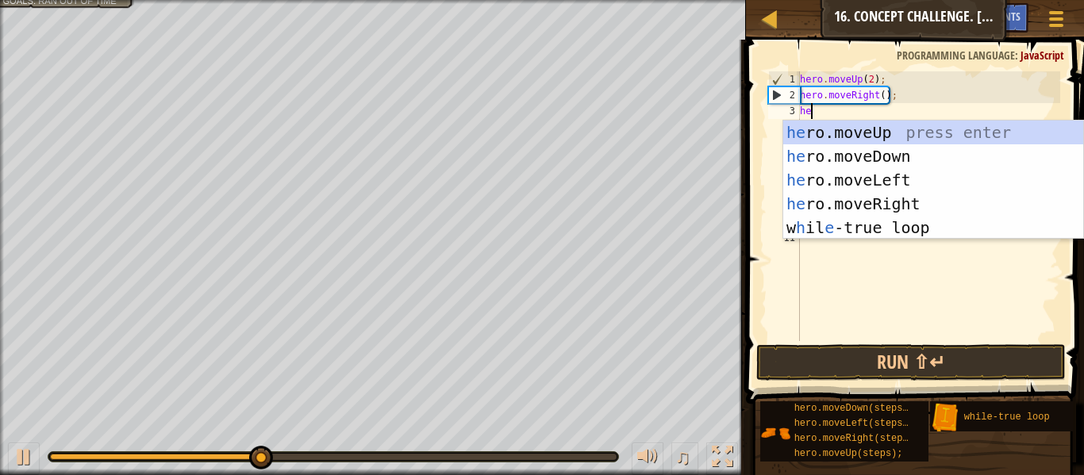
type textarea "her"
click at [958, 160] on div "her o.moveUp press enter her o.moveDown press enter her o.moveLeft press enter …" at bounding box center [933, 204] width 300 height 167
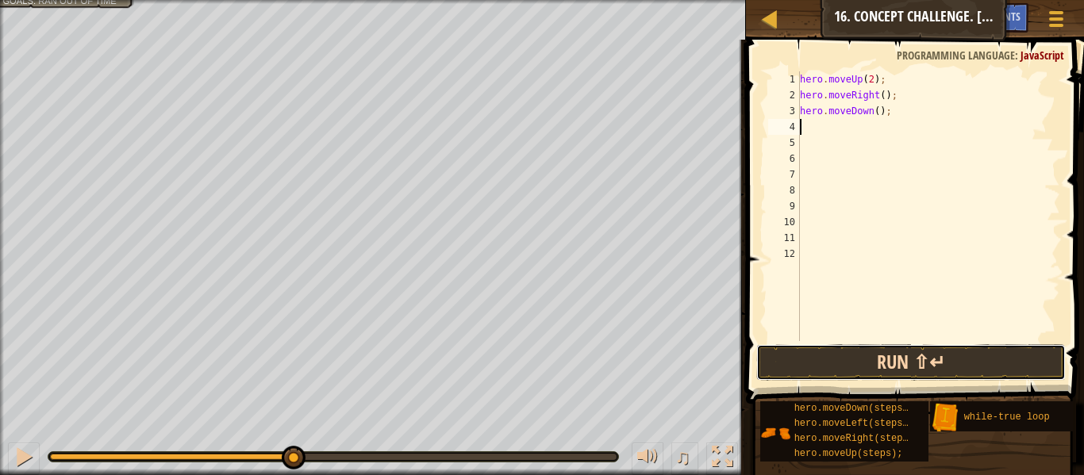
click at [925, 365] on button "Run ⇧↵" at bounding box center [911, 362] width 310 height 37
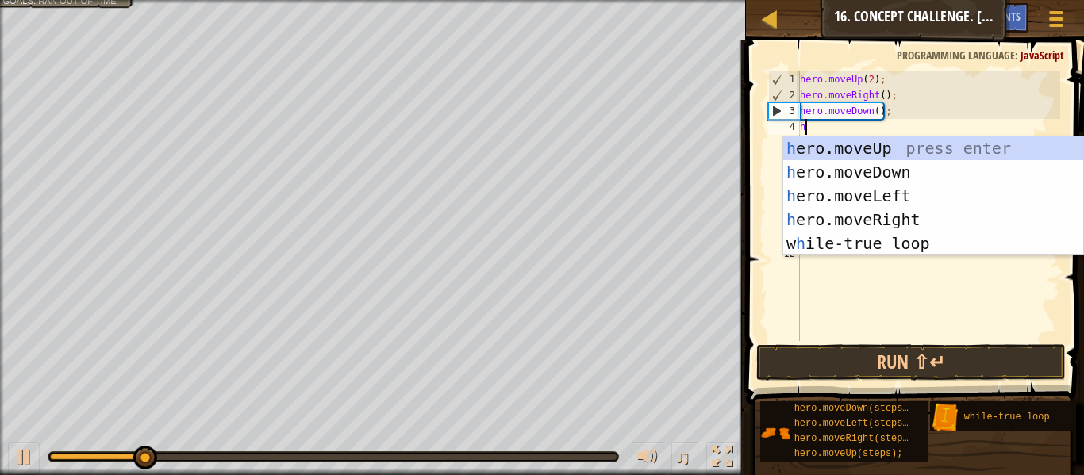
type textarea "hero"
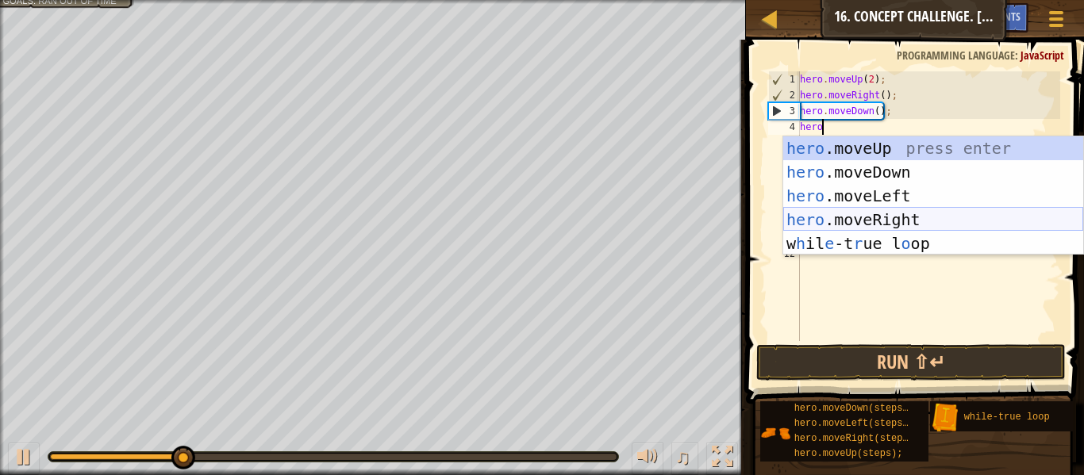
click at [956, 219] on div "hero .moveUp press enter hero .moveDown press enter hero .moveLeft press enter …" at bounding box center [933, 220] width 300 height 167
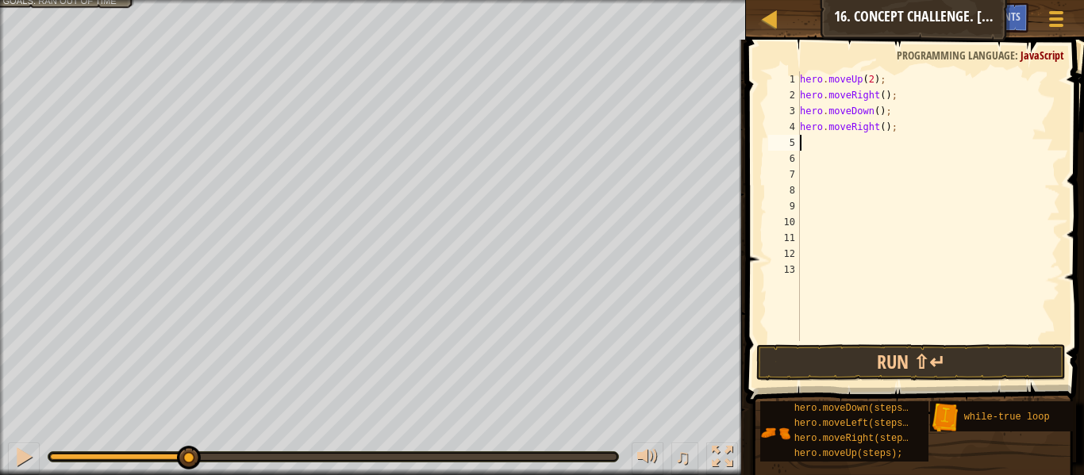
click at [882, 133] on div "hero . moveUp ( 2 ) ; hero . moveRight ( ) ; hero . moveDown ( ) ; hero . moveR…" at bounding box center [928, 222] width 263 height 302
type textarea "hero.moveRight(2);"
click at [833, 148] on div "hero . moveUp ( 2 ) ; hero . moveRight ( ) ; hero . moveDown ( ) ; hero . moveR…" at bounding box center [928, 222] width 263 height 302
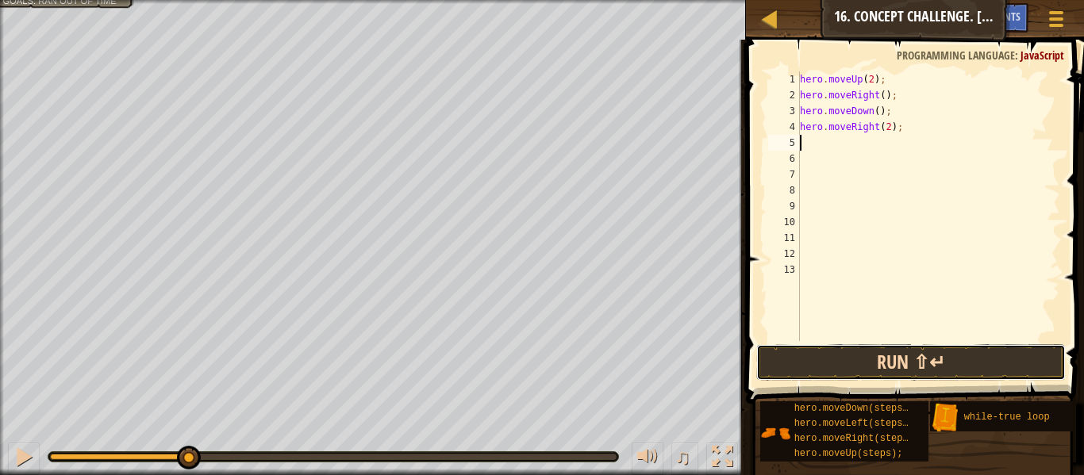
click at [852, 355] on button "Run ⇧↵" at bounding box center [911, 362] width 310 height 37
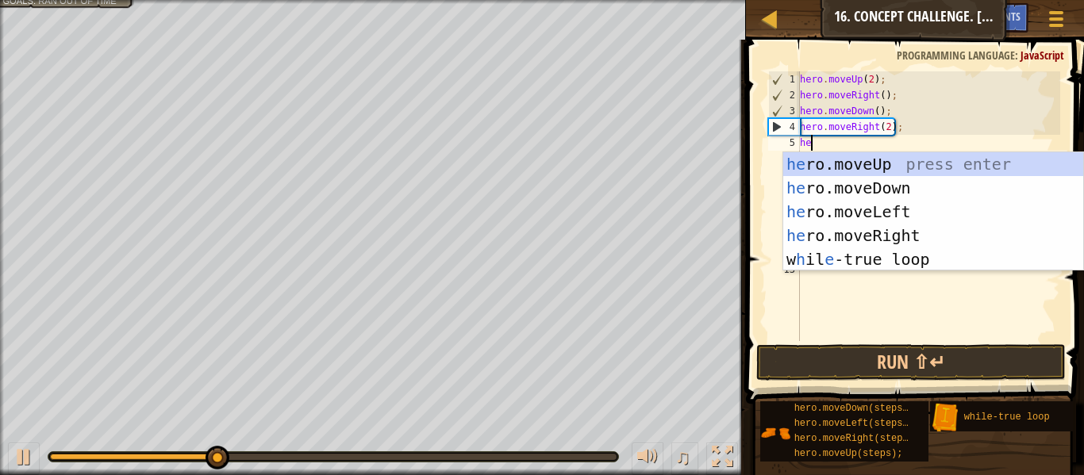
scroll to position [7, 2]
type textarea "her"
click at [916, 163] on div "her o.moveUp press enter her o.moveDown press enter her o.moveLeft press enter …" at bounding box center [933, 235] width 300 height 167
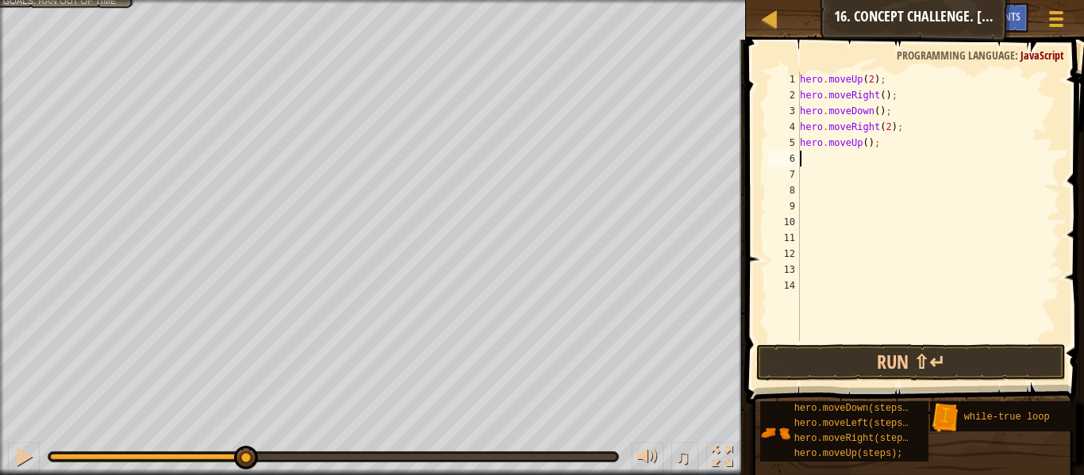
click at [866, 142] on div "hero . moveUp ( 2 ) ; hero . moveRight ( ) ; hero . moveDown ( ) ; hero . moveR…" at bounding box center [928, 222] width 263 height 302
click at [905, 364] on button "Run ⇧↵" at bounding box center [911, 362] width 310 height 37
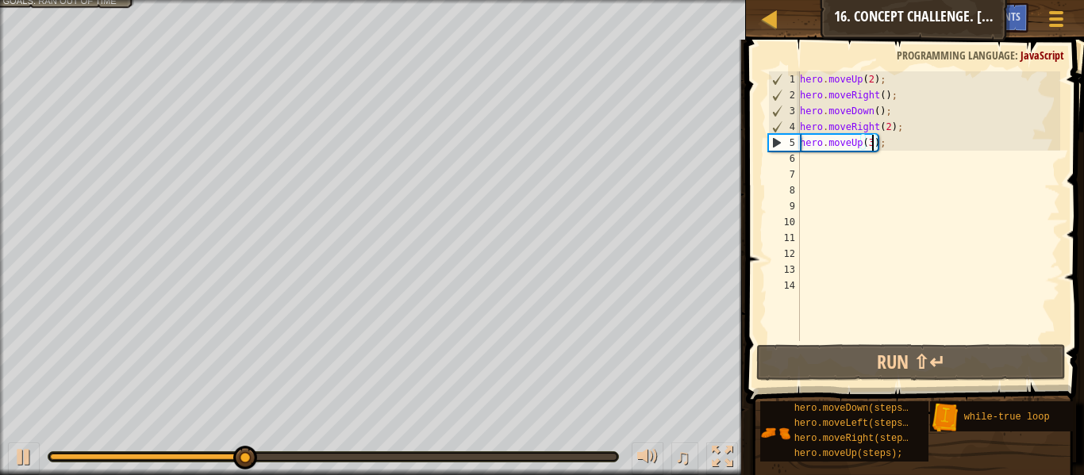
click at [888, 129] on div "hero . moveUp ( 2 ) ; hero . moveRight ( ) ; hero . moveDown ( ) ; hero . moveR…" at bounding box center [928, 222] width 263 height 302
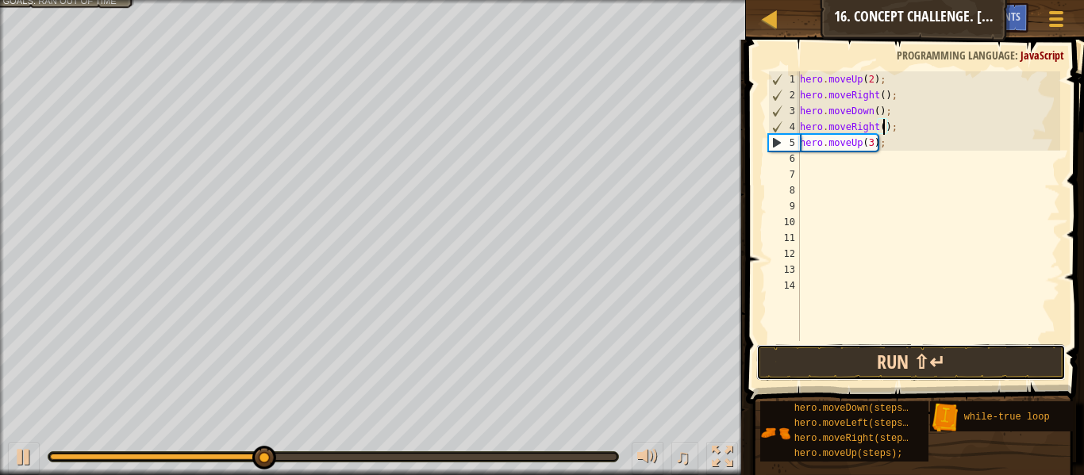
click at [908, 344] on button "Run ⇧↵" at bounding box center [911, 362] width 310 height 37
click at [912, 363] on button "Run ⇧↵" at bounding box center [911, 362] width 310 height 37
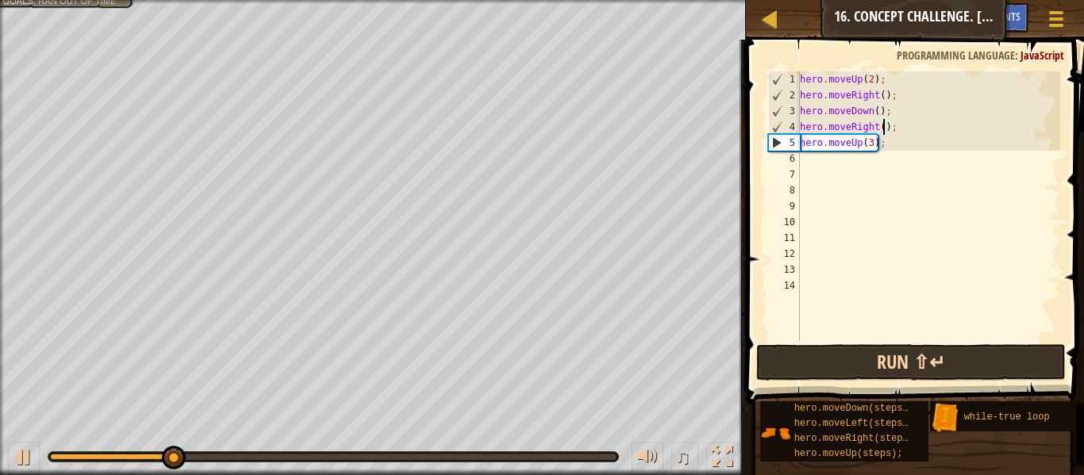
scroll to position [7, 13]
type textarea "hero.moveRight(2);"
click at [59, 3] on div at bounding box center [373, 2] width 746 height 4
click at [60, 1] on div at bounding box center [373, 2] width 746 height 4
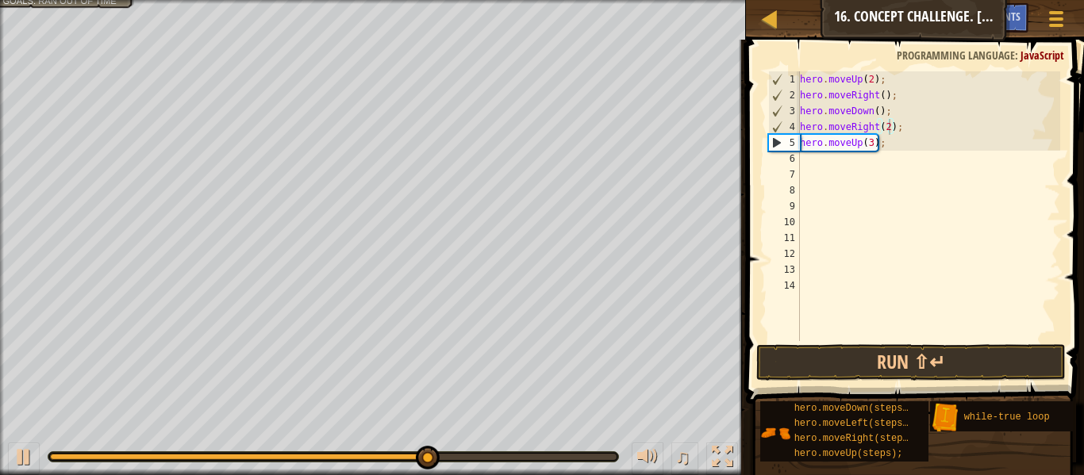
click at [829, 168] on div "hero . moveUp ( 2 ) ; hero . moveRight ( ) ; hero . moveDown ( ) ; hero . moveR…" at bounding box center [928, 222] width 263 height 302
click at [825, 162] on div "hero . moveUp ( 2 ) ; hero . moveRight ( ) ; hero . moveDown ( ) ; hero . moveR…" at bounding box center [928, 222] width 263 height 302
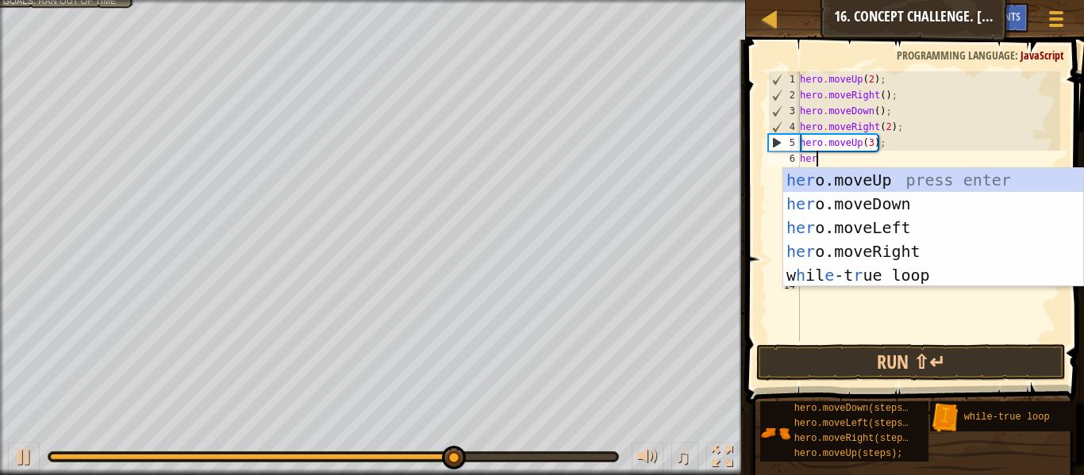
type textarea "hero"
click at [893, 249] on div "hero .moveUp press enter hero .moveDown press enter hero .moveLeft press enter …" at bounding box center [933, 251] width 300 height 167
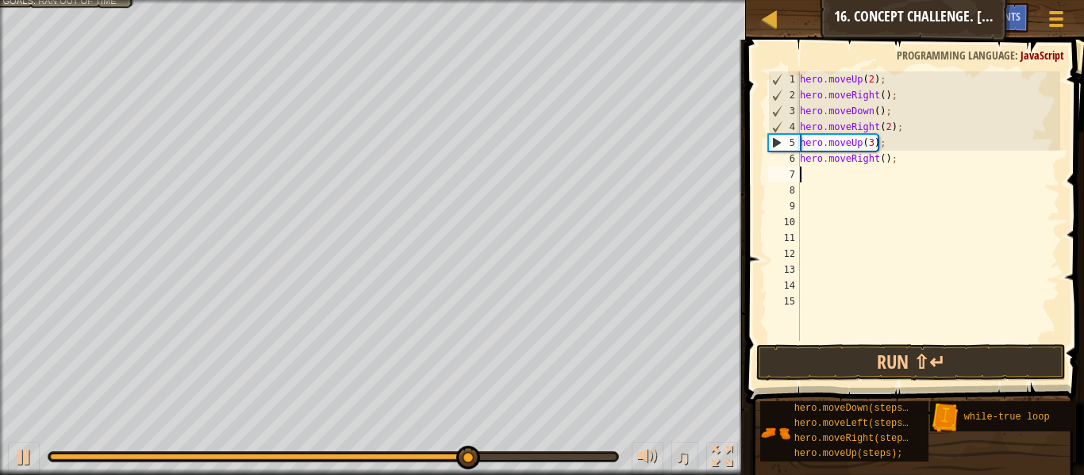
scroll to position [7, 0]
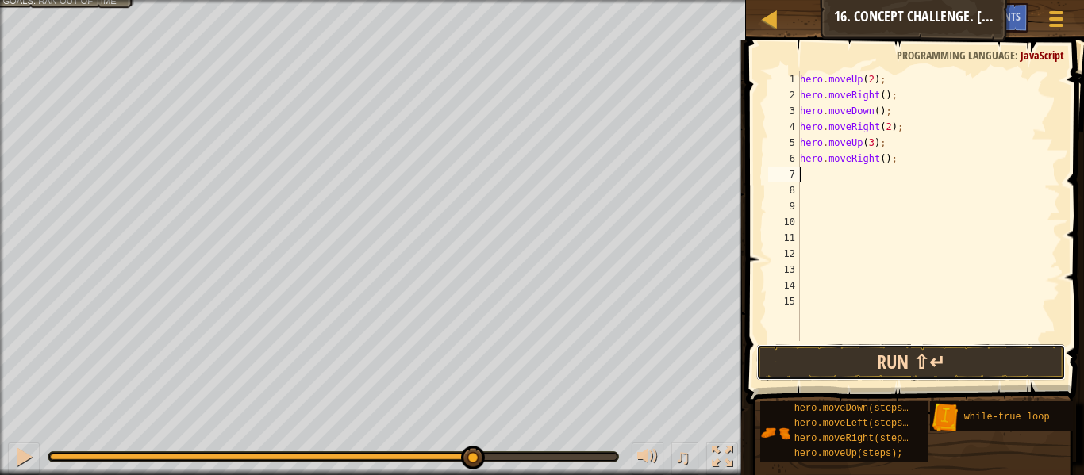
click at [894, 351] on button "Run ⇧↵" at bounding box center [911, 362] width 310 height 37
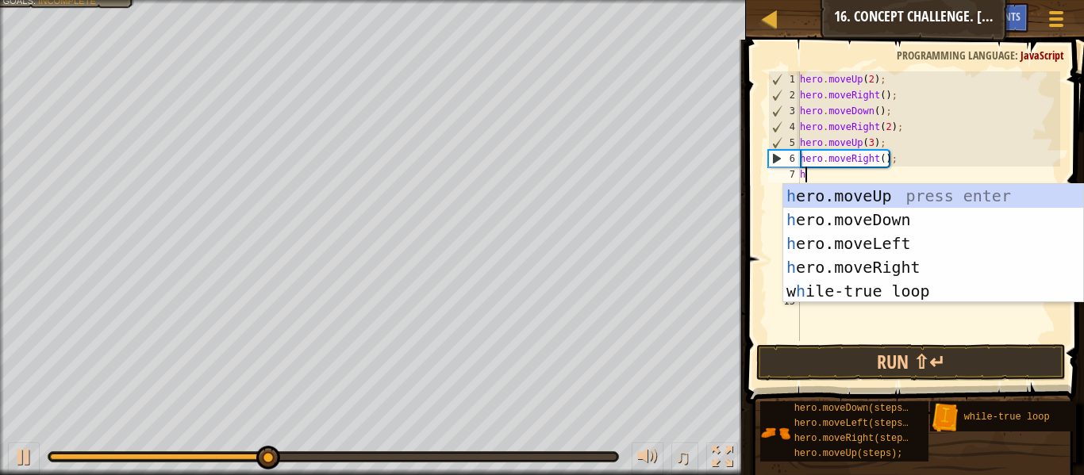
type textarea "her"
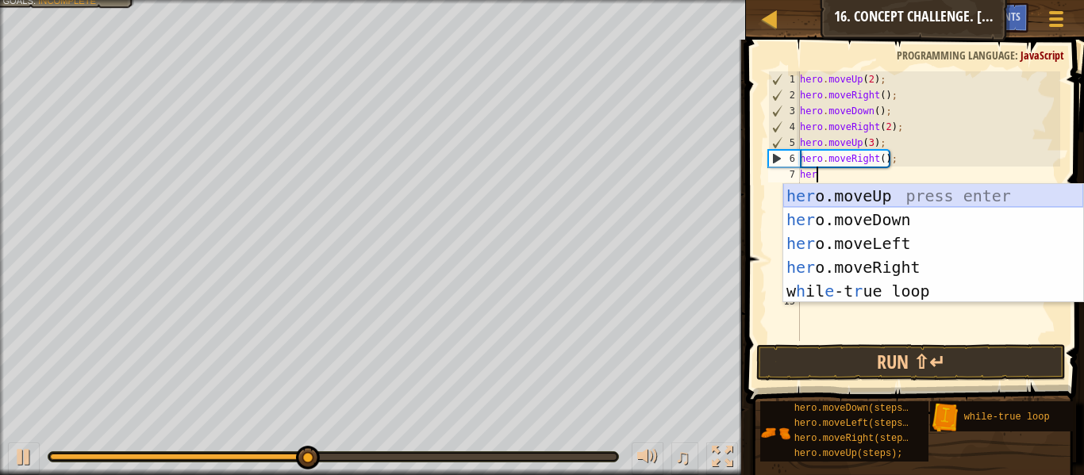
click at [849, 195] on div "her o.moveUp press enter her o.moveDown press enter her o.moveLeft press enter …" at bounding box center [933, 267] width 300 height 167
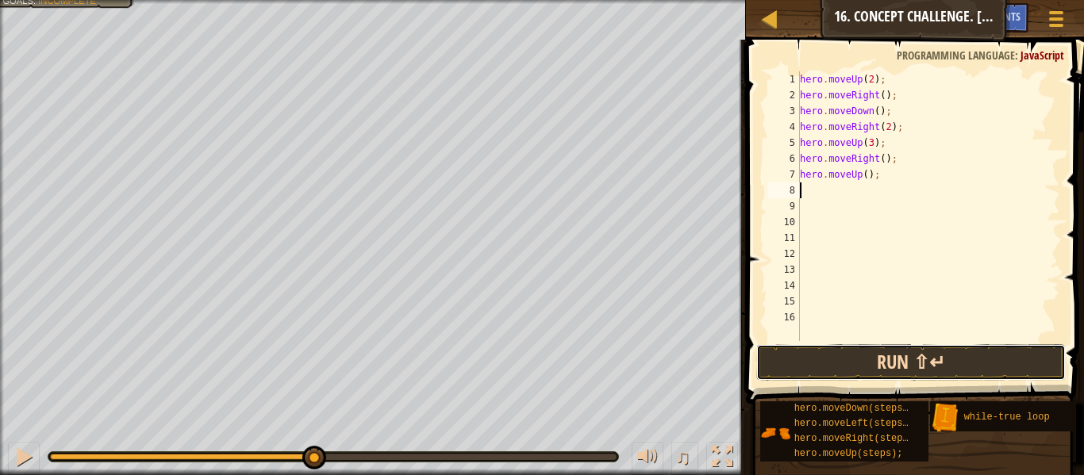
click at [856, 366] on button "Run ⇧↵" at bounding box center [911, 362] width 310 height 37
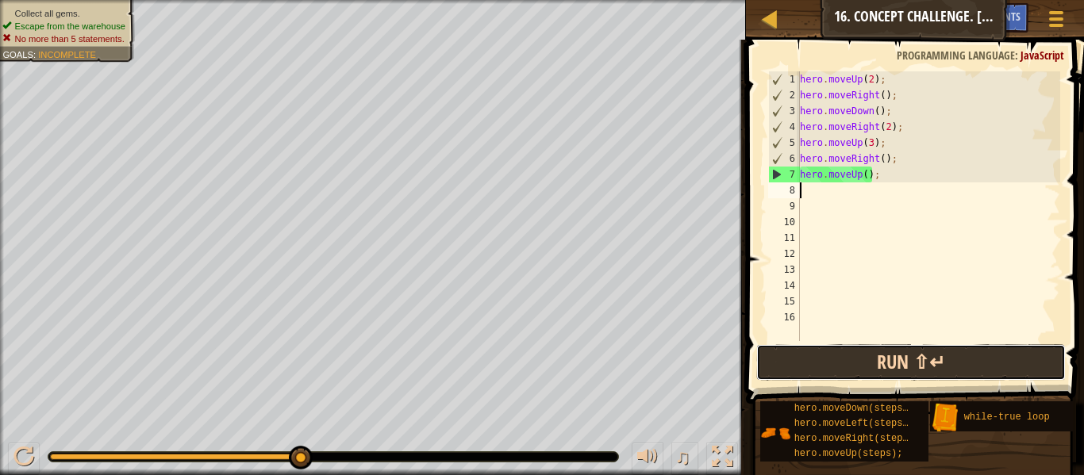
click at [845, 369] on button "Run ⇧↵" at bounding box center [911, 362] width 310 height 37
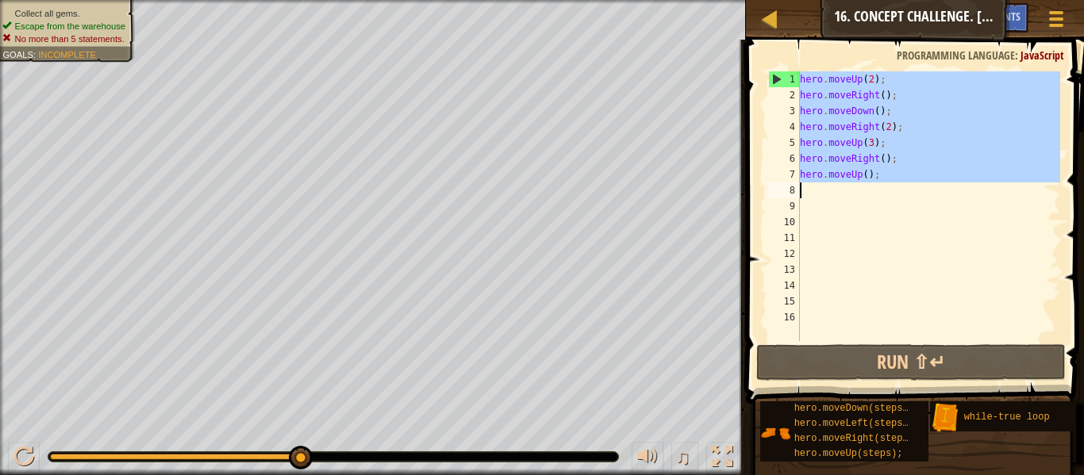
drag, startPoint x: 799, startPoint y: 78, endPoint x: 883, endPoint y: 170, distance: 124.2
click at [883, 170] on div "1 2 3 4 5 6 7 8 9 10 11 12 13 14 15 16 hero . moveUp ( 2 ) ; hero . moveRight (…" at bounding box center [912, 206] width 295 height 270
type textarea "hero.moveUp();"
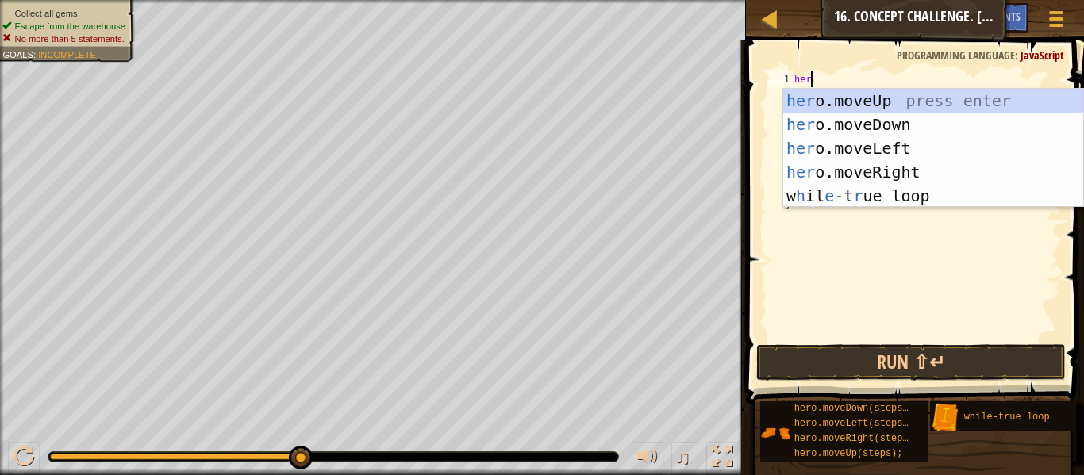
scroll to position [7, 2]
type textarea "her"
click at [825, 200] on div "her o.moveUp press enter her o.moveDown press enter her o.moveLeft press enter …" at bounding box center [933, 172] width 300 height 167
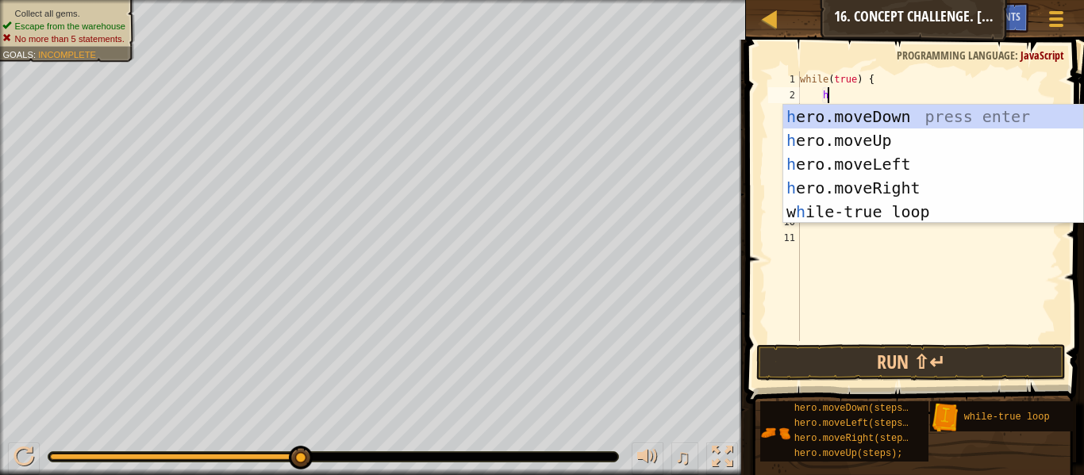
type textarea "hero"
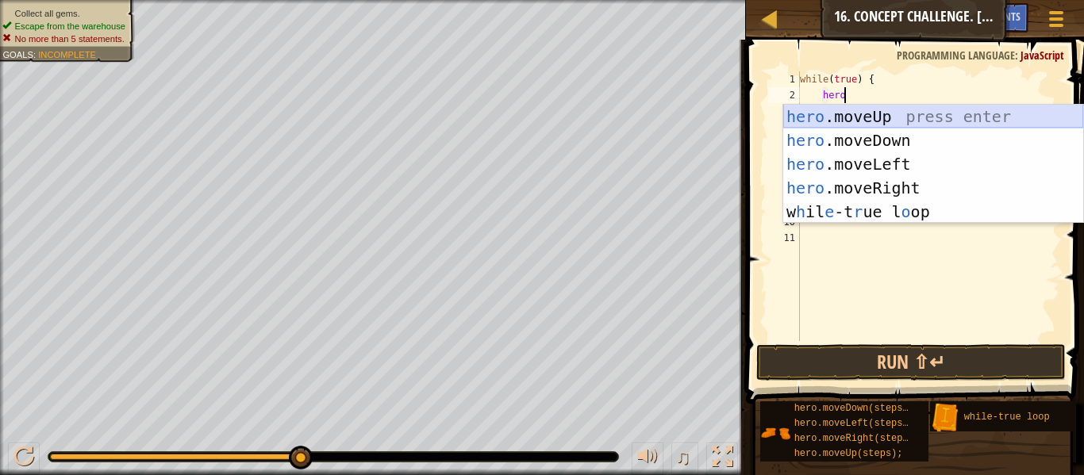
click at [856, 119] on div "hero .moveUp press enter hero .moveDown press enter hero .moveLeft press enter …" at bounding box center [933, 188] width 300 height 167
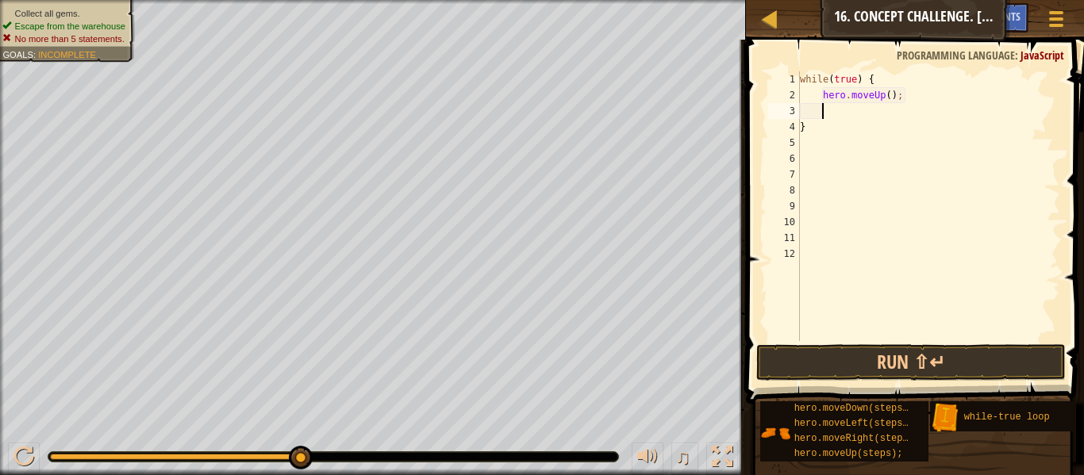
click at [889, 95] on div "while ( true ) { hero . moveUp ( ) ; }" at bounding box center [928, 222] width 263 height 302
click at [887, 98] on div "while ( true ) { hero . moveUp ( ) ; }" at bounding box center [928, 206] width 263 height 270
type textarea "hero.moveUp(2);"
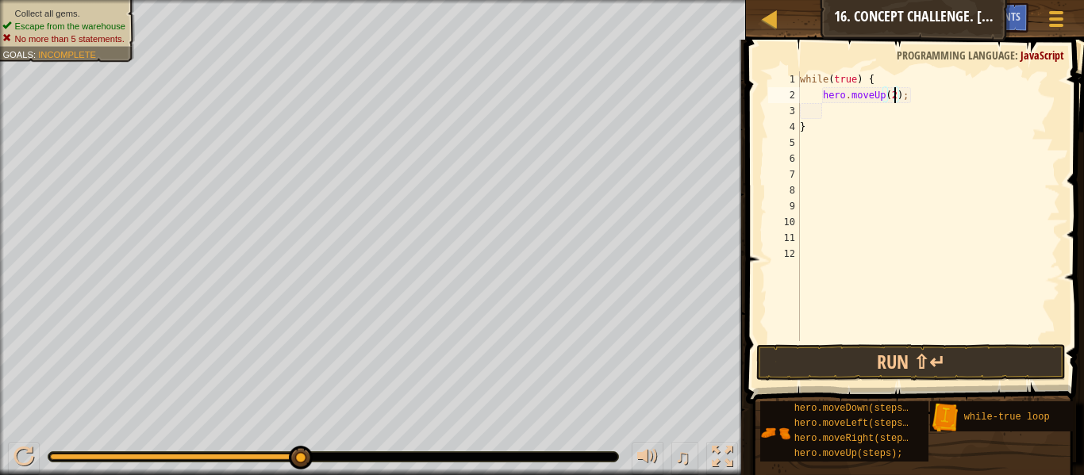
click at [842, 109] on div "while ( true ) { hero . moveUp ( 2 ) ; }" at bounding box center [928, 222] width 263 height 302
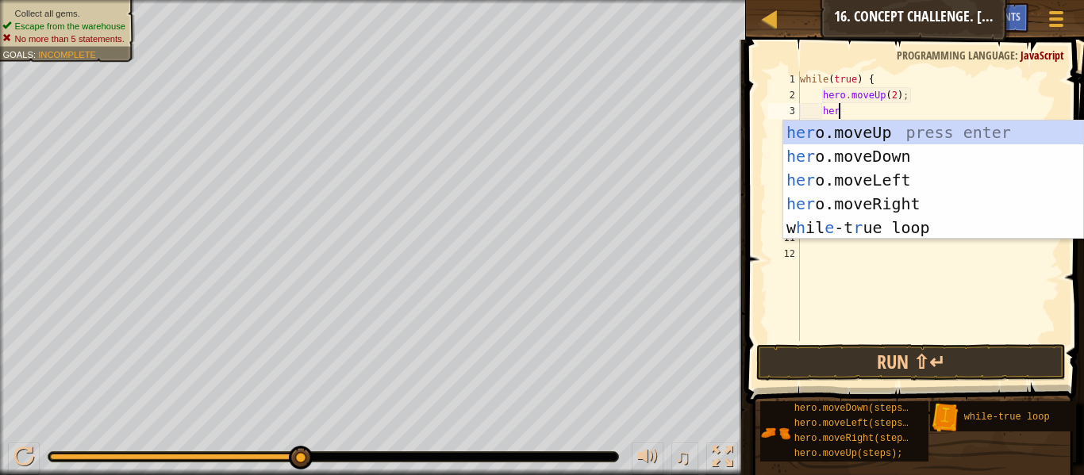
type textarea "hero"
click at [914, 197] on div "hero .moveUp press enter hero .moveDown press enter hero .moveLeft press enter …" at bounding box center [933, 204] width 300 height 167
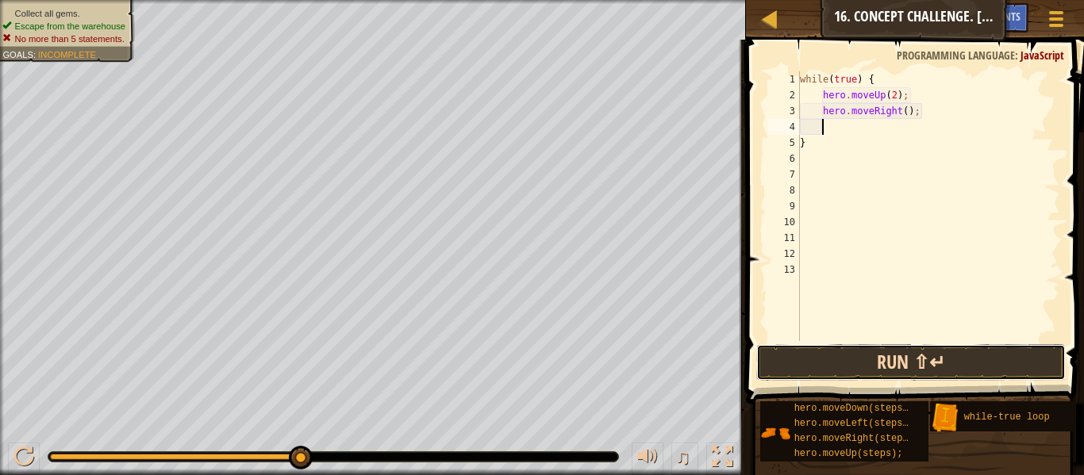
click at [925, 356] on button "Run ⇧↵" at bounding box center [911, 362] width 310 height 37
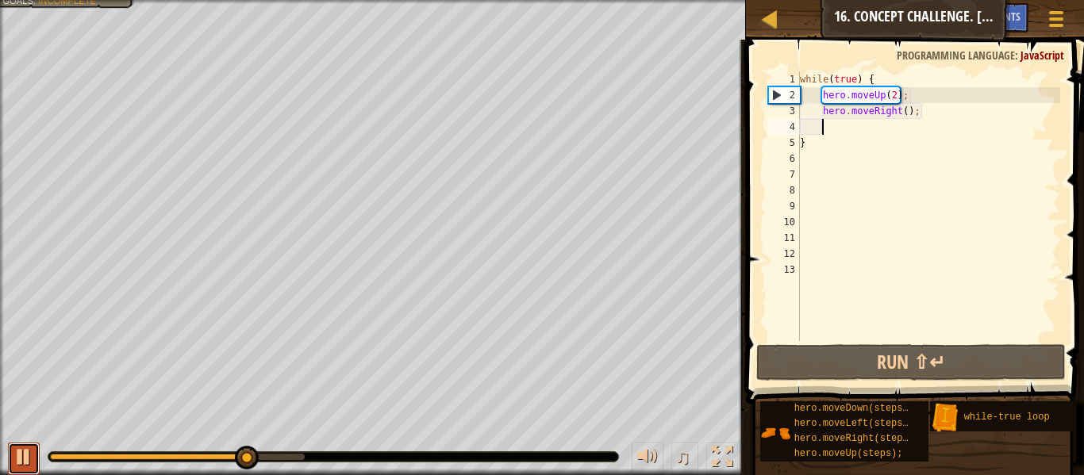
click at [17, 457] on div at bounding box center [23, 457] width 21 height 21
